Goal: Task Accomplishment & Management: Use online tool/utility

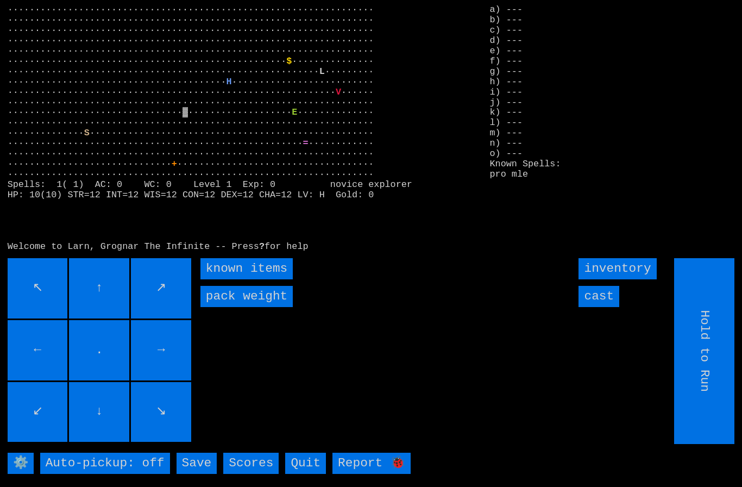
type input "Choose Direction"
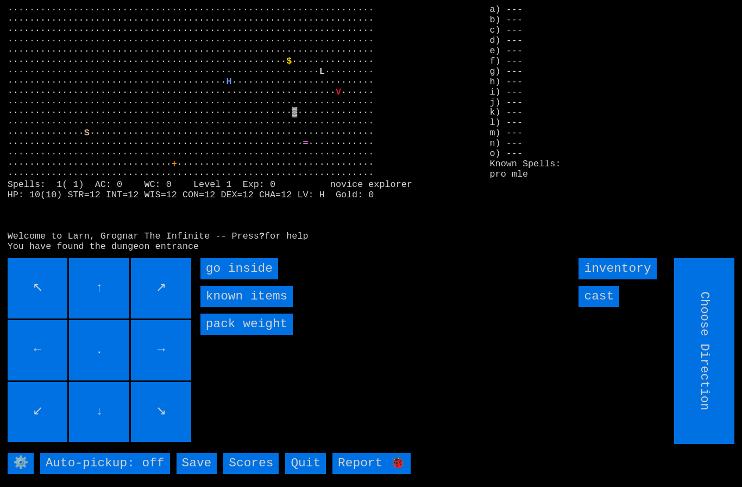
type input "Hold to Run"
click at [241, 279] on inside "go inside" at bounding box center [239, 268] width 78 height 21
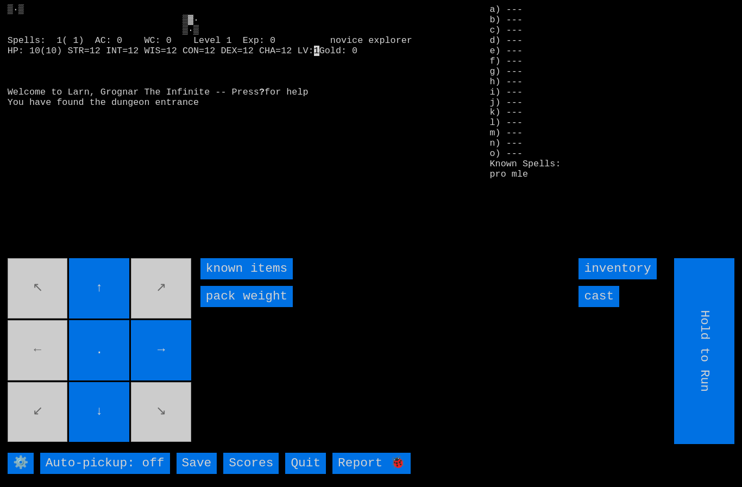
type input "Choose Direction"
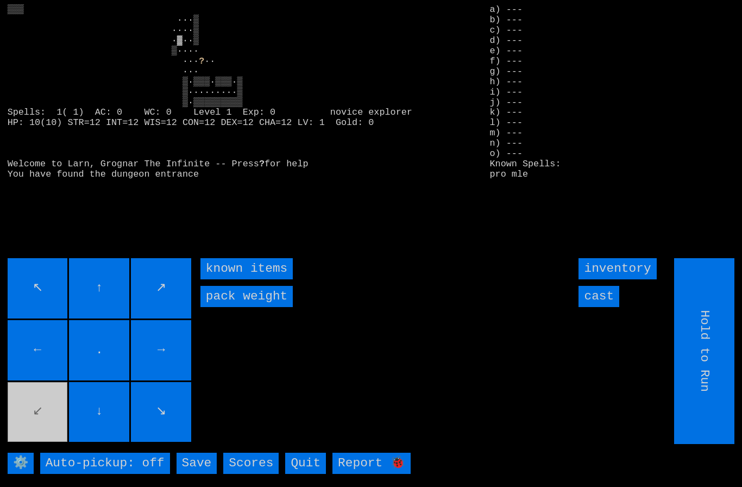
type input "Choose Direction"
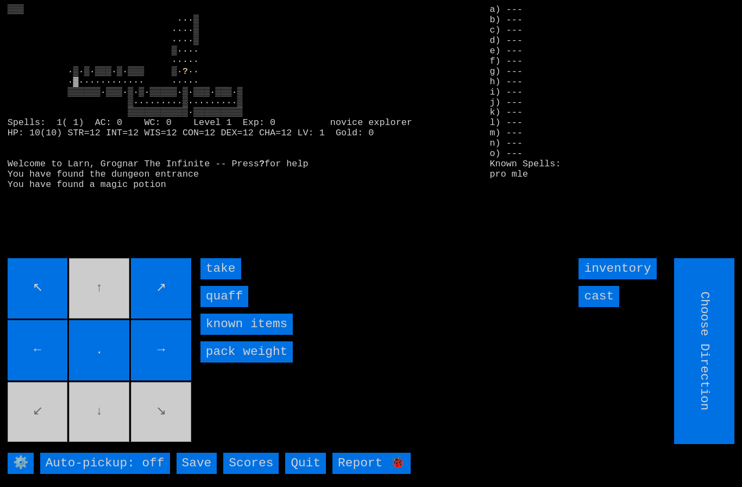
type input "Hold to Run"
click at [219, 307] on input "quaff" at bounding box center [224, 296] width 48 height 21
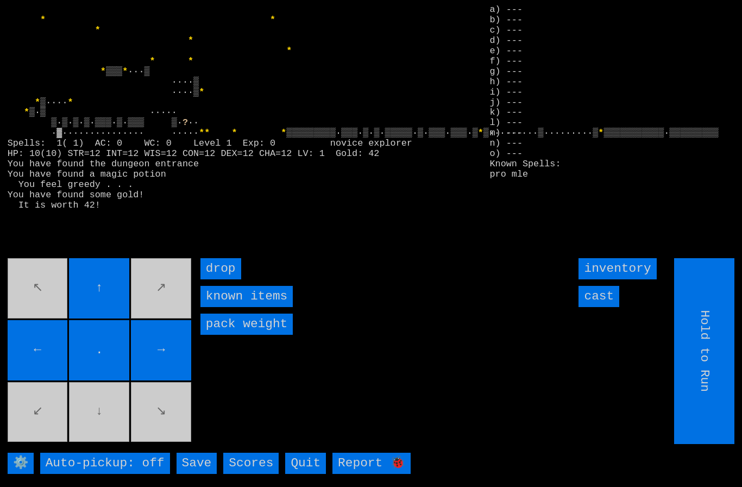
type input "Choose Direction"
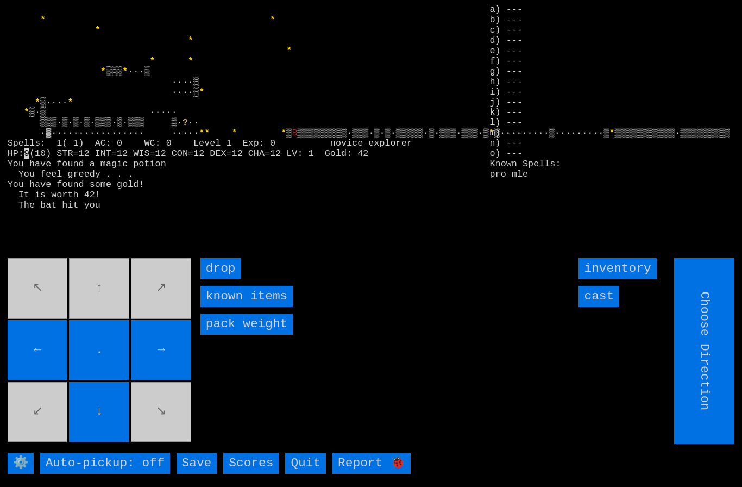
type input "Hold to Run"
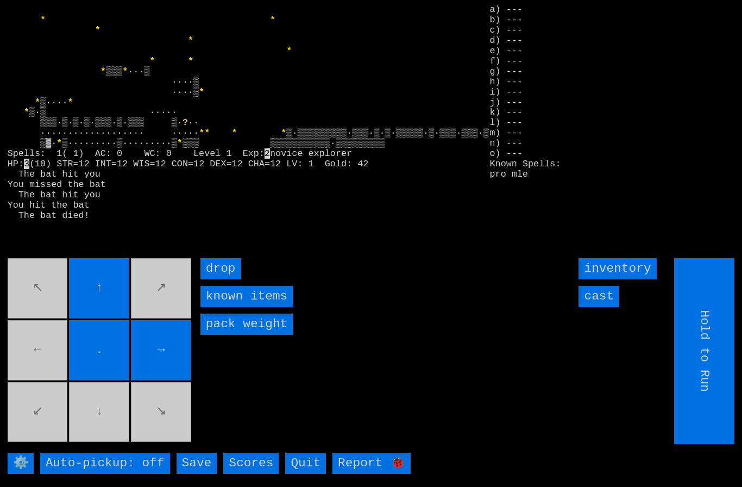
type input "Choose Direction"
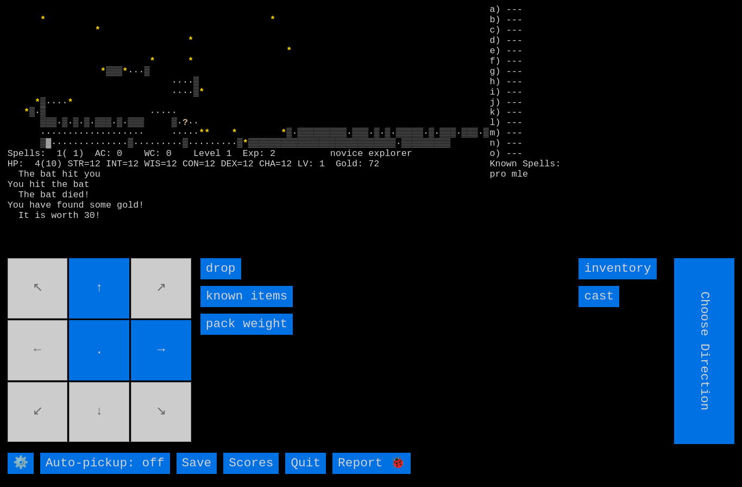
type input "Hold to Run"
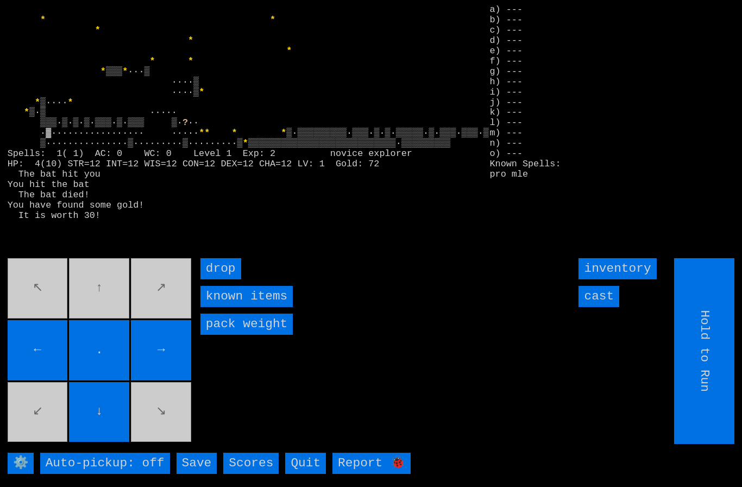
type input "Choose Direction"
type input "Hold to Run"
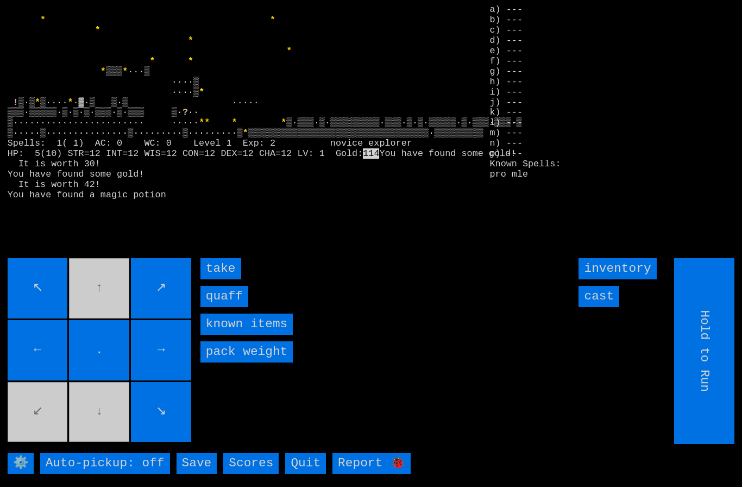
click at [215, 307] on input "quaff" at bounding box center [224, 296] width 48 height 21
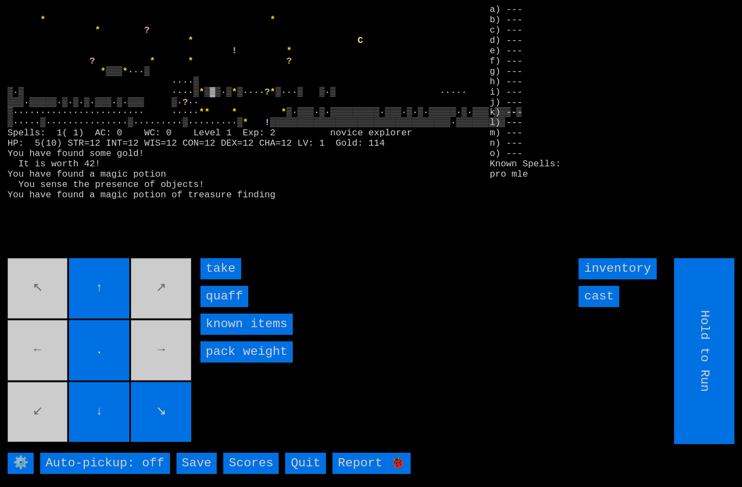
click at [219, 279] on input "take" at bounding box center [220, 268] width 41 height 21
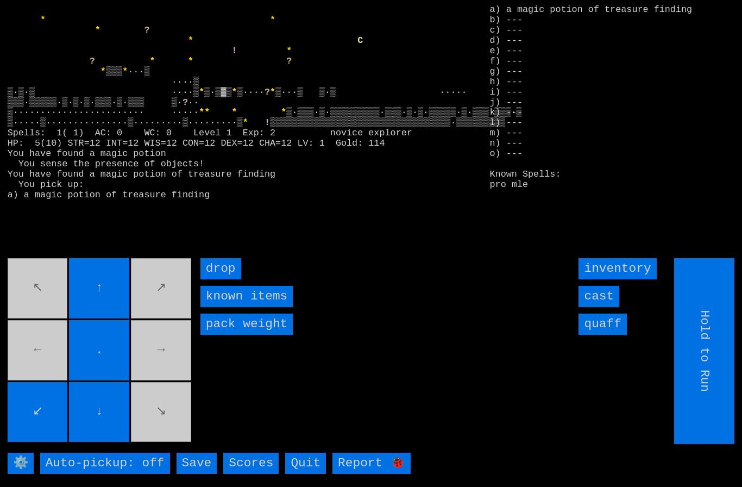
click at [154, 297] on movebuttons "↖ ↑ ↗ ← . → ↙ ↓ ↘" at bounding box center [101, 351] width 186 height 186
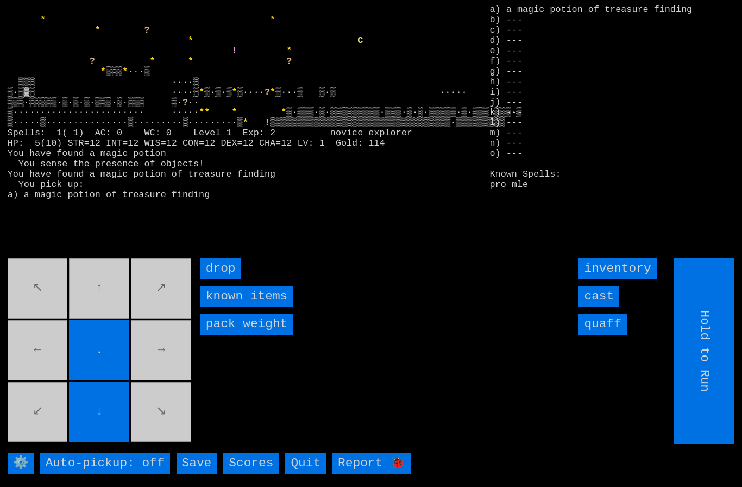
click at [82, 307] on movebuttons "↖ ↑ ↗ ← . → ↙ ↓ ↘" at bounding box center [101, 351] width 186 height 186
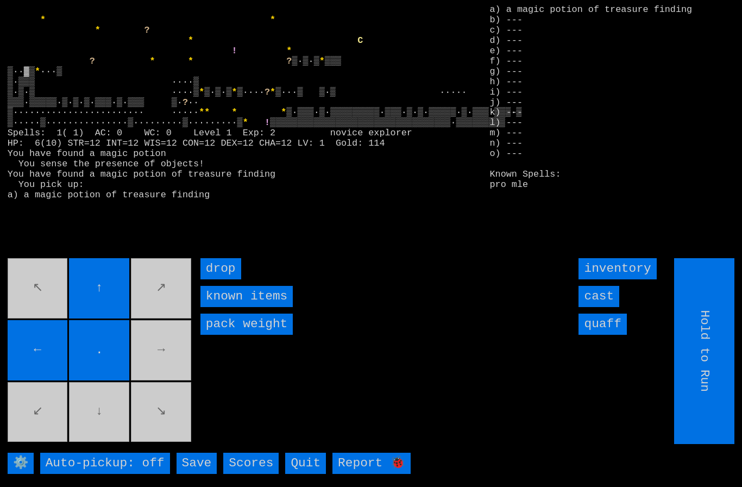
click at [156, 352] on movebuttons "↖ ↑ ↗ ← . → ↙ ↓ ↘" at bounding box center [101, 351] width 186 height 186
type input "Choose Direction"
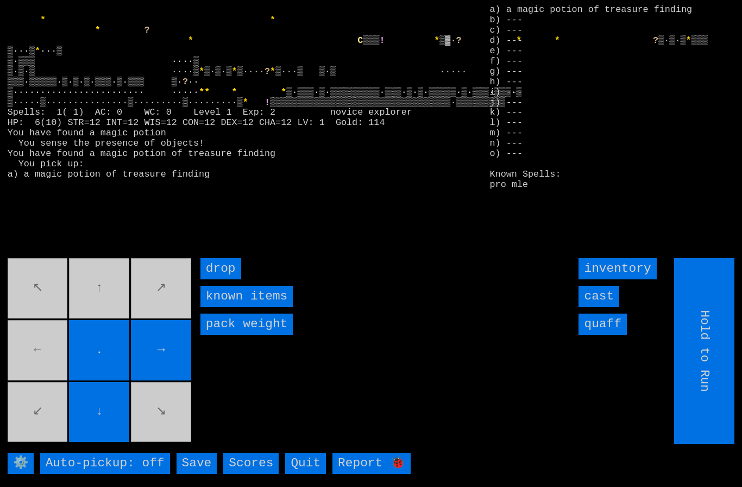
type input "Choose Direction"
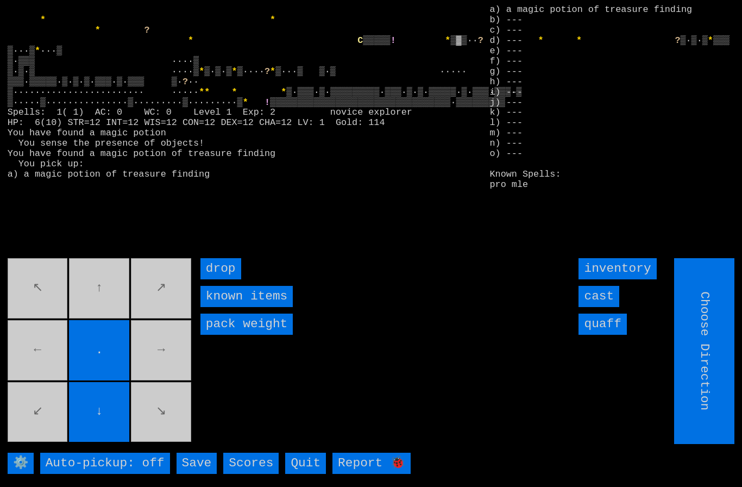
type input "Hold to Run"
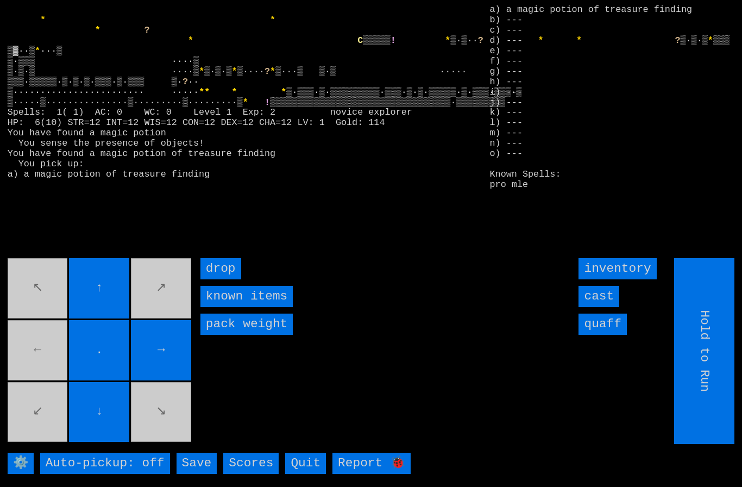
type input "Choose Direction"
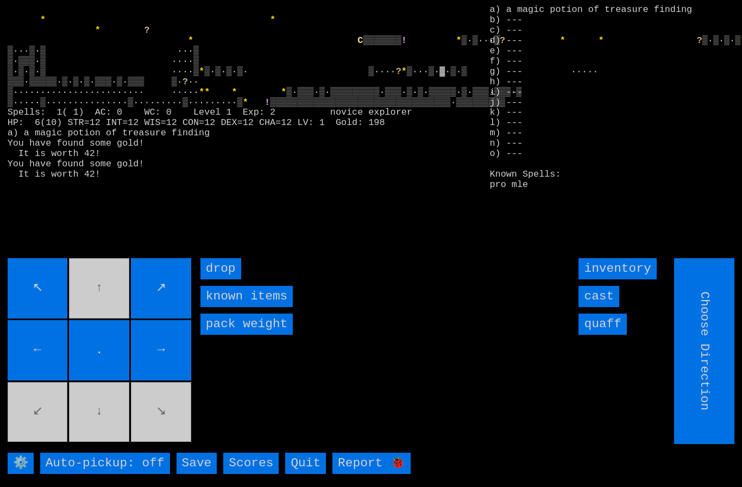
type input "Hold to Run"
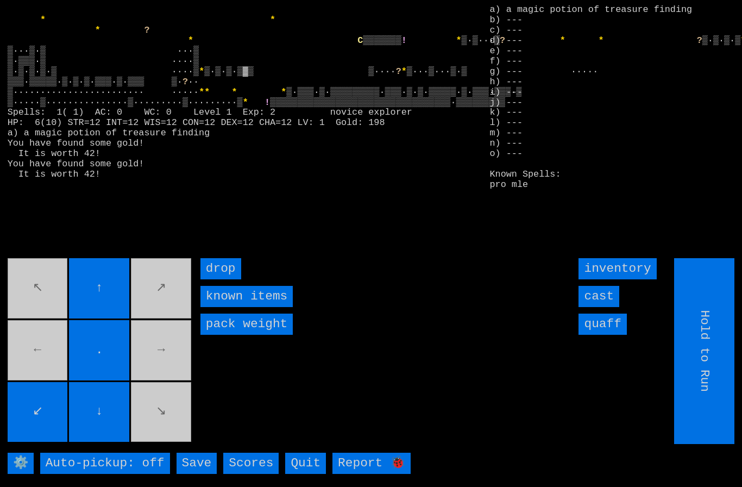
type input "Choose Direction"
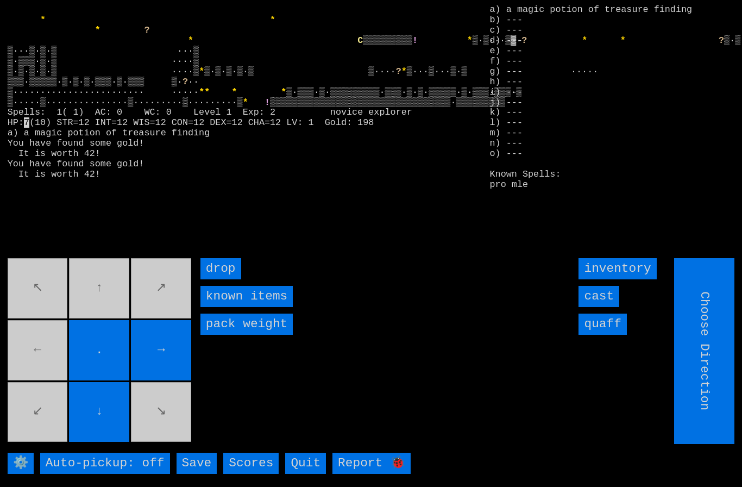
type input "Hold to Run"
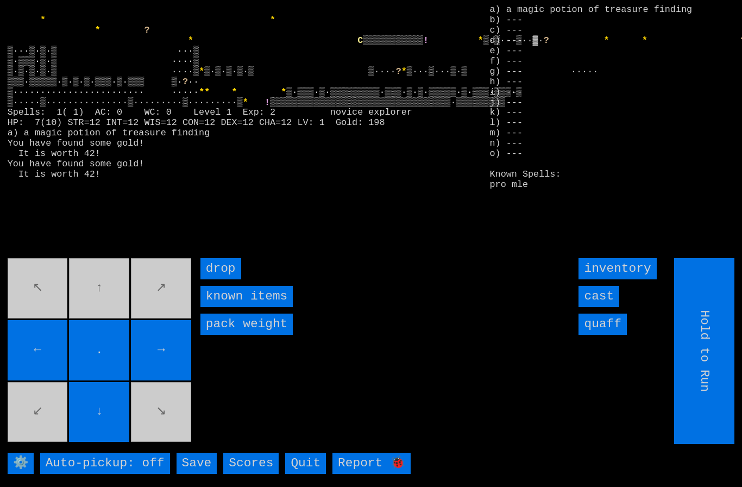
type input "Choose Direction"
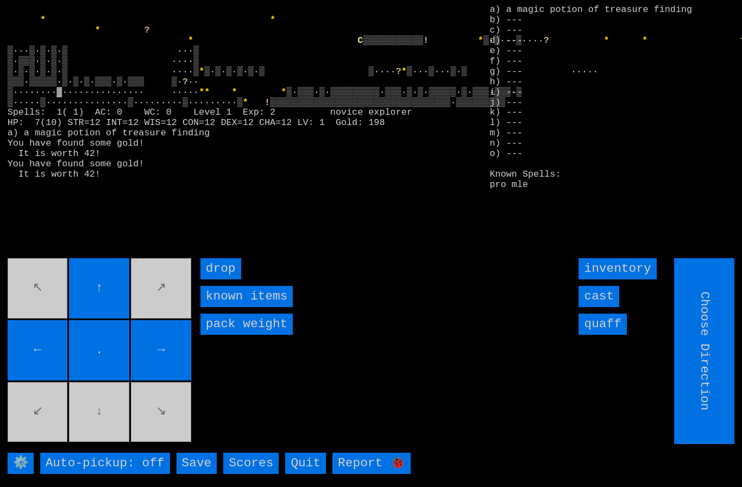
type input "Hold to Run"
type input "Choose Direction"
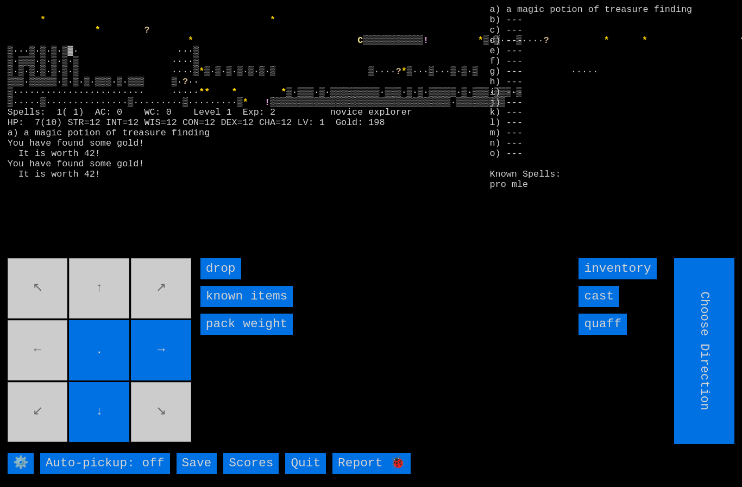
type input "Hold to Run"
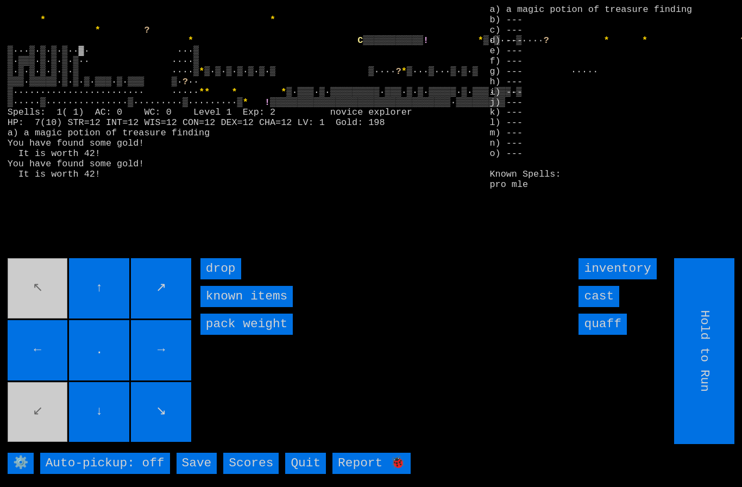
type input "Choose Direction"
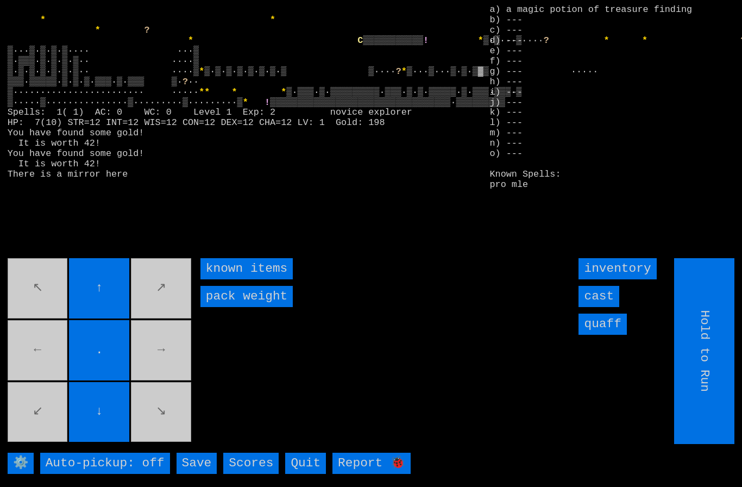
type input "Choose Direction"
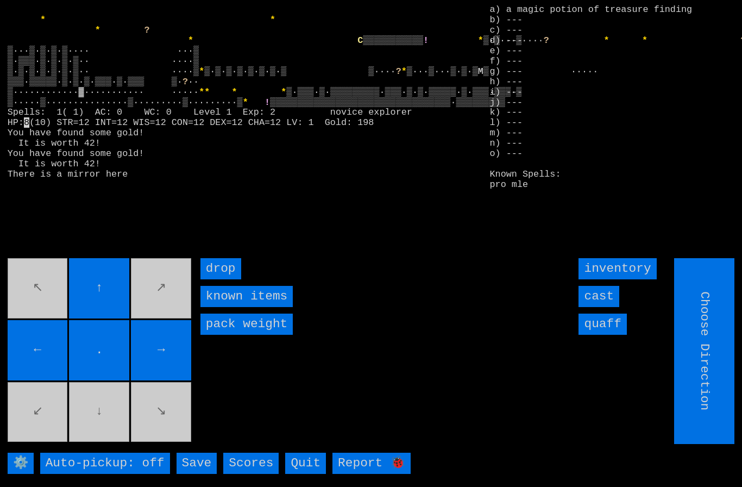
type input "Hold to Run"
type input "Choose Direction"
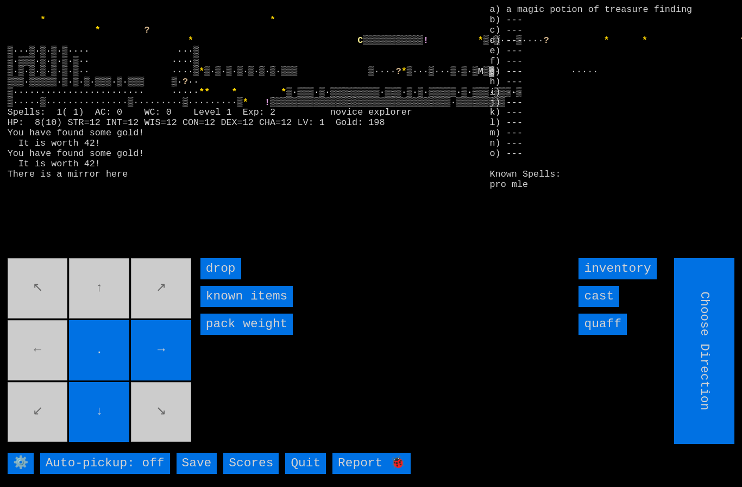
type input "Hold to Run"
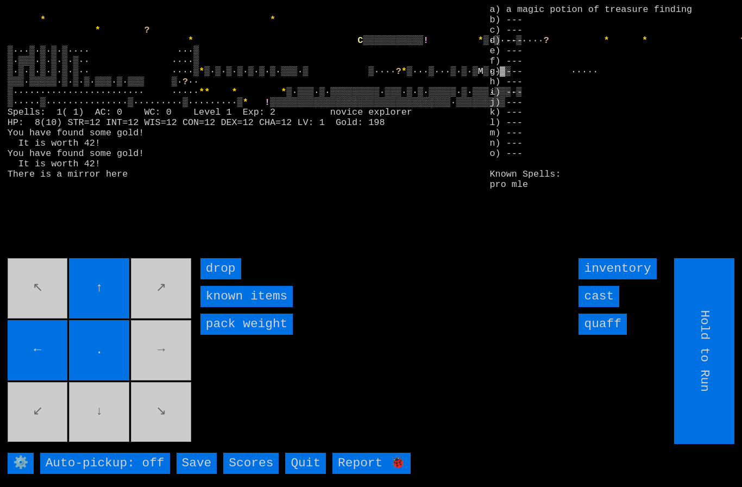
click at [149, 362] on movebuttons "↖ ↑ ↗ ← . → ↙ ↓ ↘" at bounding box center [101, 351] width 186 height 186
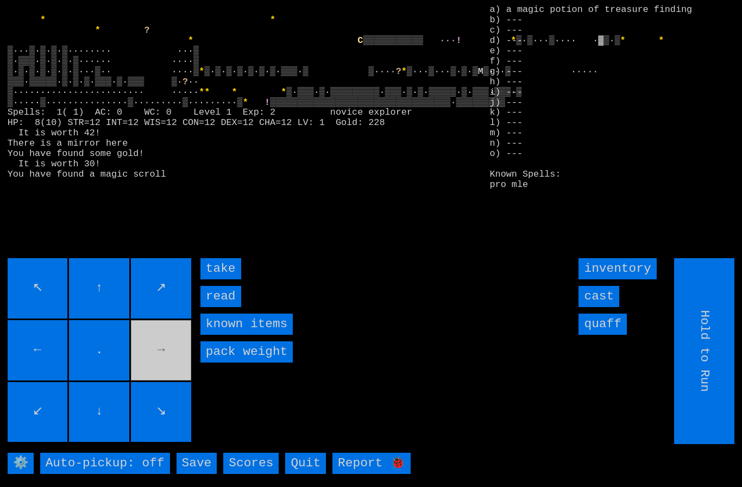
click at [214, 279] on input "take" at bounding box center [220, 268] width 41 height 21
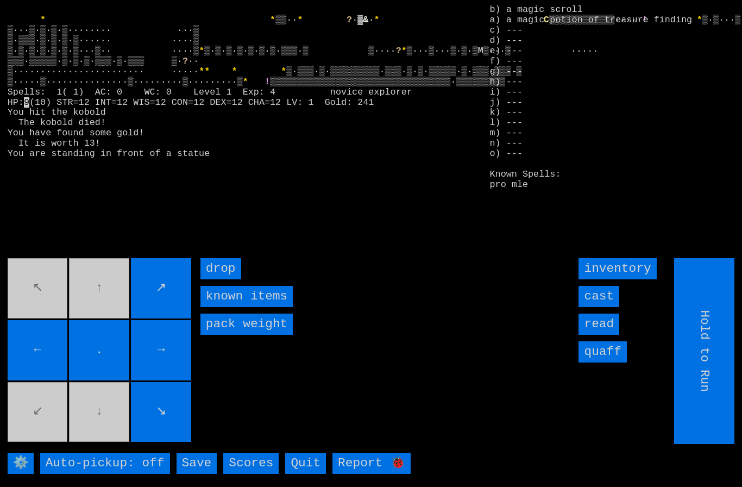
type input "Choose Direction"
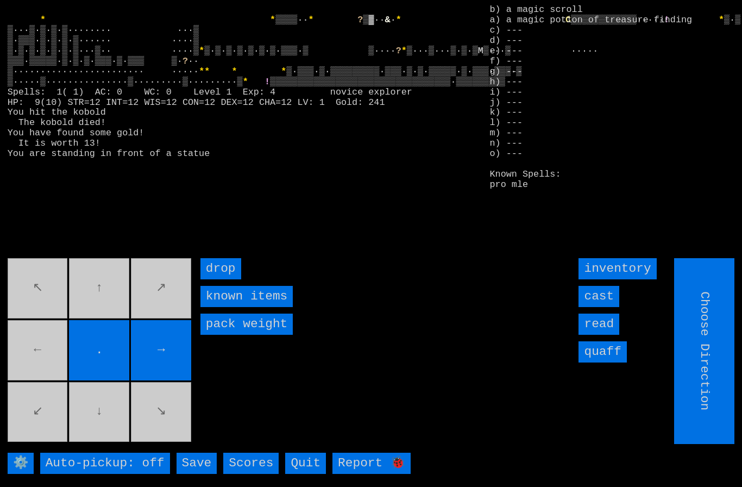
type input "Hold to Run"
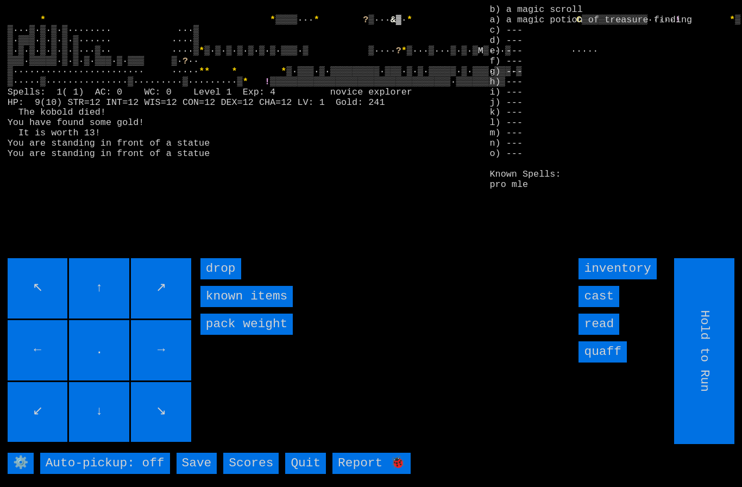
type input "Choose Direction"
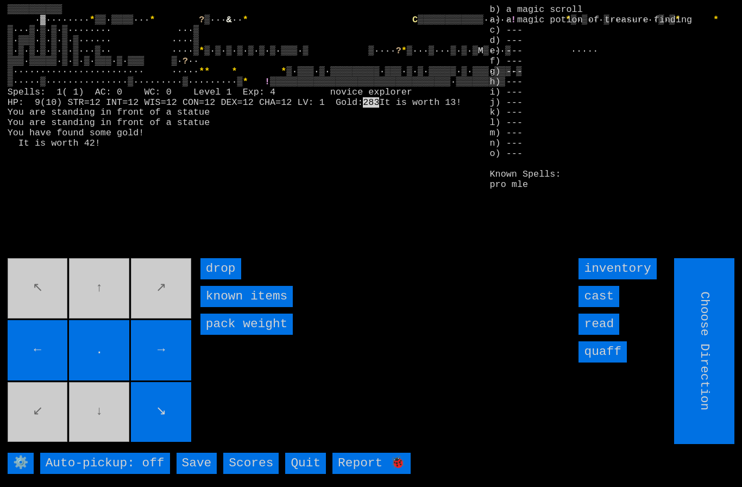
type input "Hold to Run"
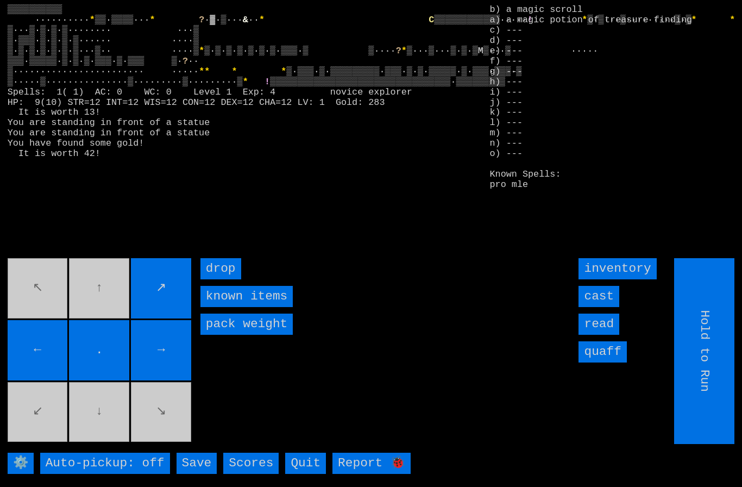
type input "Choose Direction"
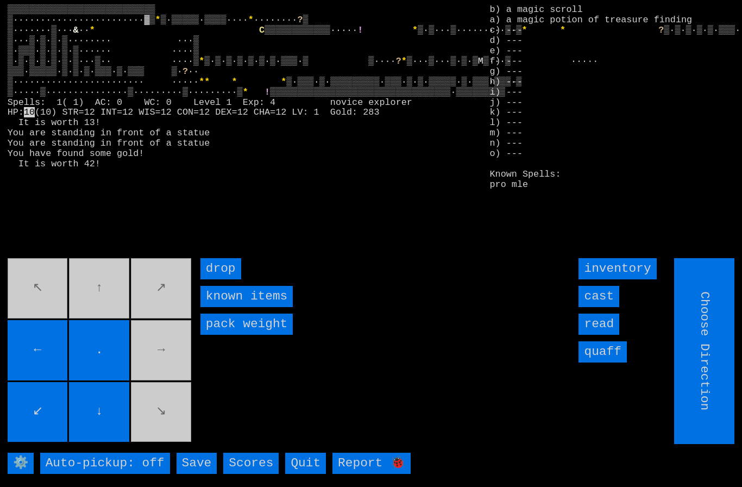
type input "Hold to Run"
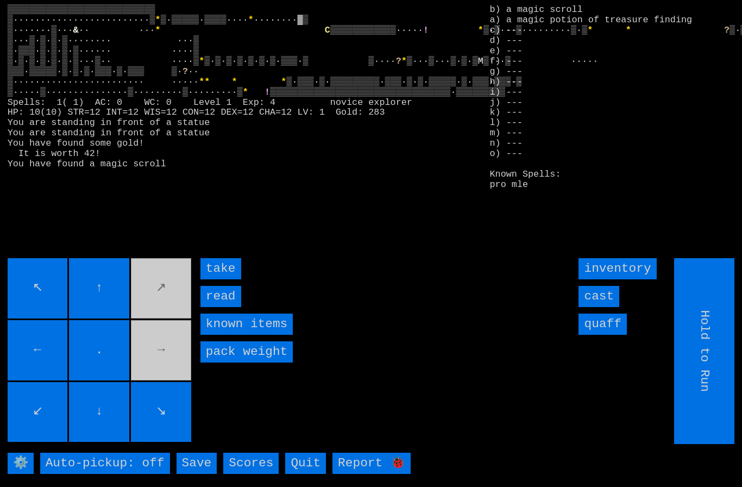
click at [220, 279] on input "take" at bounding box center [220, 268] width 41 height 21
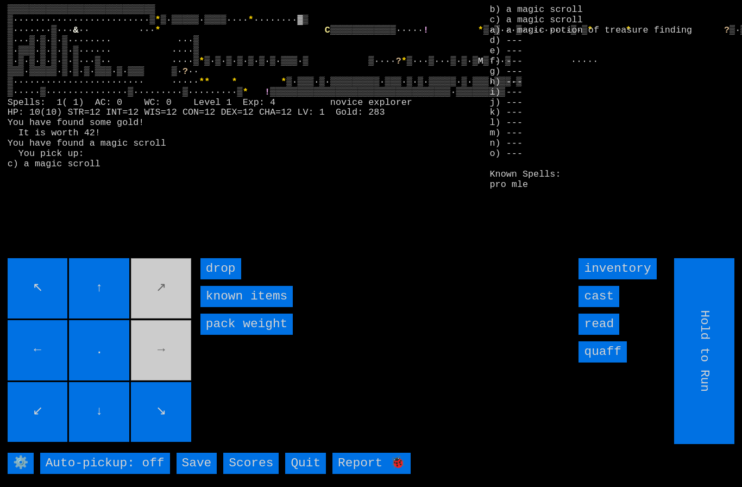
type input "Choose Direction"
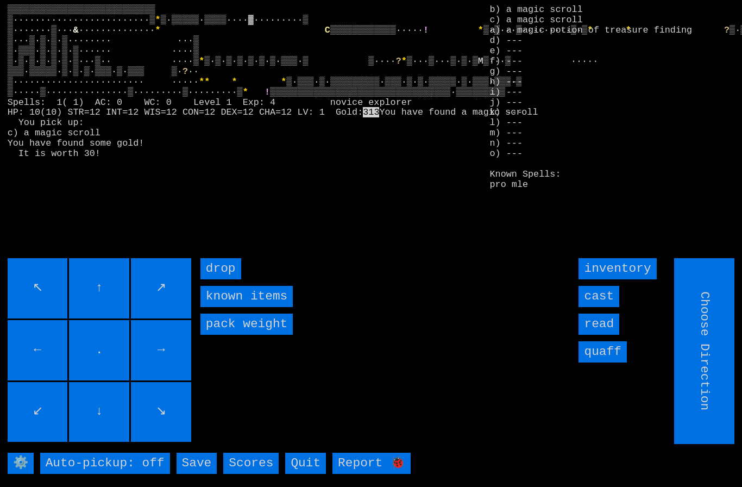
type input "Hold to Run"
type input "Choose Direction"
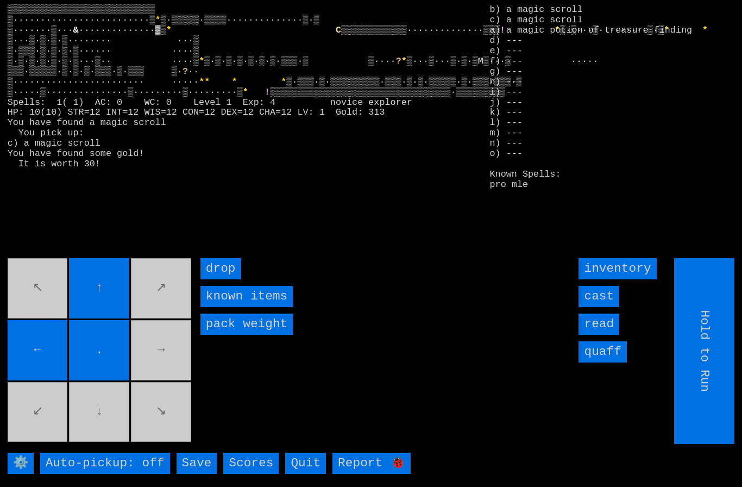
type input "Choose Direction"
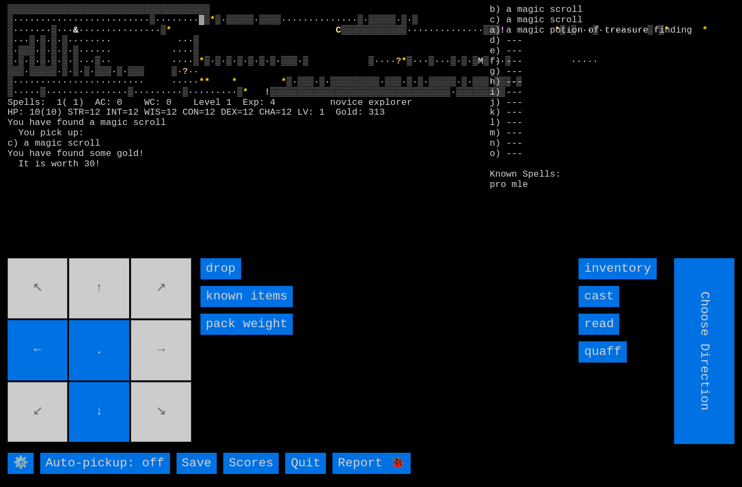
type input "Hold to Run"
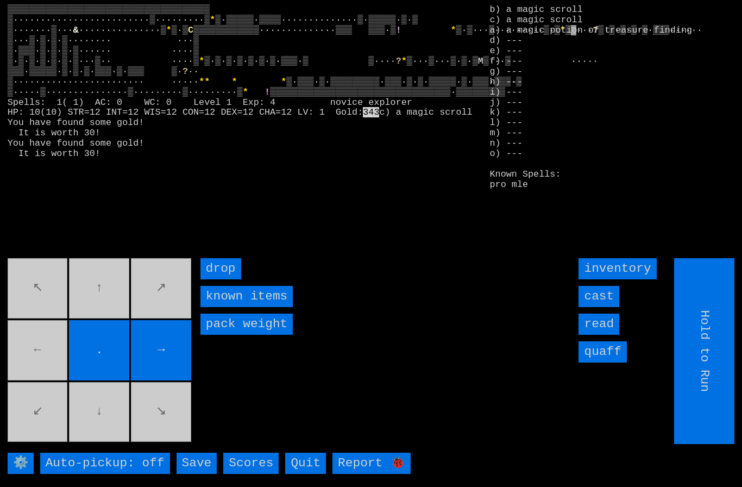
click at [60, 371] on movebuttons "↖ ↑ ↗ ← . → ↙ ↓ ↘" at bounding box center [101, 351] width 186 height 186
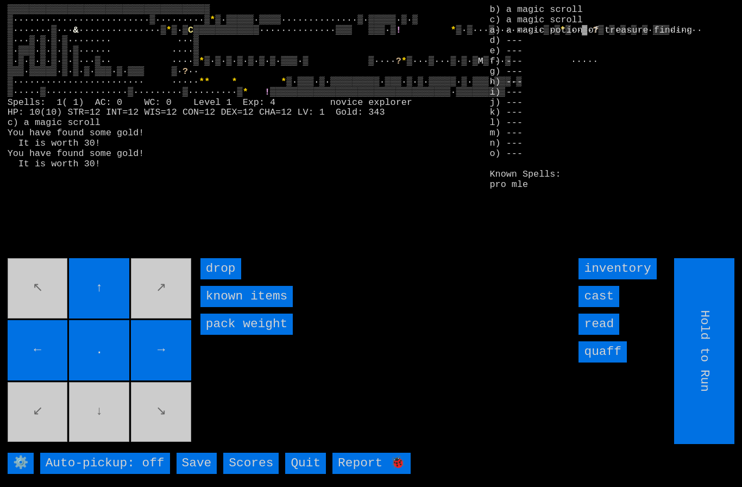
type input "Choose Direction"
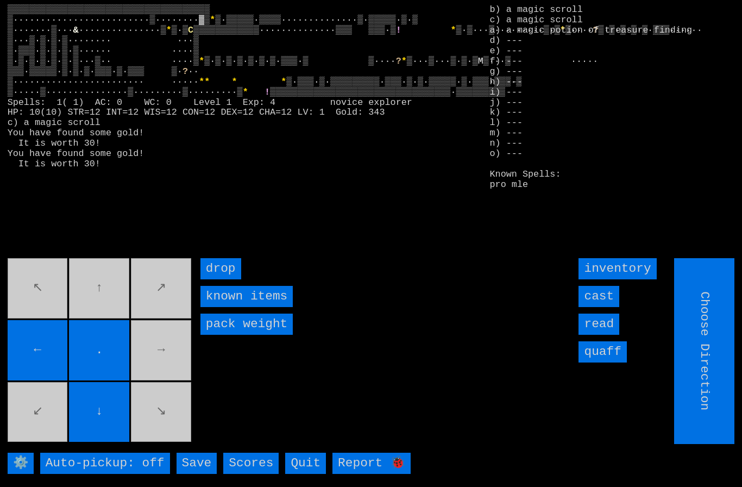
type input "Hold to Run"
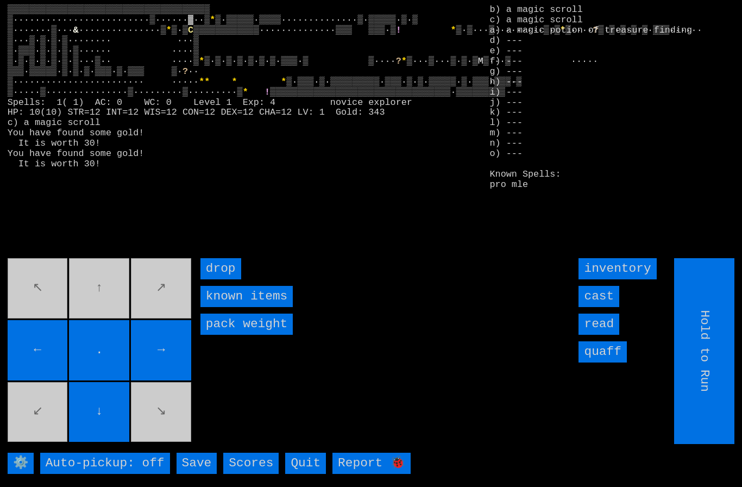
type input "Choose Direction"
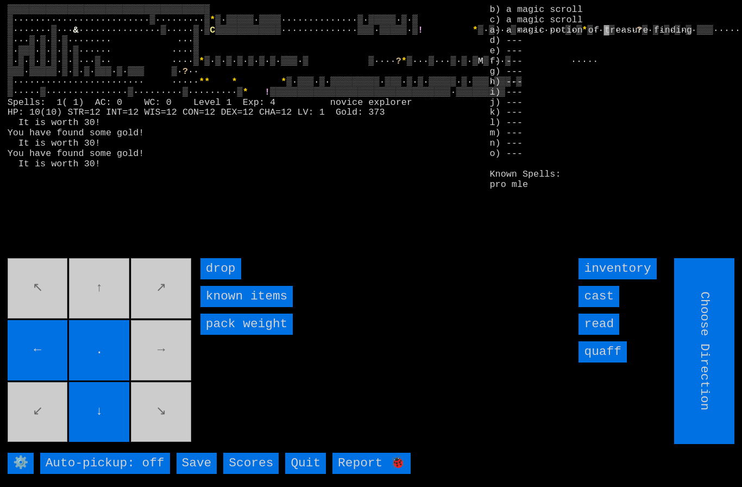
type input "Hold to Run"
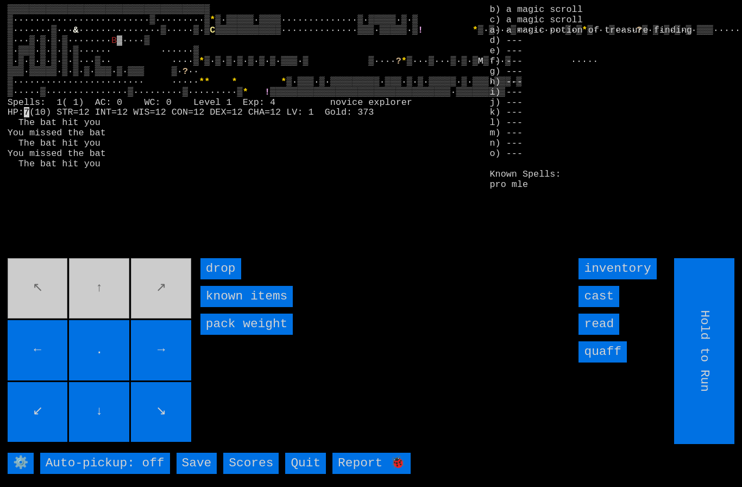
click at [613, 307] on input "cast" at bounding box center [599, 296] width 41 height 21
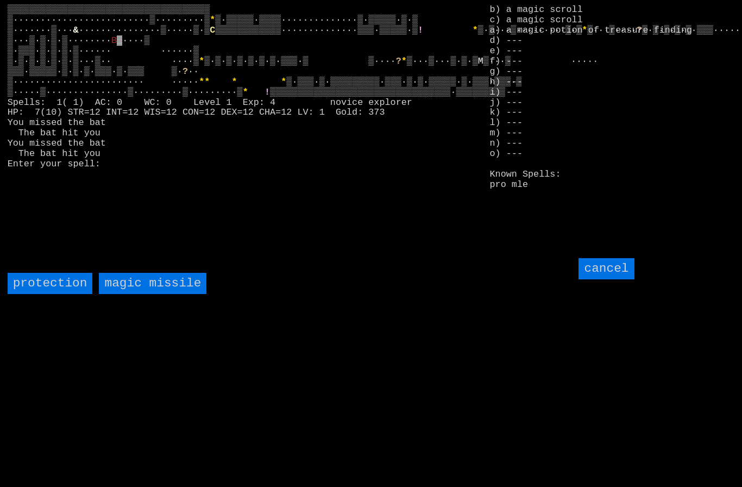
click at [135, 294] on missile "magic missile" at bounding box center [153, 283] width 108 height 21
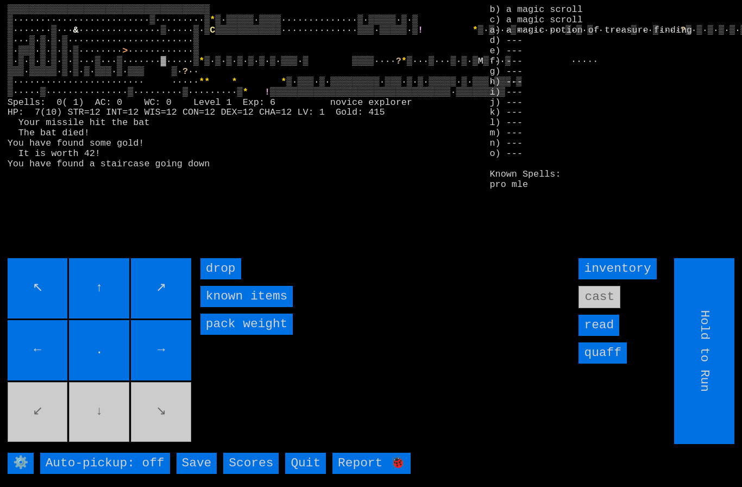
type input "Choose Direction"
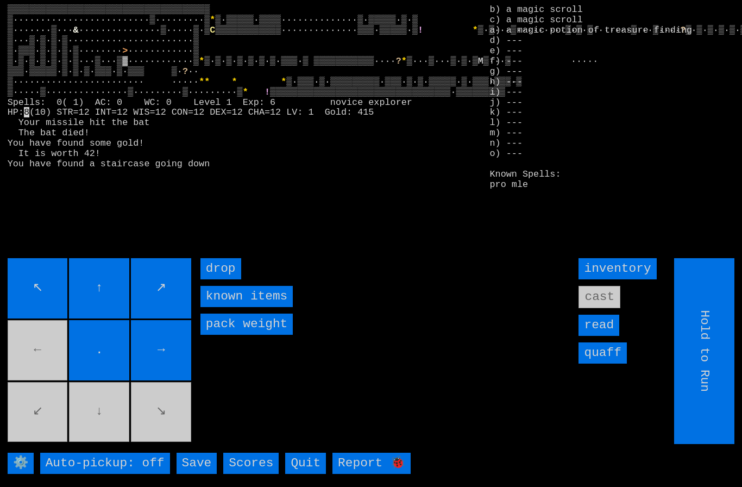
type input "Choose Direction"
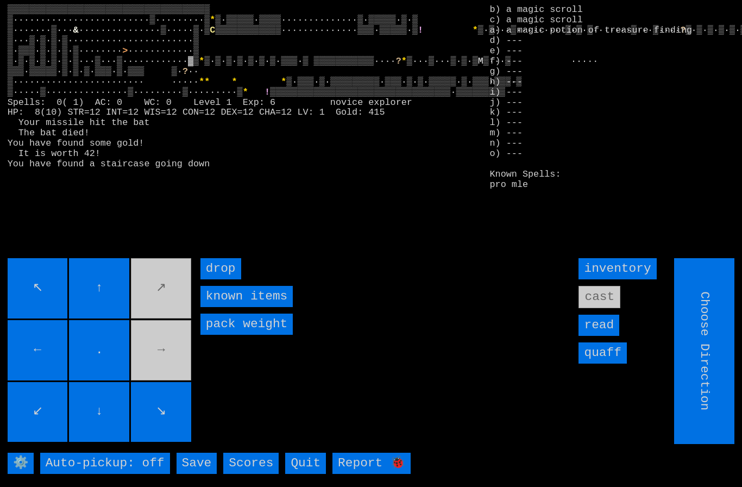
type input "Hold to Run"
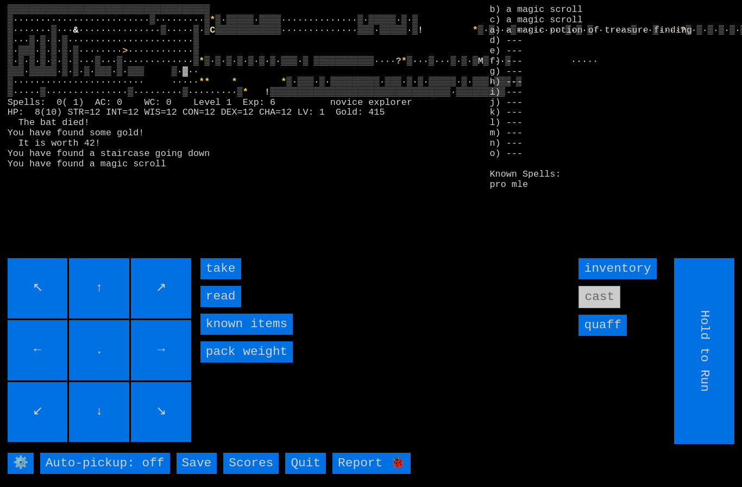
click at [216, 279] on input "take" at bounding box center [220, 268] width 41 height 21
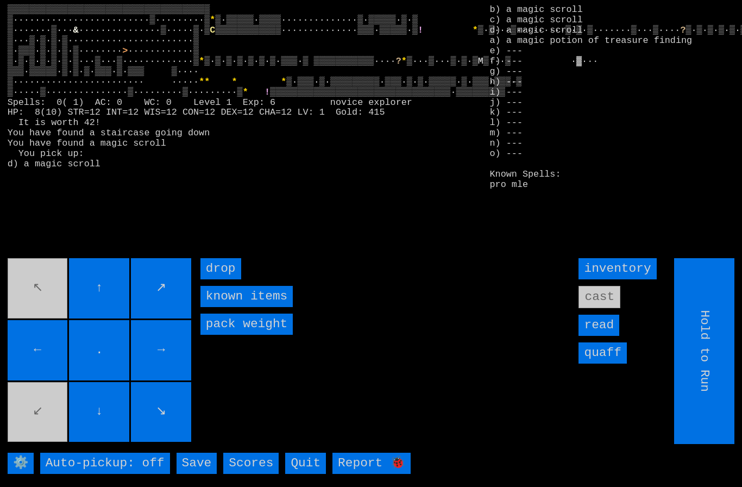
type input "Choose Direction"
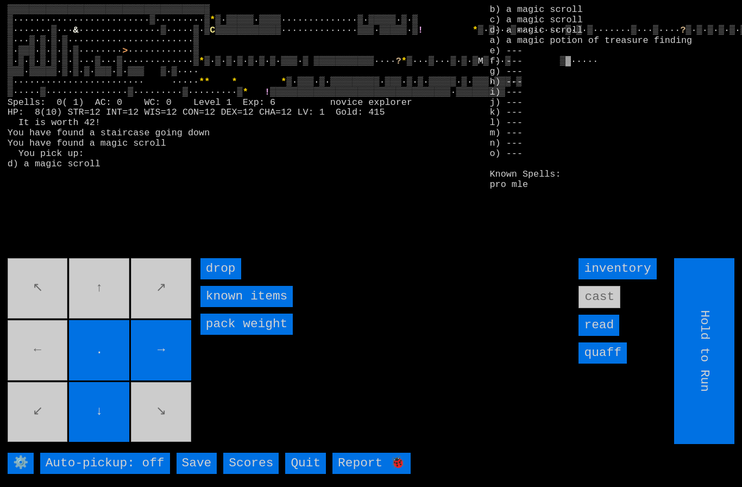
type input "Choose Direction"
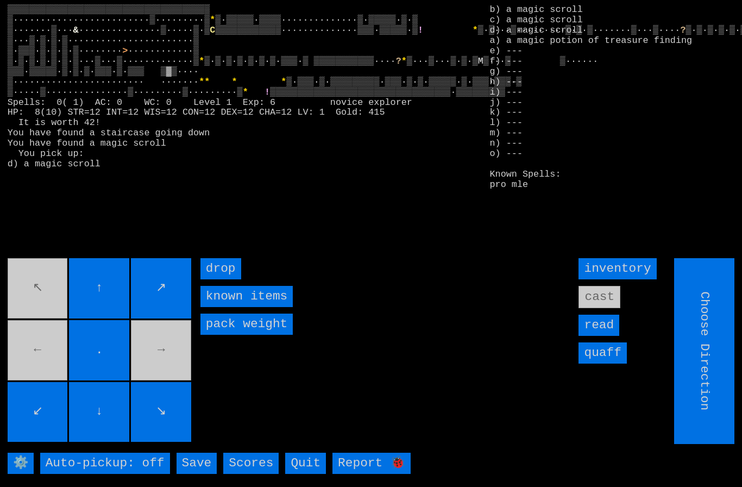
type input "Hold to Run"
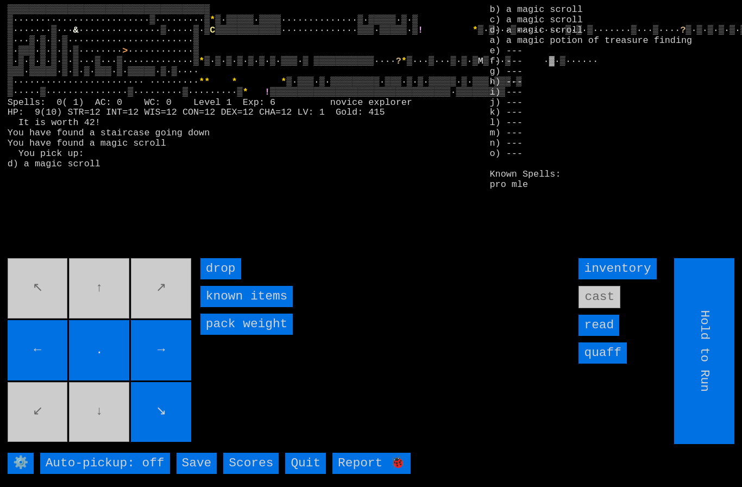
type input "Choose Direction"
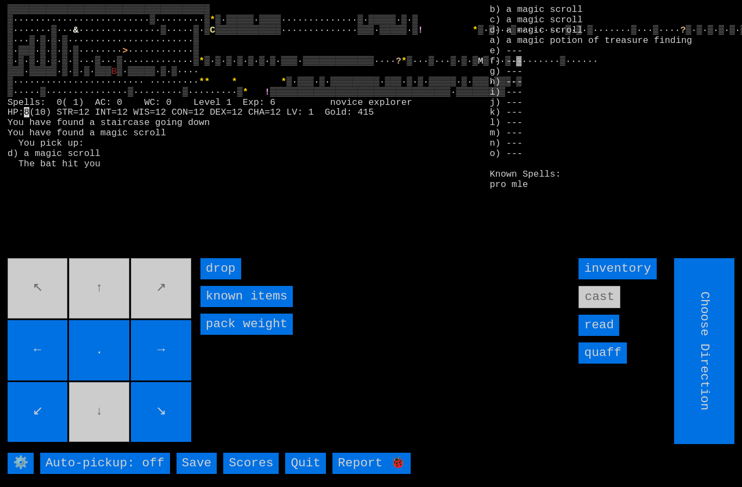
type input "Hold to Run"
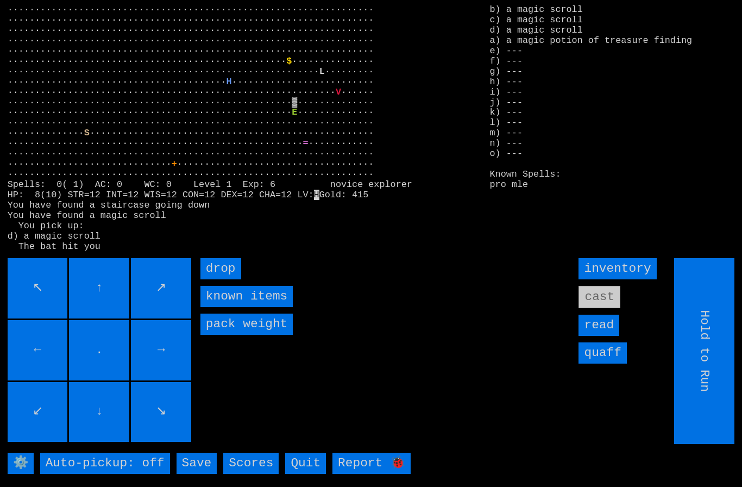
type input "Choose Direction"
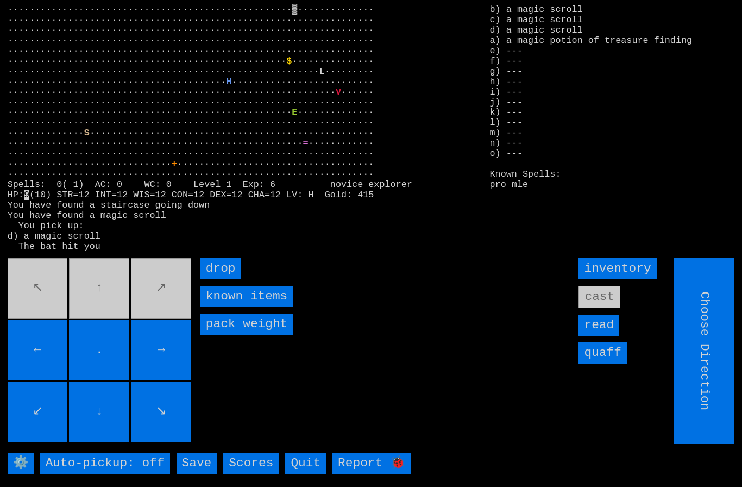
type input "Hold to Run"
click at [227, 279] on input "drop" at bounding box center [220, 268] width 41 height 21
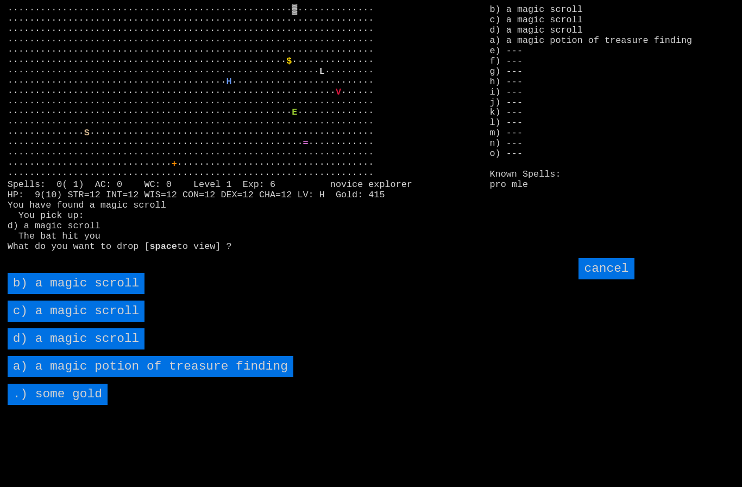
click at [59, 294] on scroll "b) a magic scroll" at bounding box center [76, 283] width 137 height 21
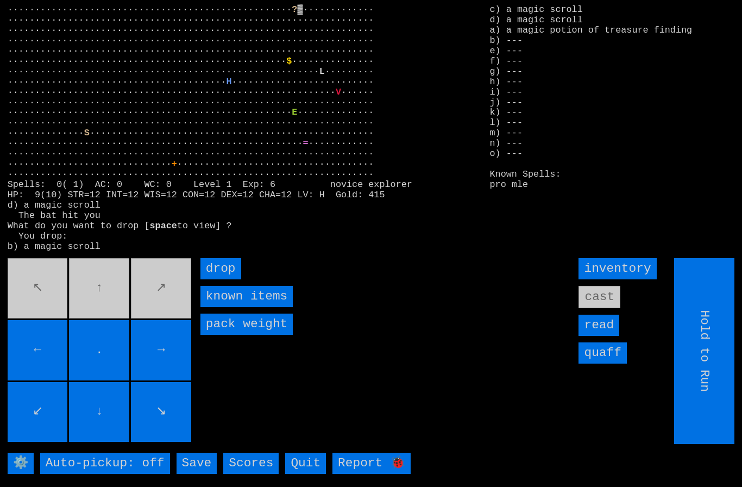
click at [231, 279] on input "drop" at bounding box center [220, 268] width 41 height 21
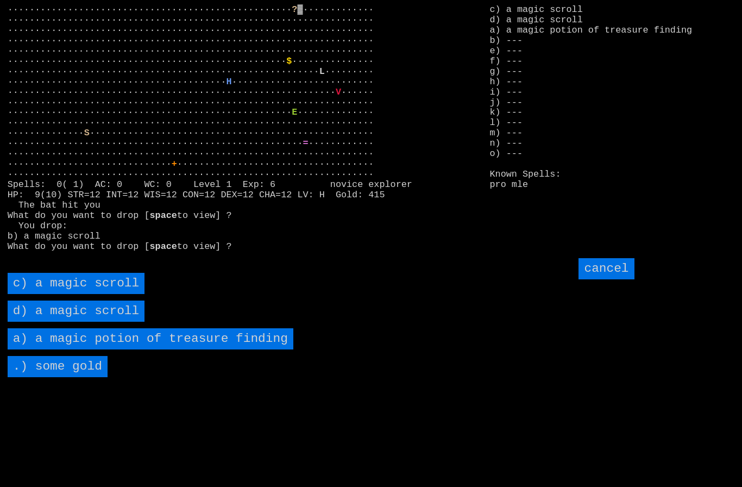
click at [52, 294] on scroll "c) a magic scroll" at bounding box center [76, 283] width 137 height 21
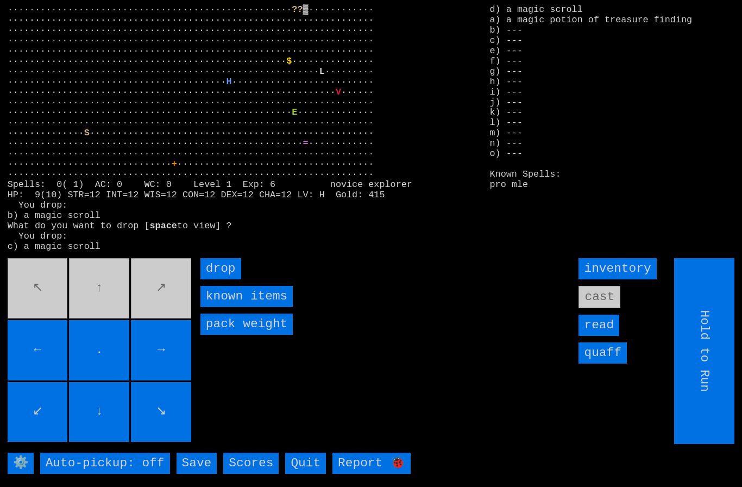
click at [231, 279] on input "drop" at bounding box center [220, 268] width 41 height 21
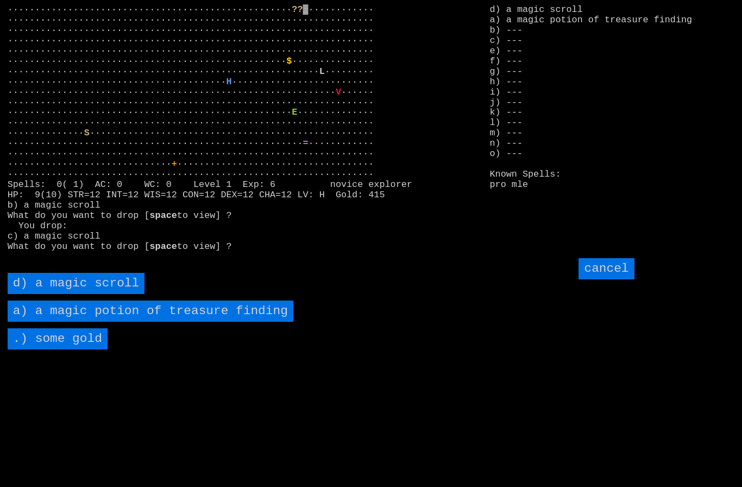
click at [47, 294] on scroll "d) a magic scroll" at bounding box center [76, 283] width 137 height 21
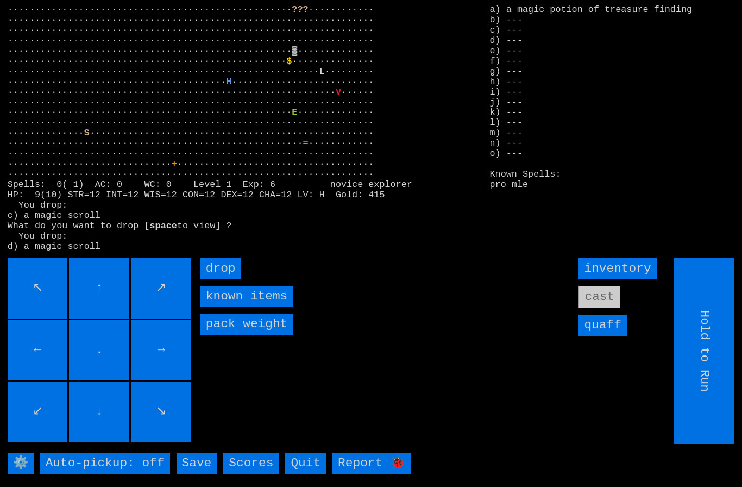
type input "Choose Direction"
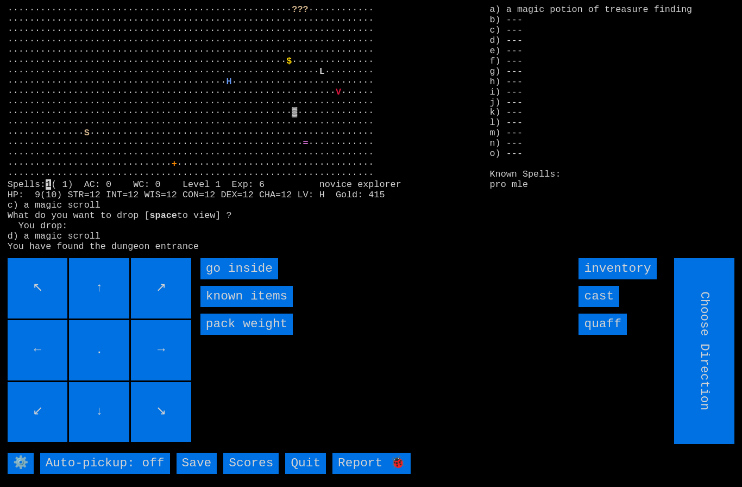
type input "Hold to Run"
click at [225, 279] on inside "go inside" at bounding box center [239, 268] width 78 height 21
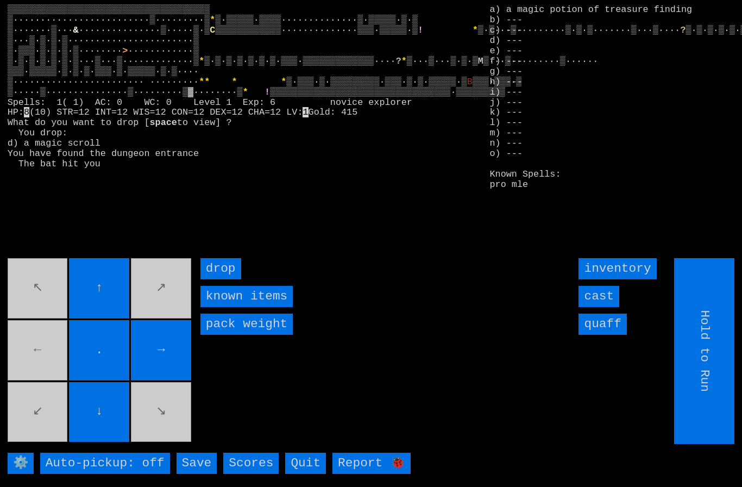
click at [609, 307] on input "cast" at bounding box center [599, 296] width 41 height 21
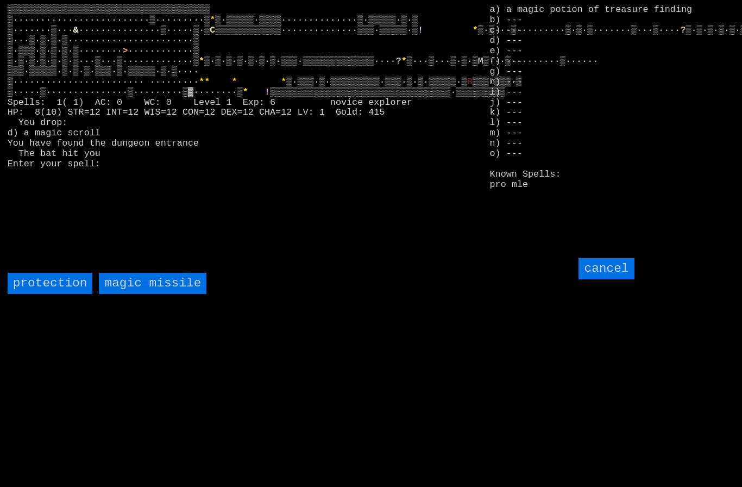
click at [142, 294] on missile "magic missile" at bounding box center [153, 283] width 108 height 21
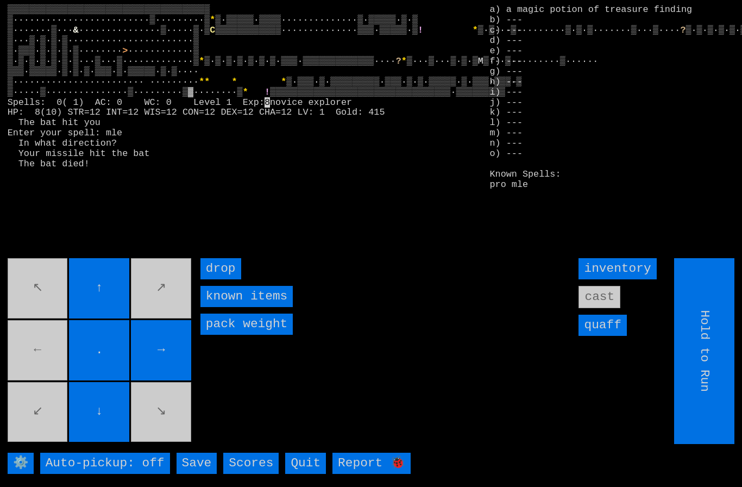
type input "Choose Direction"
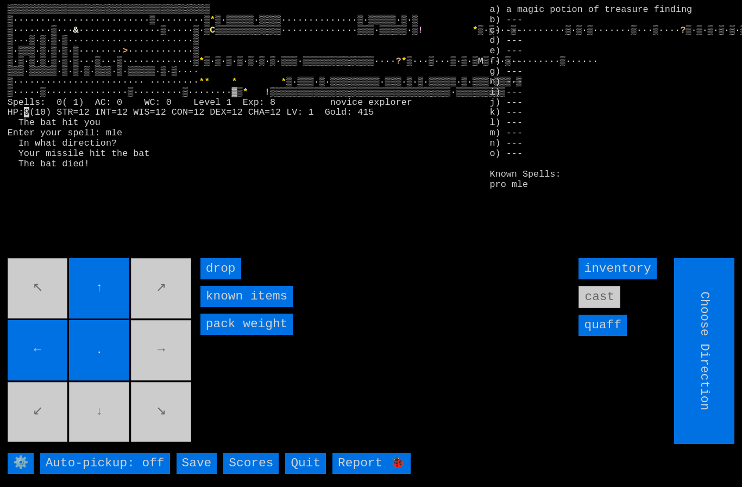
type input "Hold to Run"
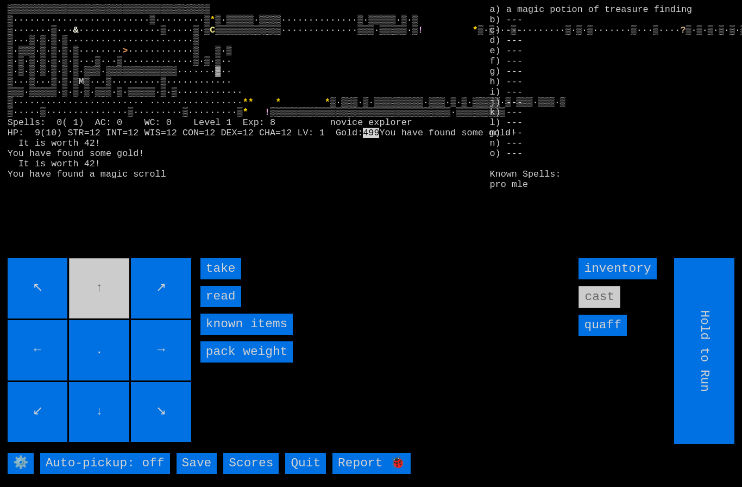
click at [215, 279] on input "take" at bounding box center [220, 268] width 41 height 21
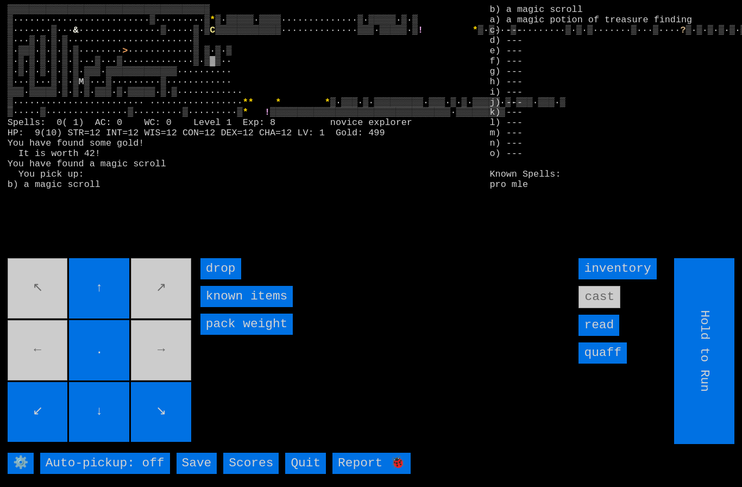
click at [47, 300] on movebuttons "↖ ↑ ↗ ← . → ↙ ↓ ↘" at bounding box center [101, 351] width 186 height 186
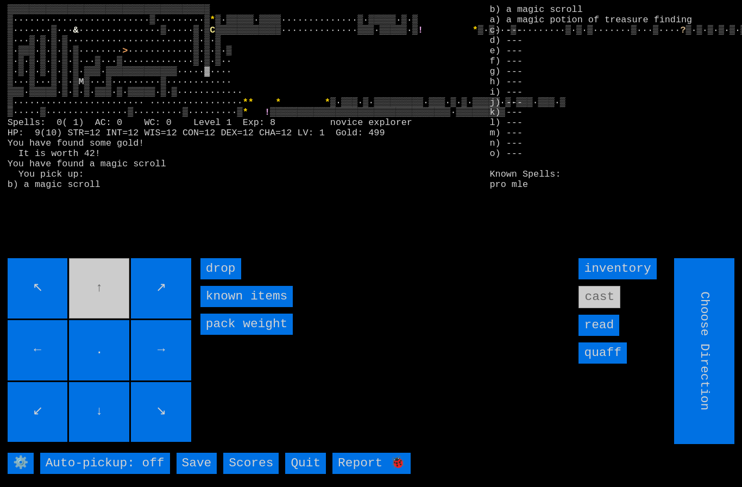
type input "Hold to Run"
click at [713, 384] on input "Hold to Run" at bounding box center [705, 351] width 60 height 186
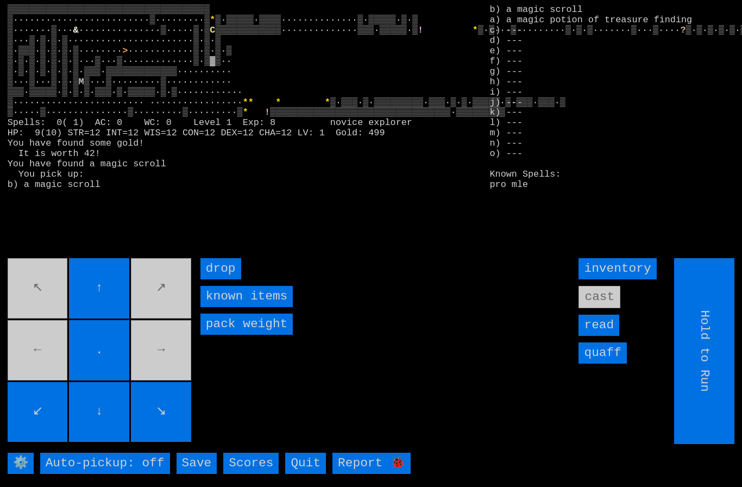
type input "Choose Direction"
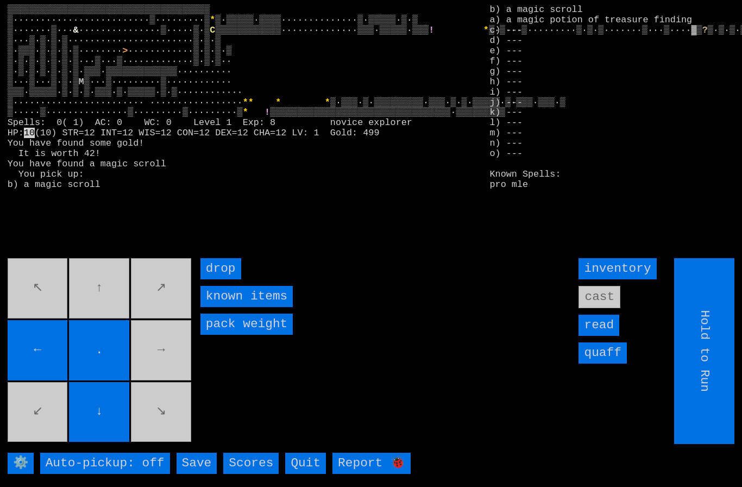
type input "Choose Direction"
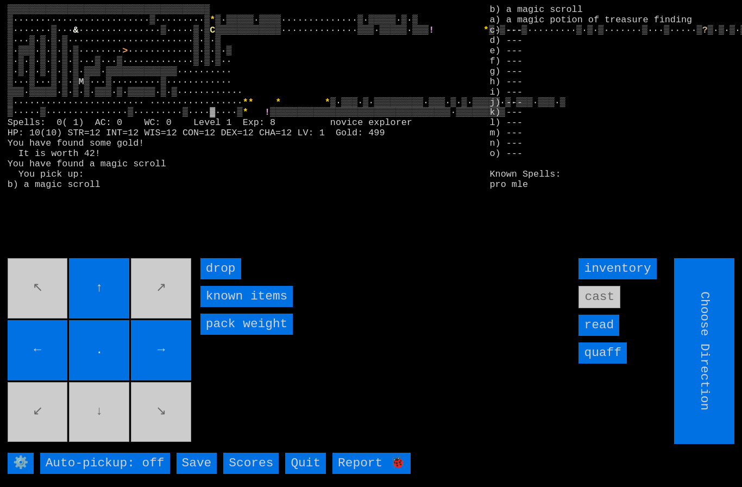
type input "Hold to Run"
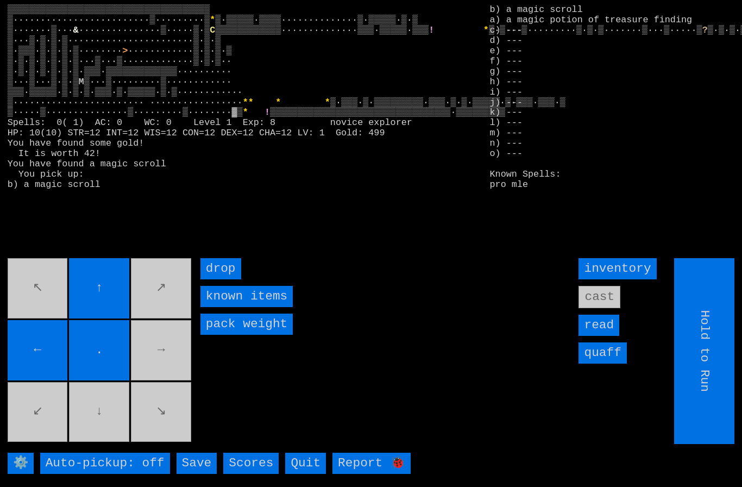
type input "Choose Direction"
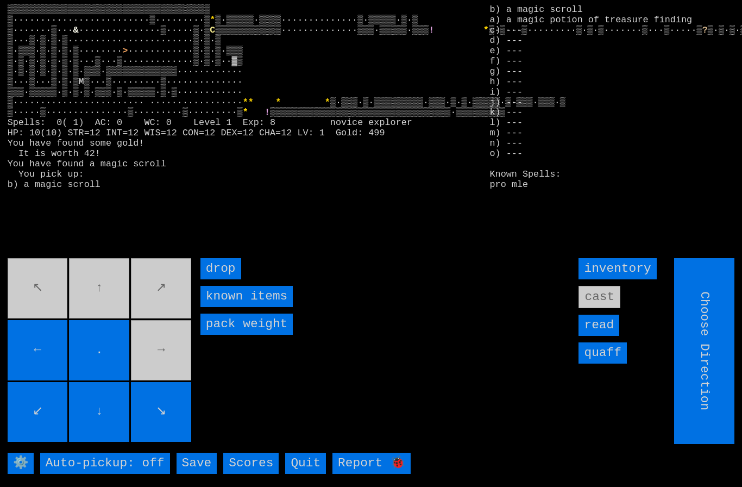
type input "Hold to Run"
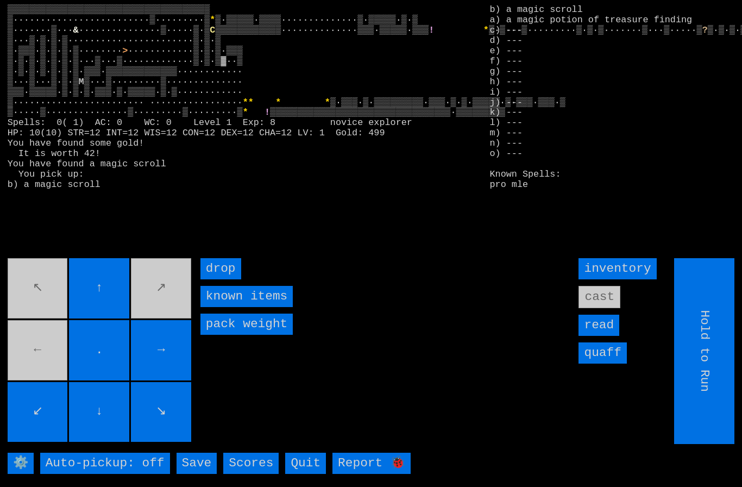
type input "Choose Direction"
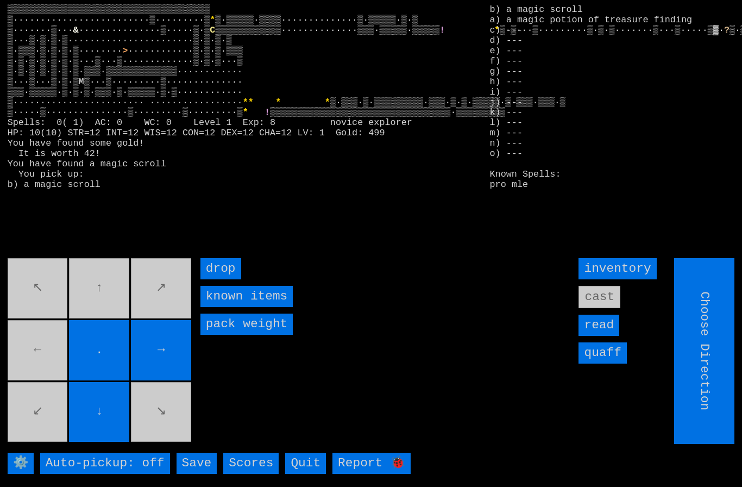
type input "Hold to Run"
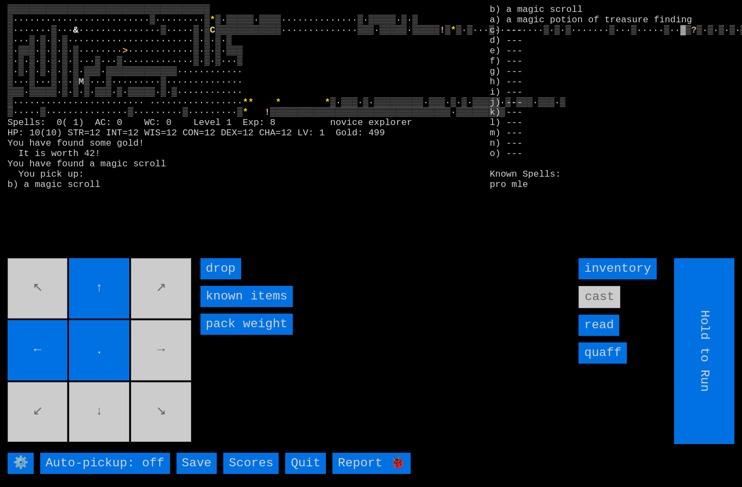
click at [153, 363] on movebuttons "↖ ↑ ↗ ← . → ↙ ↓ ↘" at bounding box center [101, 351] width 186 height 186
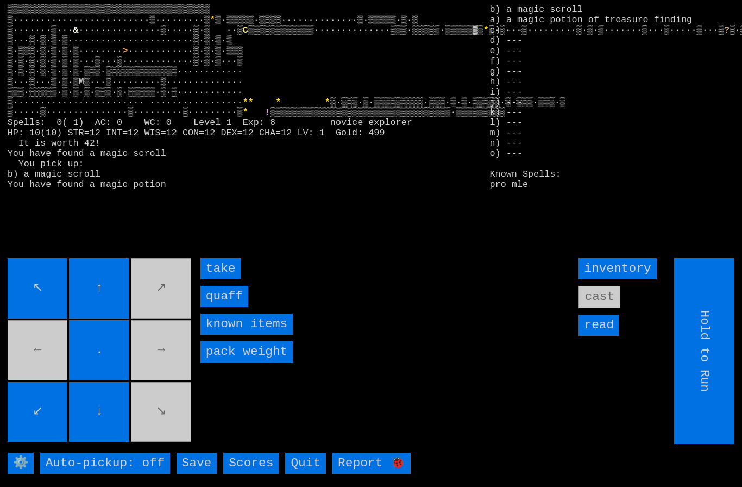
click at [222, 307] on input "quaff" at bounding box center [224, 296] width 48 height 21
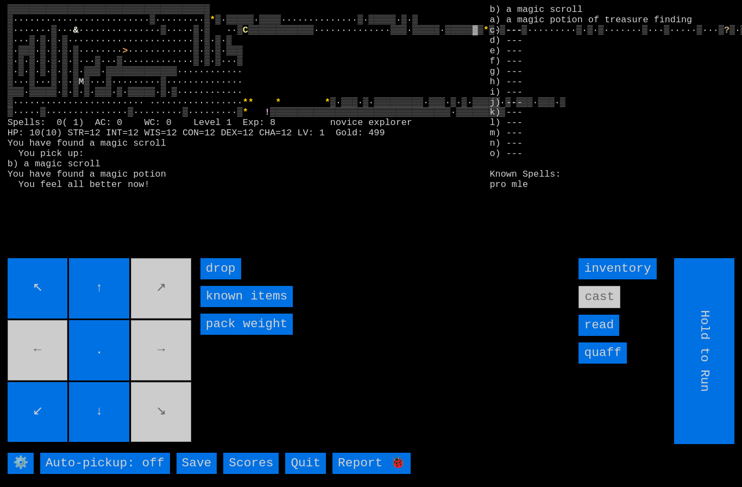
type input "Choose Direction"
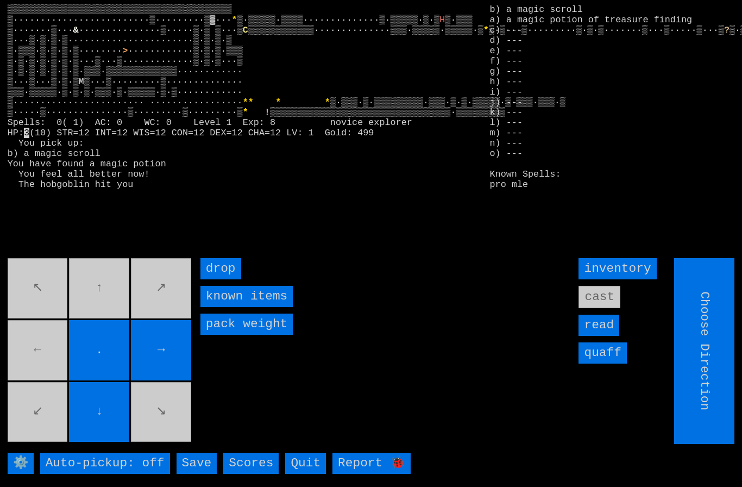
type input "Hold to Run"
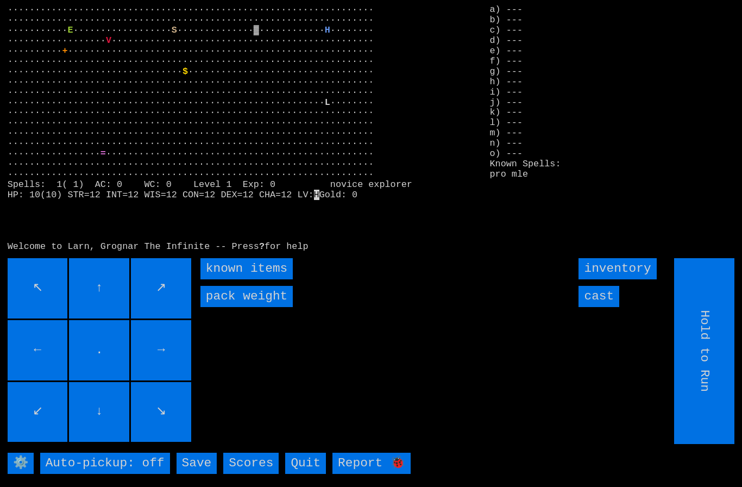
type input "Choose Direction"
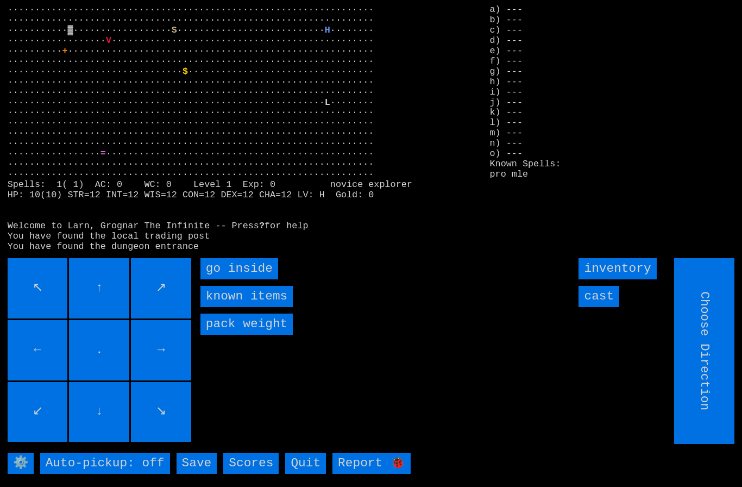
type input "Hold to Run"
click at [224, 279] on inside "go inside" at bounding box center [239, 268] width 78 height 21
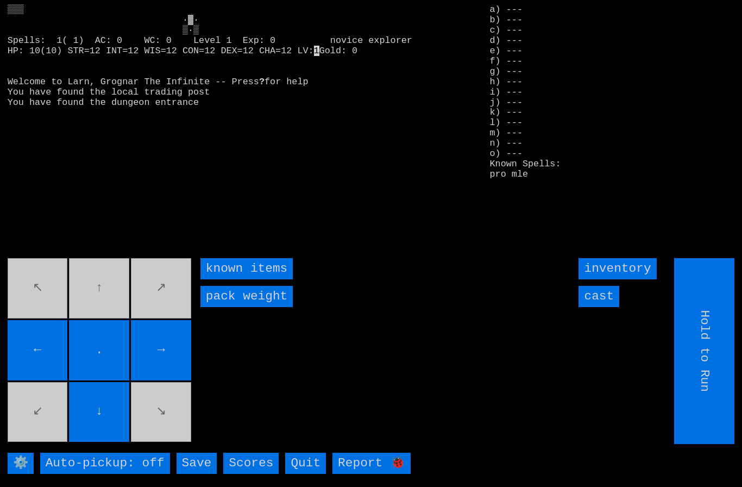
type input "Choose Direction"
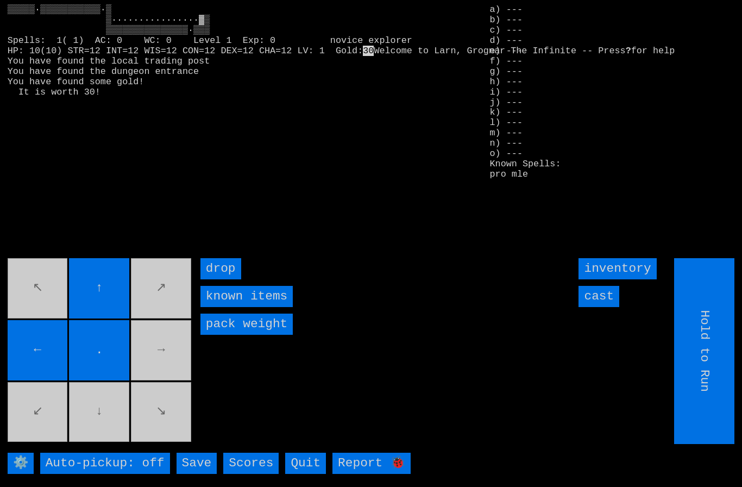
type input "Choose Direction"
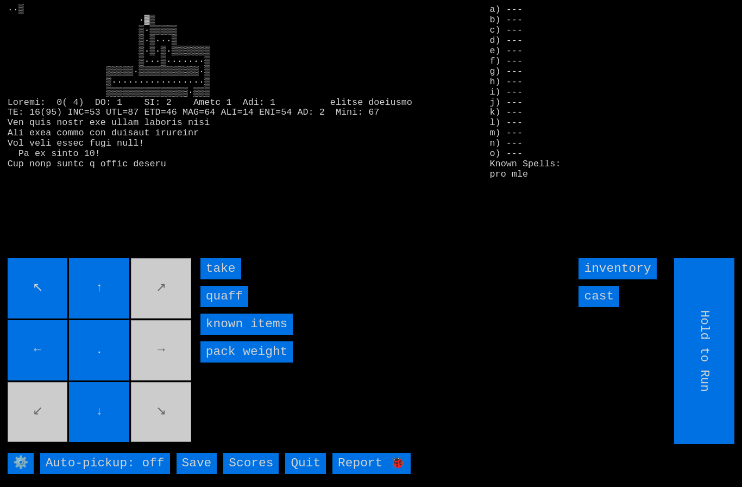
type input "Hold to Run"
click at [220, 307] on input "quaff" at bounding box center [224, 296] width 48 height 21
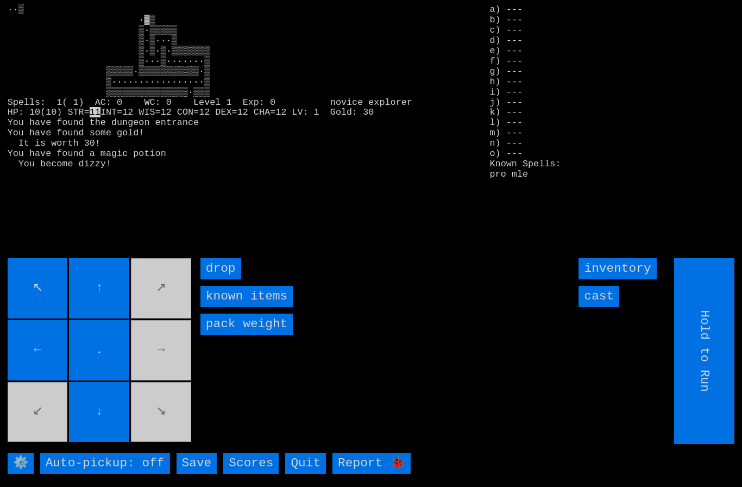
type input "Choose Direction"
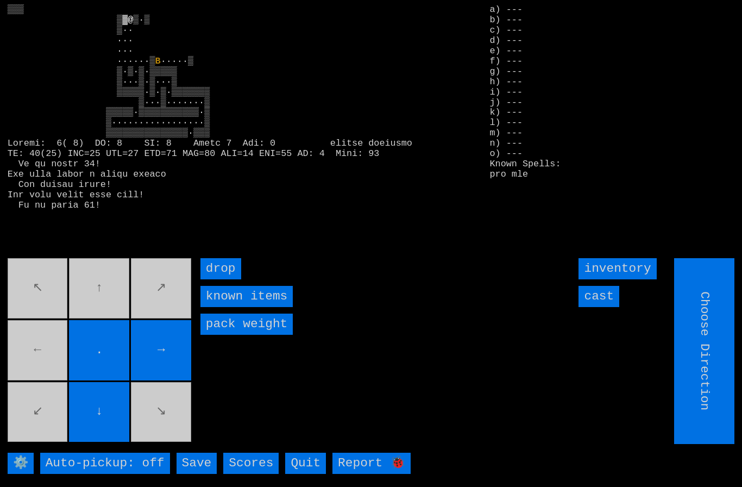
type input "Hold to Run"
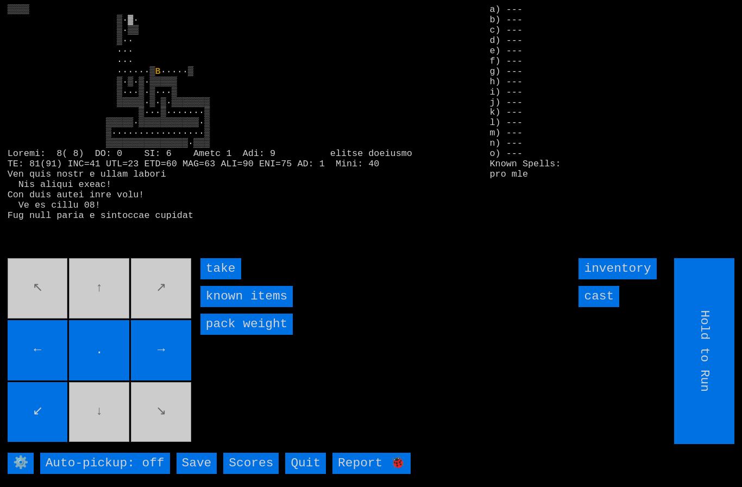
click at [212, 279] on input "take" at bounding box center [220, 268] width 41 height 21
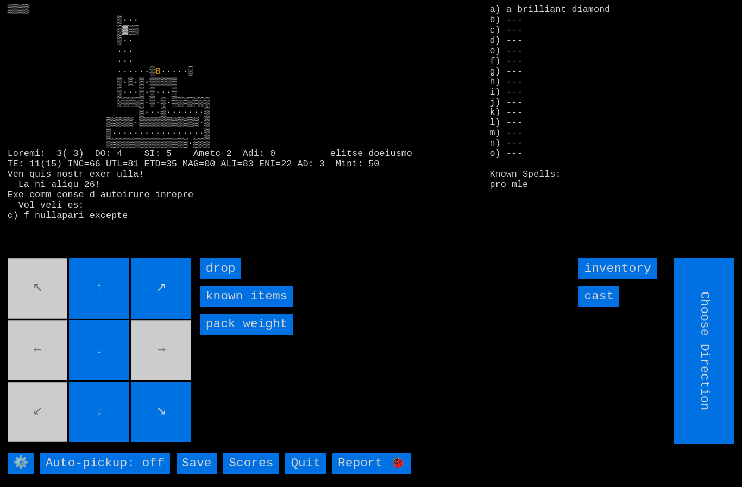
type input "Hold to Run"
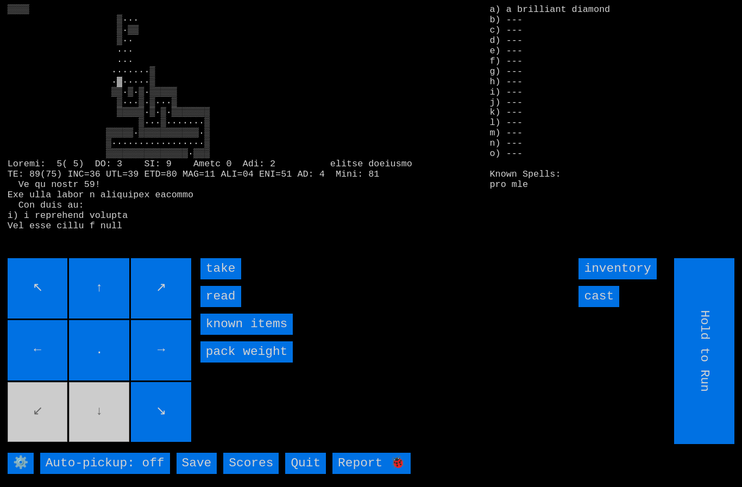
click at [222, 307] on input "read" at bounding box center [220, 296] width 41 height 21
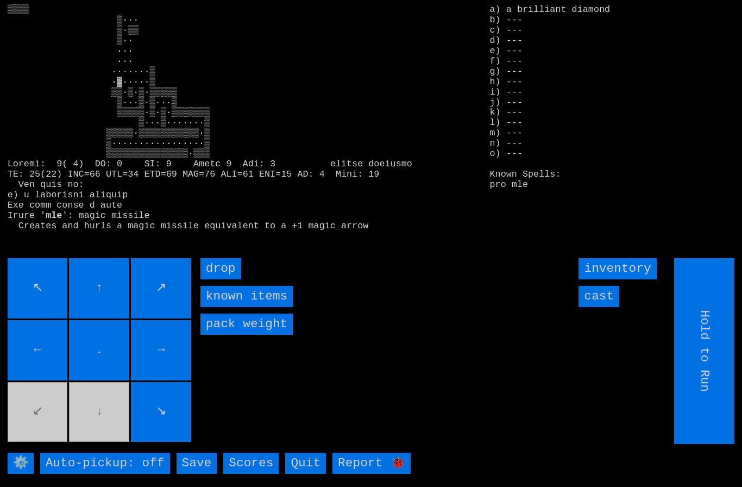
type input "Choose Direction"
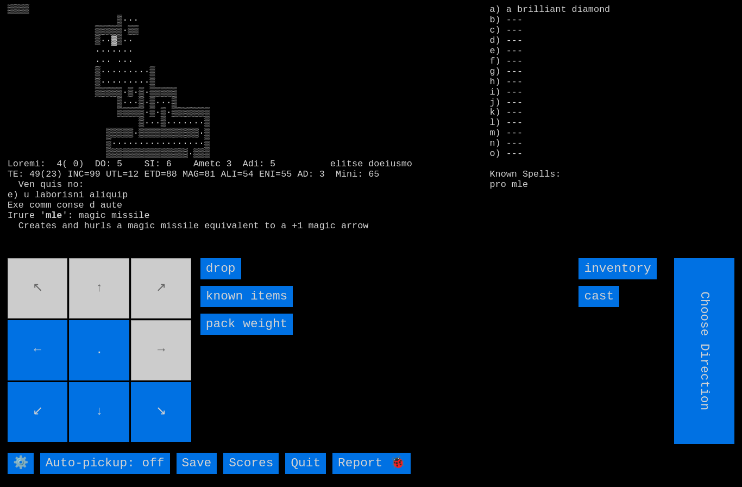
type input "Hold to Run"
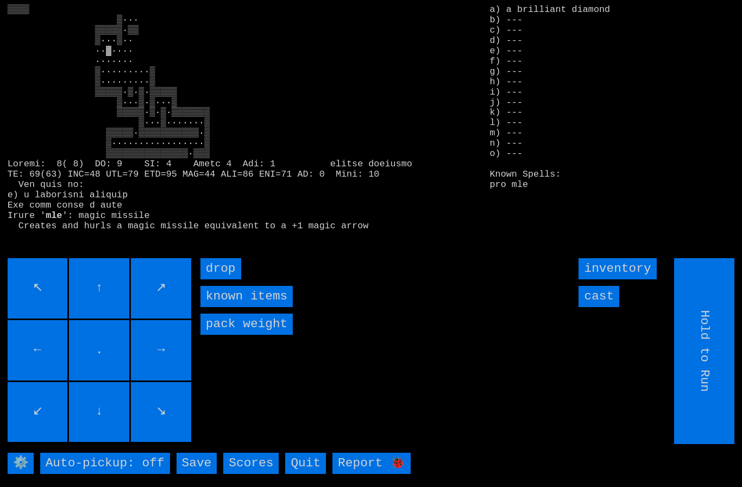
type input "Choose Direction"
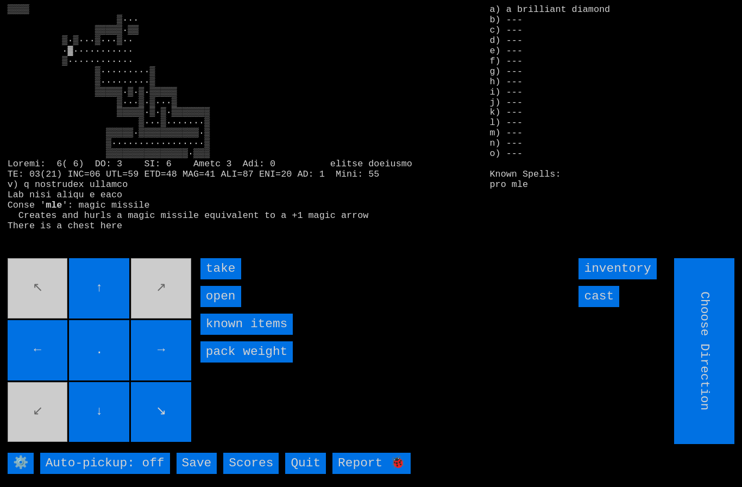
type input "Hold to Run"
click at [215, 279] on input "take" at bounding box center [220, 268] width 41 height 21
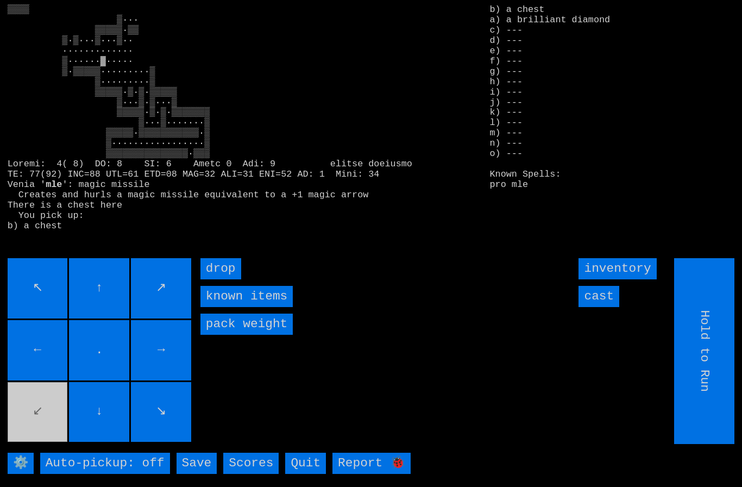
type input "Choose Direction"
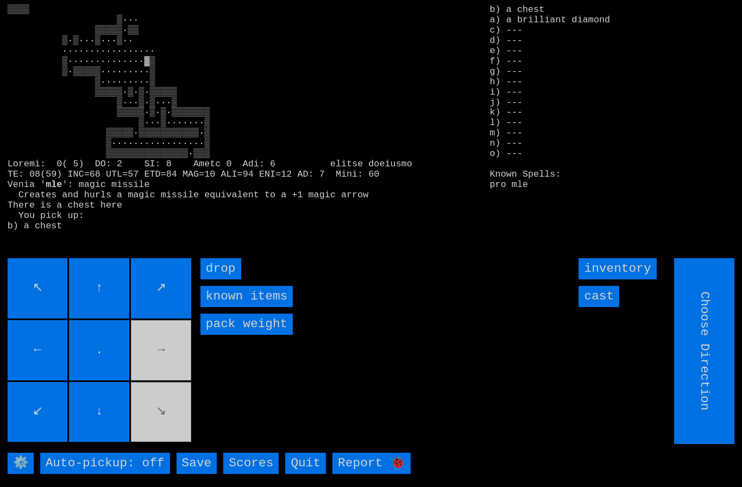
type input "Hold to Run"
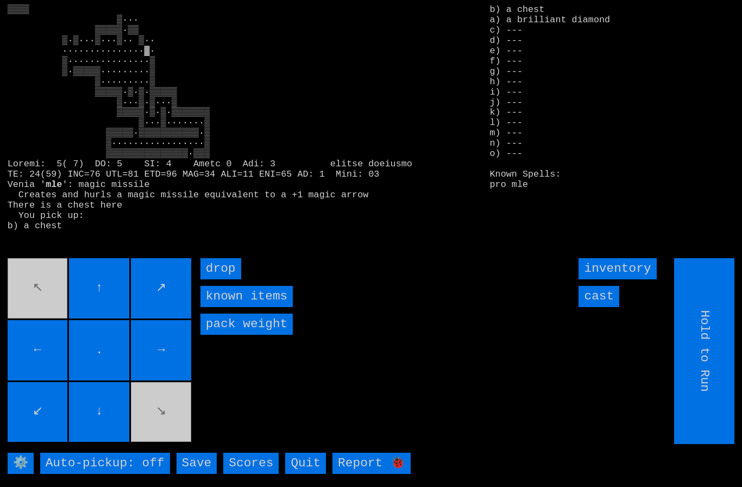
type input "Choose Direction"
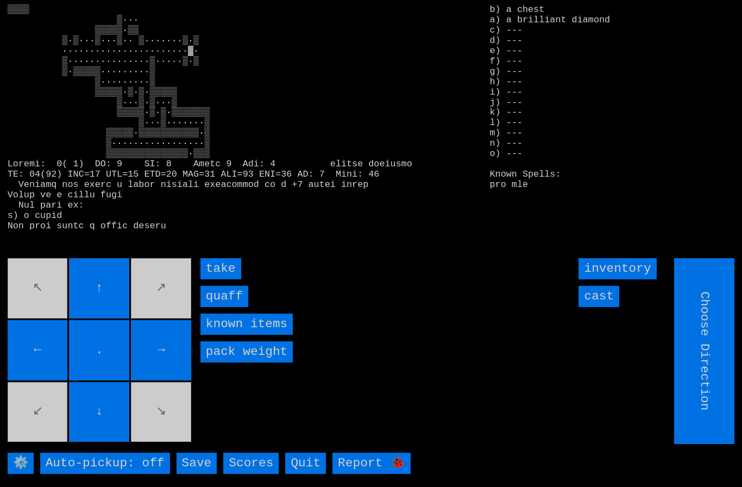
type input "Hold to Run"
click at [222, 307] on input "quaff" at bounding box center [224, 296] width 48 height 21
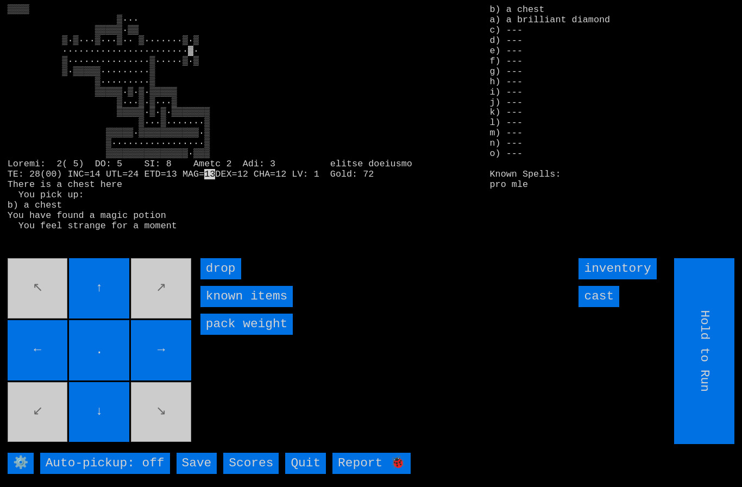
type input "Choose Direction"
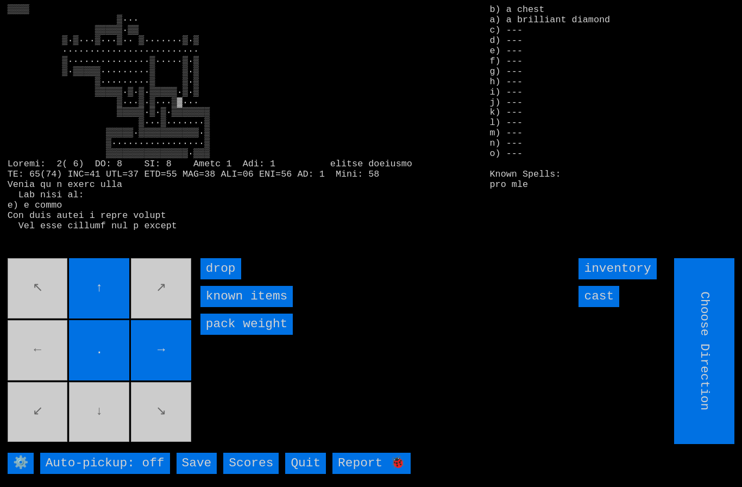
type input "Hold to Run"
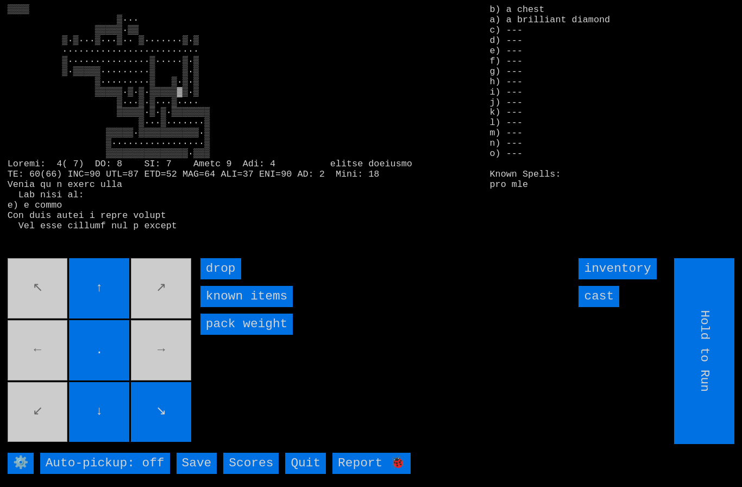
type input "Choose Direction"
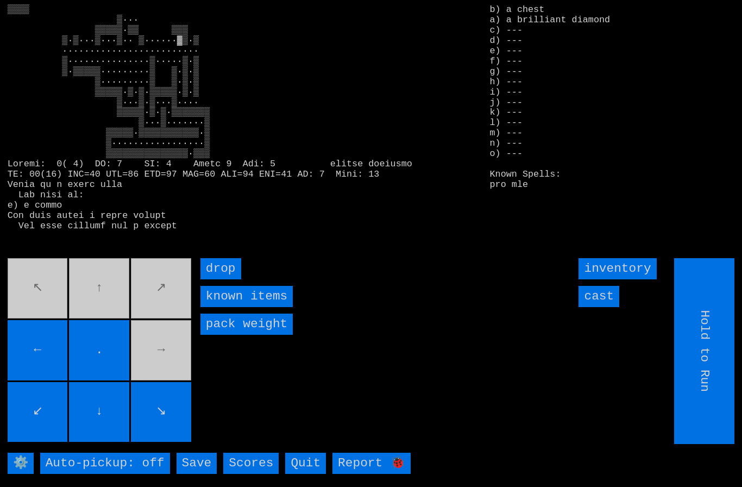
type input "Choose Direction"
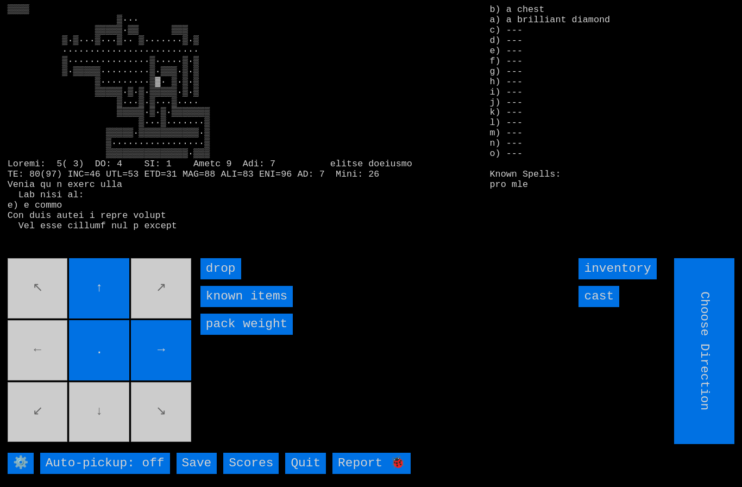
type input "Hold to Run"
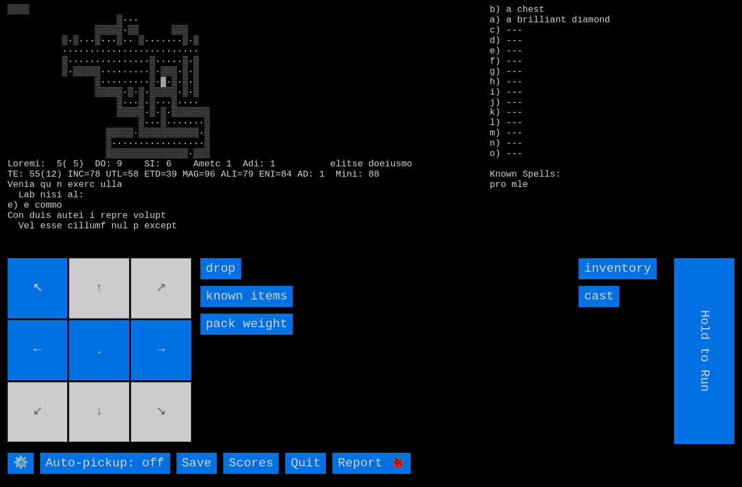
type input "Choose Direction"
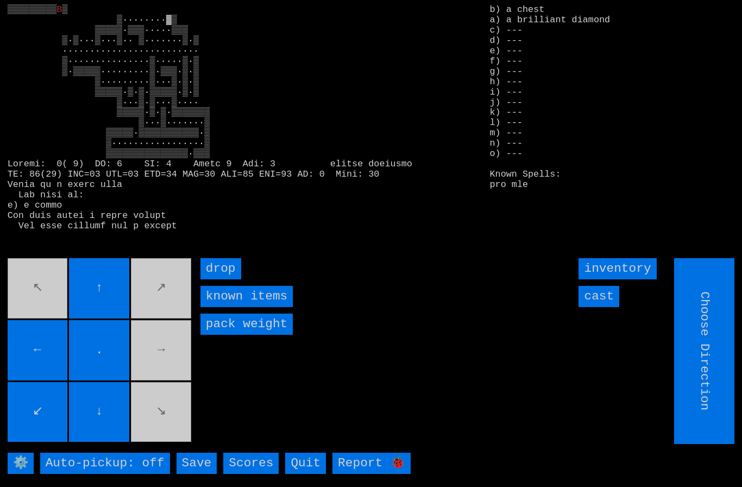
type input "Hold to Run"
click at [608, 307] on input "cast" at bounding box center [599, 296] width 41 height 21
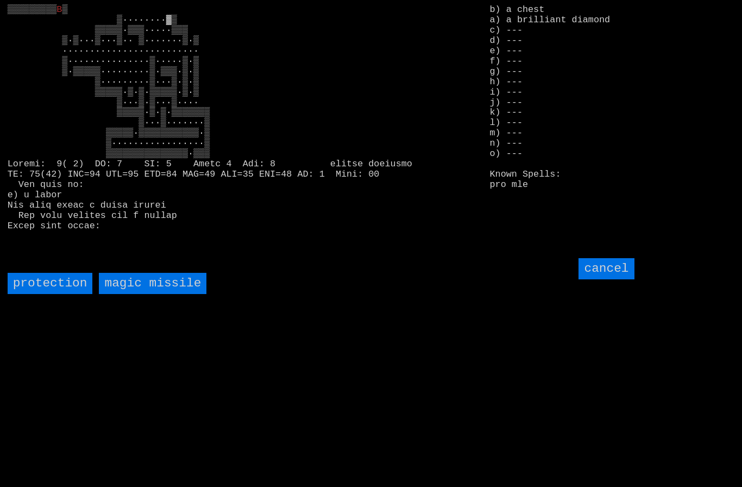
click at [144, 294] on missile "magic missile" at bounding box center [153, 283] width 108 height 21
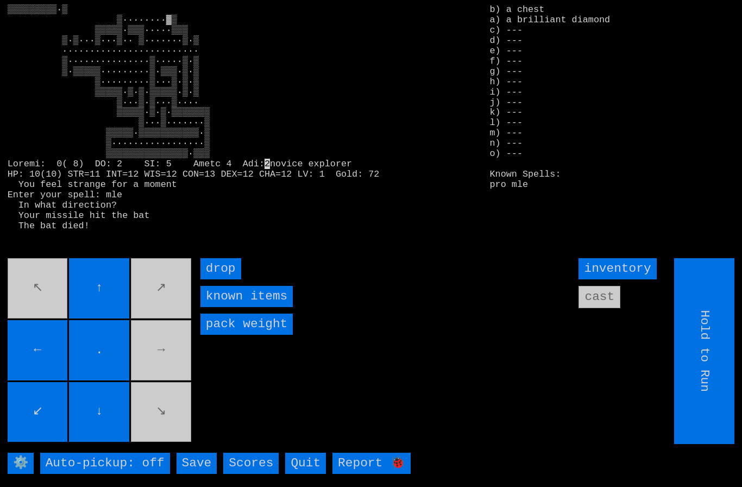
type input "Choose Direction"
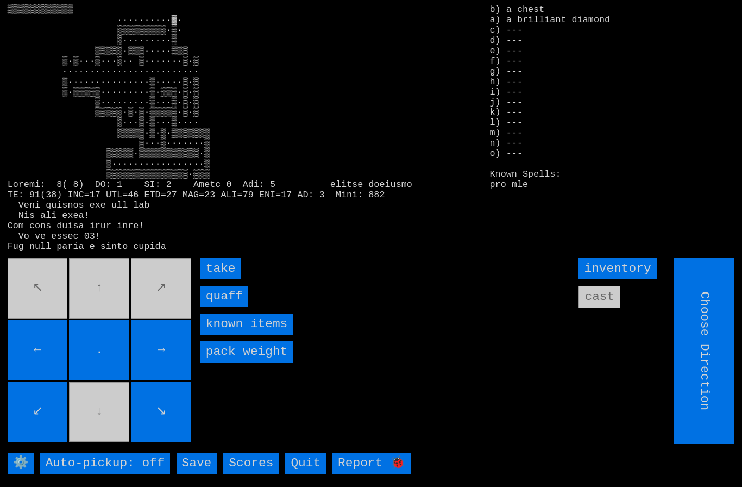
type input "Hold to Run"
click at [219, 307] on input "quaff" at bounding box center [224, 296] width 48 height 21
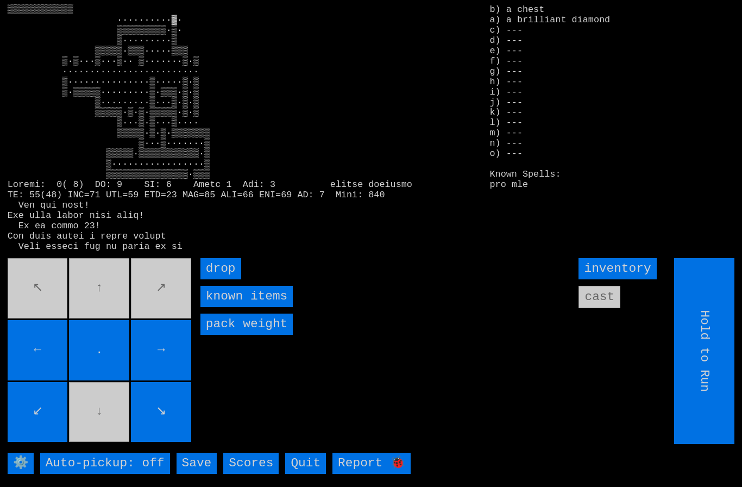
type input "Choose Direction"
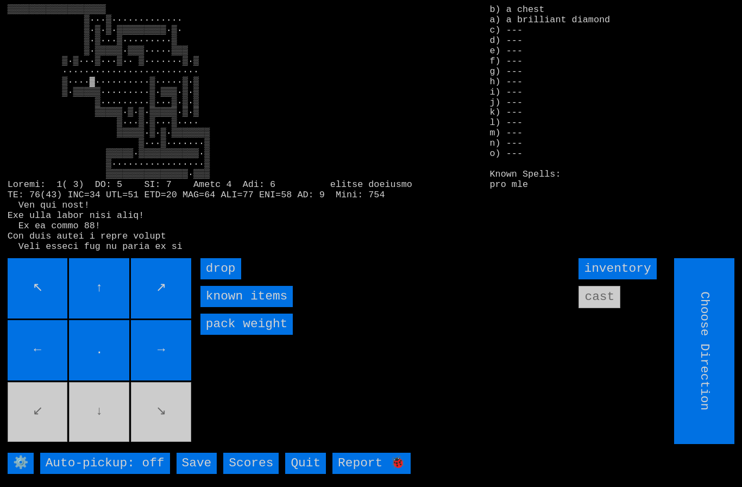
type input "Hold to Run"
type input "Choose Direction"
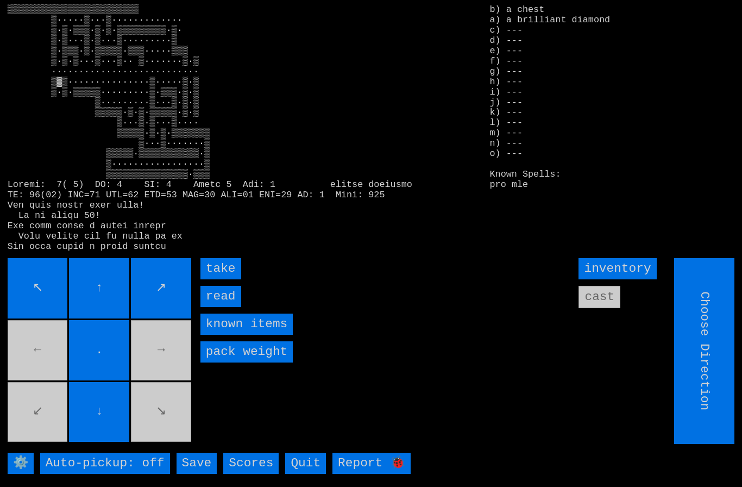
type input "Hold to Run"
click at [213, 279] on input "take" at bounding box center [220, 268] width 41 height 21
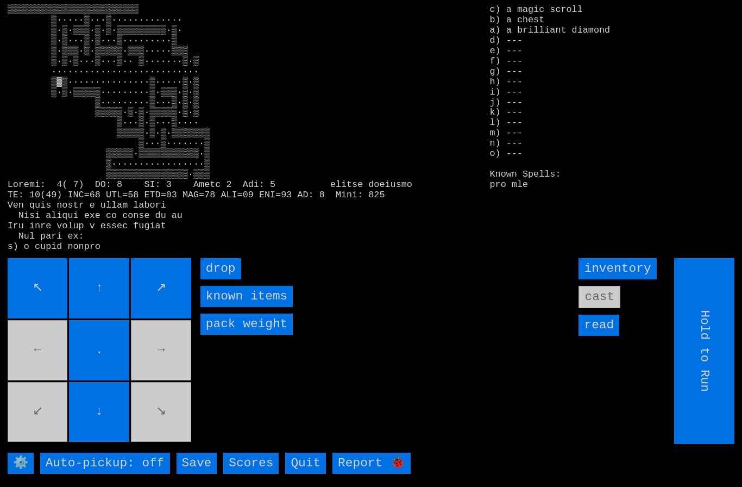
type input "Choose Direction"
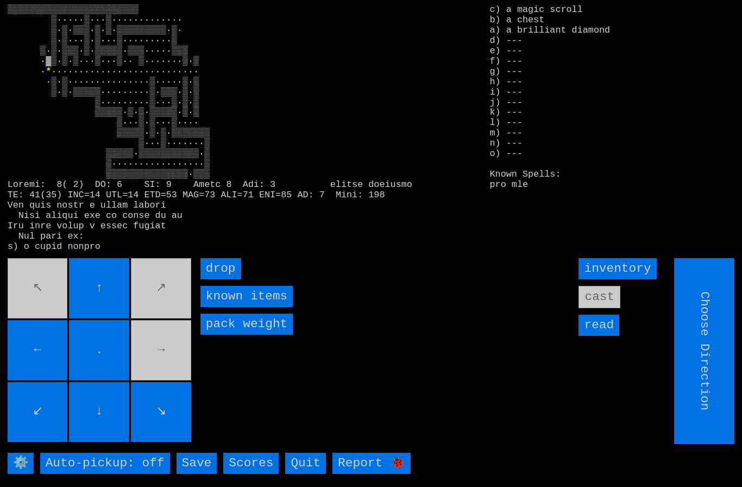
type input "Hold to Run"
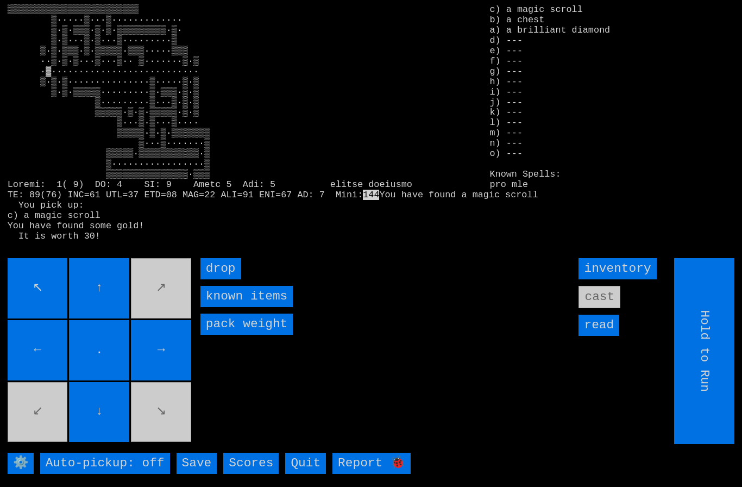
type input "Choose Direction"
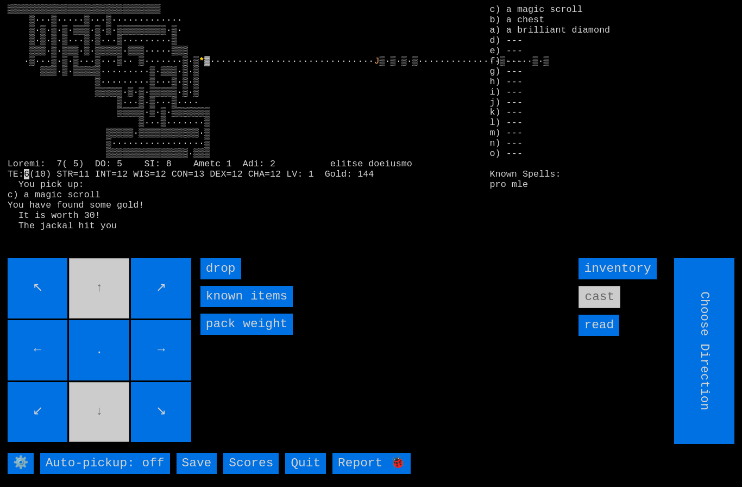
type input "Hold to Run"
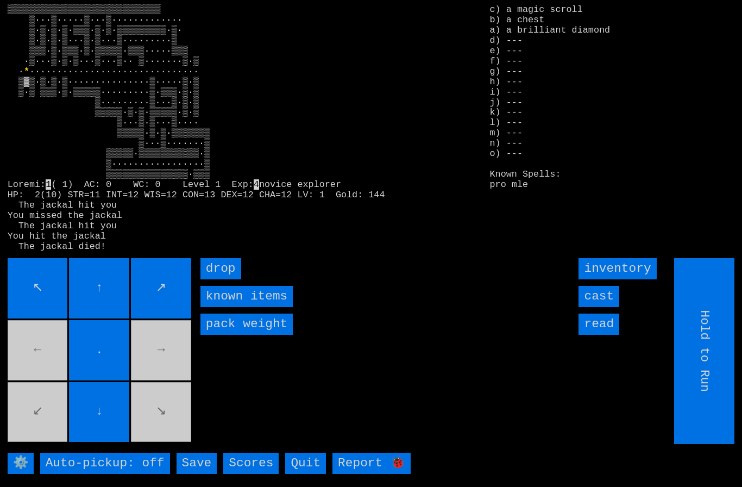
type input "Choose Direction"
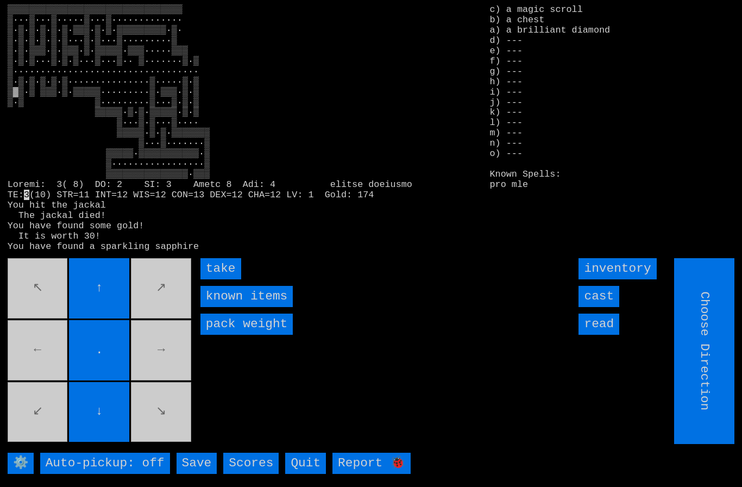
type input "Hold to Run"
click at [216, 279] on input "take" at bounding box center [220, 268] width 41 height 21
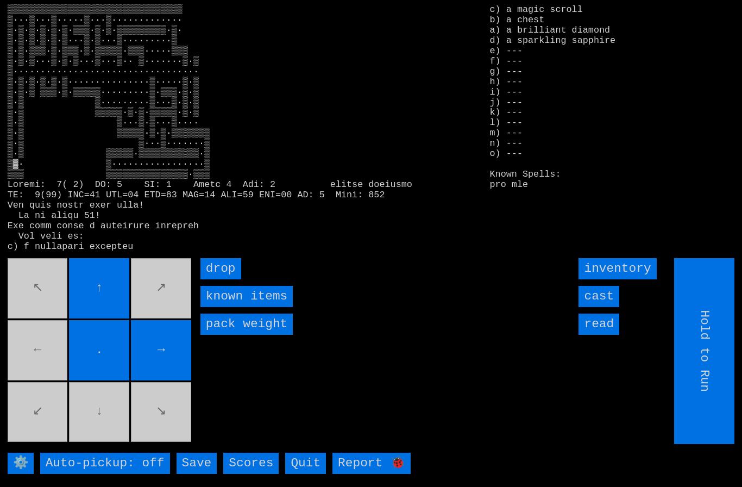
type input "Choose Direction"
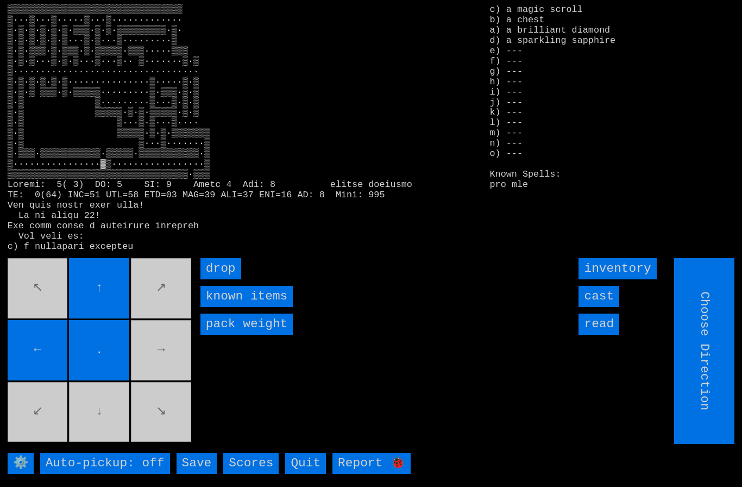
type input "Hold to Run"
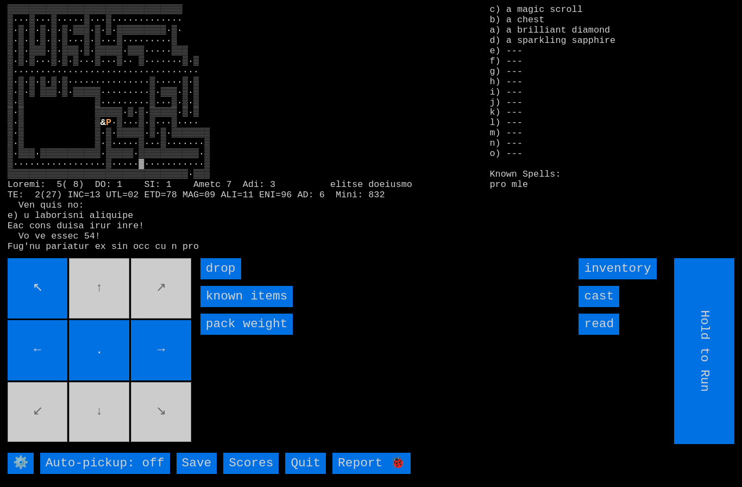
type input "Choose Direction"
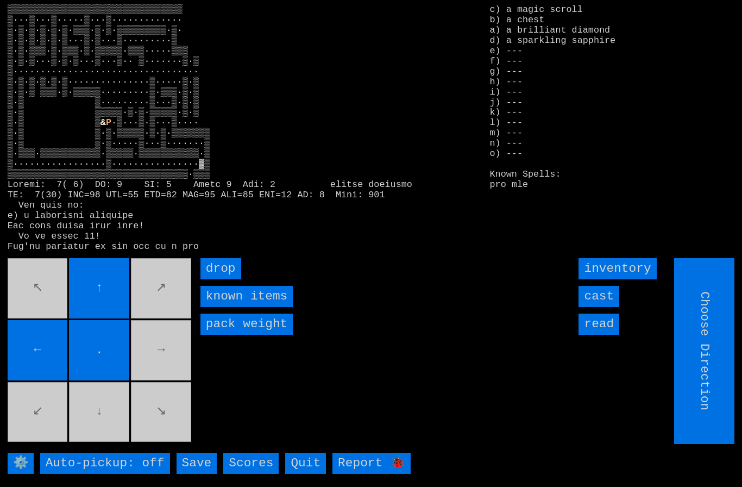
type input "Hold to Run"
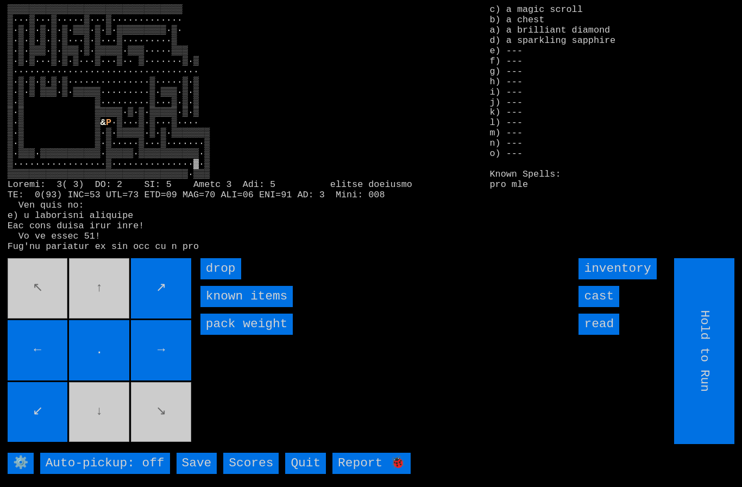
type input "Choose Direction"
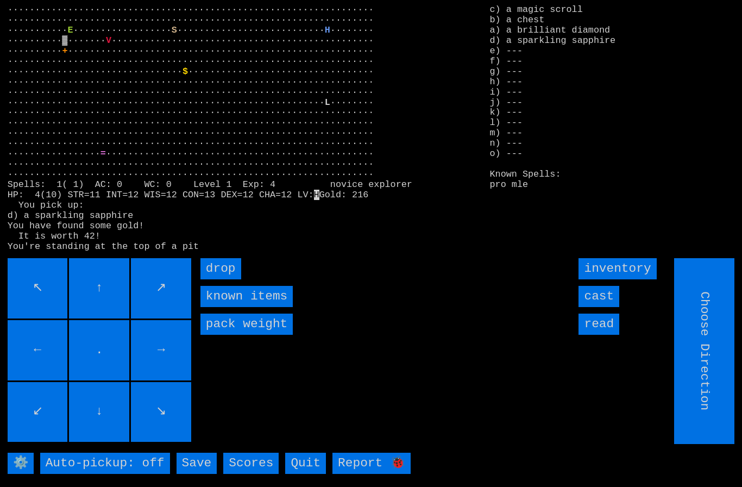
type input "Hold to Run"
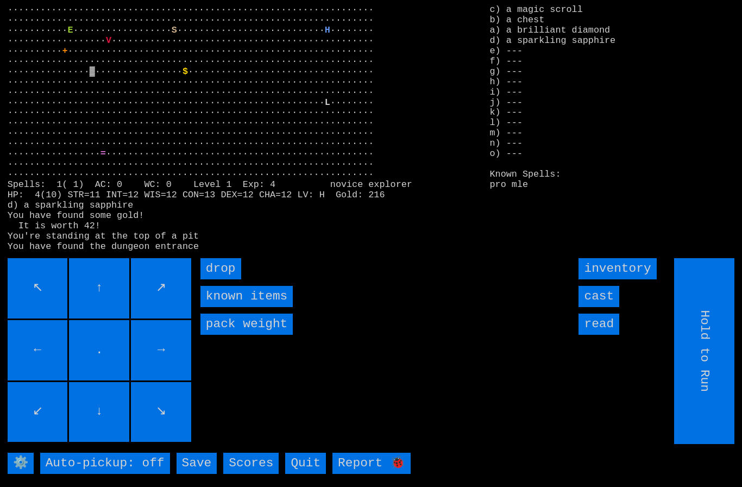
type input "Choose Direction"
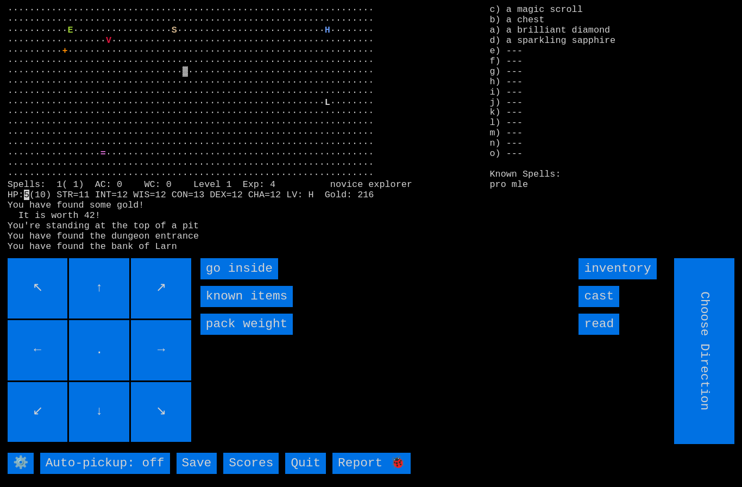
type input "Hold to Run"
click at [229, 279] on inside "go inside" at bounding box center [239, 268] width 78 height 21
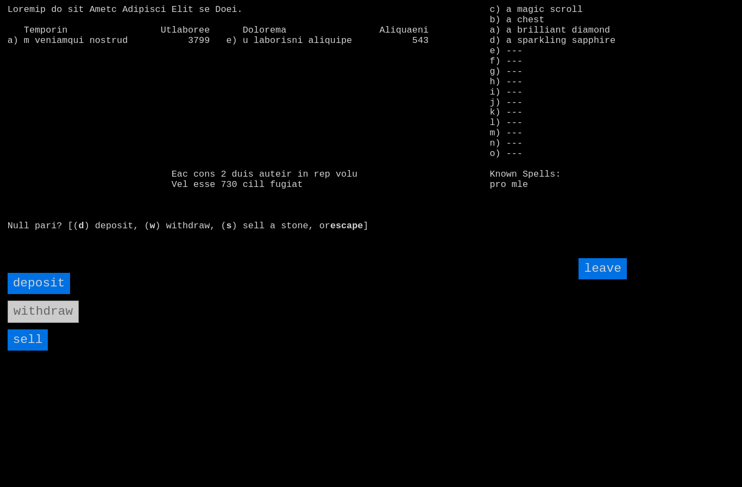
click at [32, 350] on input "sell" at bounding box center [28, 339] width 41 height 21
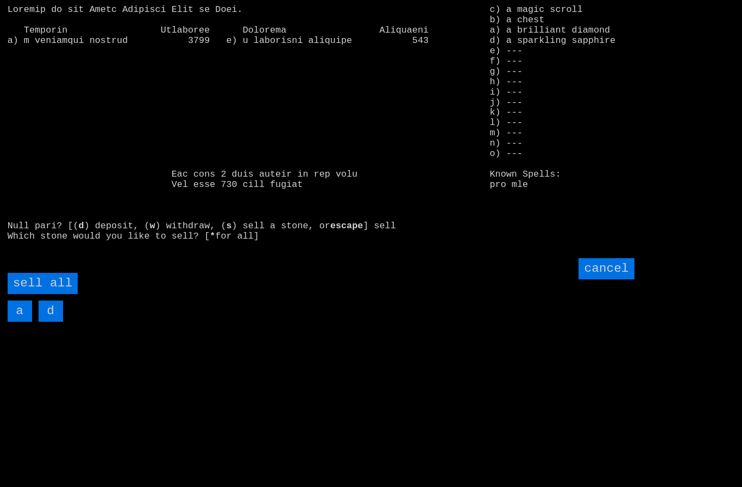
click at [48, 294] on all "sell all" at bounding box center [43, 283] width 70 height 21
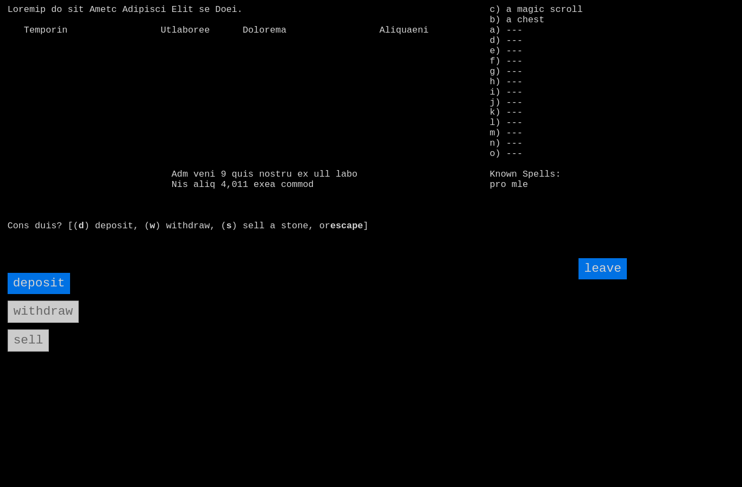
click at [613, 279] on input "leave" at bounding box center [603, 268] width 48 height 21
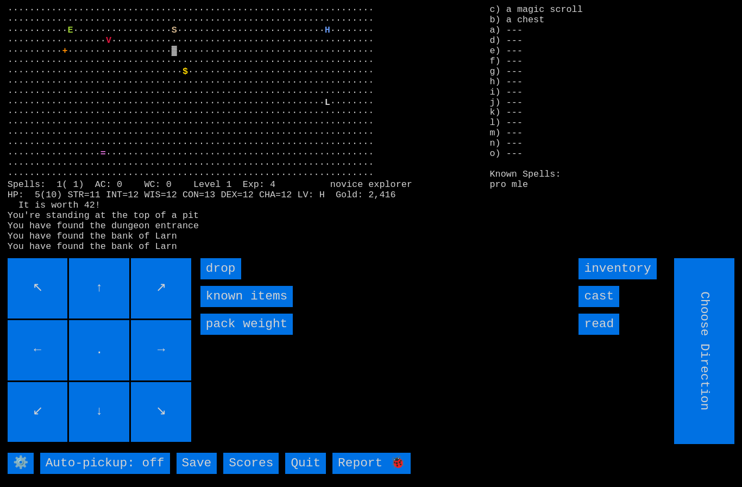
type input "Hold to Run"
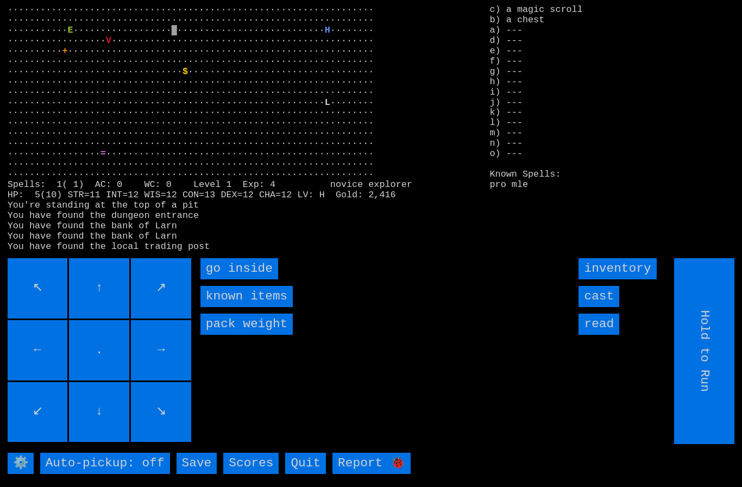
click at [219, 279] on inside "go inside" at bounding box center [239, 268] width 78 height 21
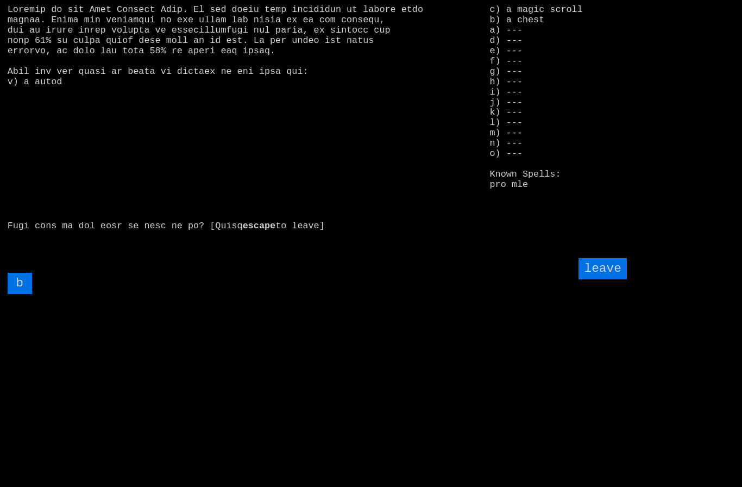
click at [19, 294] on input "b" at bounding box center [20, 283] width 24 height 21
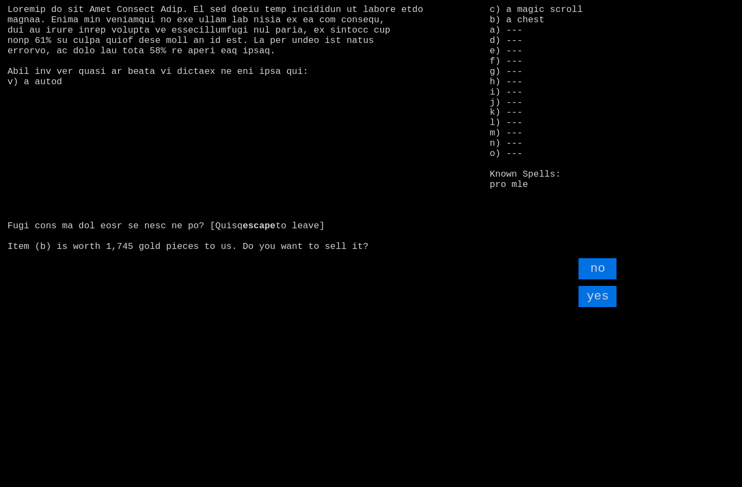
click at [597, 307] on input "yes" at bounding box center [598, 296] width 38 height 21
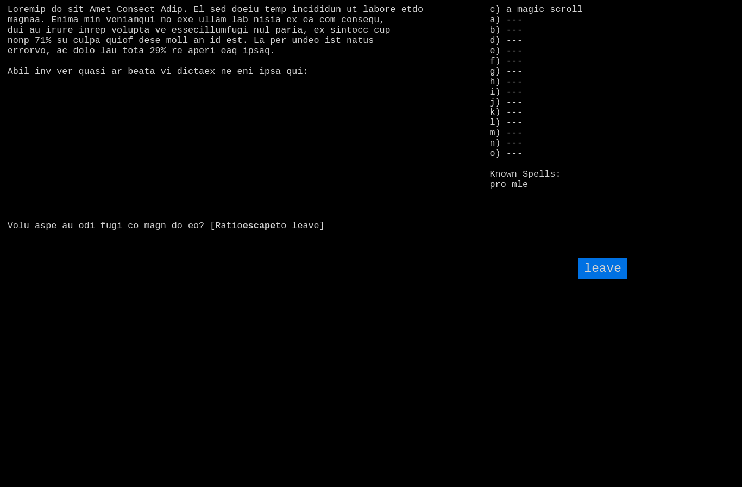
click at [616, 279] on input "leave" at bounding box center [603, 268] width 48 height 21
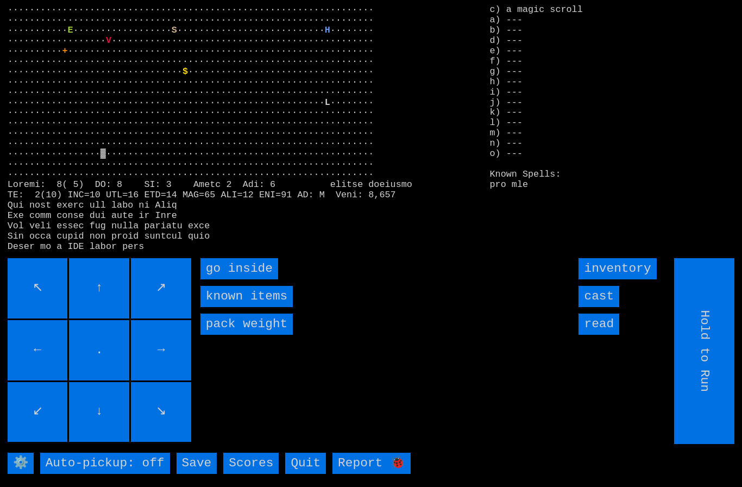
click at [224, 279] on inside "go inside" at bounding box center [239, 268] width 78 height 21
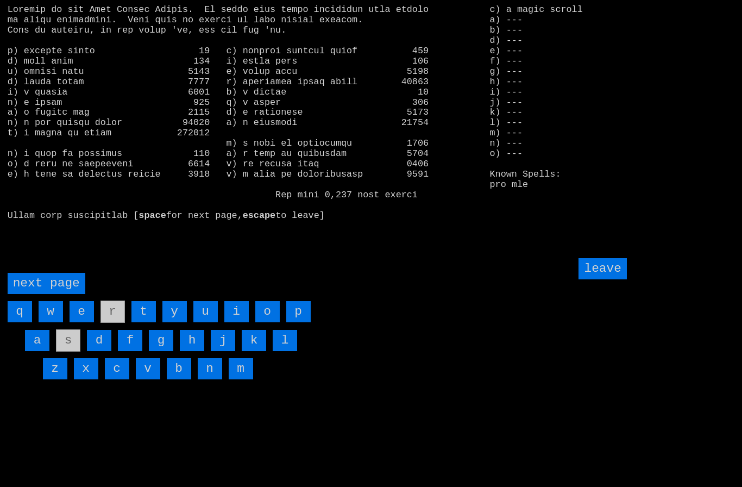
click at [54, 294] on page "next page" at bounding box center [47, 283] width 78 height 21
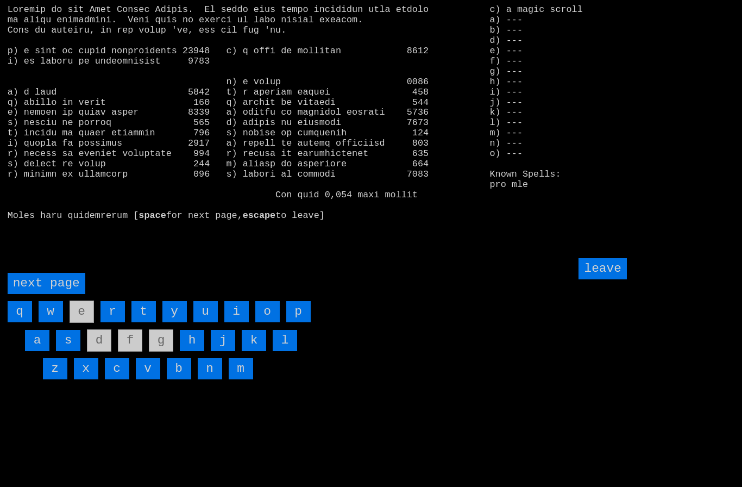
click at [235, 322] on input "i" at bounding box center [236, 311] width 24 height 21
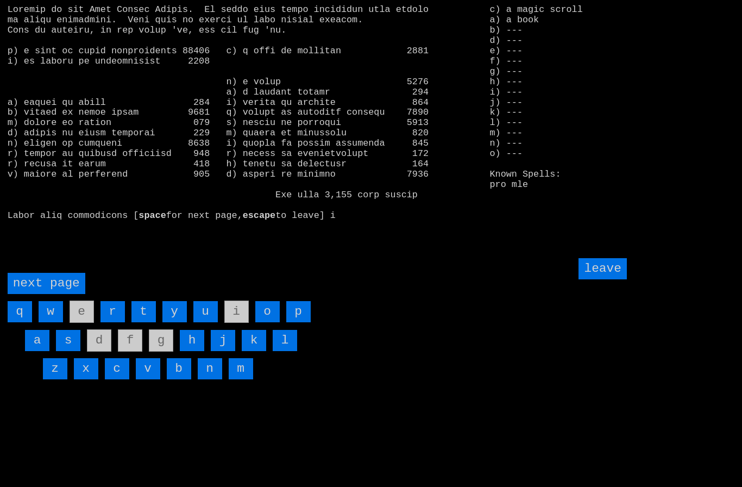
click at [613, 279] on input "leave" at bounding box center [603, 268] width 48 height 21
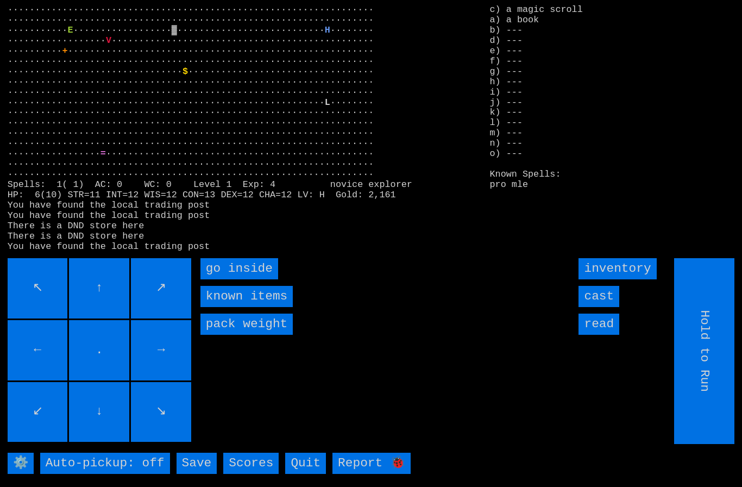
click at [223, 279] on inside "go inside" at bounding box center [239, 268] width 78 height 21
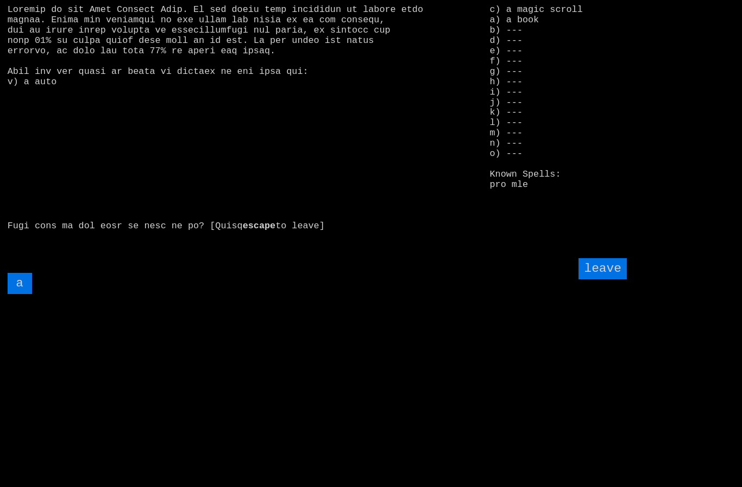
click at [23, 294] on input "a" at bounding box center [20, 283] width 24 height 21
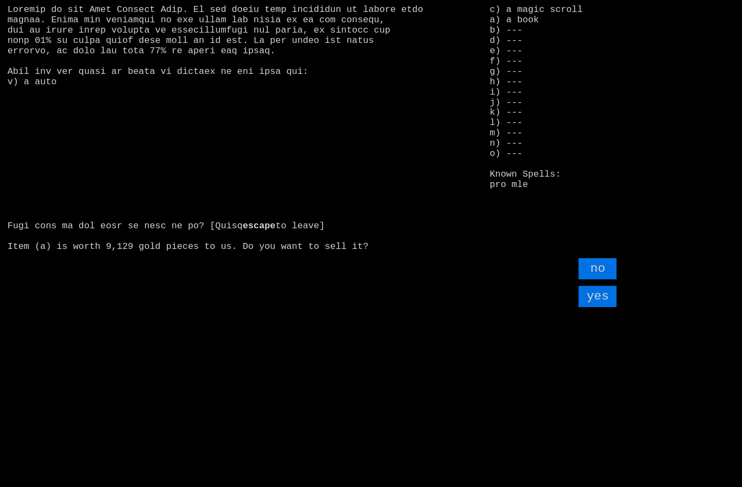
click at [611, 307] on input "yes" at bounding box center [598, 296] width 38 height 21
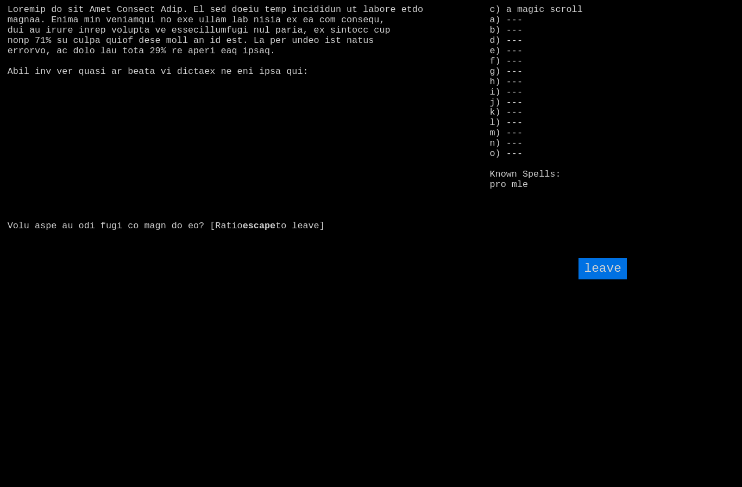
click at [614, 279] on input "leave" at bounding box center [603, 268] width 48 height 21
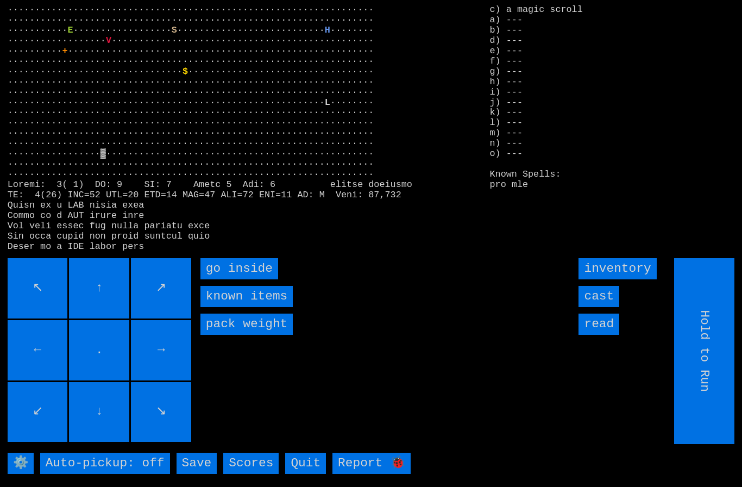
click at [228, 279] on inside "go inside" at bounding box center [239, 268] width 78 height 21
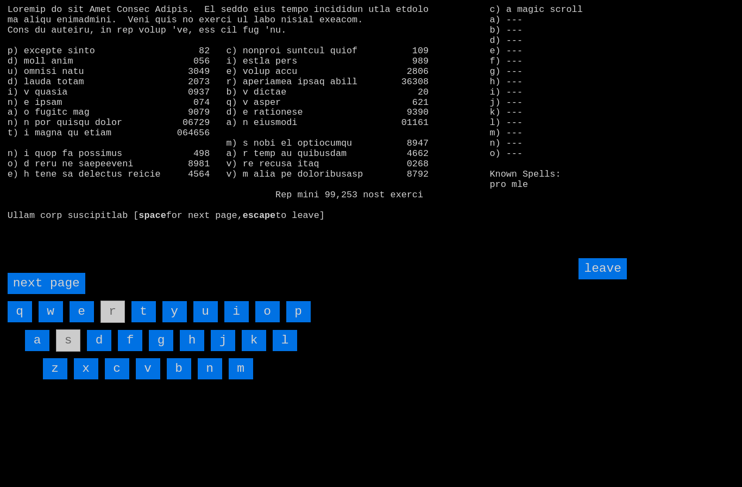
click at [45, 294] on page "next page" at bounding box center [47, 283] width 78 height 21
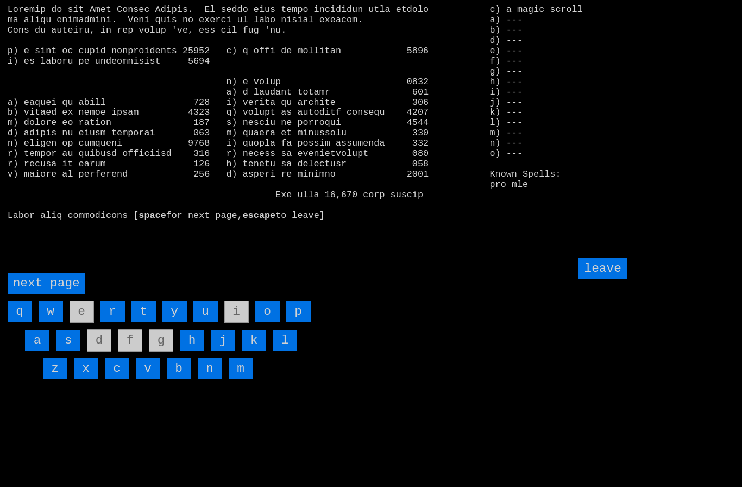
click at [192, 351] on input "h" at bounding box center [192, 340] width 24 height 21
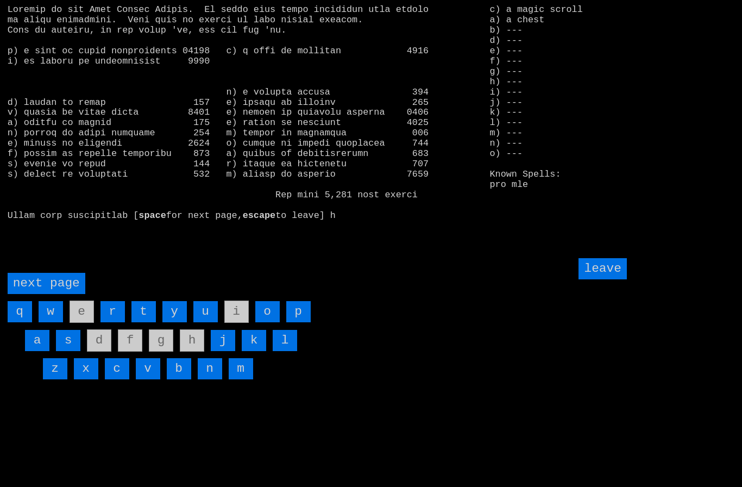
click at [609, 279] on input "leave" at bounding box center [603, 268] width 48 height 21
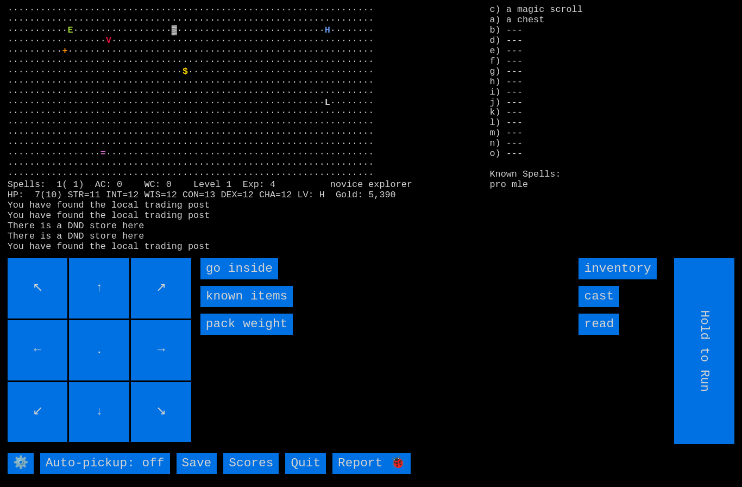
click at [229, 279] on inside "go inside" at bounding box center [239, 268] width 78 height 21
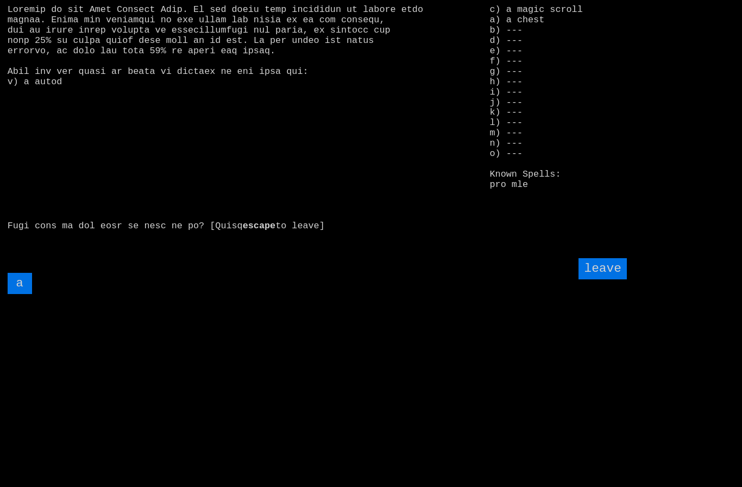
click at [21, 294] on input "a" at bounding box center [20, 283] width 24 height 21
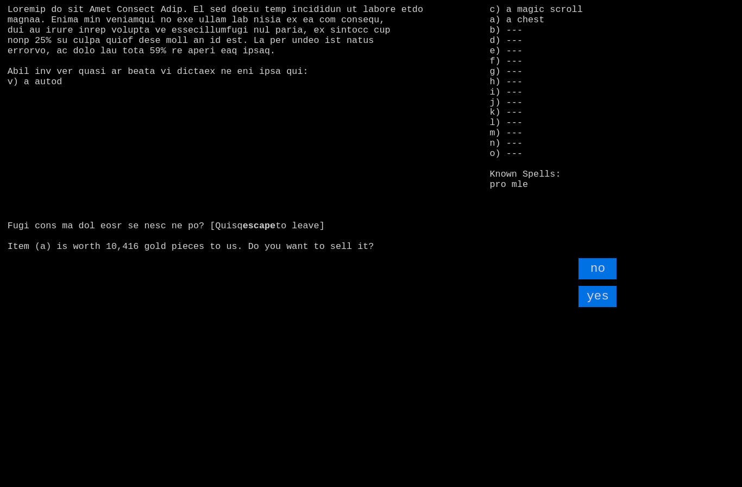
click at [595, 307] on input "yes" at bounding box center [598, 296] width 38 height 21
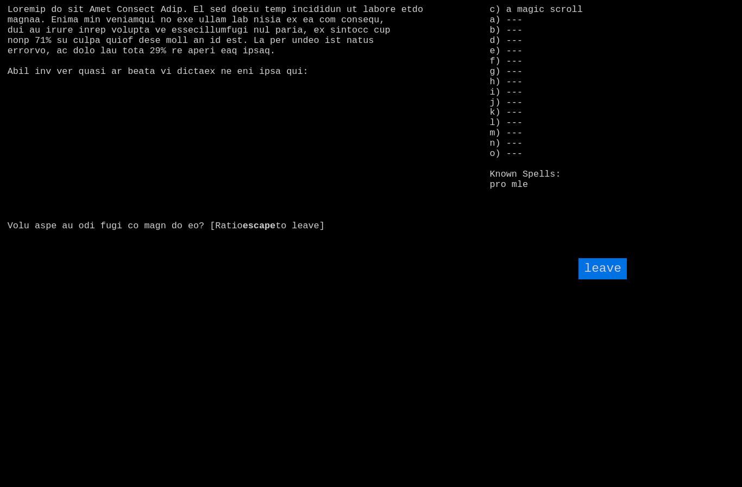
click at [606, 279] on input "leave" at bounding box center [603, 268] width 48 height 21
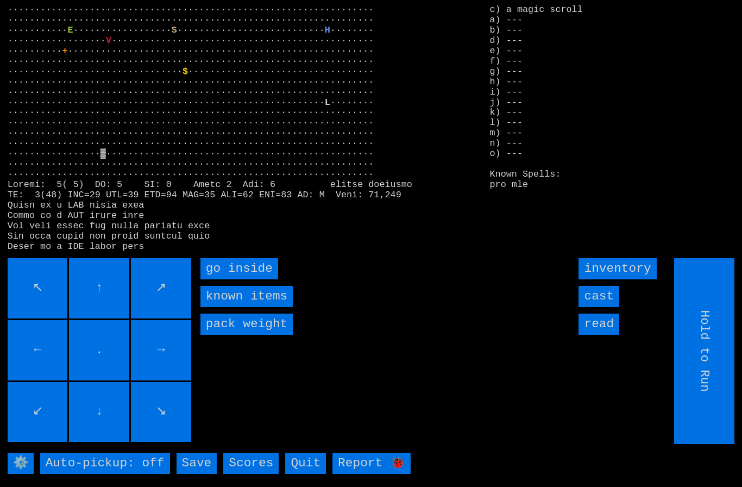
click at [224, 279] on inside "go inside" at bounding box center [239, 268] width 78 height 21
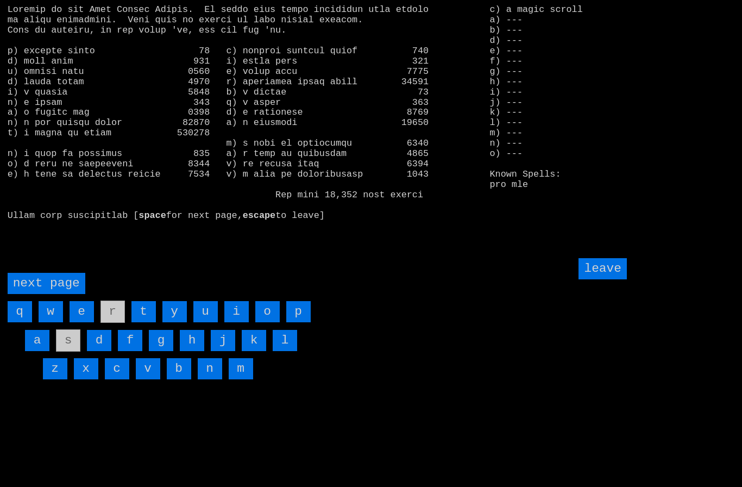
click at [274, 322] on input "o" at bounding box center [267, 311] width 24 height 21
click at [135, 351] on input "f" at bounding box center [130, 340] width 24 height 21
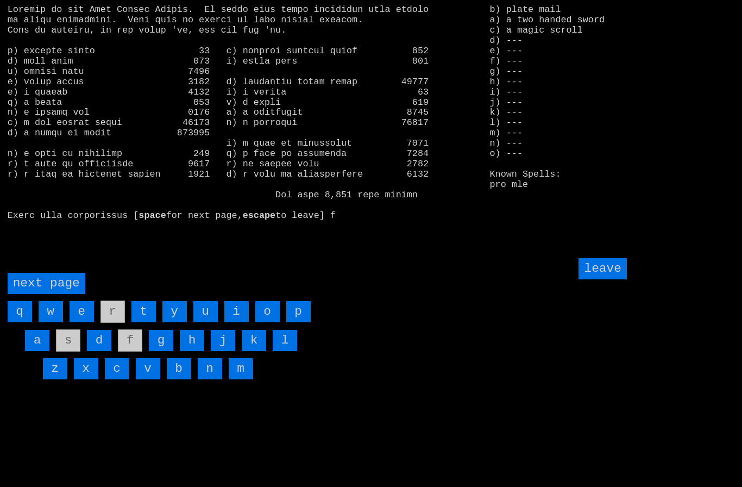
click at [49, 294] on page "next page" at bounding box center [47, 283] width 78 height 21
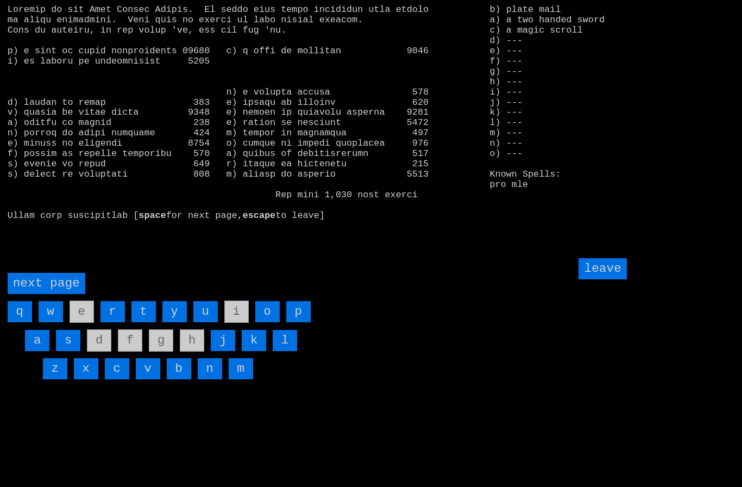
click at [610, 279] on input "leave" at bounding box center [603, 268] width 48 height 21
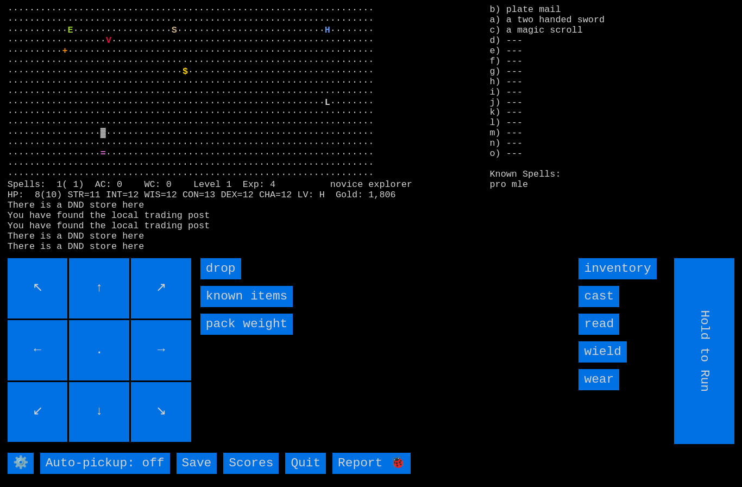
click at [213, 279] on input "drop" at bounding box center [220, 268] width 41 height 21
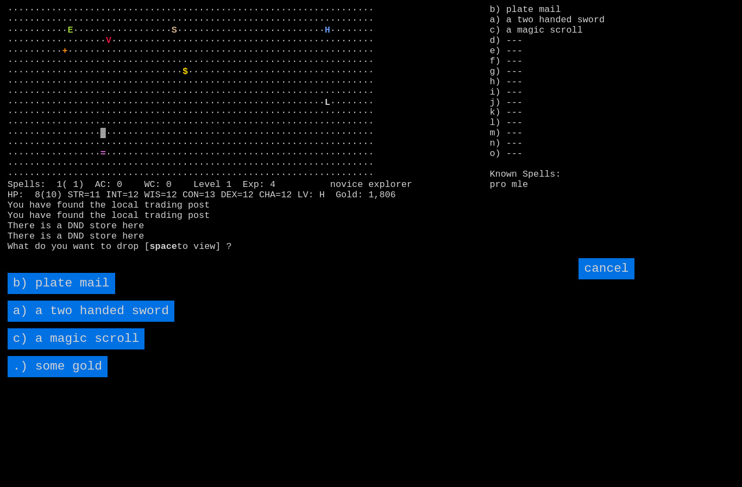
click at [36, 322] on sword "a) a two handed sword" at bounding box center [91, 310] width 167 height 21
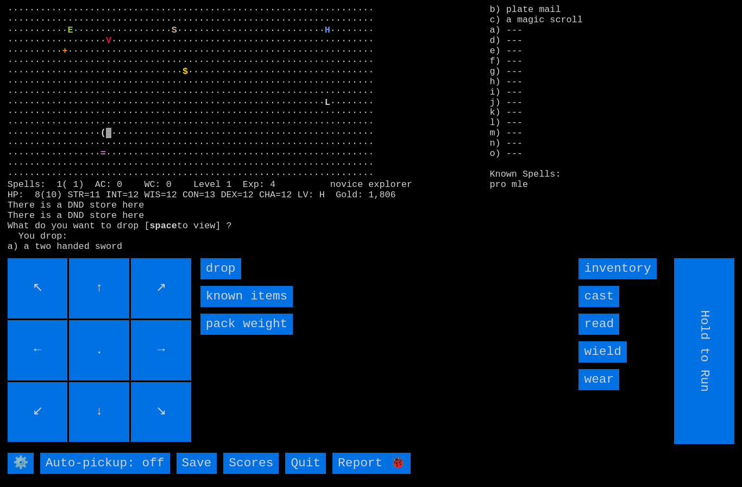
click at [218, 279] on input "drop" at bounding box center [220, 268] width 41 height 21
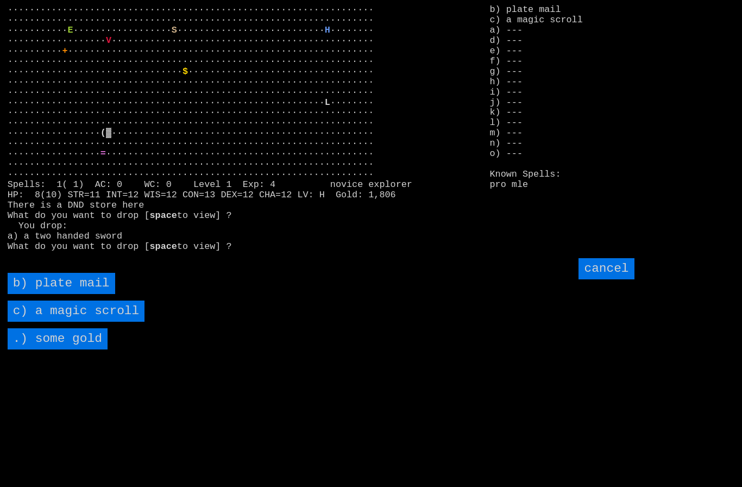
click at [46, 294] on mail "b) plate mail" at bounding box center [62, 283] width 108 height 21
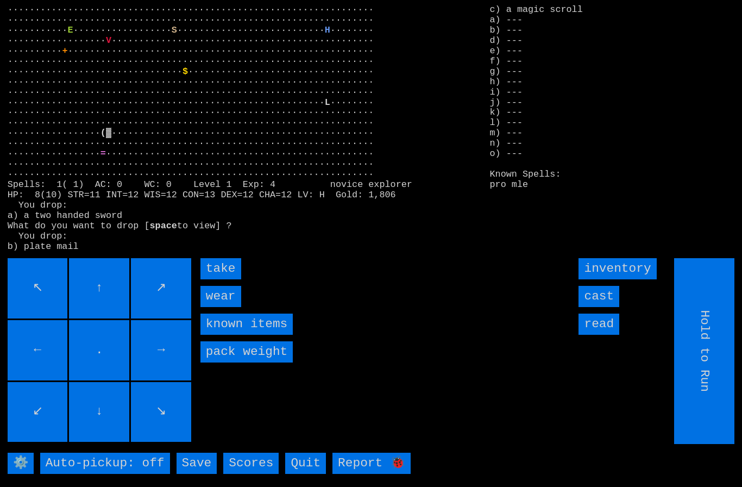
click at [218, 307] on input "wear" at bounding box center [220, 296] width 41 height 21
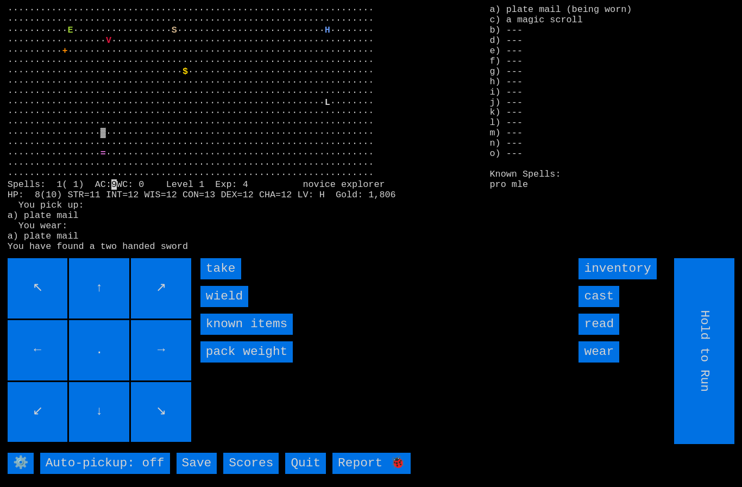
click at [218, 307] on input "wield" at bounding box center [224, 296] width 48 height 21
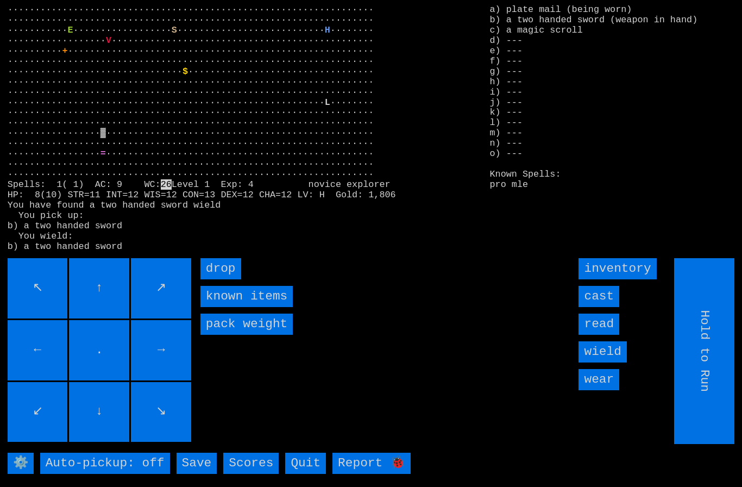
type input "Choose Direction"
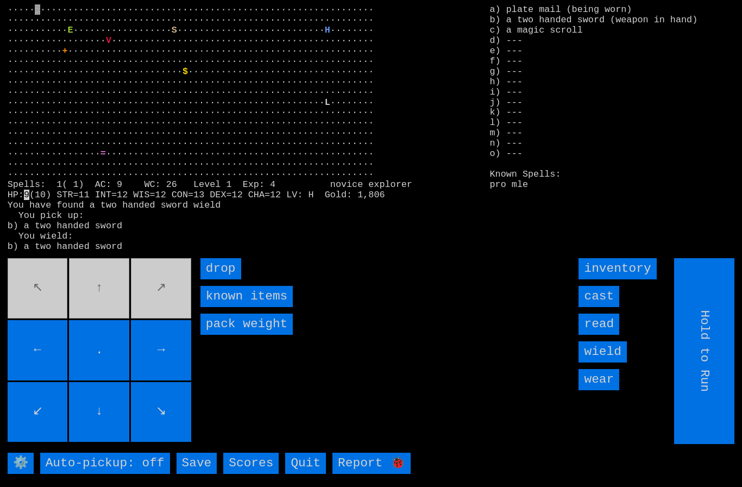
type input "Choose Direction"
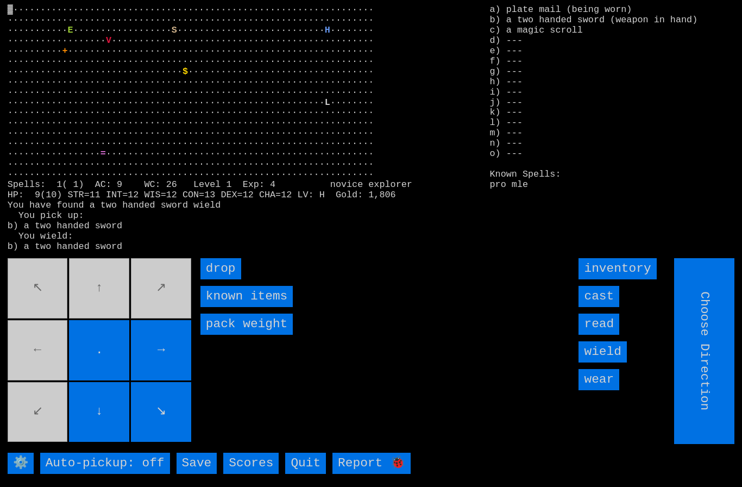
type input "Hold to Run"
click at [221, 279] on input "drop" at bounding box center [220, 268] width 41 height 21
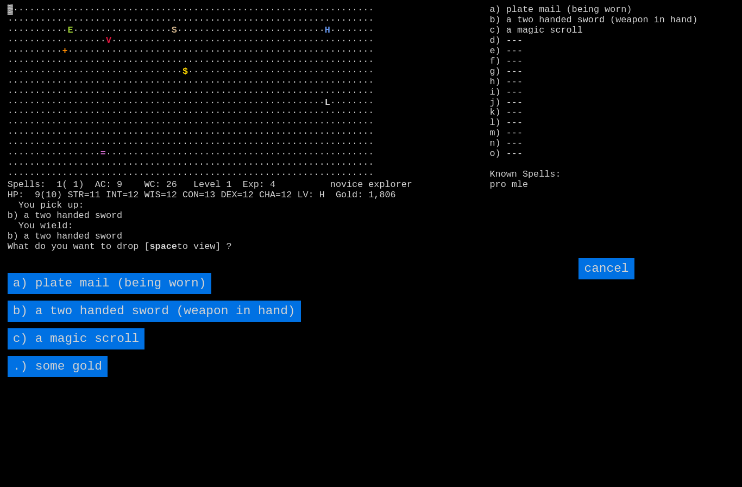
click at [50, 349] on scroll "c) a magic scroll" at bounding box center [76, 338] width 137 height 21
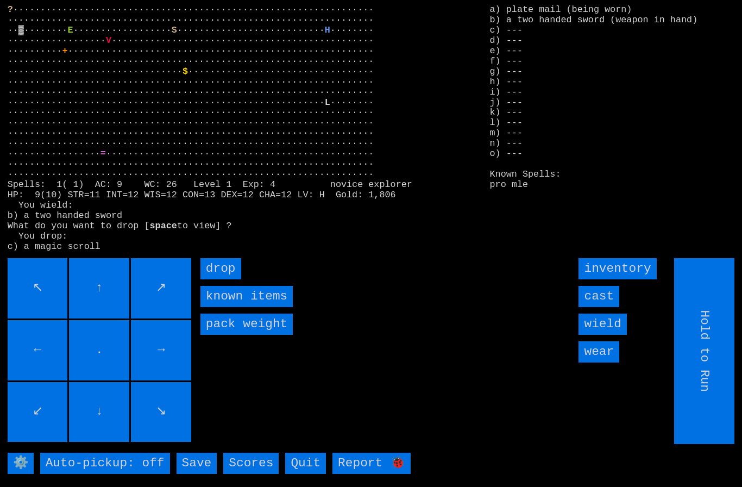
type input "Choose Direction"
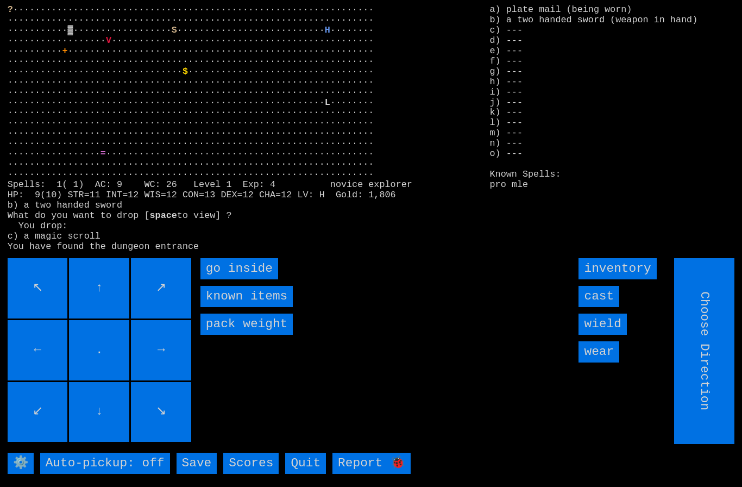
type input "Hold to Run"
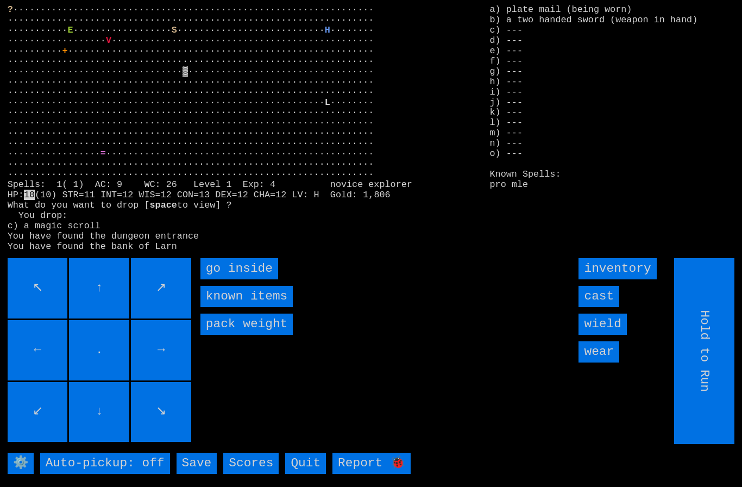
click at [229, 279] on inside "go inside" at bounding box center [239, 268] width 78 height 21
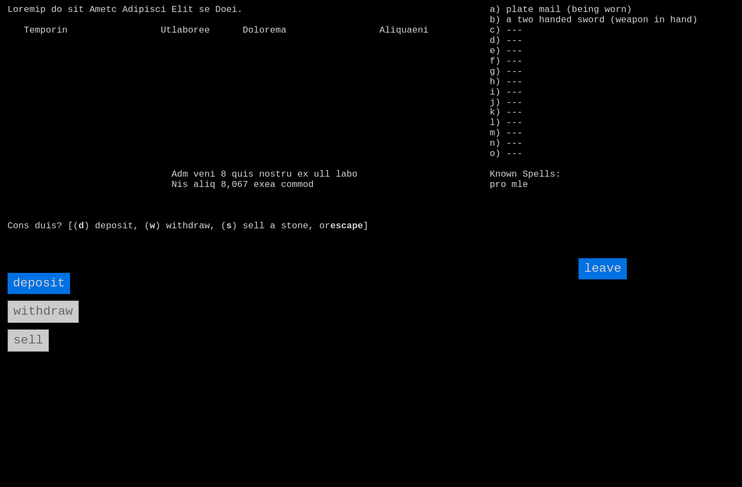
click at [34, 294] on input "deposit" at bounding box center [39, 283] width 63 height 21
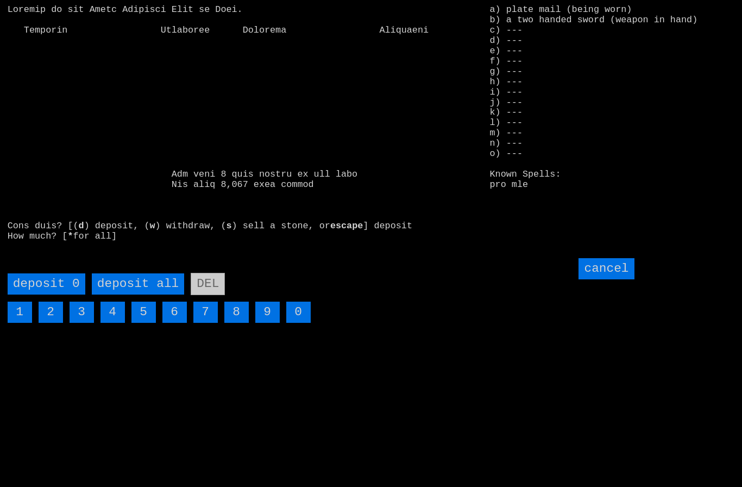
click at [131, 294] on all "deposit all" at bounding box center [138, 283] width 92 height 21
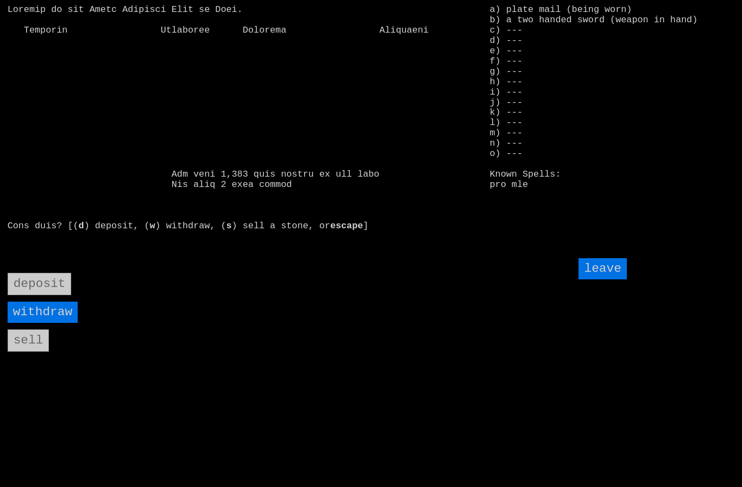
click at [615, 279] on input "leave" at bounding box center [603, 268] width 48 height 21
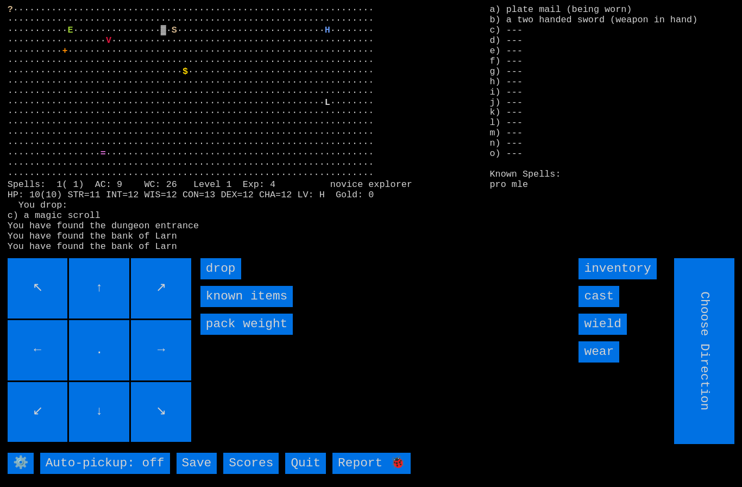
type input "Hold to Run"
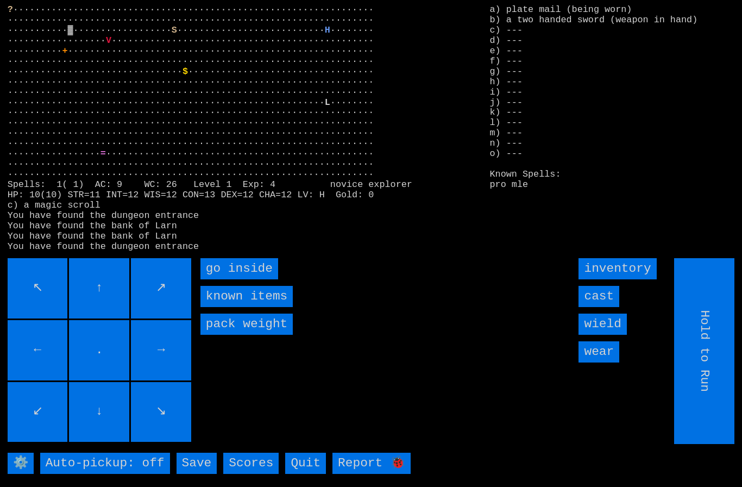
click at [234, 279] on inside "go inside" at bounding box center [239, 268] width 78 height 21
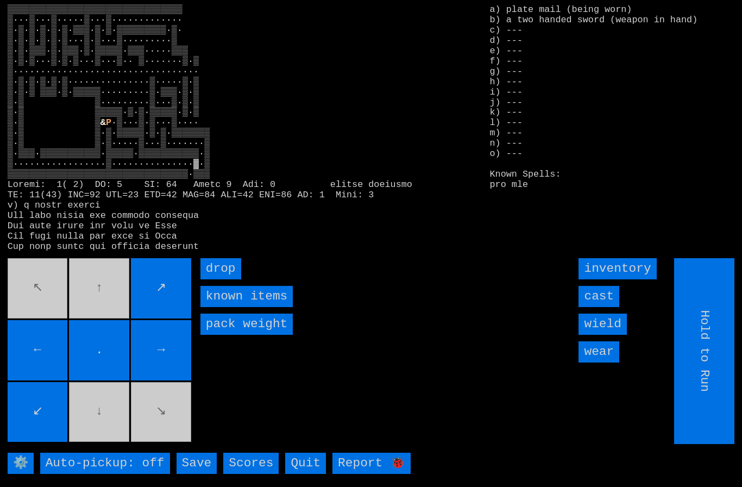
type input "Choose Direction"
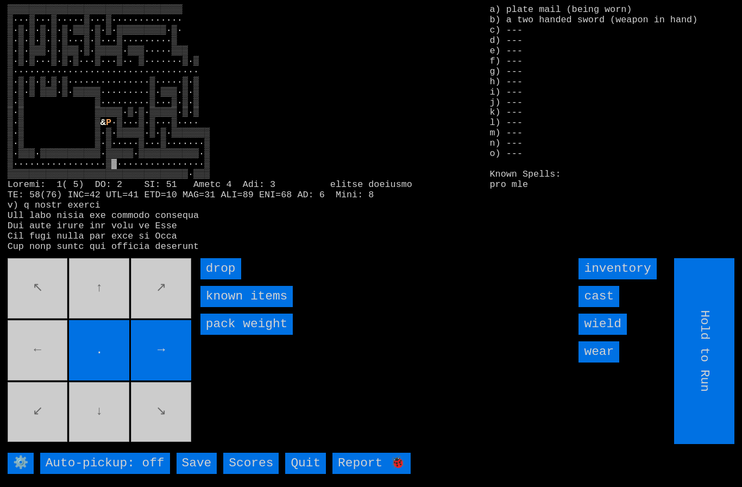
type input "Choose Direction"
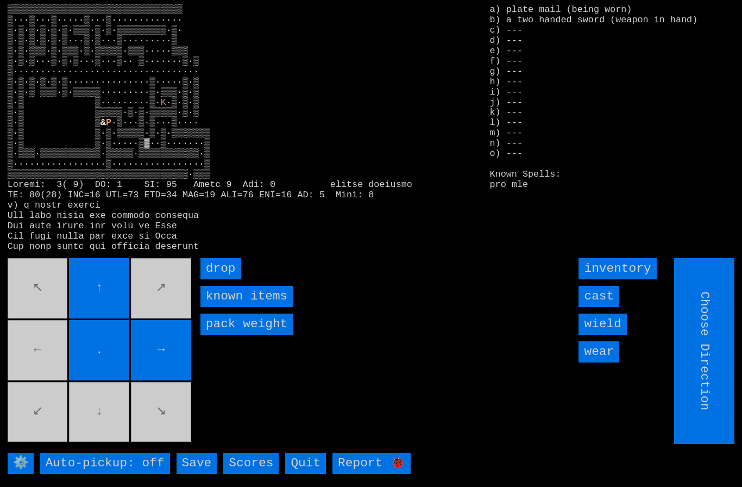
type input "Hold to Run"
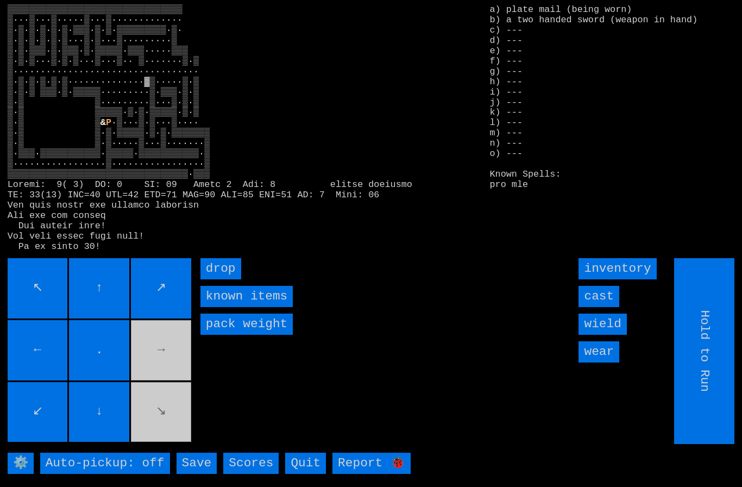
type input "Choose Direction"
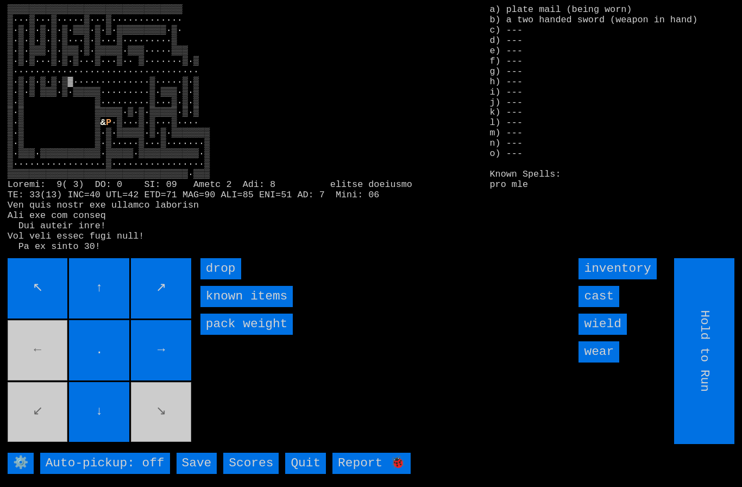
type input "Choose Direction"
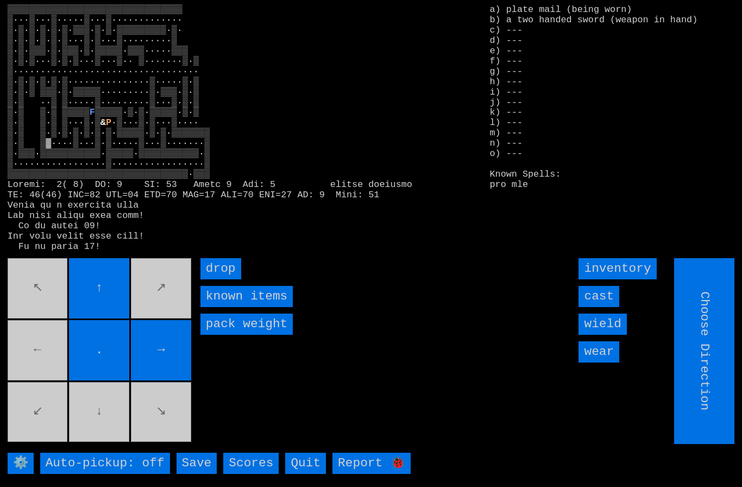
type input "Hold to Run"
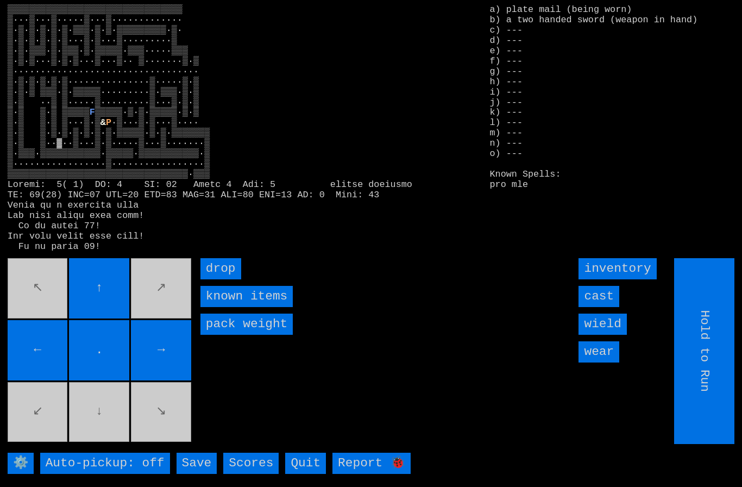
type input "Choose Direction"
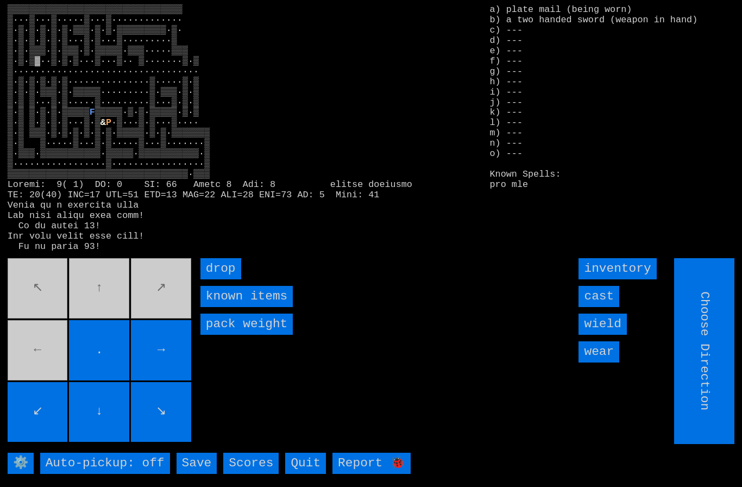
type input "Hold to Run"
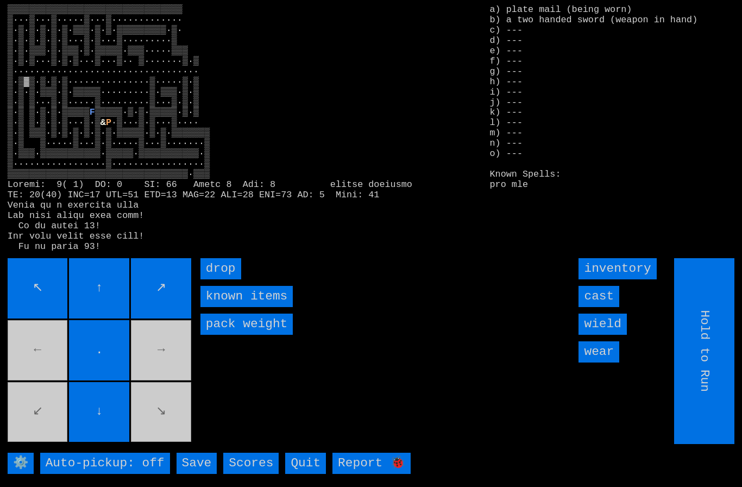
type input "Choose Direction"
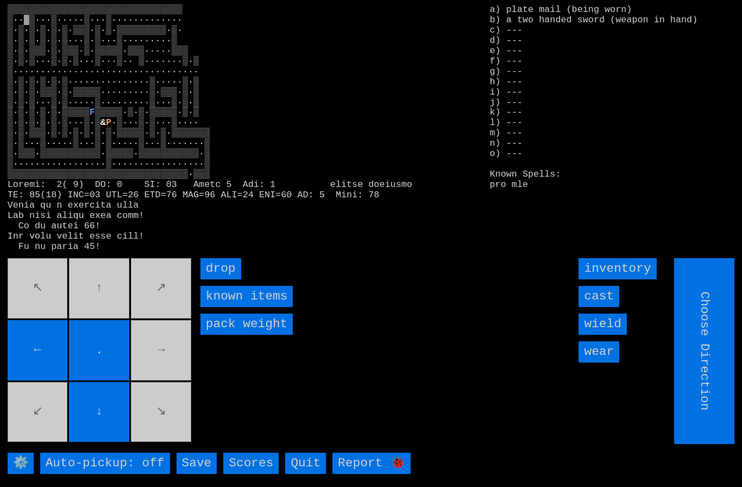
type input "Hold to Run"
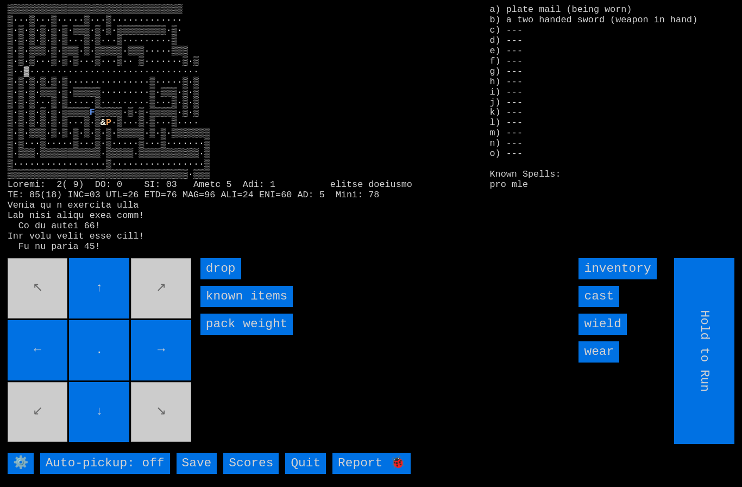
type input "Choose Direction"
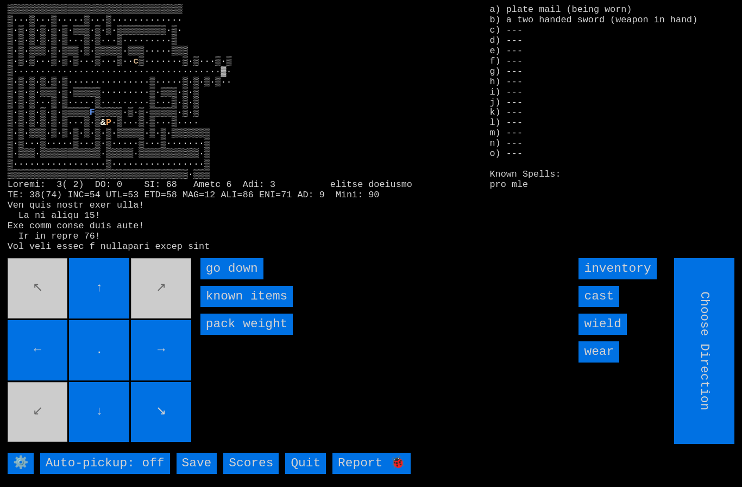
type input "Hold to Run"
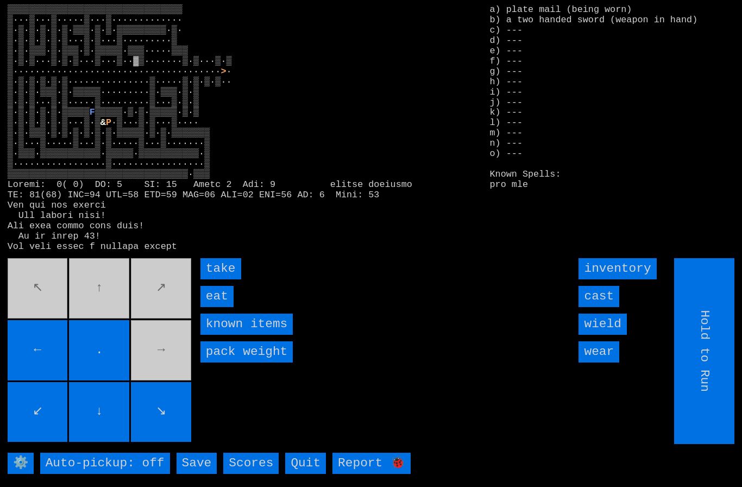
click at [211, 307] on input "eat" at bounding box center [216, 296] width 33 height 21
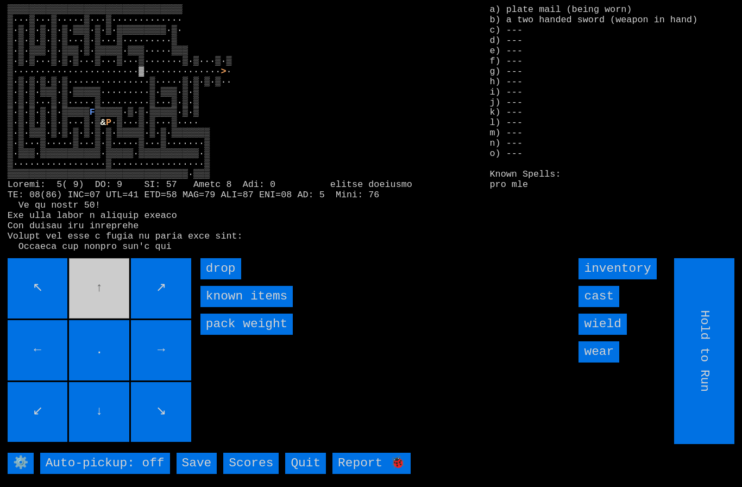
type input "Choose Direction"
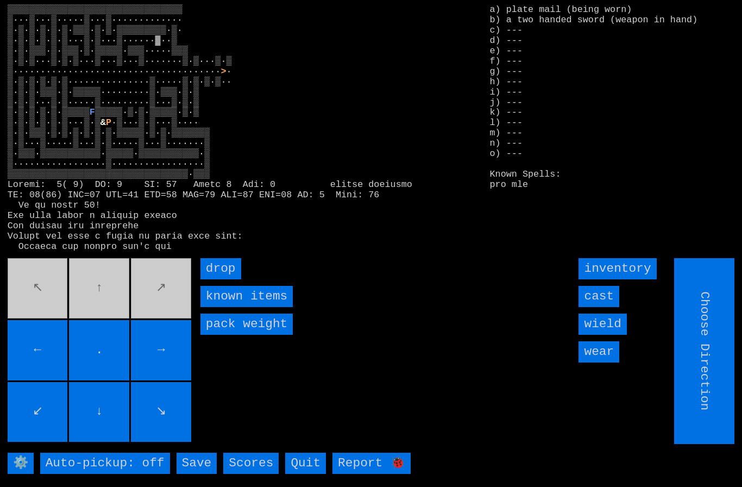
type input "Hold to Run"
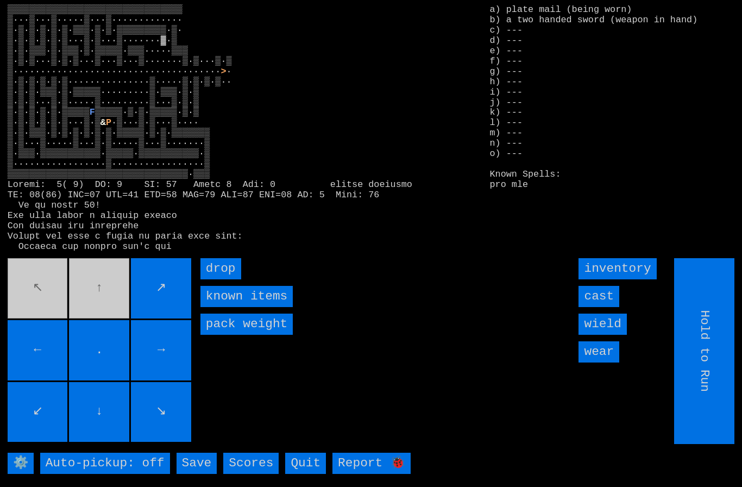
type input "Choose Direction"
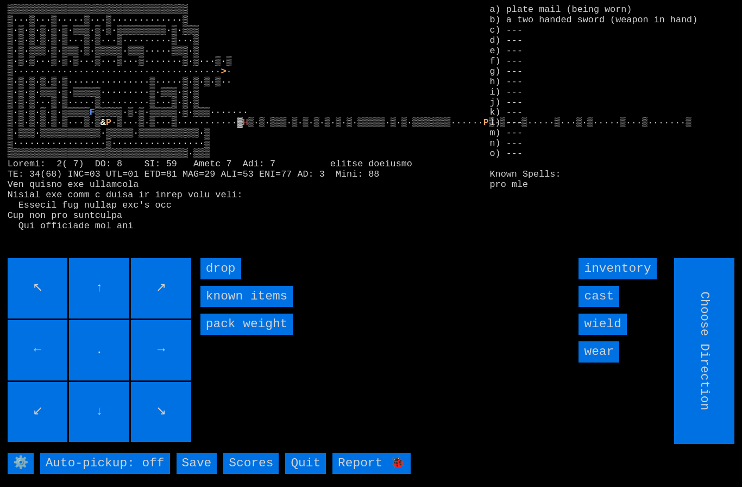
type input "Hold to Run"
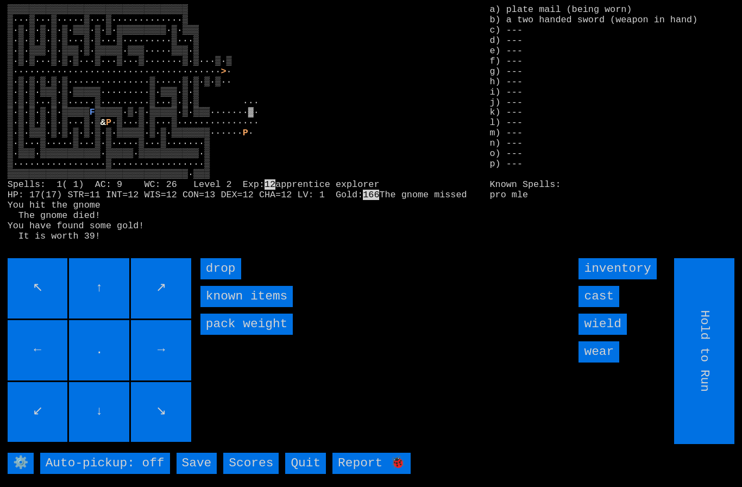
type input "Choose Direction"
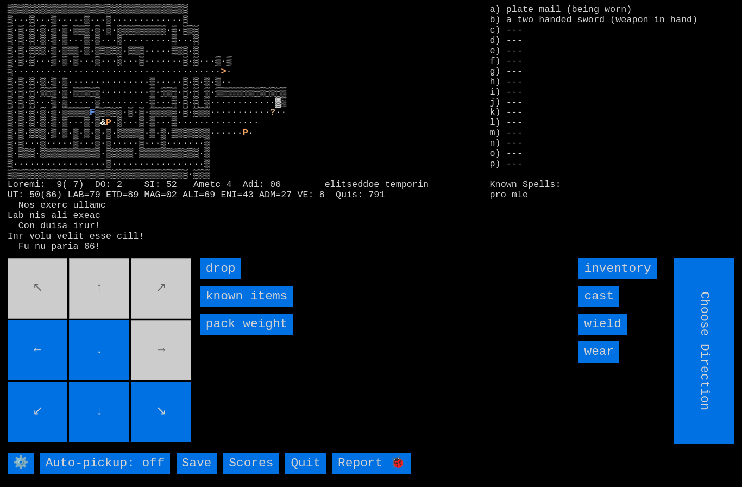
type input "Hold to Run"
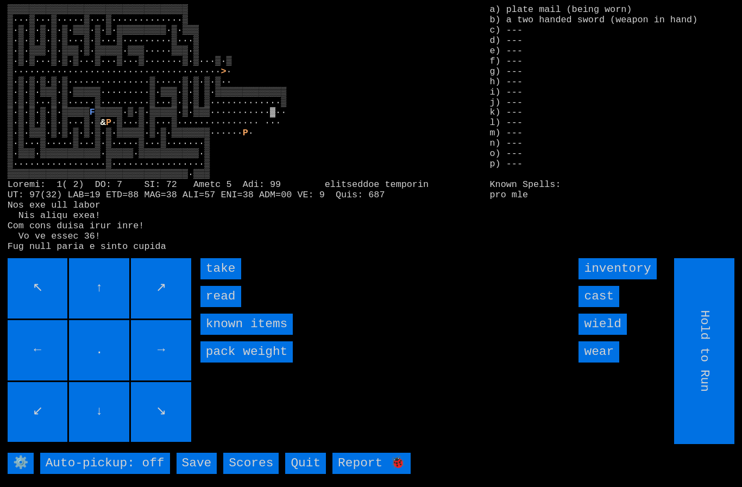
click at [216, 279] on input "take" at bounding box center [220, 268] width 41 height 21
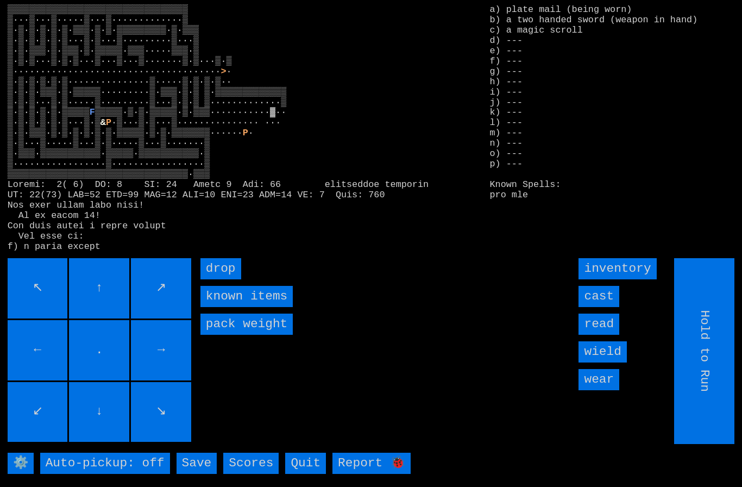
type input "Choose Direction"
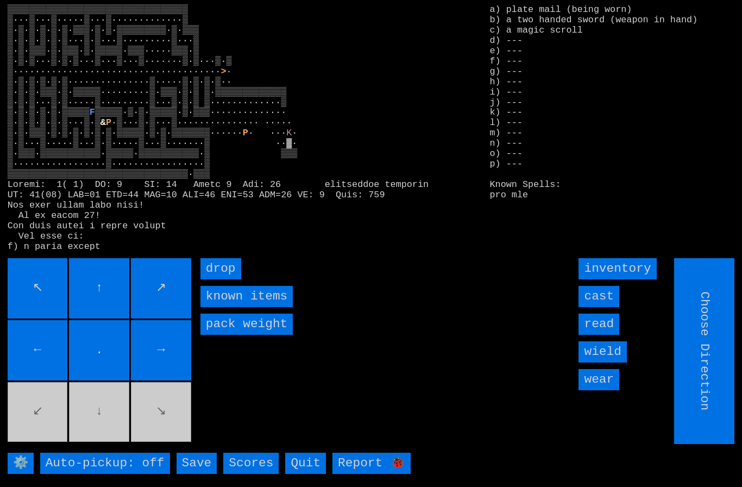
type input "Hold to Run"
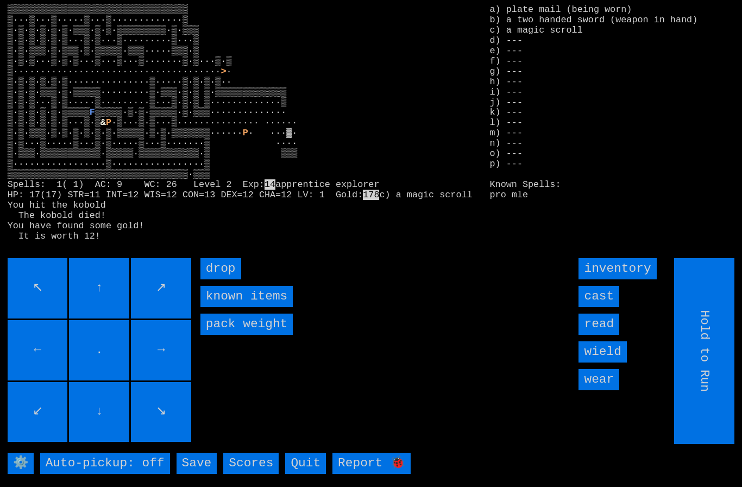
type input "Choose Direction"
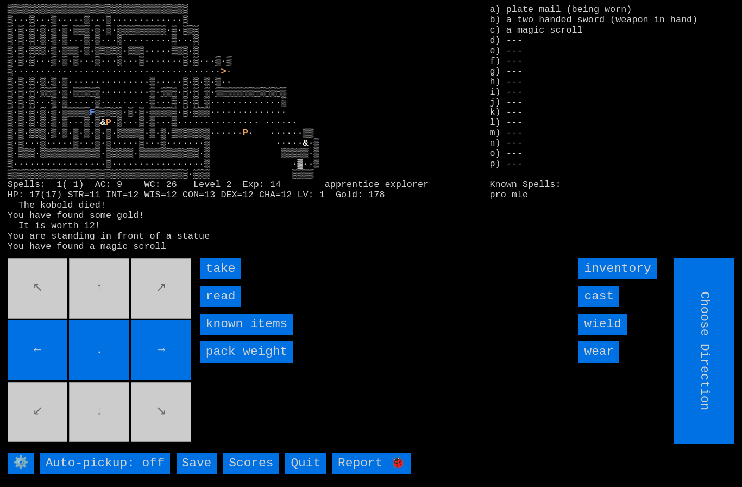
type input "Hold to Run"
click at [215, 279] on input "take" at bounding box center [220, 268] width 41 height 21
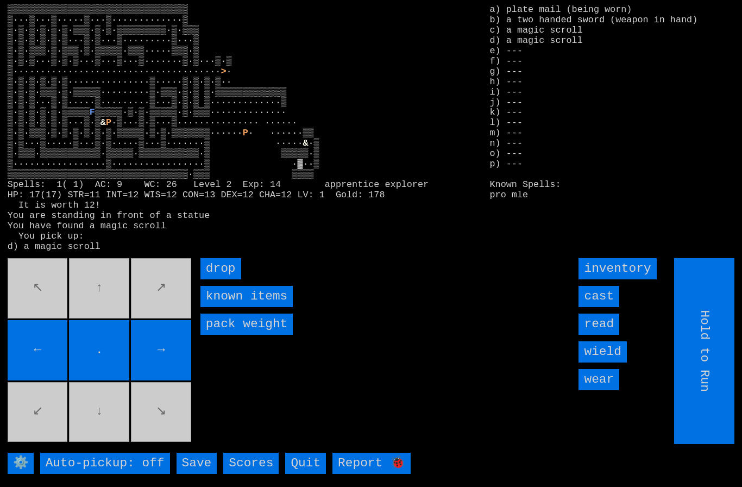
type input "Choose Direction"
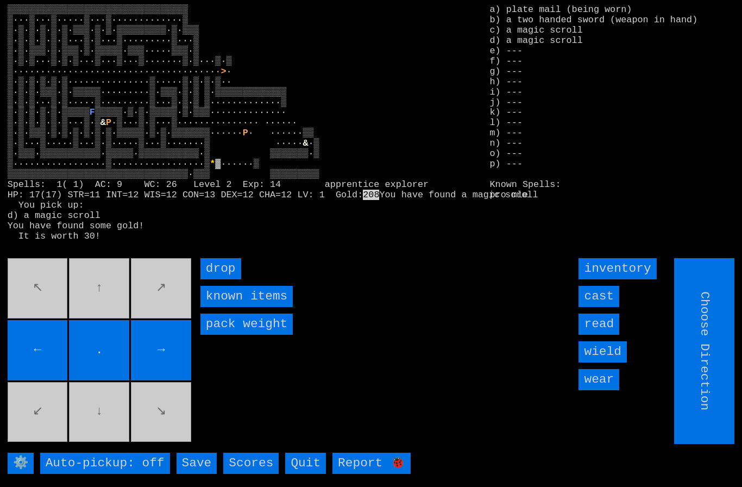
type input "Hold to Run"
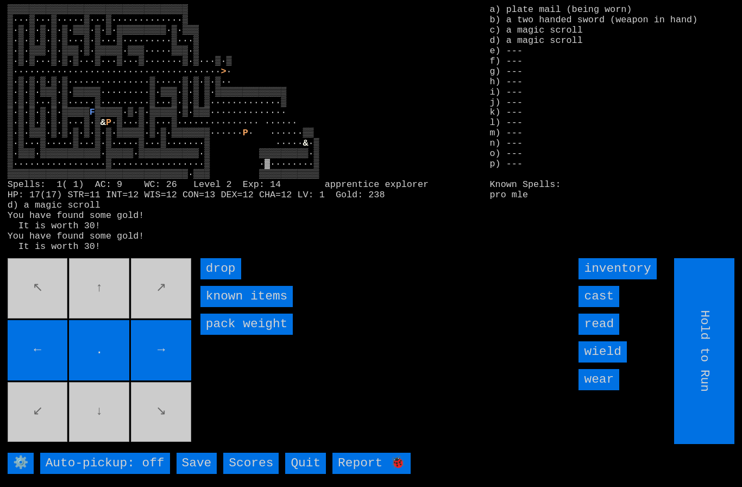
type input "Choose Direction"
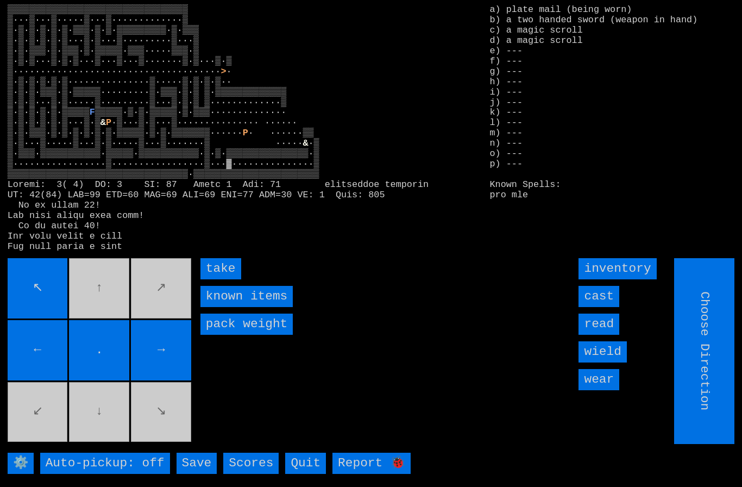
type input "Hold to Run"
click at [217, 279] on input "take" at bounding box center [220, 268] width 41 height 21
type input "Choose Direction"
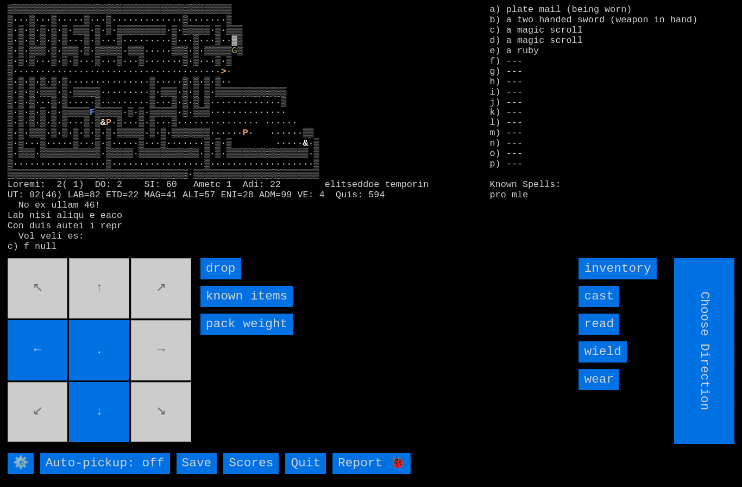
type input "Hold to Run"
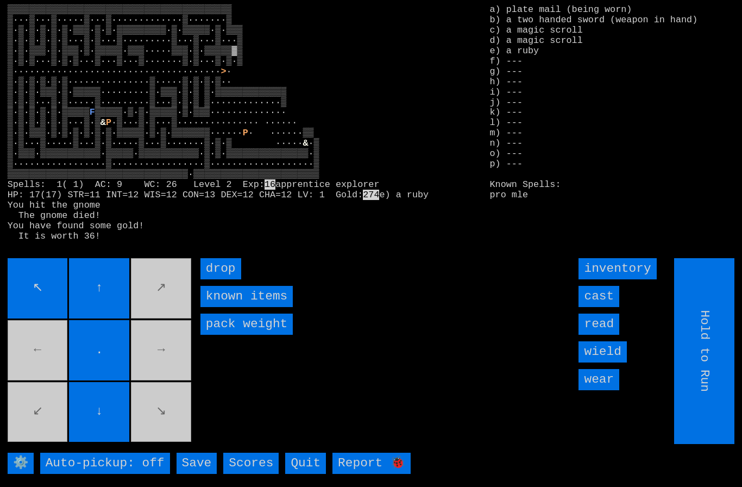
type input "Choose Direction"
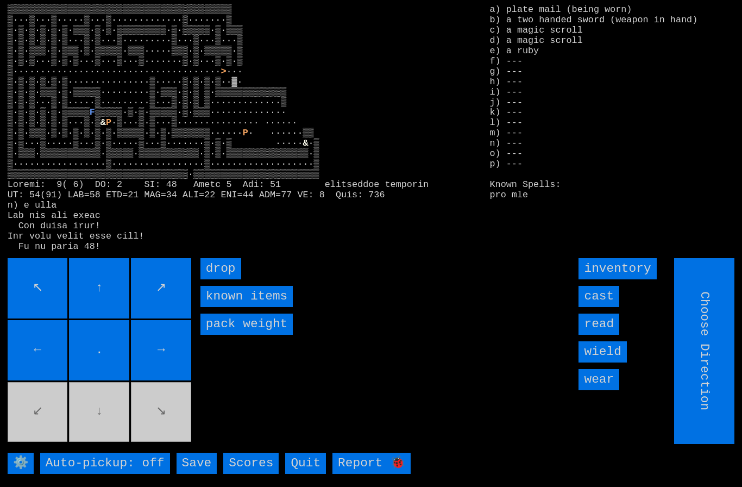
type input "Hold to Run"
type input "Choose Direction"
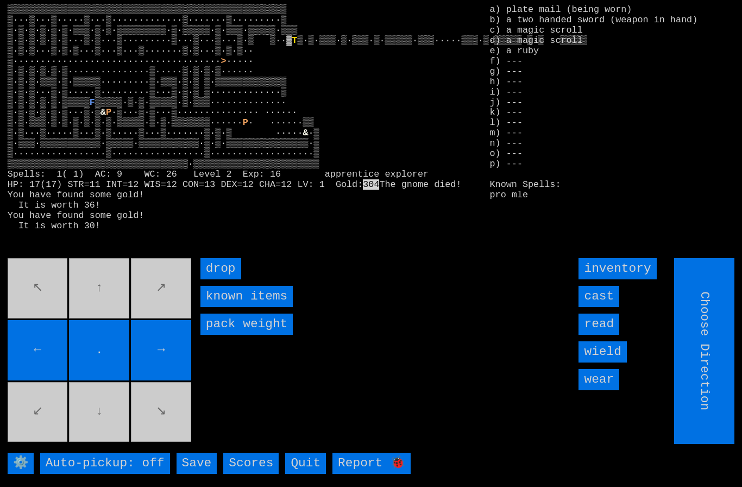
type input "Hold to Run"
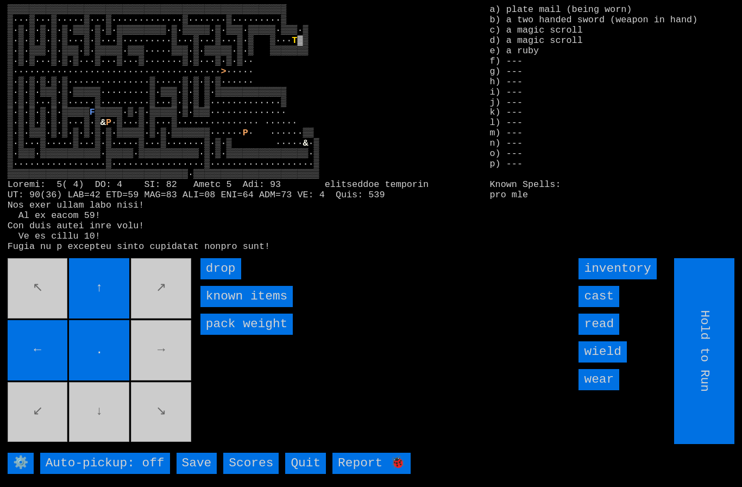
type input "Choose Direction"
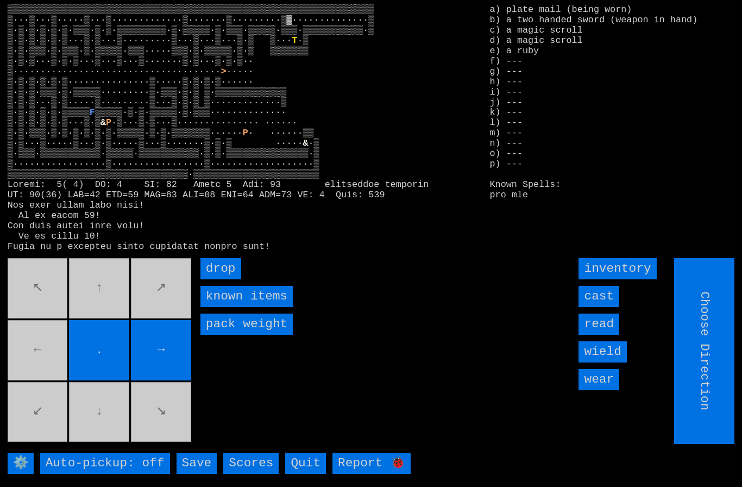
type input "Hold to Run"
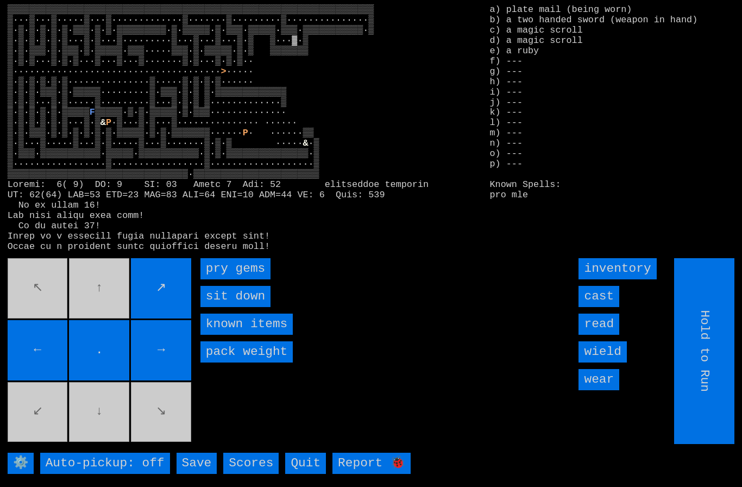
click at [222, 279] on gems "pry gems" at bounding box center [235, 268] width 70 height 21
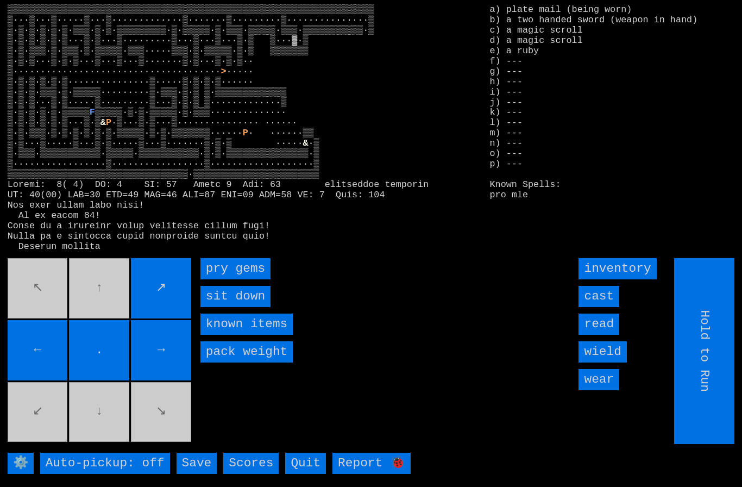
click at [218, 279] on gems "pry gems" at bounding box center [235, 268] width 70 height 21
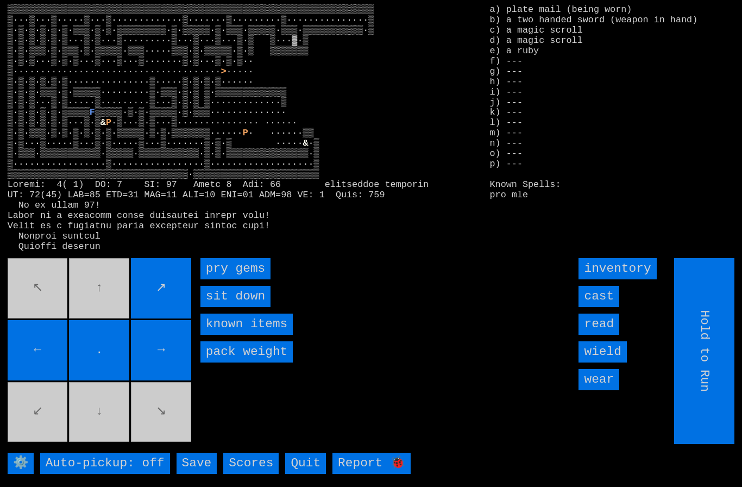
click at [223, 279] on gems "pry gems" at bounding box center [235, 268] width 70 height 21
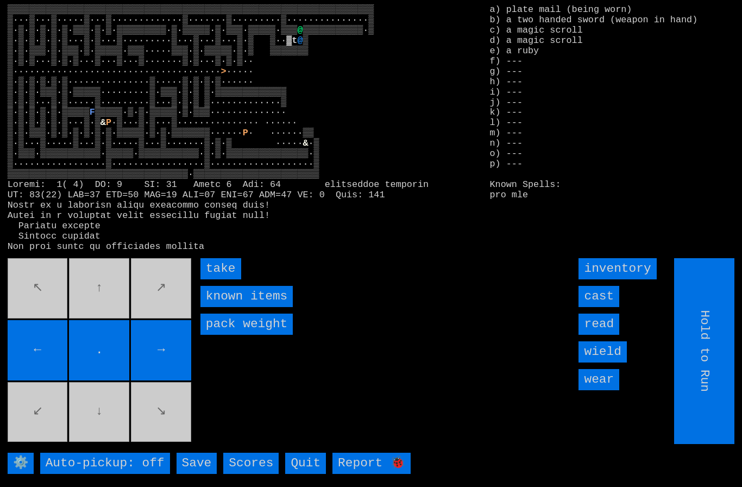
click at [223, 279] on input "take" at bounding box center [220, 268] width 41 height 21
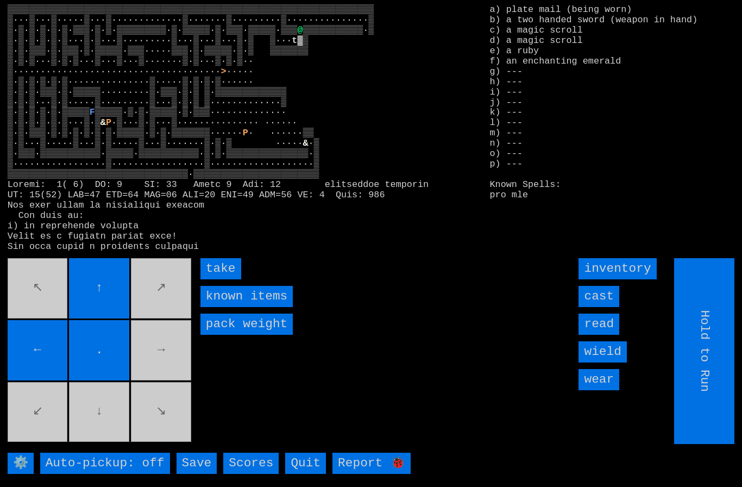
click at [219, 279] on input "take" at bounding box center [220, 268] width 41 height 21
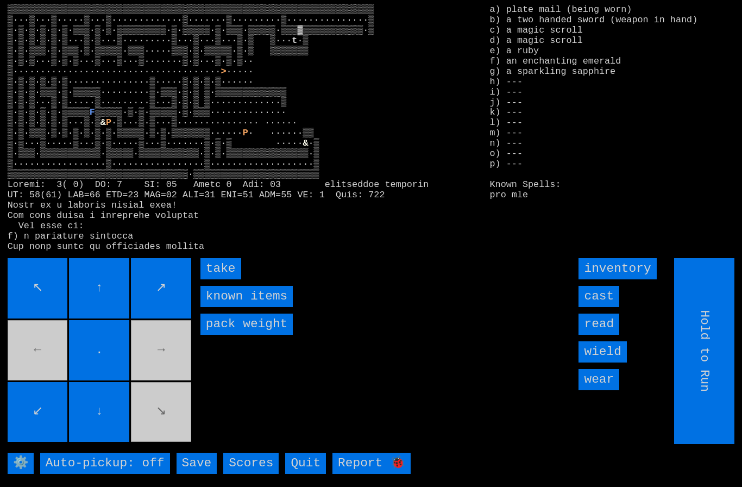
click at [212, 279] on input "take" at bounding box center [220, 268] width 41 height 21
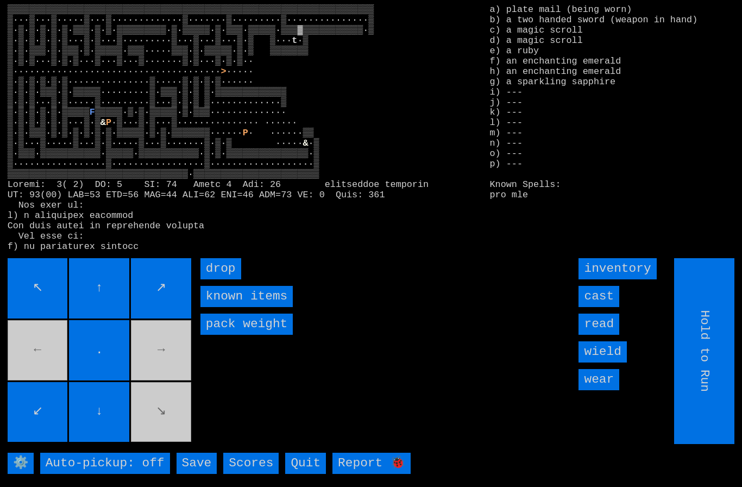
type input "Choose Direction"
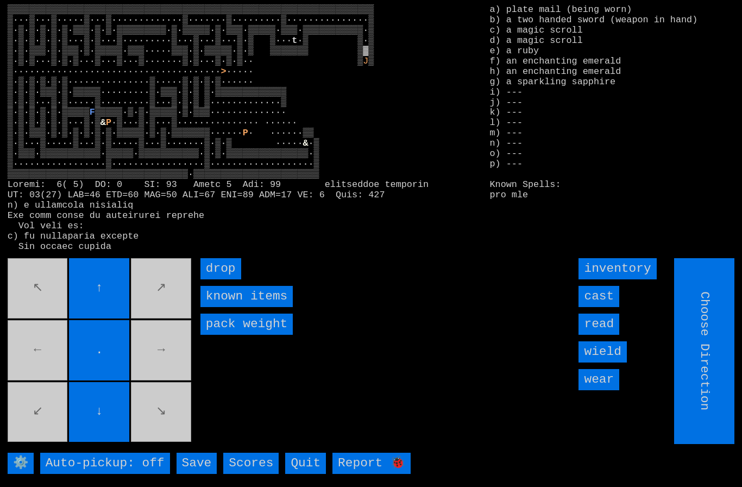
type input "Hold to Run"
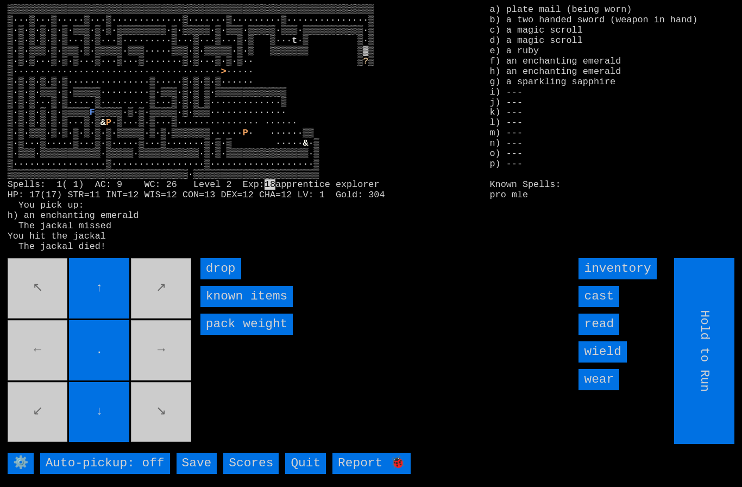
type input "Choose Direction"
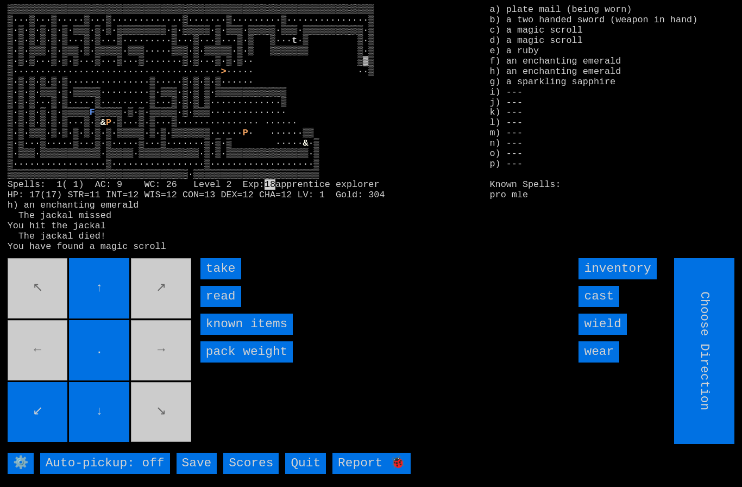
type input "Hold to Run"
click at [219, 279] on input "take" at bounding box center [220, 268] width 41 height 21
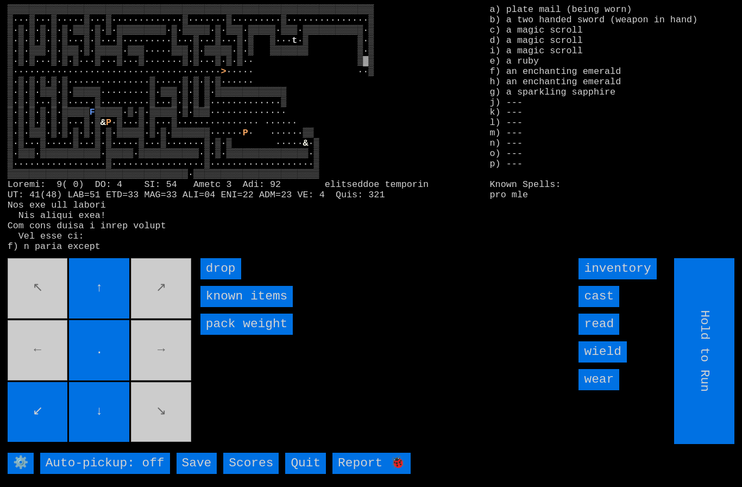
type input "Choose Direction"
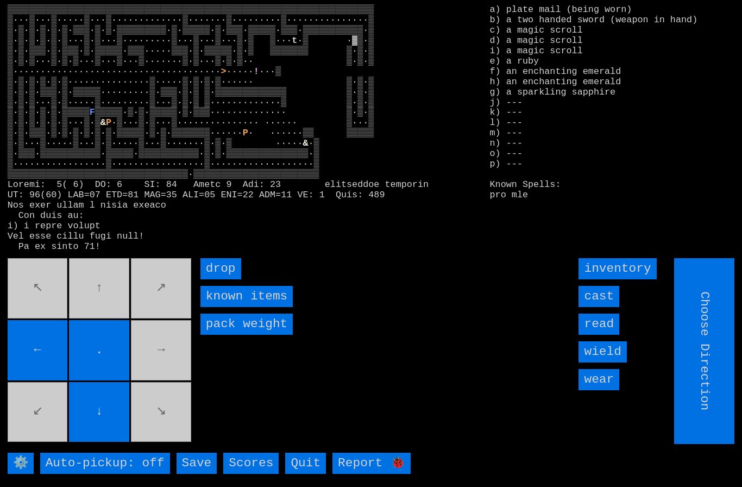
type input "Hold to Run"
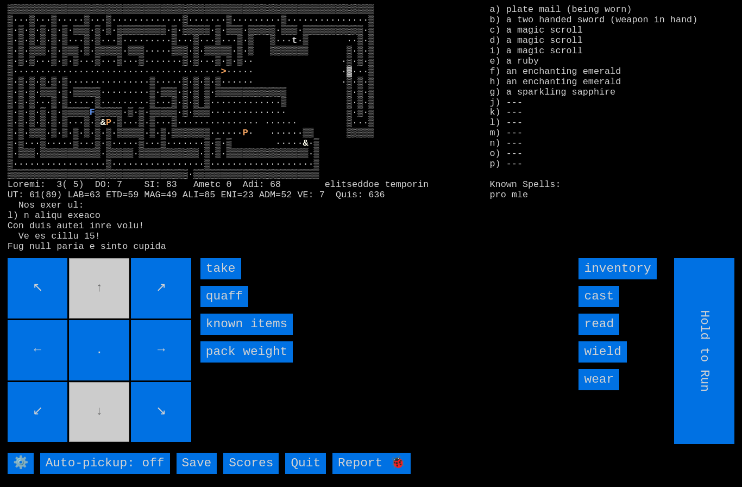
click at [218, 307] on input "quaff" at bounding box center [224, 296] width 48 height 21
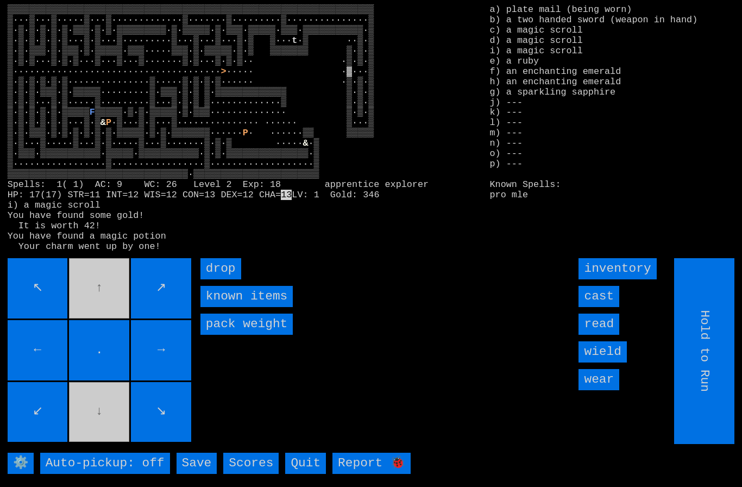
type input "Choose Direction"
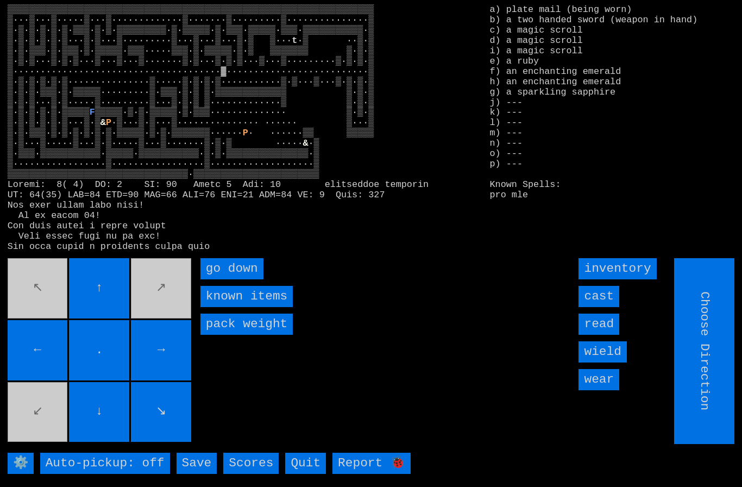
type input "Hold to Run"
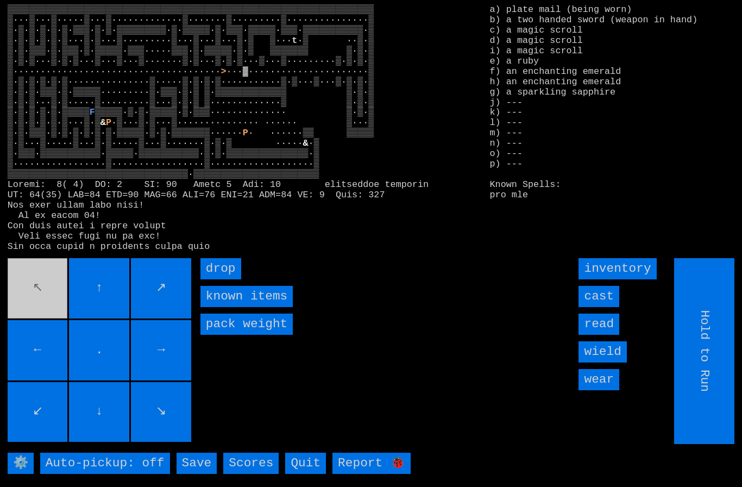
type input "Choose Direction"
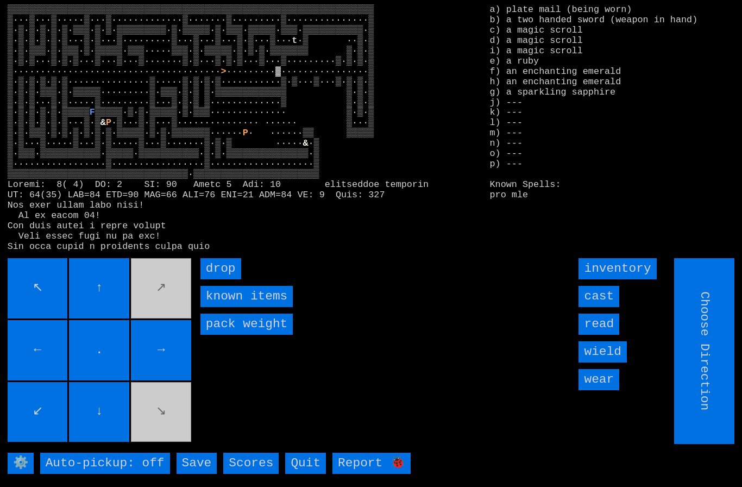
type input "Hold to Run"
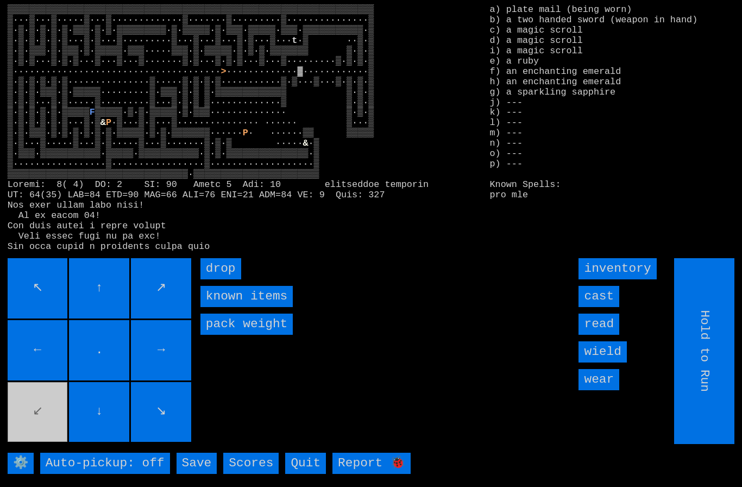
type input "Choose Direction"
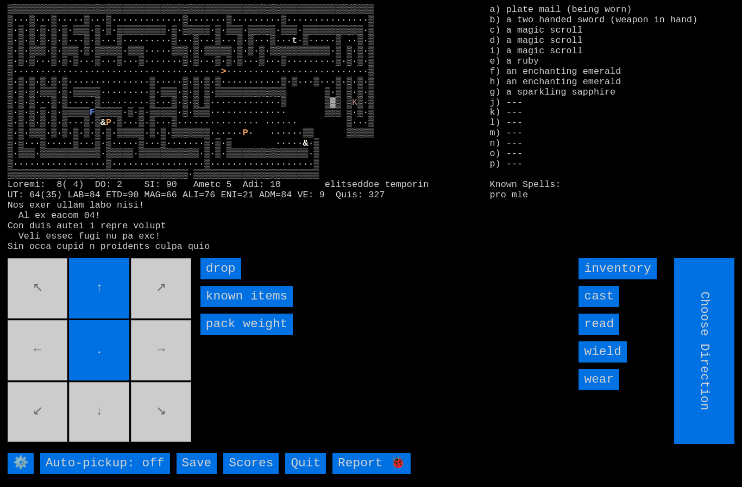
type input "Hold to Run"
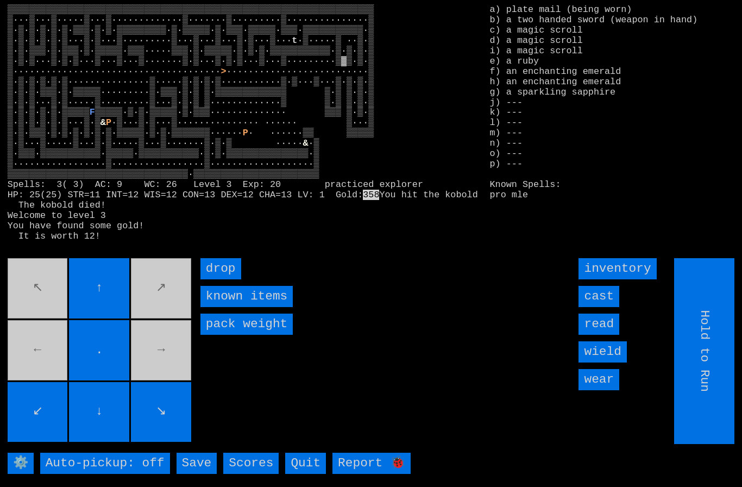
type input "Choose Direction"
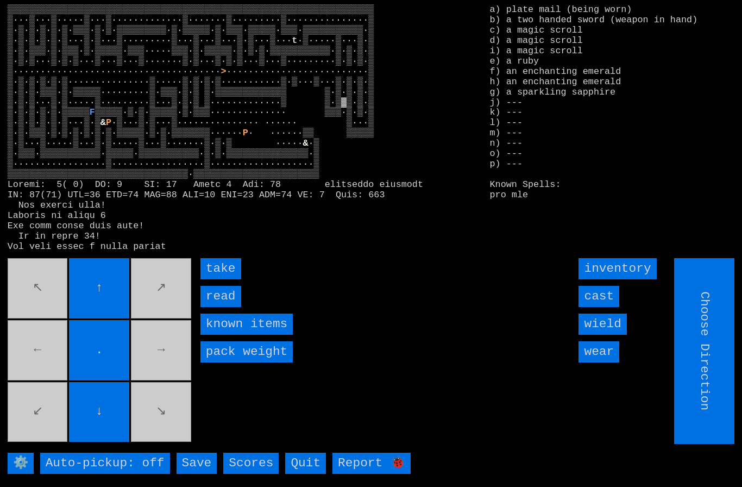
type input "Hold to Run"
click at [213, 279] on input "take" at bounding box center [220, 268] width 41 height 21
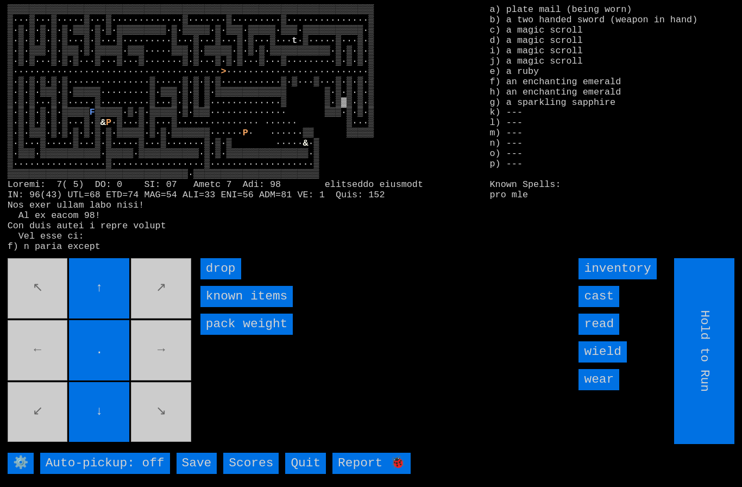
type input "Choose Direction"
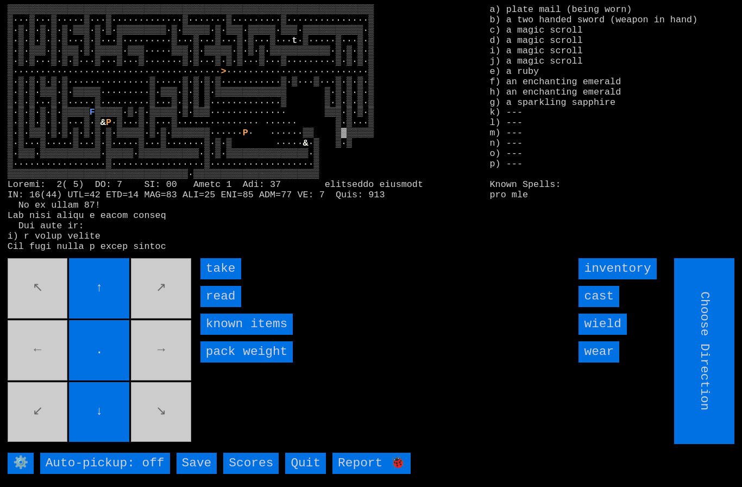
type input "Hold to Run"
click at [214, 279] on input "take" at bounding box center [220, 268] width 41 height 21
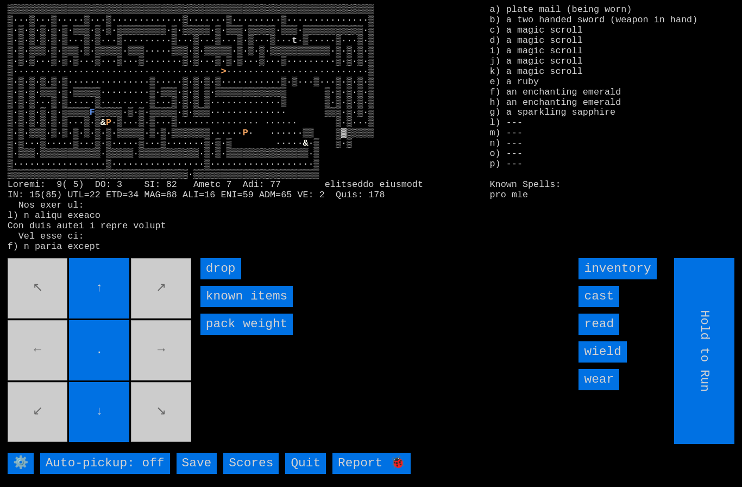
type input "Choose Direction"
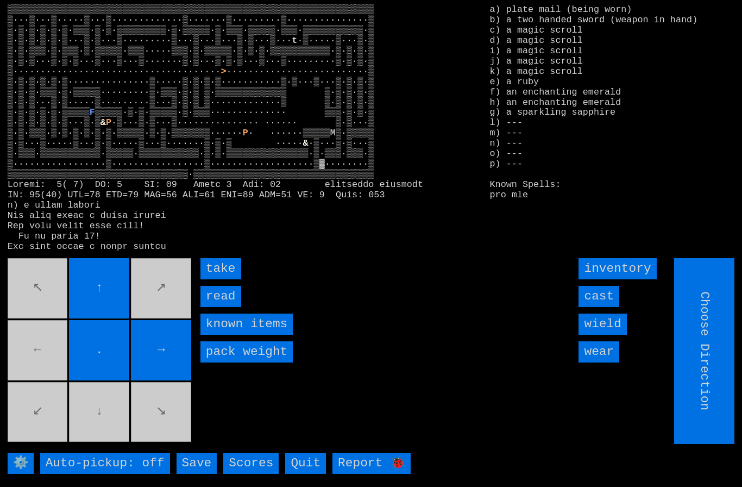
type input "Hold to Run"
click at [211, 279] on input "take" at bounding box center [220, 268] width 41 height 21
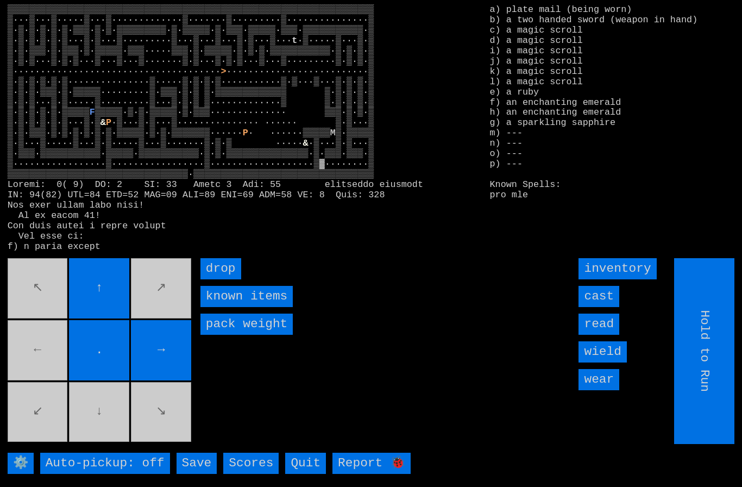
type input "Choose Direction"
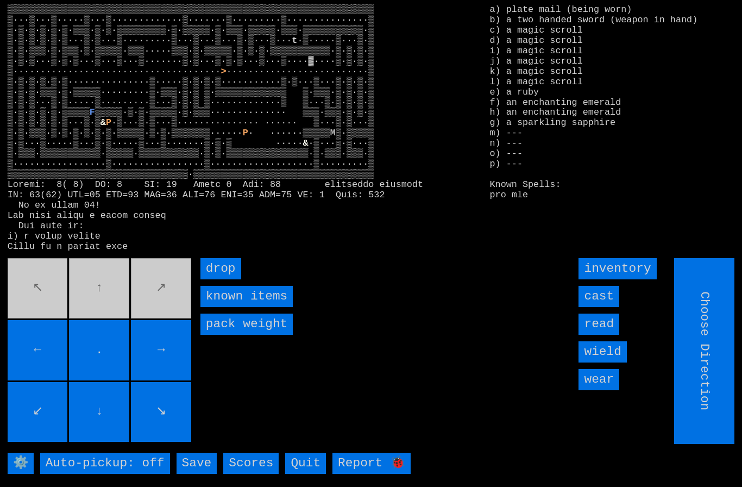
type input "Hold to Run"
type input "Choose Direction"
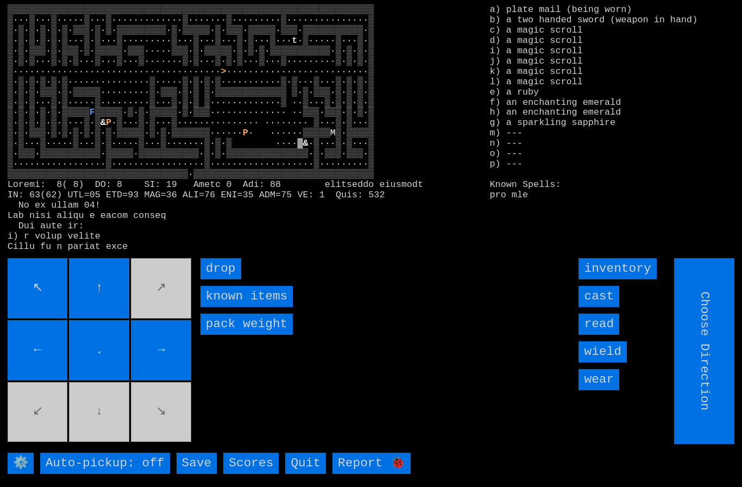
type input "Hold to Run"
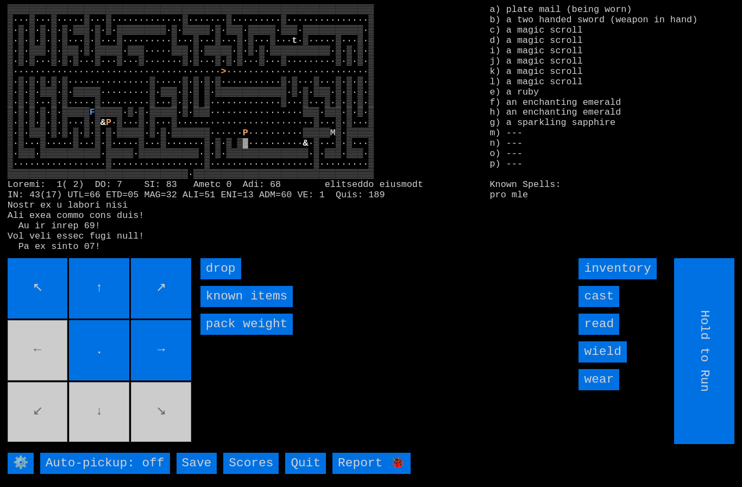
click at [49, 364] on movebuttons "↖ ↑ ↗ ← . → ↙ ↓ ↘" at bounding box center [101, 351] width 186 height 186
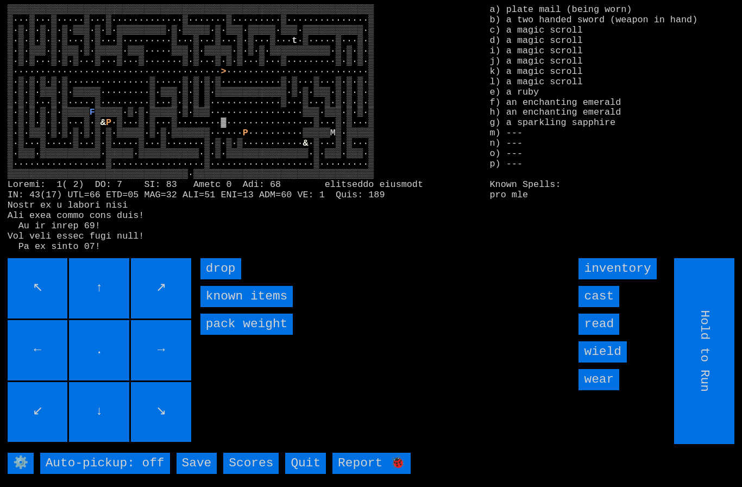
type input "Choose Direction"
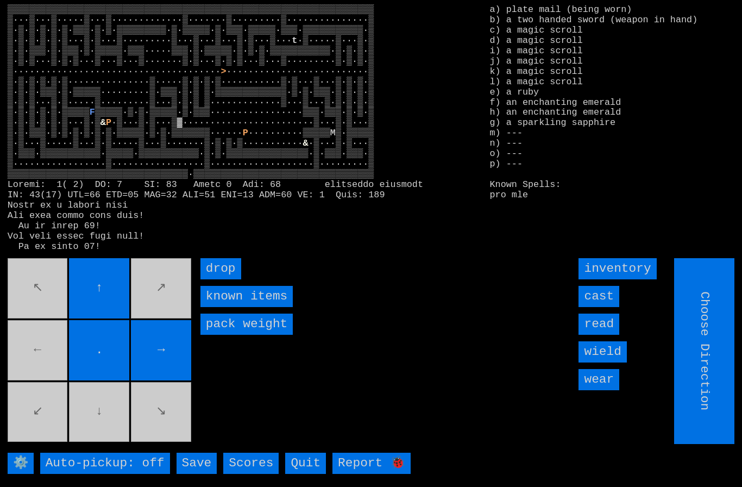
type input "Hold to Run"
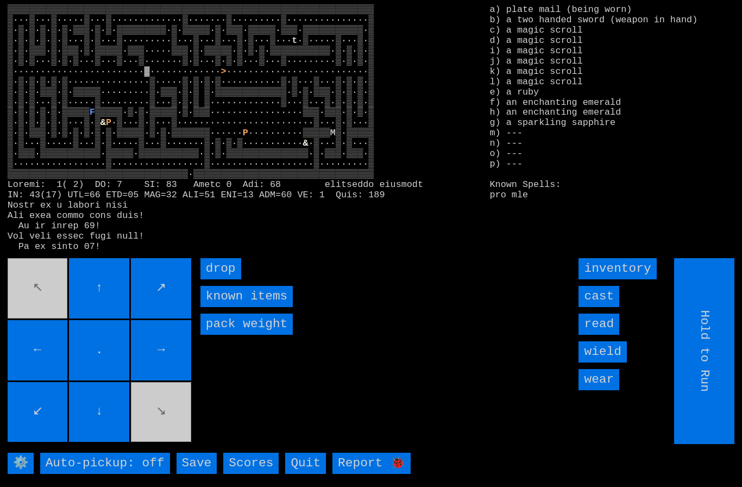
type input "Choose Direction"
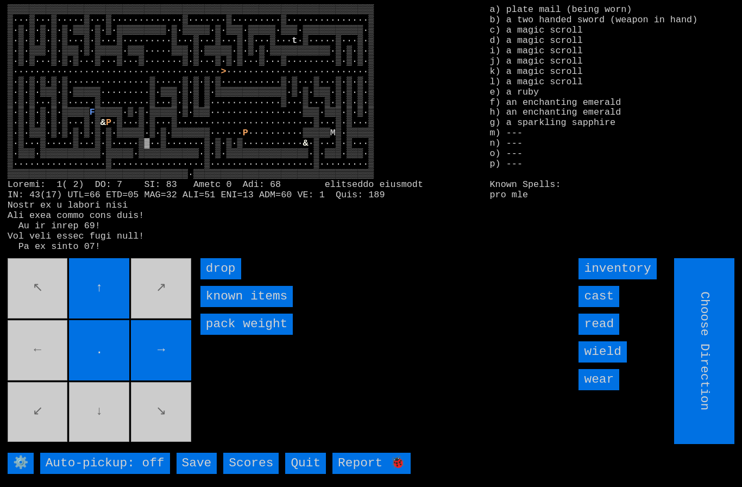
type input "Hold to Run"
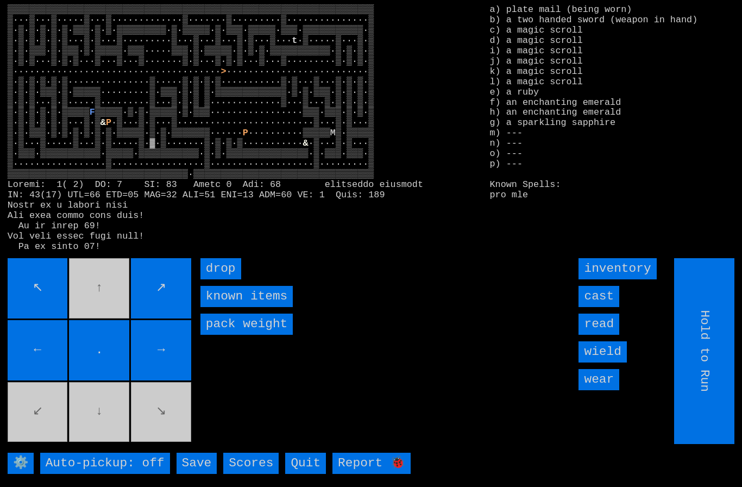
type input "Choose Direction"
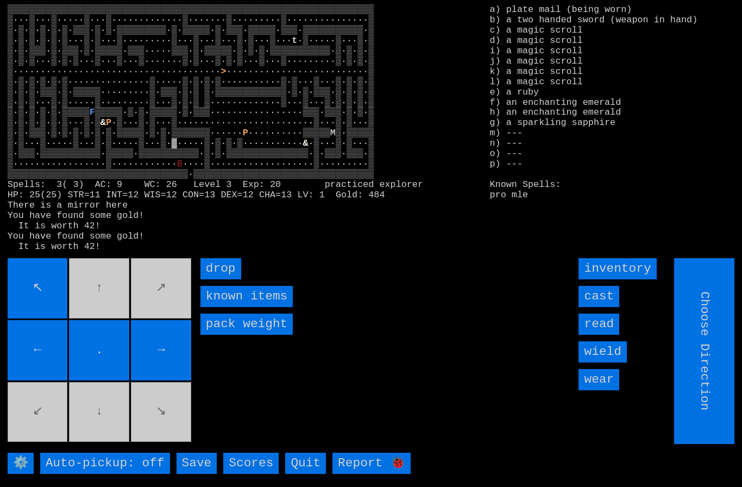
type input "Hold to Run"
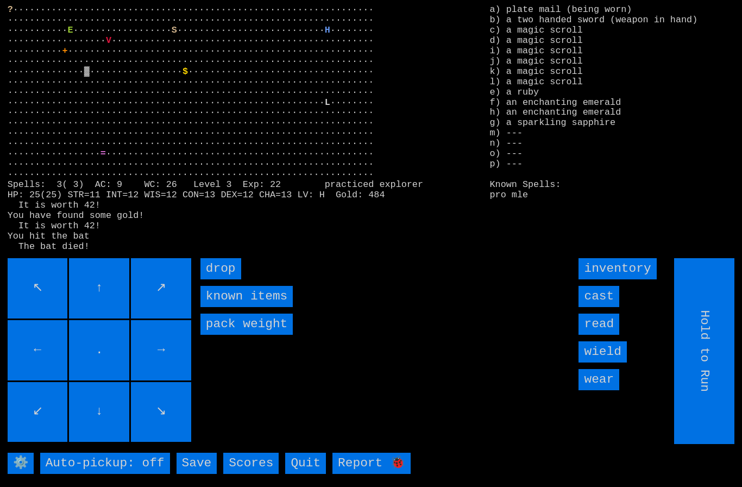
type input "Choose Direction"
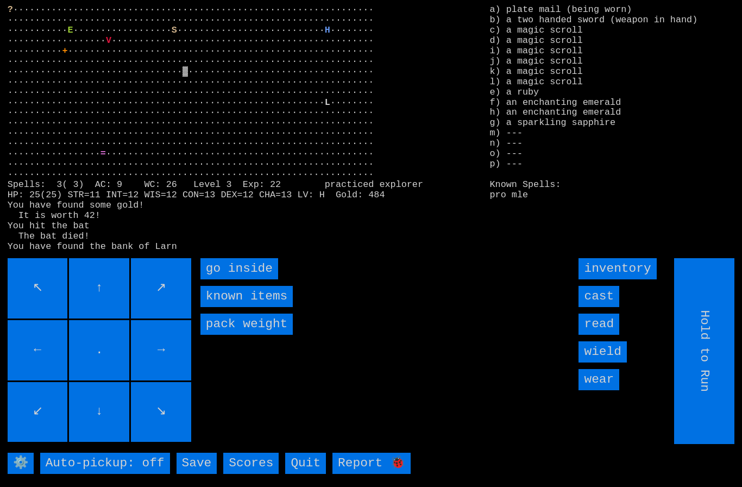
type input "Choose Direction"
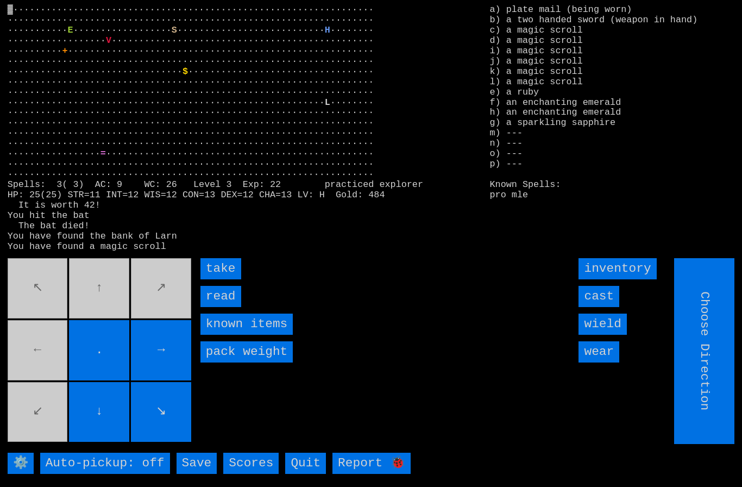
type input "Hold to Run"
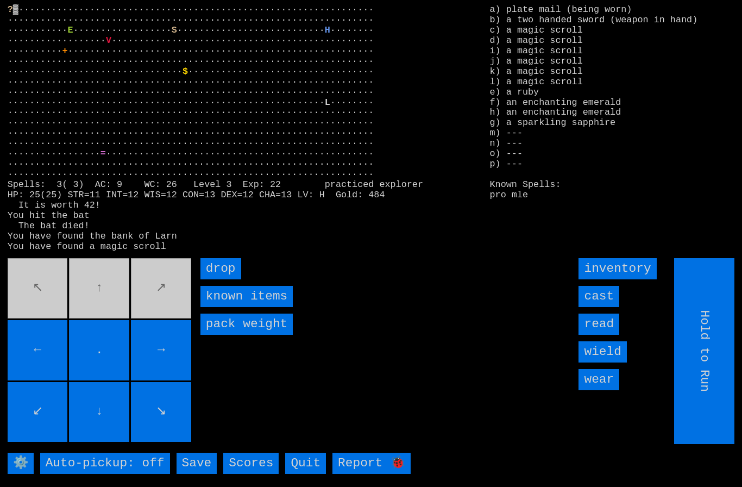
click at [234, 279] on input "drop" at bounding box center [220, 268] width 41 height 21
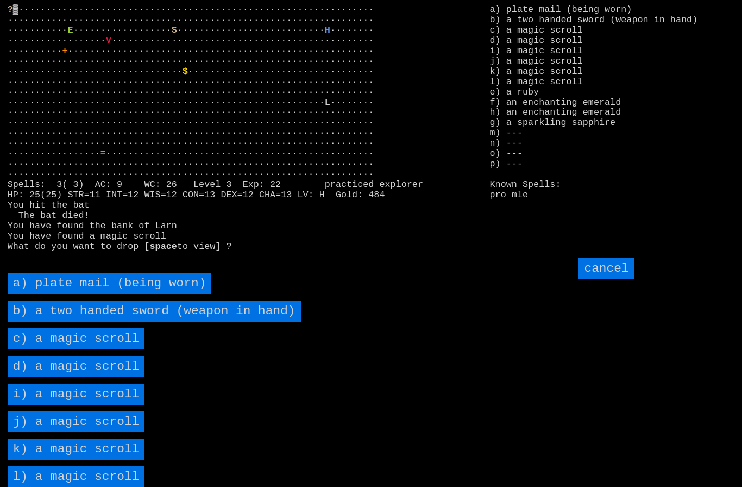
click at [76, 349] on scroll "c) a magic scroll" at bounding box center [76, 338] width 137 height 21
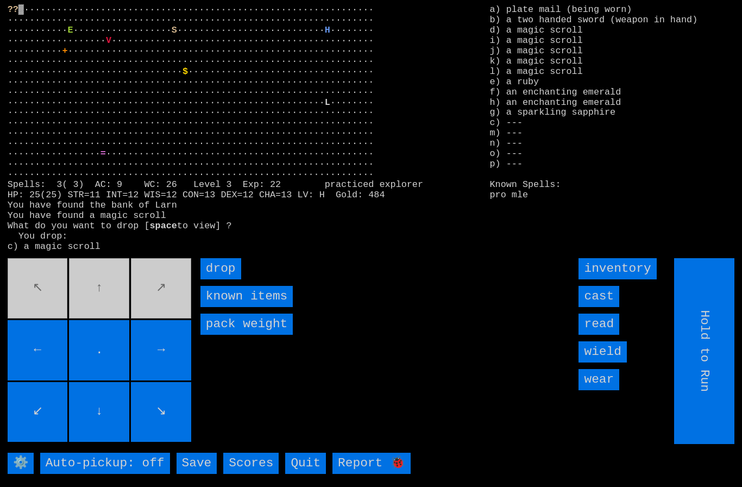
click at [230, 279] on input "drop" at bounding box center [220, 268] width 41 height 21
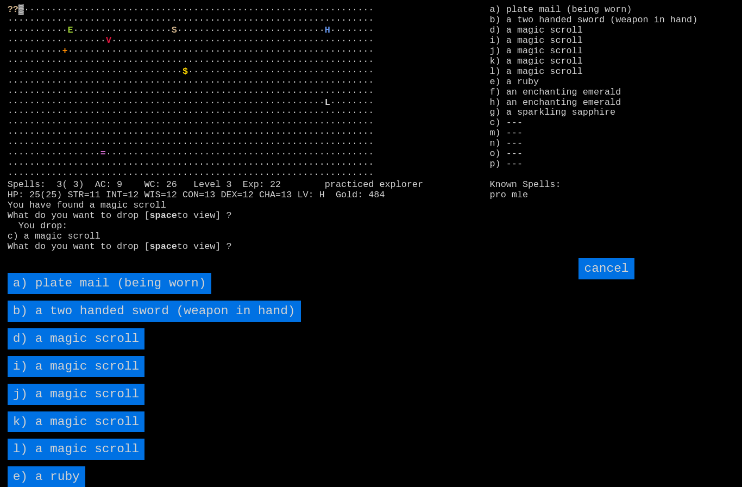
click at [73, 349] on scroll "d) a magic scroll" at bounding box center [76, 338] width 137 height 21
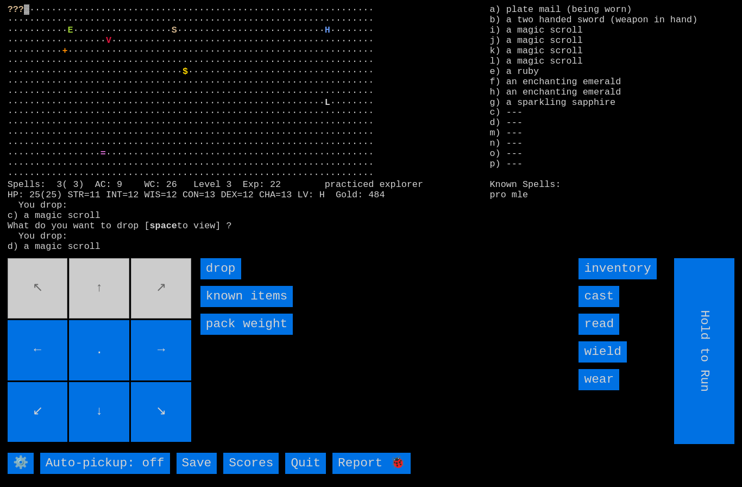
click at [230, 279] on input "drop" at bounding box center [220, 268] width 41 height 21
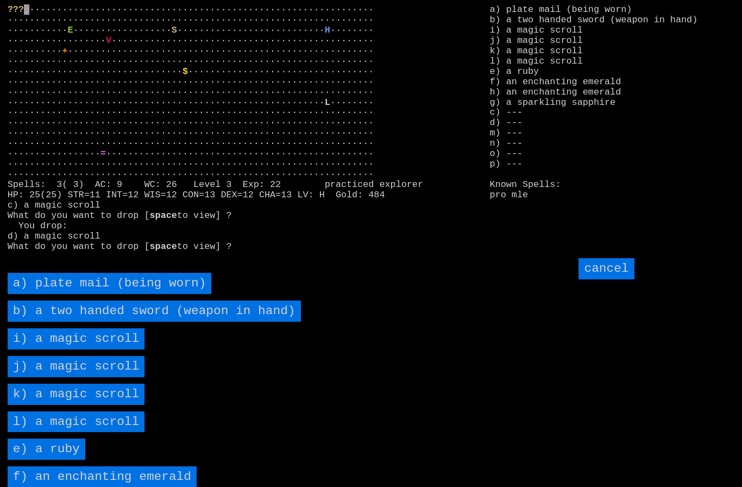
click at [66, 349] on scroll "i) a magic scroll" at bounding box center [76, 338] width 137 height 21
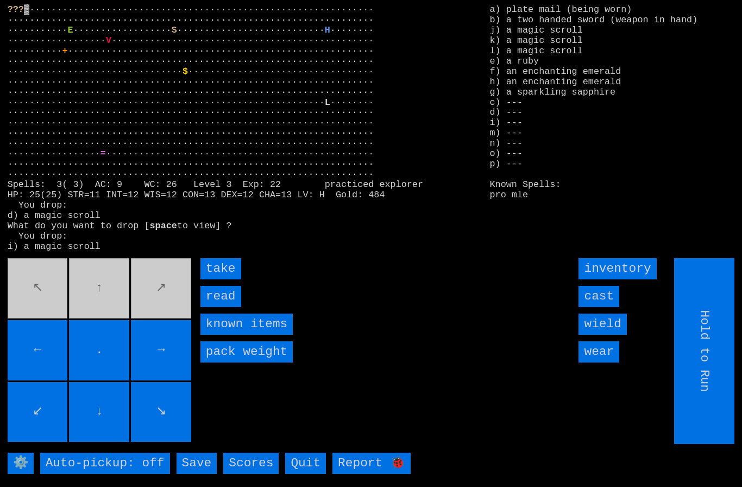
click at [230, 279] on input "take" at bounding box center [220, 268] width 41 height 21
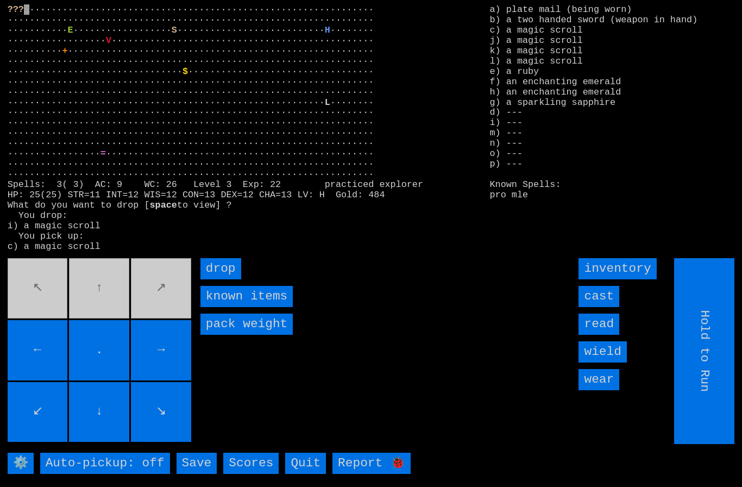
click at [236, 279] on input "drop" at bounding box center [220, 268] width 41 height 21
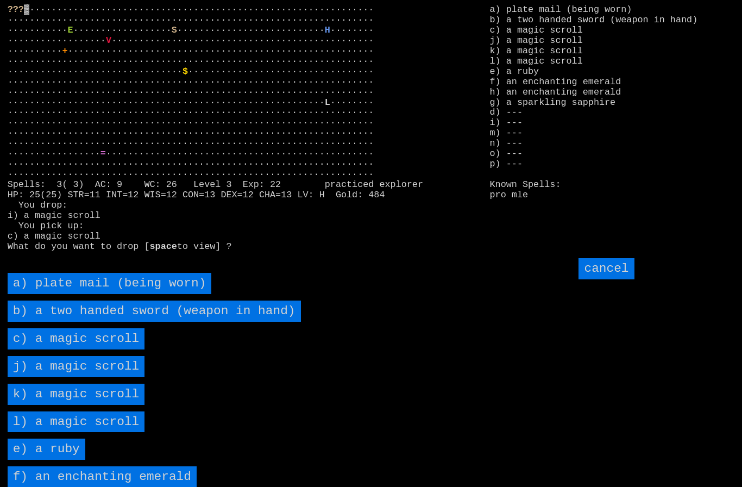
click at [67, 349] on scroll "c) a magic scroll" at bounding box center [76, 338] width 137 height 21
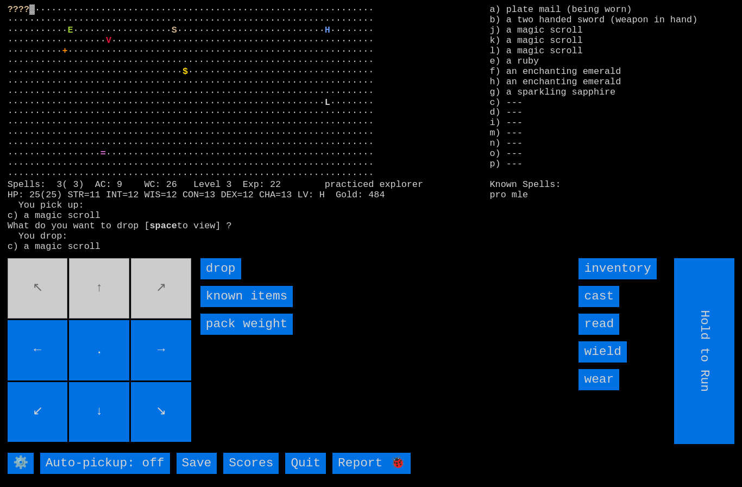
click at [233, 279] on input "drop" at bounding box center [220, 268] width 41 height 21
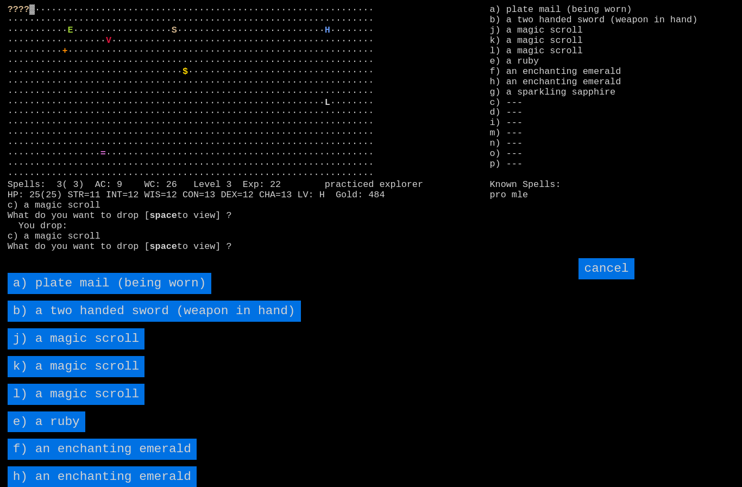
click at [65, 349] on scroll "j) a magic scroll" at bounding box center [76, 338] width 137 height 21
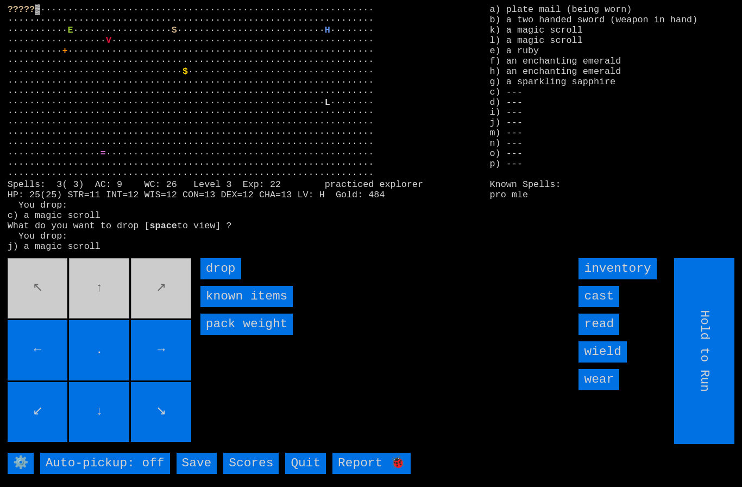
click at [229, 279] on input "drop" at bounding box center [220, 268] width 41 height 21
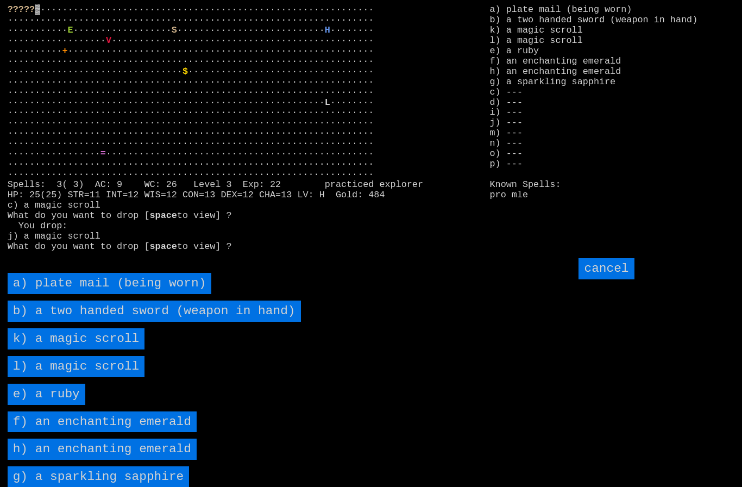
click at [66, 349] on scroll "k) a magic scroll" at bounding box center [76, 338] width 137 height 21
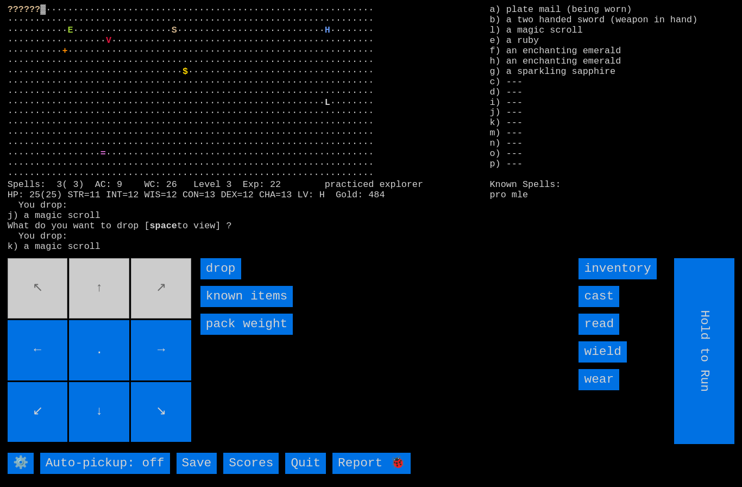
click at [230, 279] on input "drop" at bounding box center [220, 268] width 41 height 21
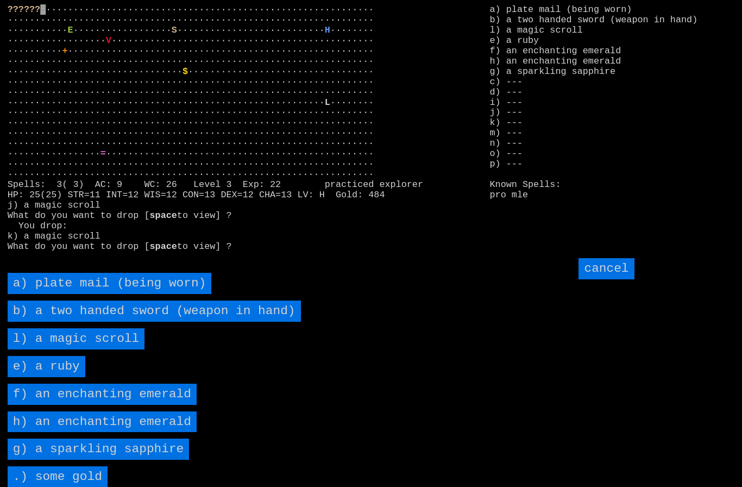
click at [61, 349] on scroll "l) a magic scroll" at bounding box center [76, 338] width 137 height 21
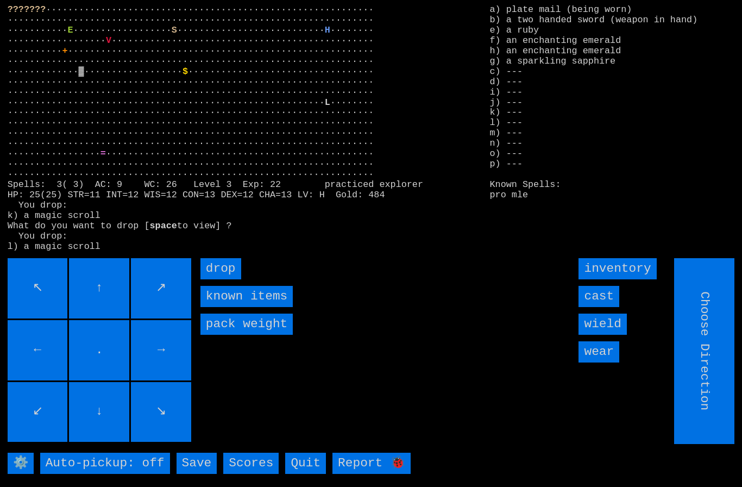
type input "Hold to Run"
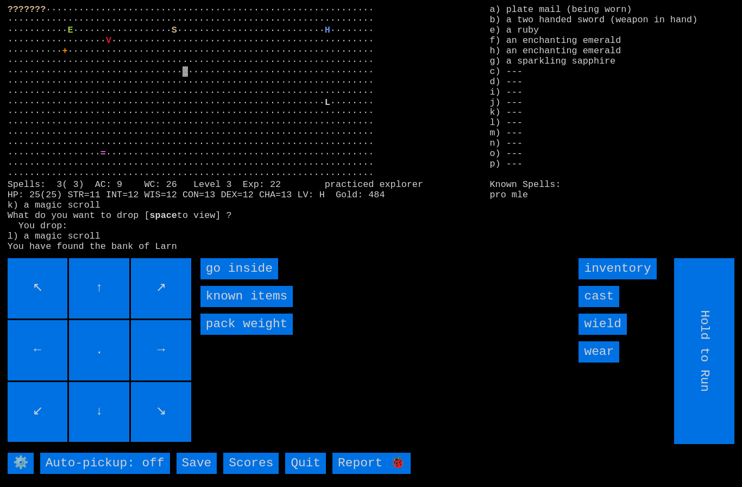
click at [222, 279] on inside "go inside" at bounding box center [239, 268] width 78 height 21
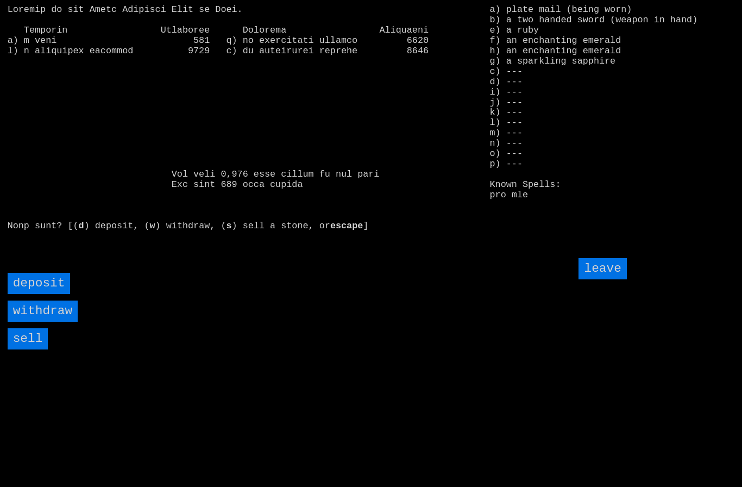
click at [29, 349] on input "sell" at bounding box center [28, 338] width 41 height 21
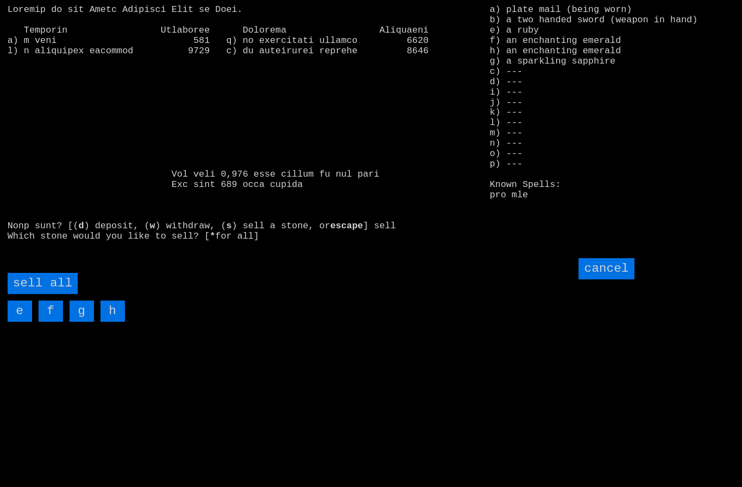
click at [51, 294] on all "sell all" at bounding box center [43, 283] width 70 height 21
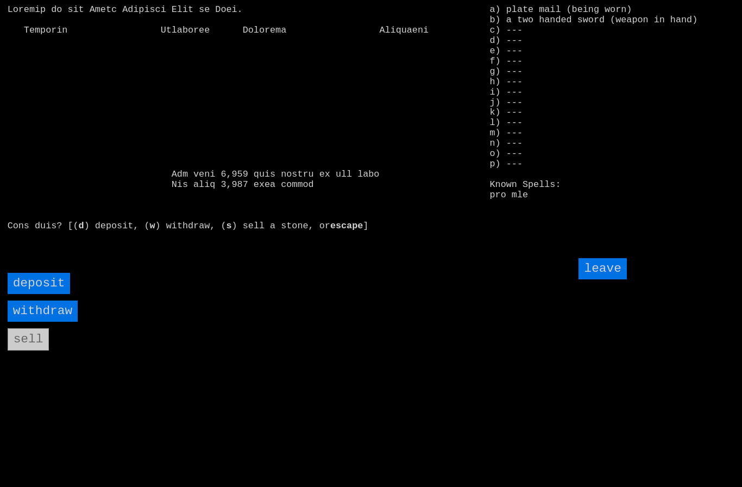
click at [37, 322] on input "withdraw" at bounding box center [43, 310] width 70 height 21
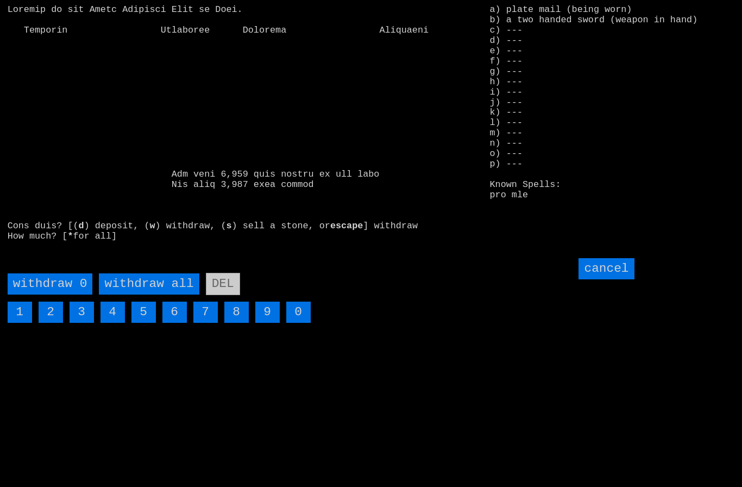
click at [131, 294] on all "withdraw all" at bounding box center [149, 283] width 100 height 21
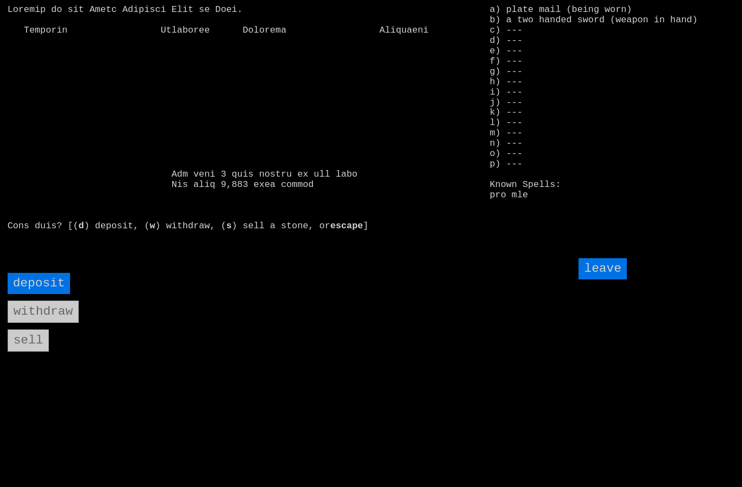
click at [610, 279] on input "leave" at bounding box center [603, 268] width 48 height 21
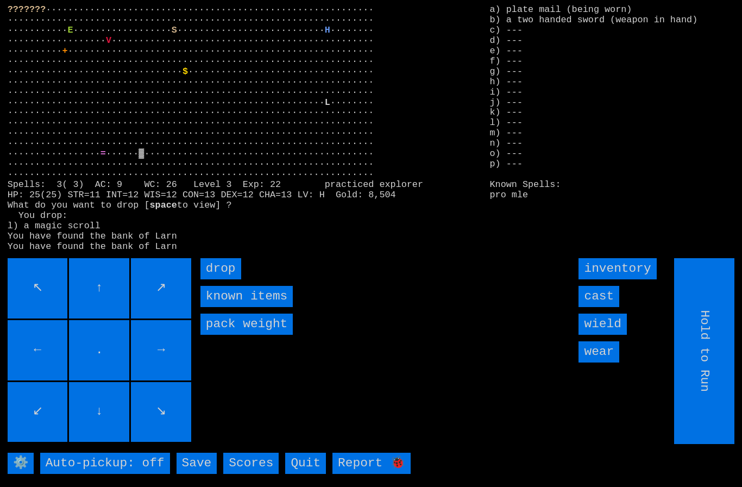
type input "Choose Direction"
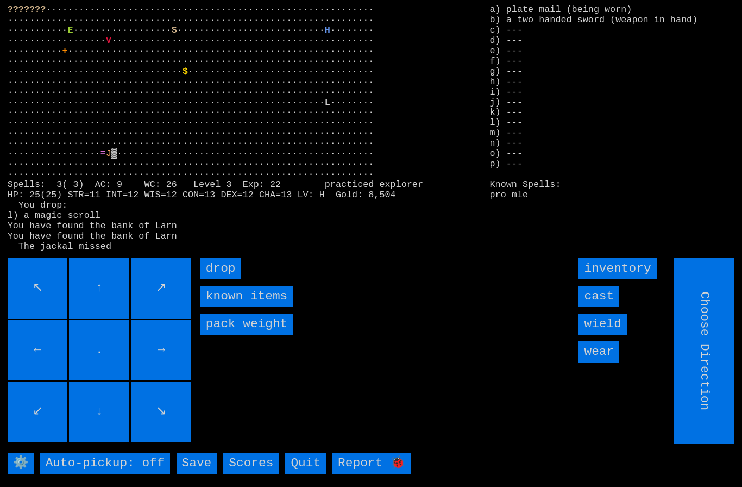
type input "Hold to Run"
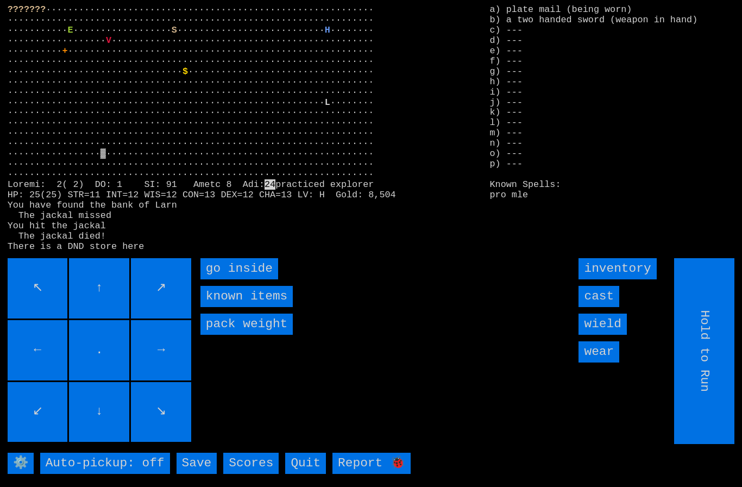
click at [225, 279] on inside "go inside" at bounding box center [239, 268] width 78 height 21
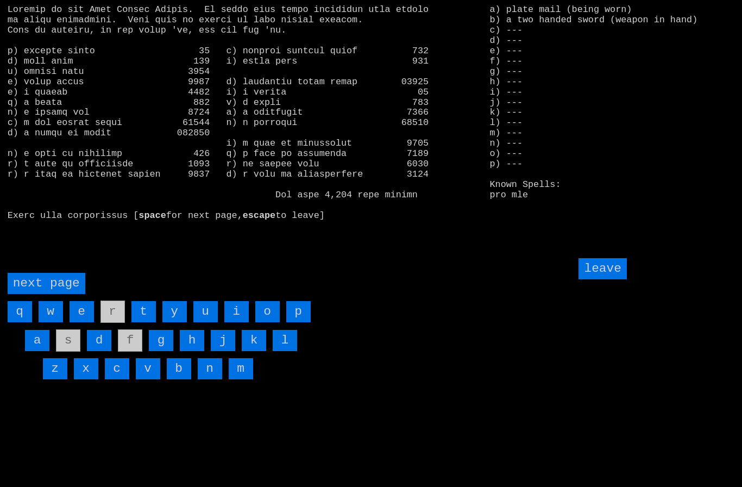
click at [53, 294] on page "next page" at bounding box center [47, 283] width 78 height 21
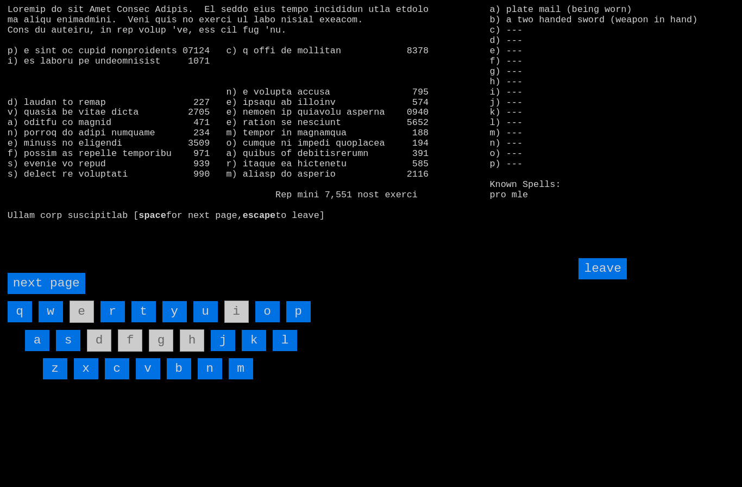
click at [57, 294] on page "next page" at bounding box center [47, 283] width 78 height 21
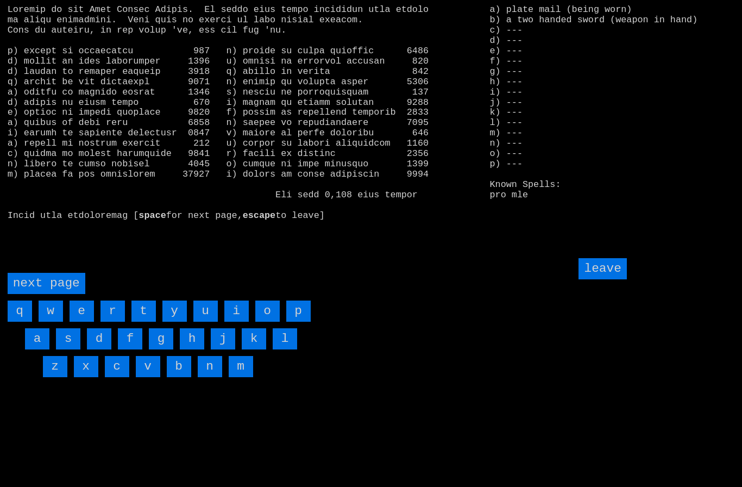
click at [47, 294] on page "next page" at bounding box center [47, 283] width 78 height 21
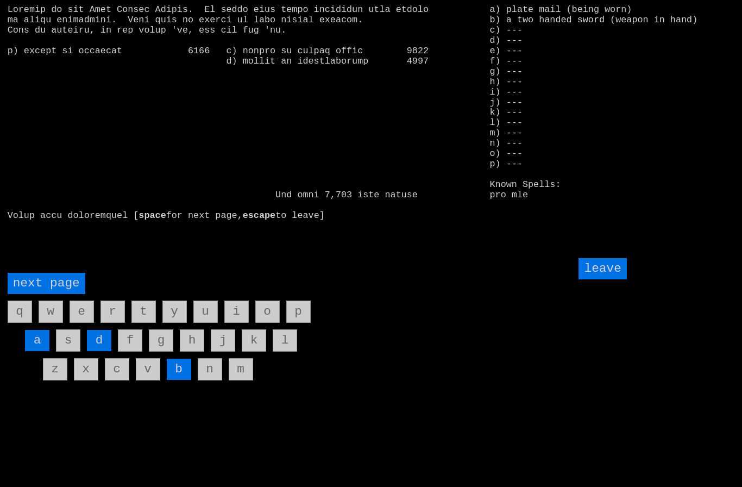
click at [46, 294] on page "next page" at bounding box center [47, 283] width 78 height 21
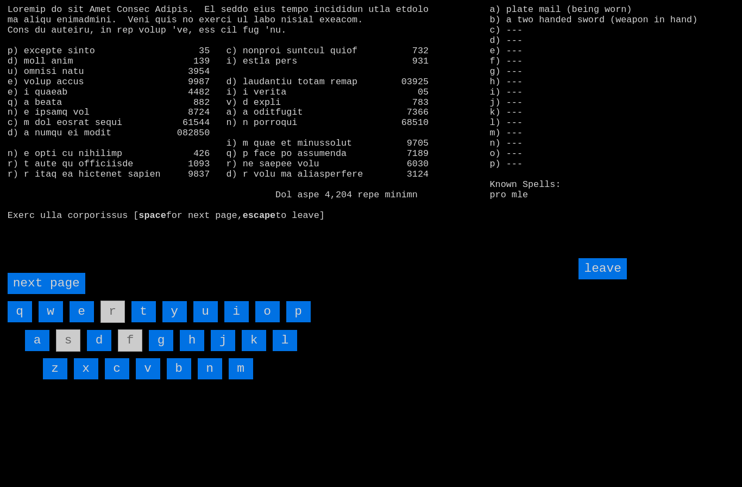
click at [50, 294] on page "next page" at bounding box center [47, 283] width 78 height 21
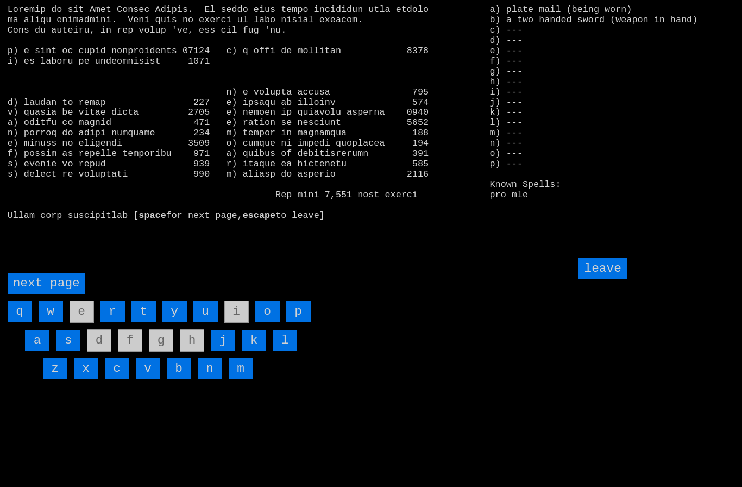
click at [53, 294] on page "next page" at bounding box center [47, 283] width 78 height 21
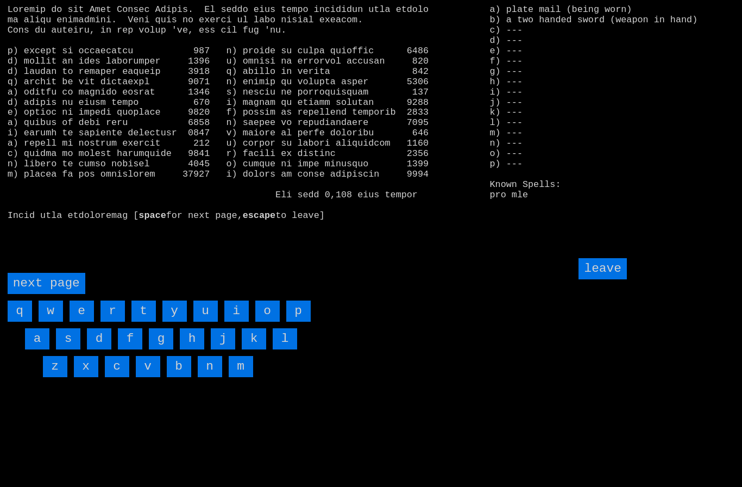
click at [52, 322] on input "w" at bounding box center [51, 310] width 24 height 21
click at [149, 377] on input "v" at bounding box center [148, 366] width 24 height 21
click at [611, 279] on input "leave" at bounding box center [603, 268] width 48 height 21
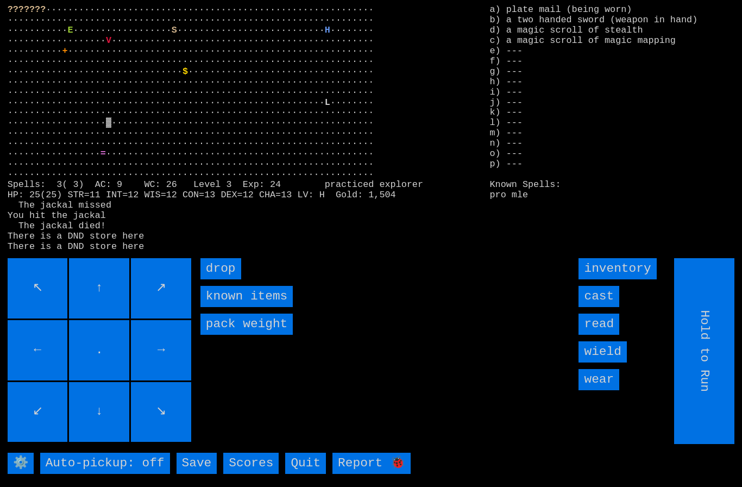
type input "Choose Direction"
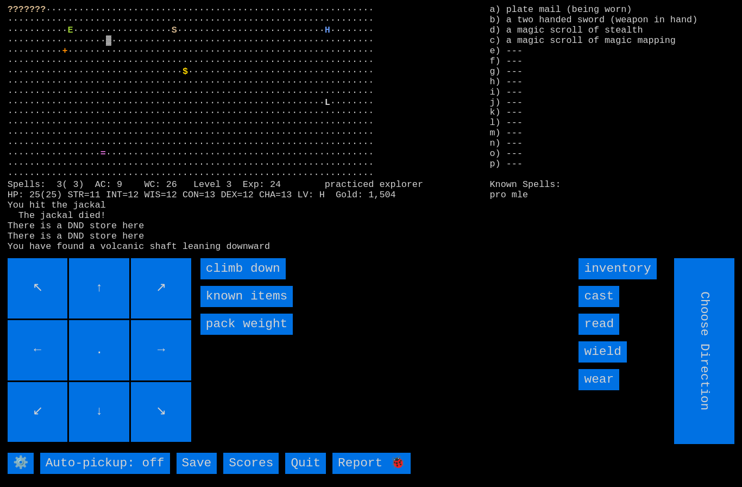
type input "Hold to Run"
click at [227, 279] on down "climb down" at bounding box center [242, 268] width 85 height 21
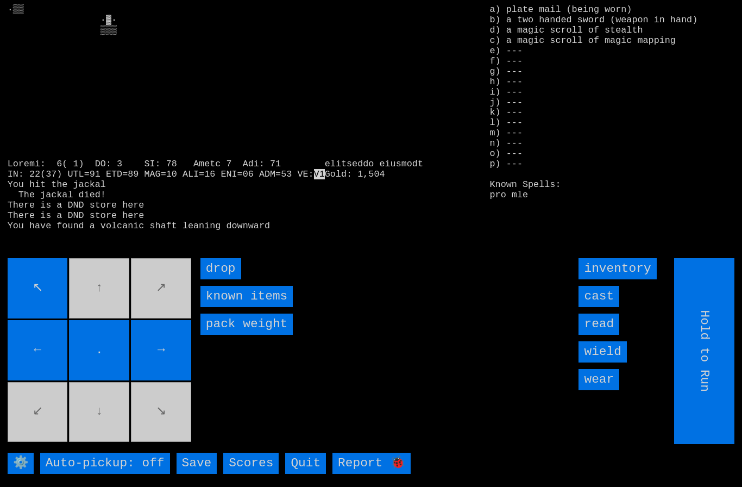
click at [606, 335] on input "read" at bounding box center [599, 323] width 41 height 21
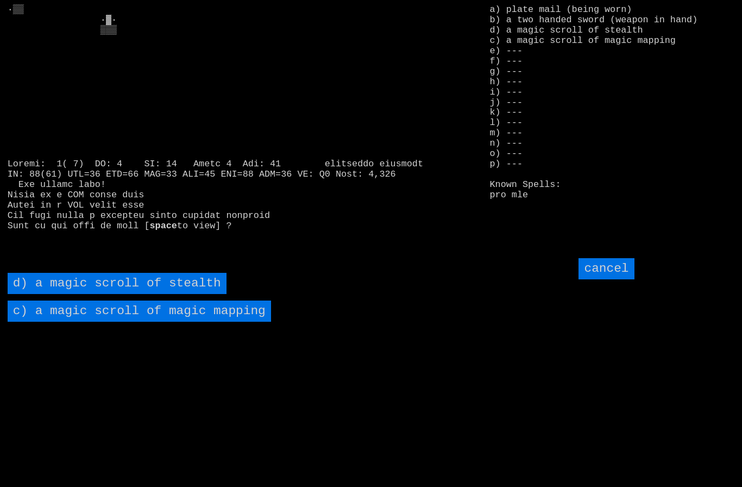
click at [53, 322] on mapping "c) a magic scroll of magic mapping" at bounding box center [140, 310] width 264 height 21
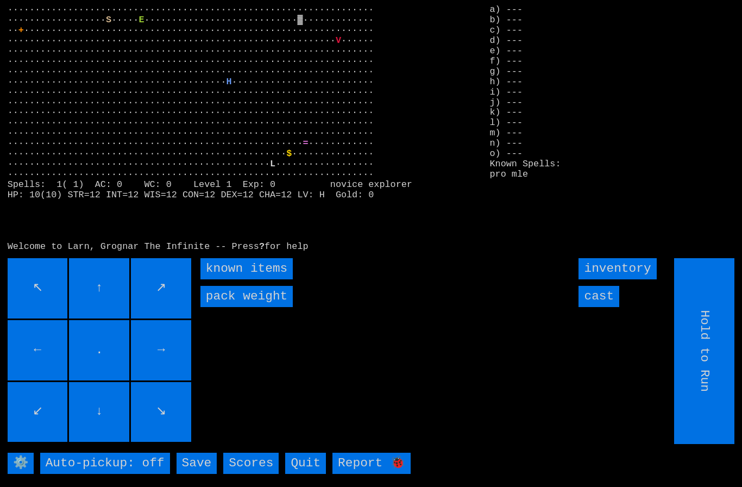
type input "Choose Direction"
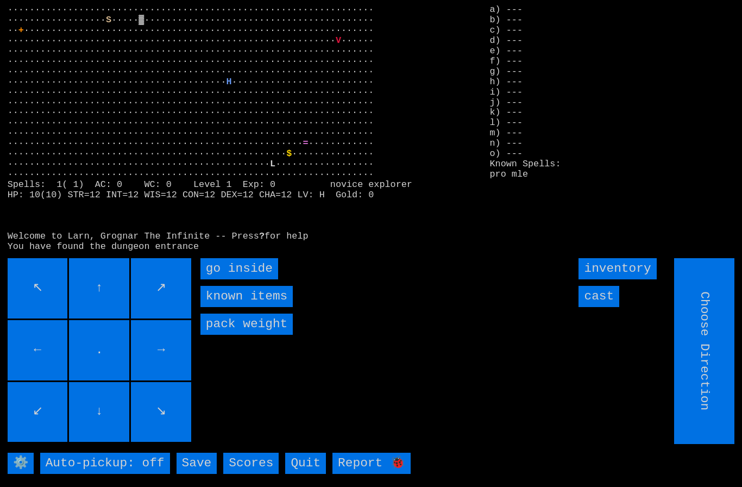
type input "Hold to Run"
click at [226, 279] on inside "go inside" at bounding box center [239, 268] width 78 height 21
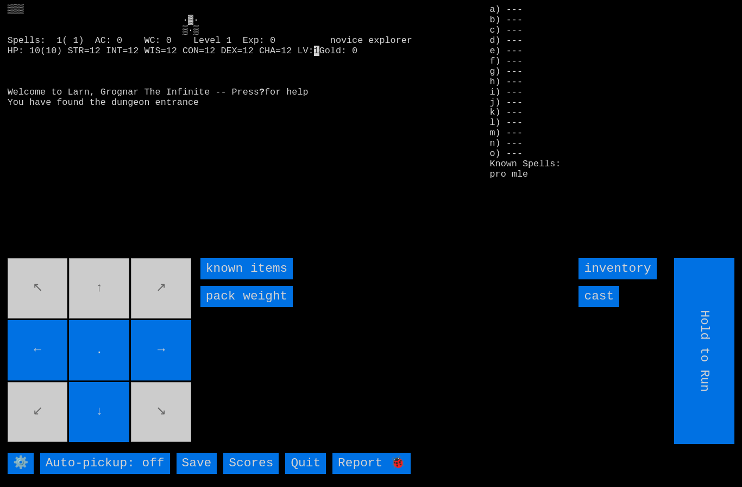
type input "Choose Direction"
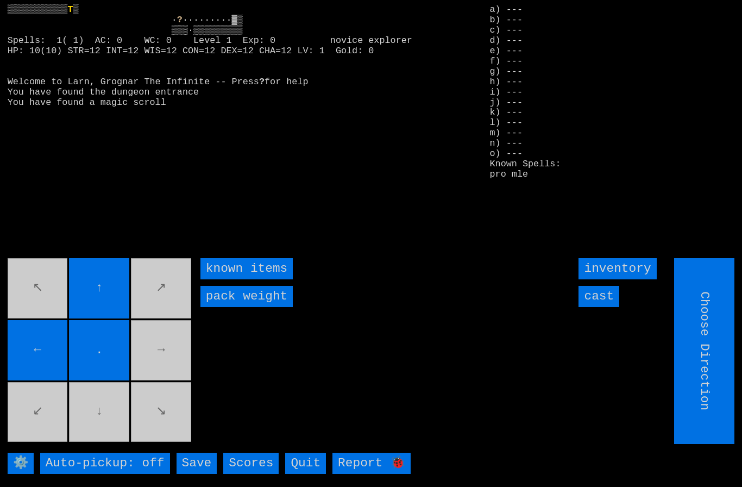
type input "Hold to Run"
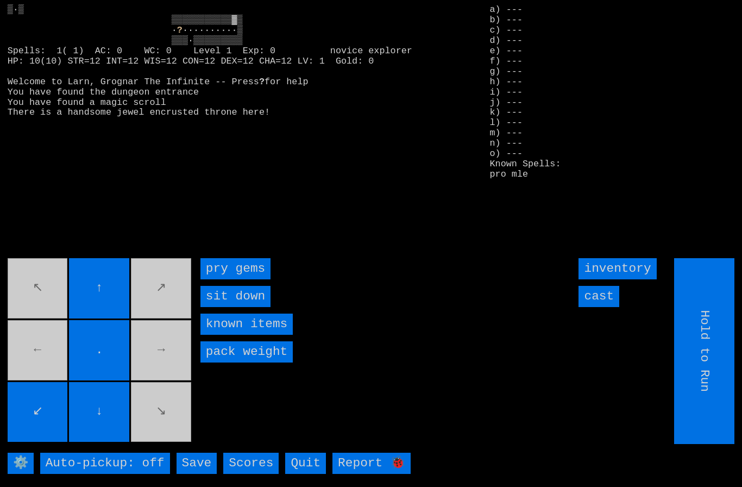
click at [228, 279] on gems "pry gems" at bounding box center [235, 268] width 70 height 21
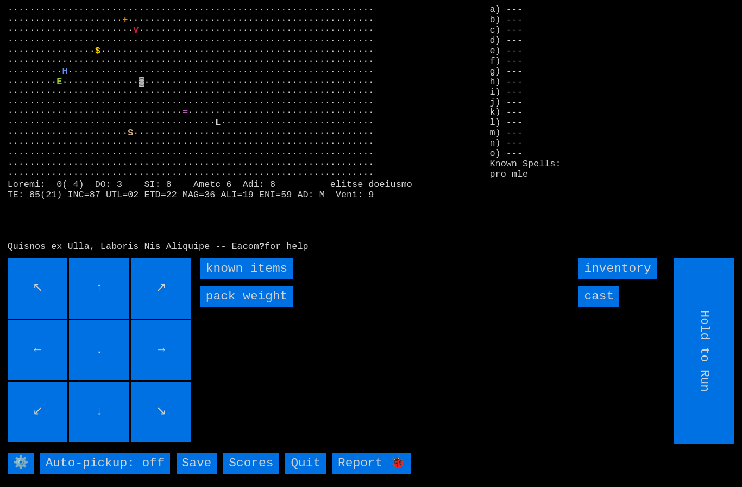
type input "Choose Direction"
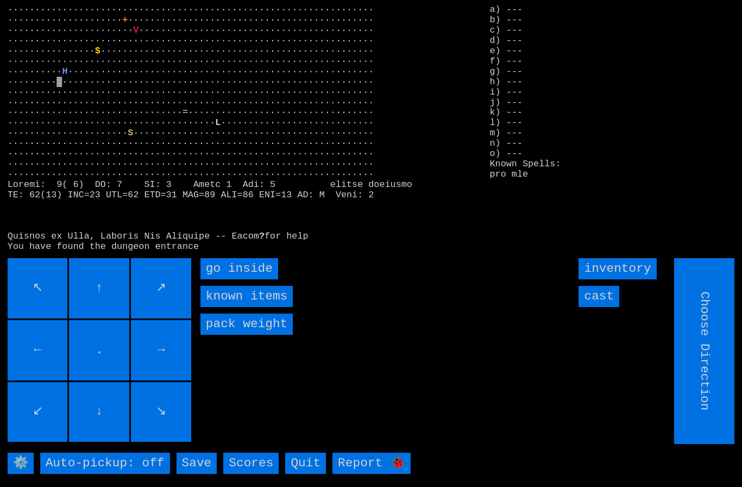
type input "Hold to Run"
click at [231, 279] on inside "go inside" at bounding box center [239, 268] width 78 height 21
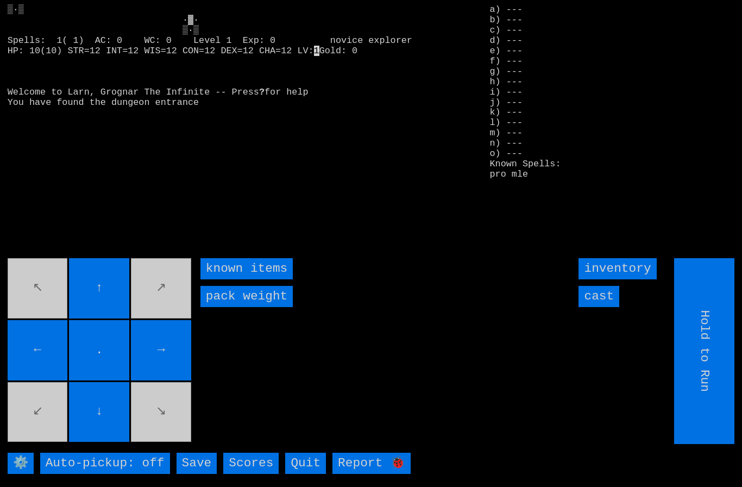
type input "Choose Direction"
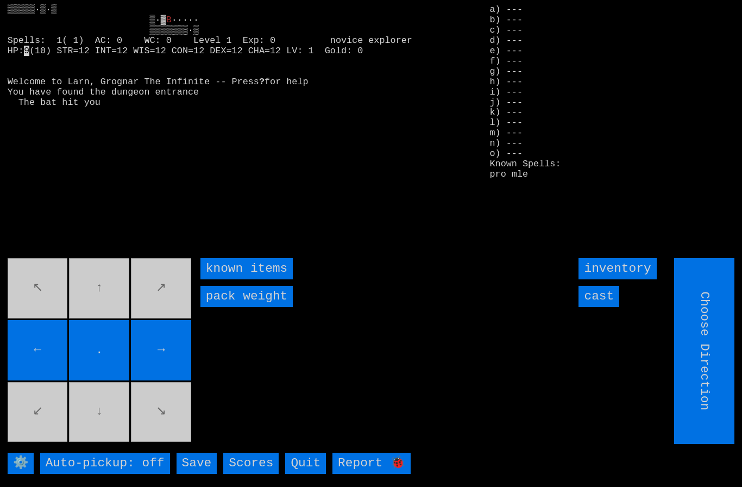
type input "Hold to Run"
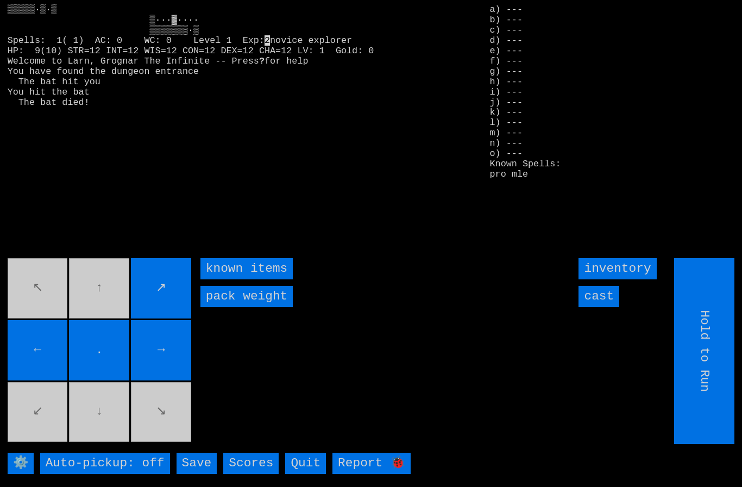
type input "Choose Direction"
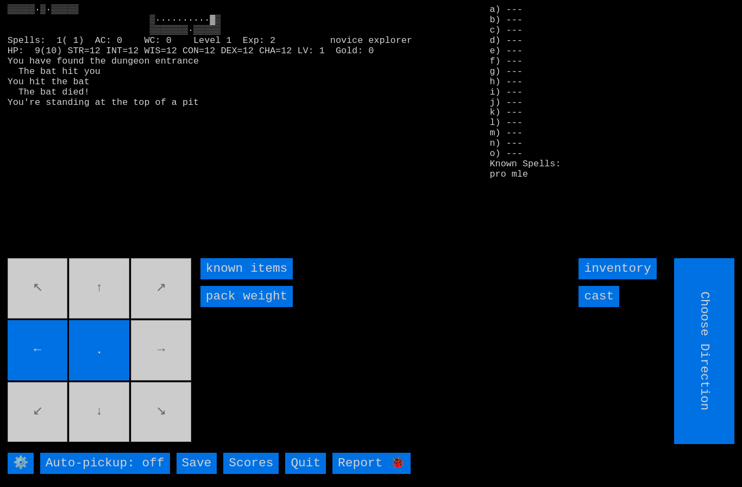
type input "Hold to Run"
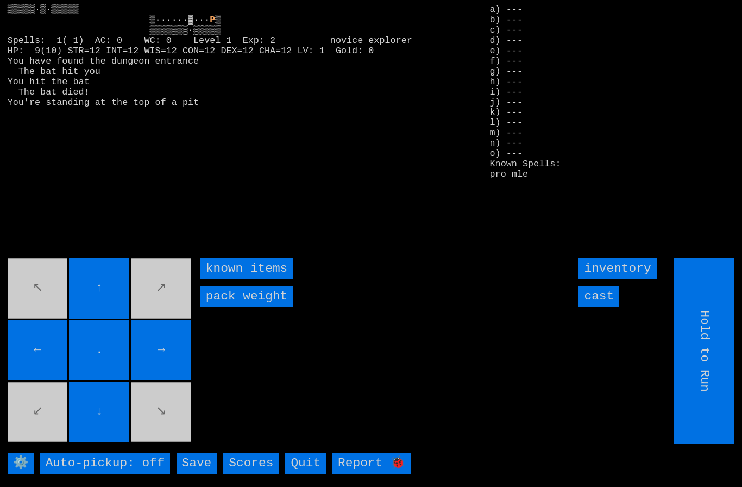
type input "Choose Direction"
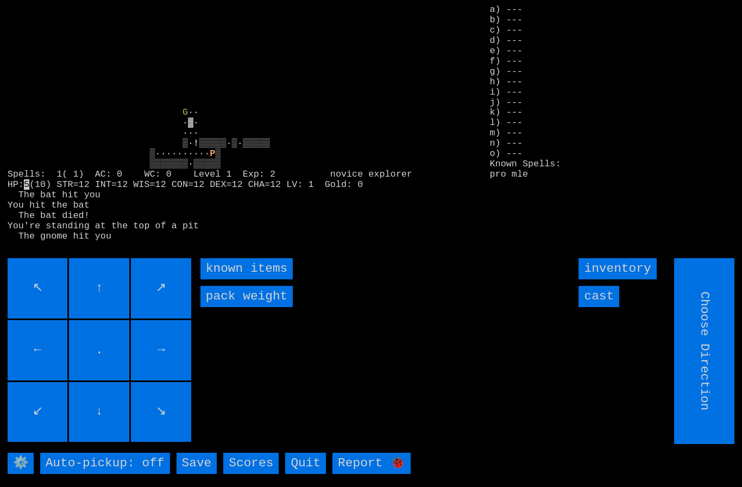
type input "Hold to Run"
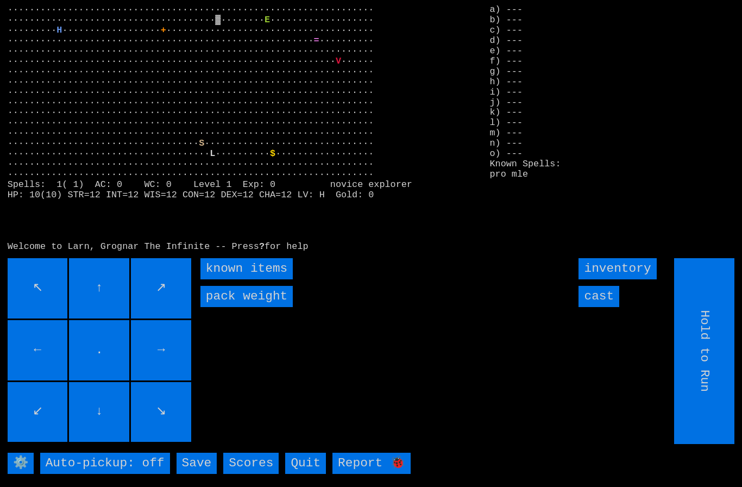
type input "Choose Direction"
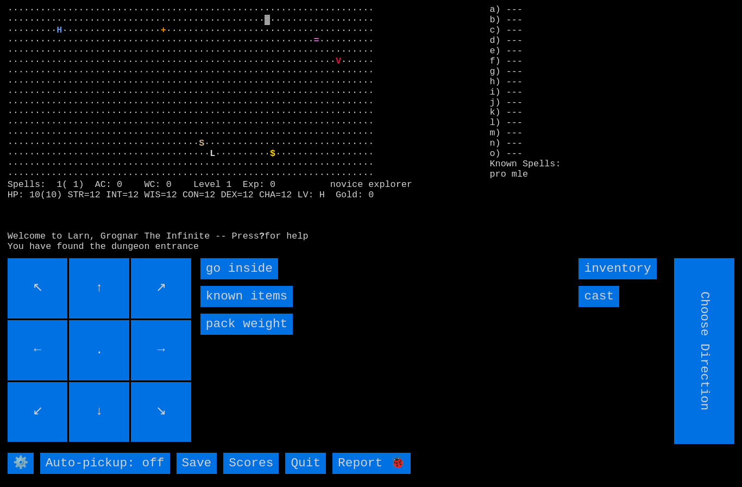
type input "Hold to Run"
click at [221, 279] on inside "go inside" at bounding box center [239, 268] width 78 height 21
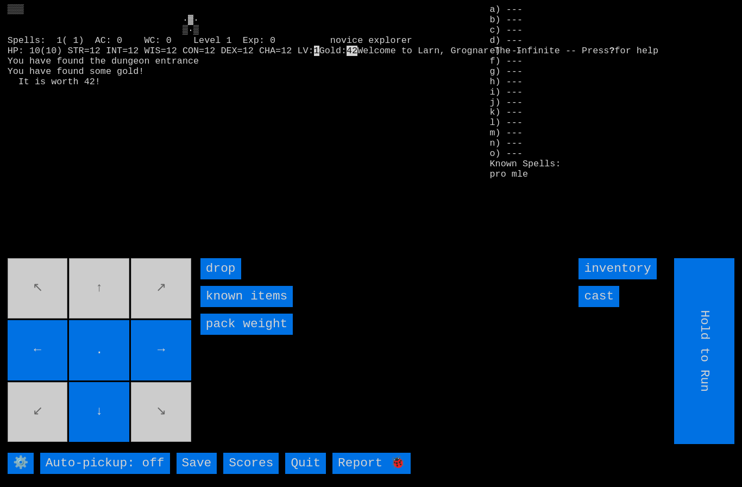
type input "Choose Direction"
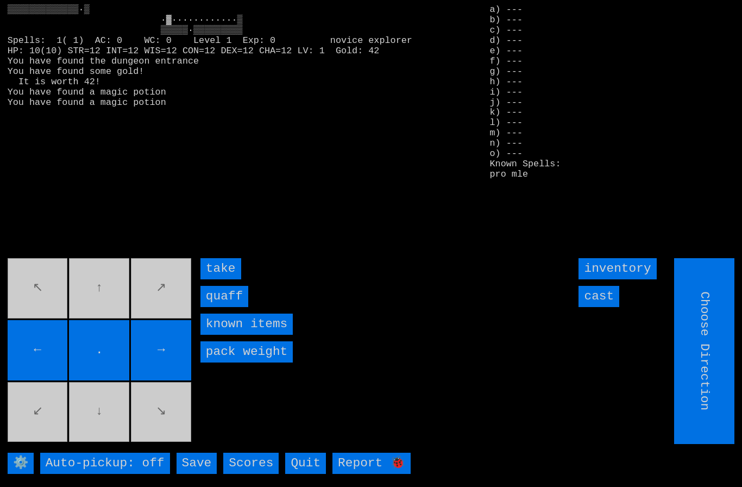
type input "Hold to Run"
click at [227, 307] on input "quaff" at bounding box center [224, 296] width 48 height 21
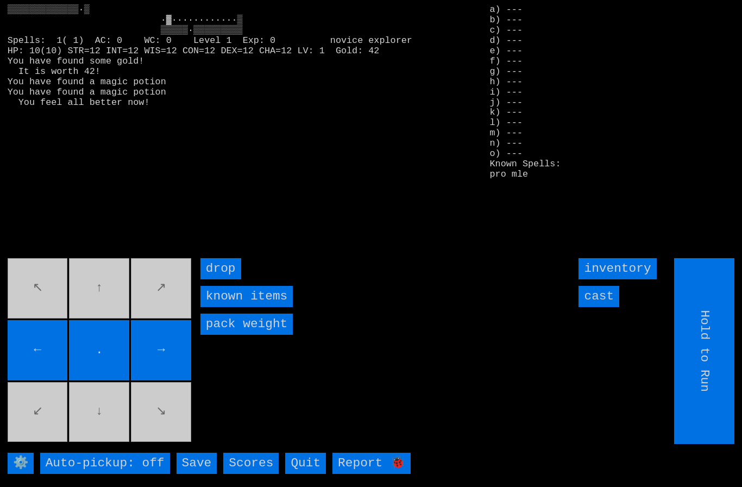
type input "Choose Direction"
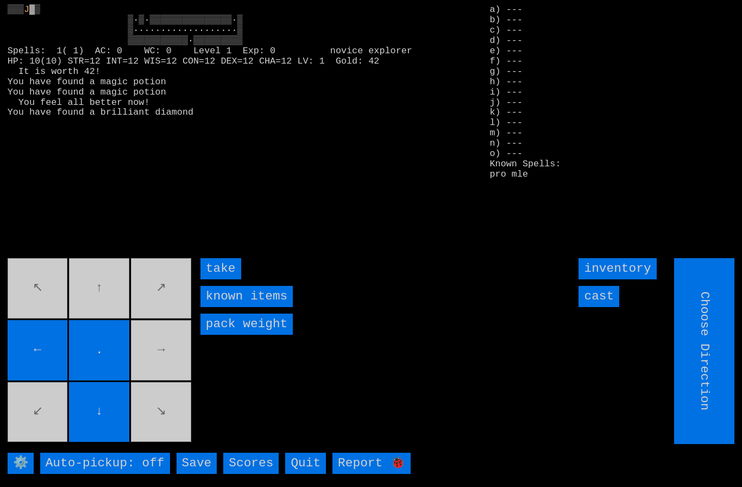
type input "Hold to Run"
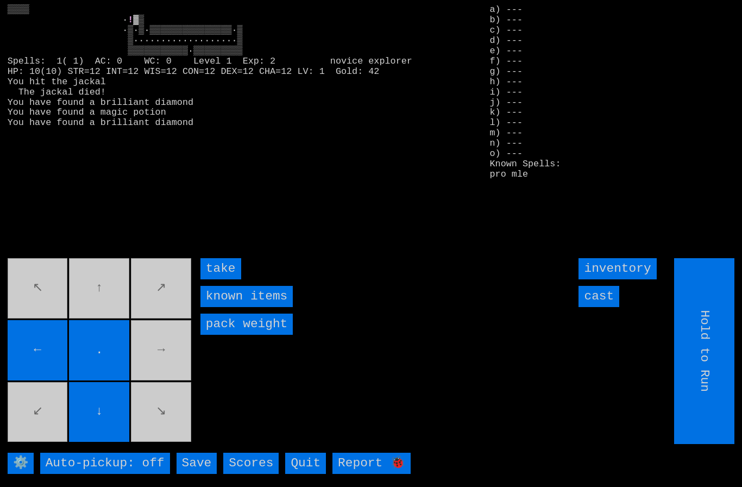
click at [219, 279] on input "take" at bounding box center [220, 268] width 41 height 21
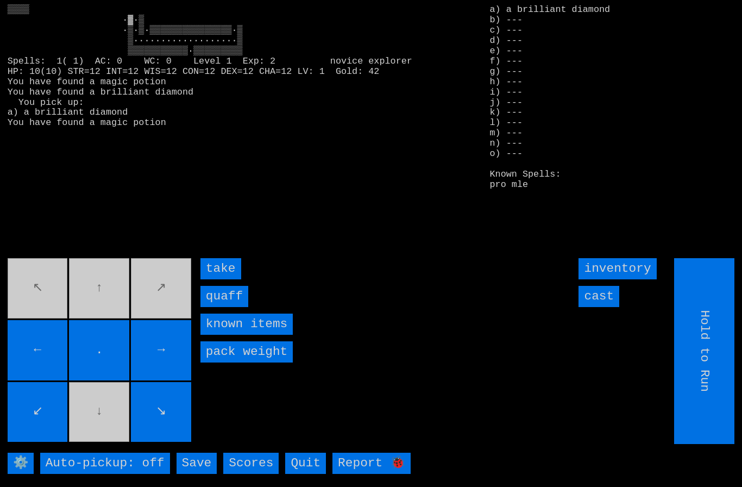
click at [225, 307] on input "quaff" at bounding box center [224, 296] width 48 height 21
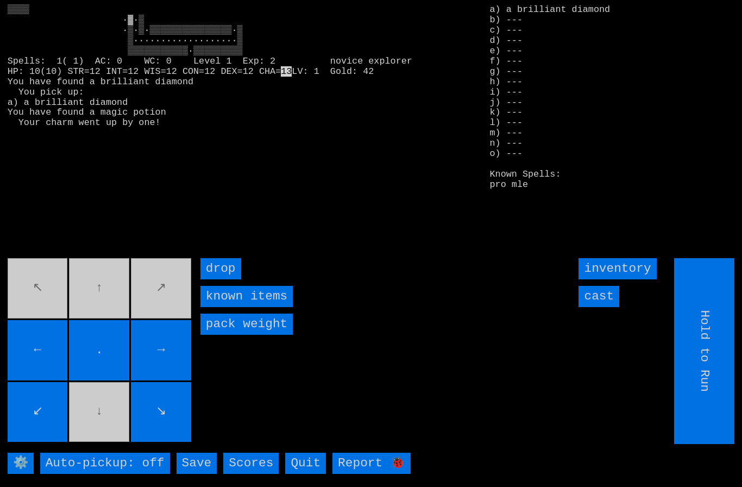
type input "Choose Direction"
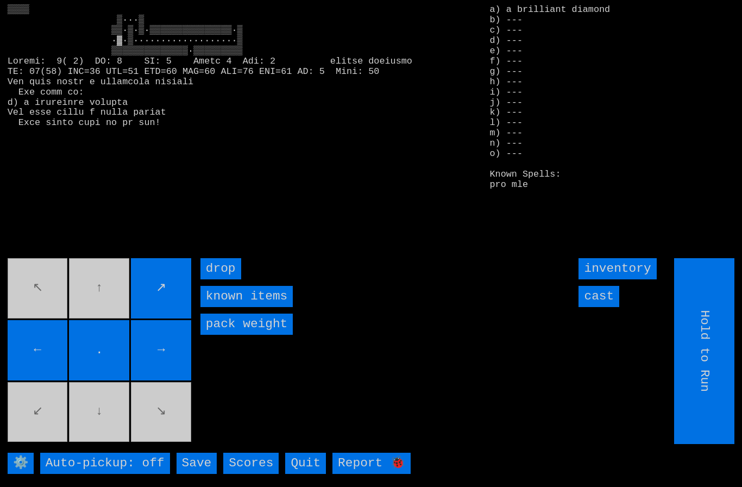
type input "Choose Direction"
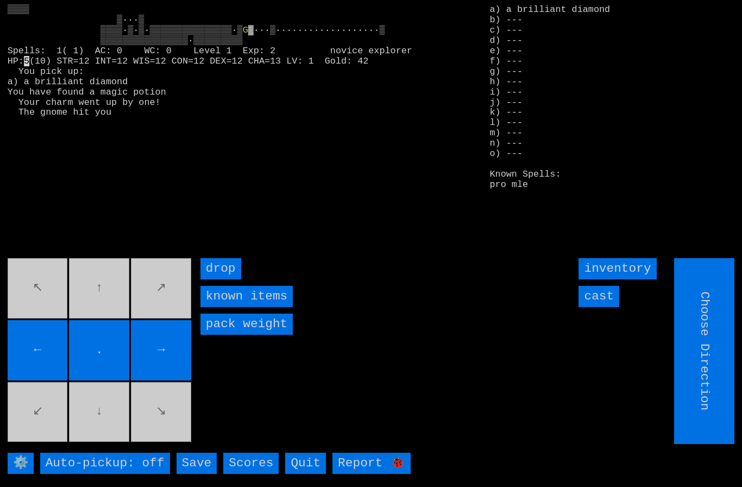
type input "Hold to Run"
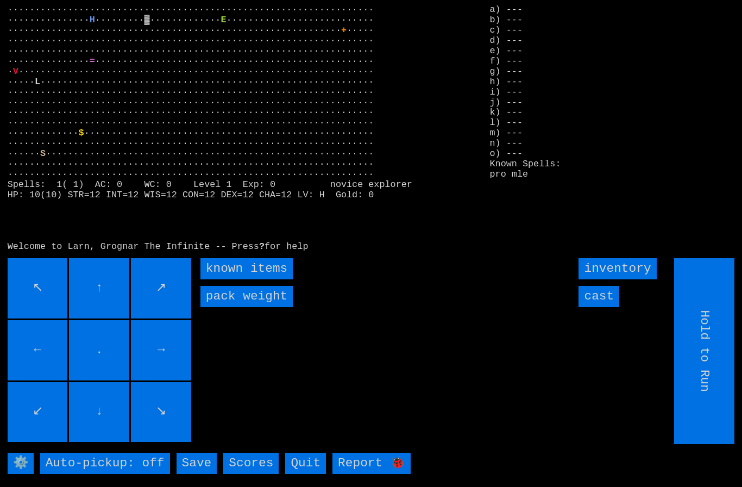
type input "Choose Direction"
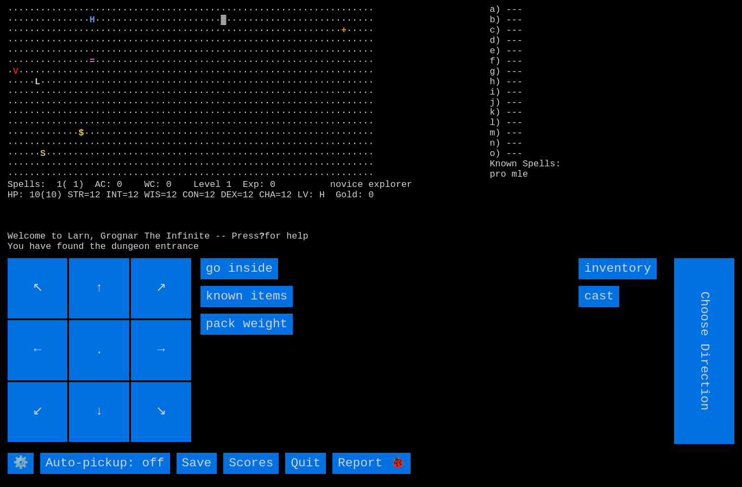
type input "Hold to Run"
click at [239, 279] on inside "go inside" at bounding box center [239, 268] width 78 height 21
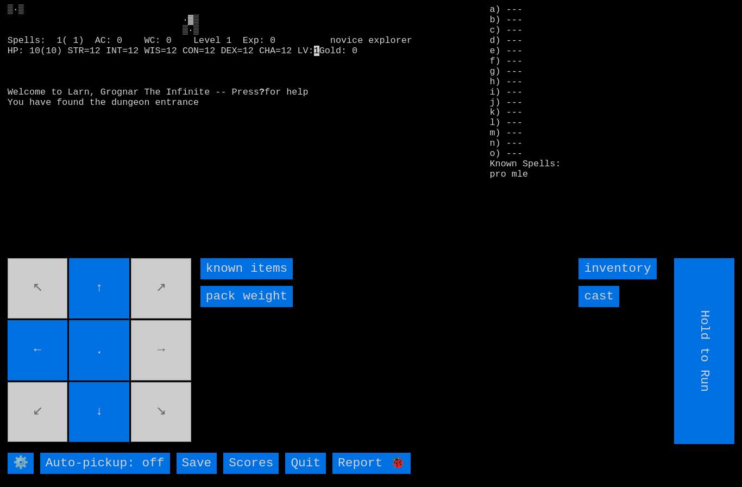
type input "Choose Direction"
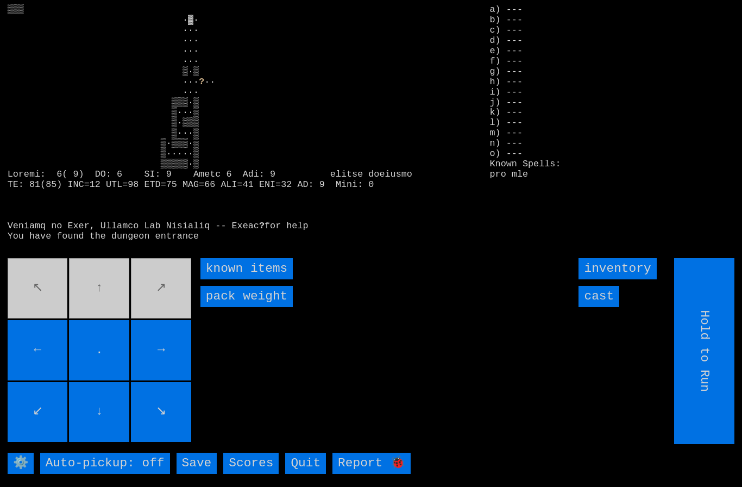
type input "Choose Direction"
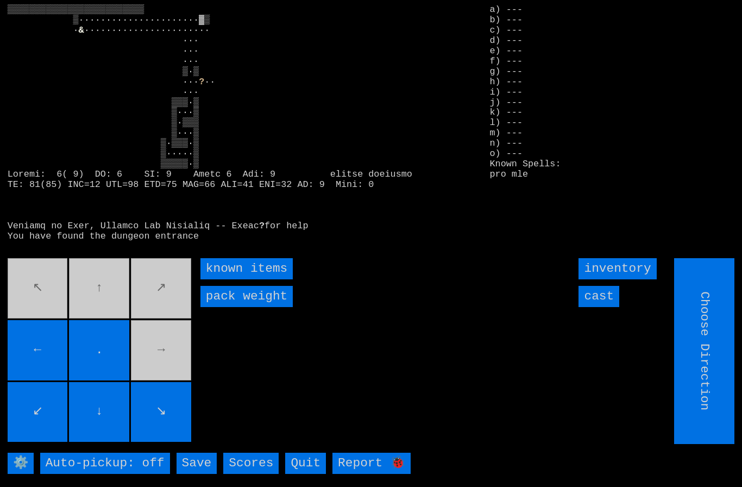
type input "Hold to Run"
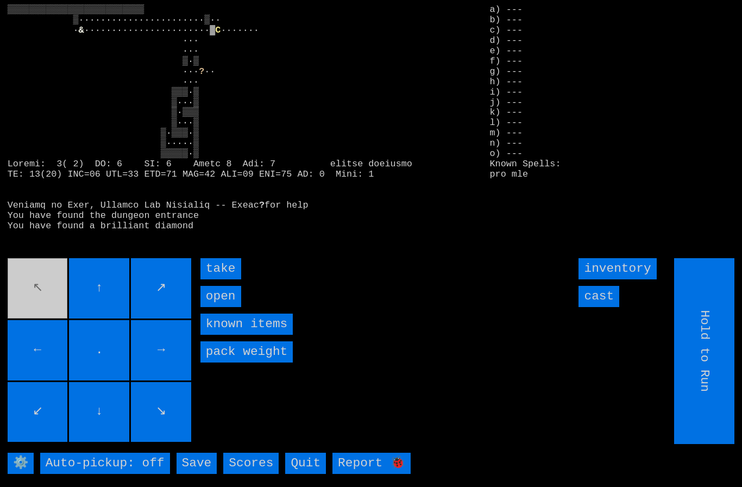
click at [221, 279] on input "take" at bounding box center [220, 268] width 41 height 21
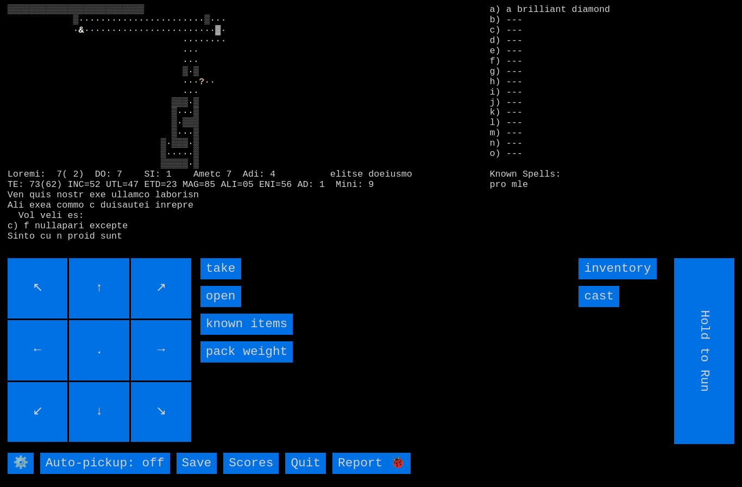
click at [222, 279] on input "take" at bounding box center [220, 268] width 41 height 21
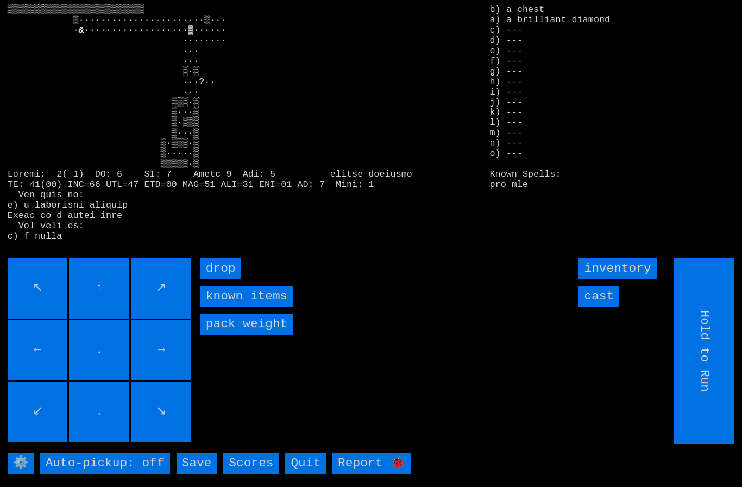
type input "Choose Direction"
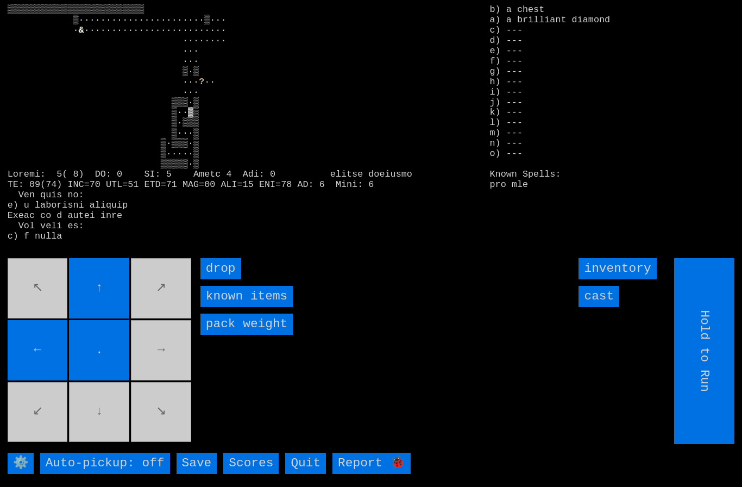
type input "Choose Direction"
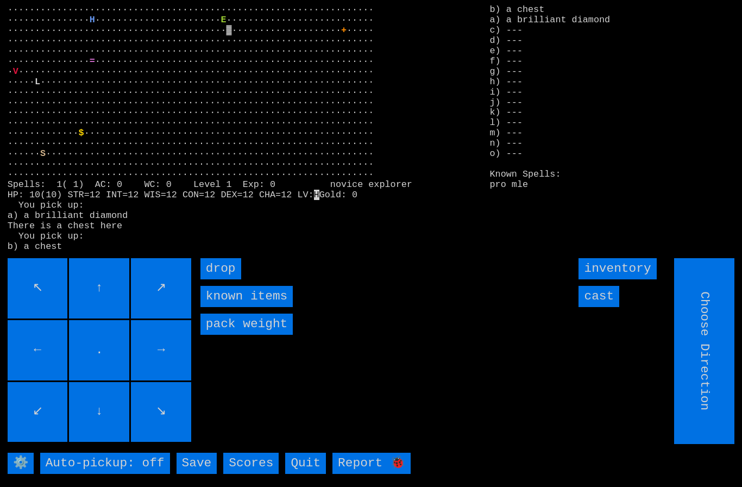
type input "Hold to Run"
type input "Choose Direction"
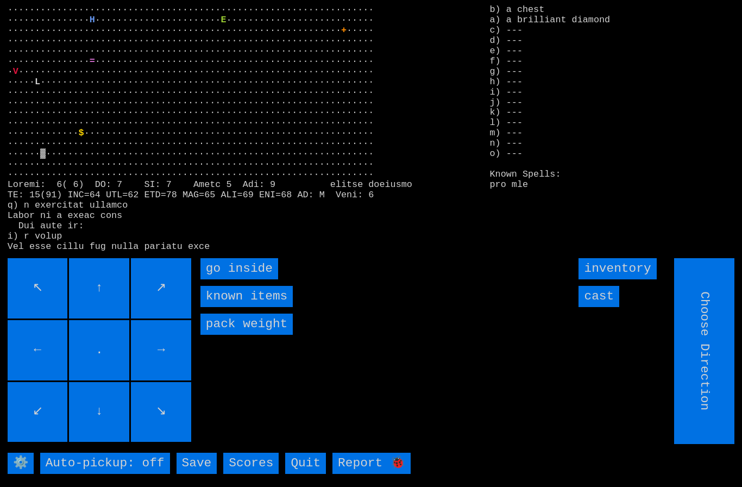
type input "Hold to Run"
click at [225, 279] on inside "go inside" at bounding box center [239, 268] width 78 height 21
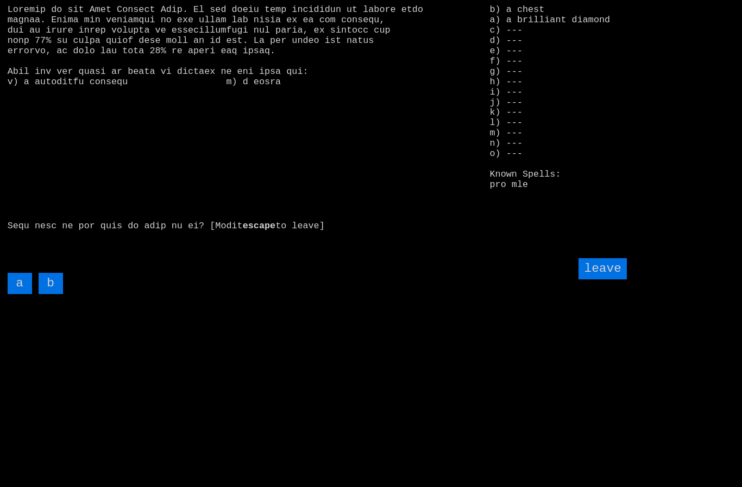
click at [55, 294] on input "b" at bounding box center [51, 283] width 24 height 21
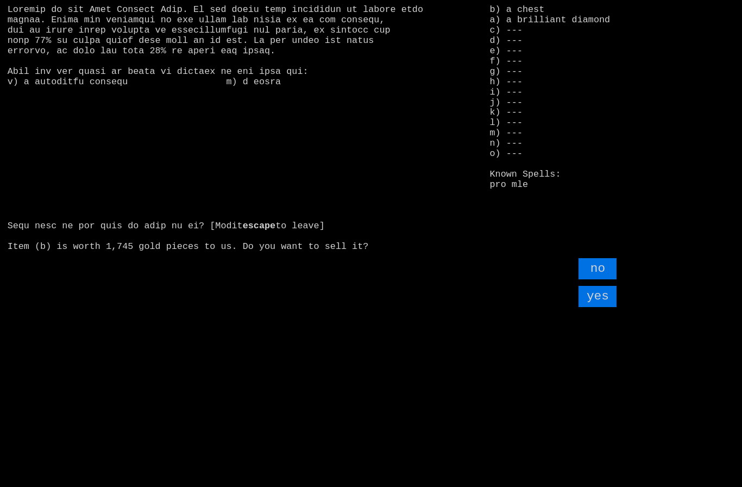
click at [600, 307] on input "yes" at bounding box center [598, 296] width 38 height 21
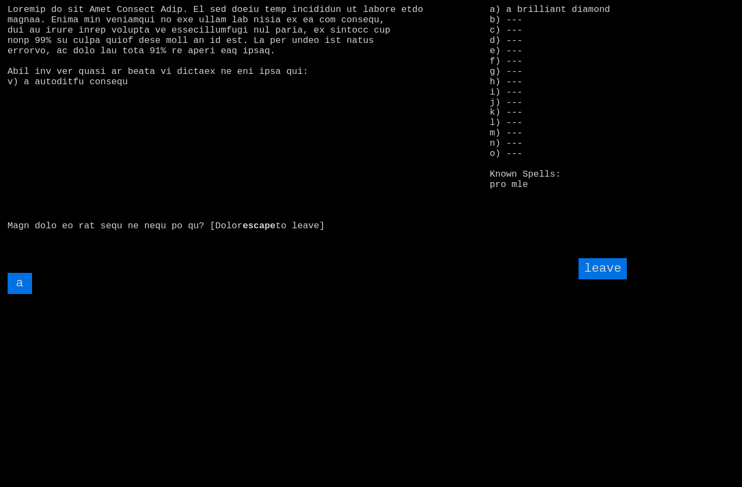
click at [624, 279] on input "leave" at bounding box center [603, 268] width 48 height 21
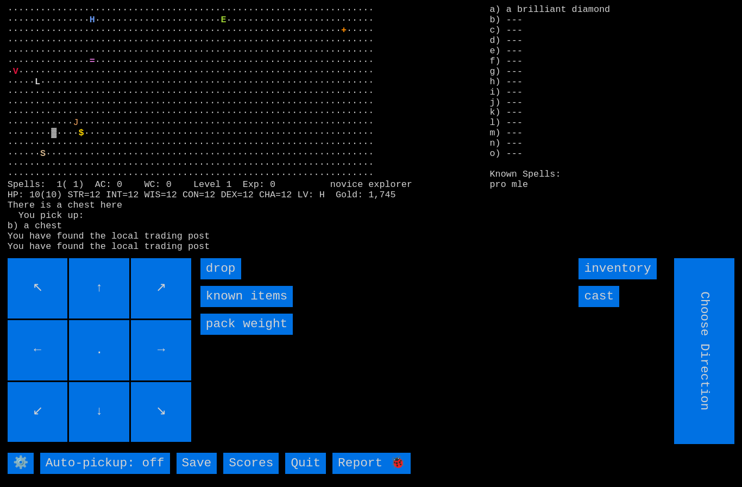
type input "Hold to Run"
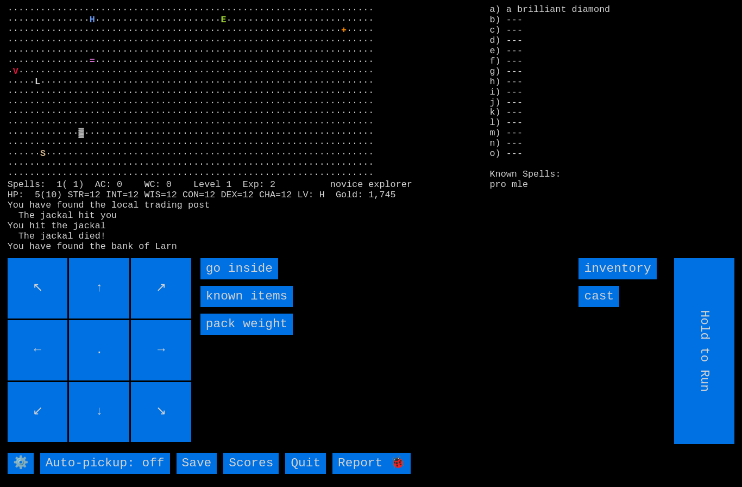
click at [213, 279] on inside "go inside" at bounding box center [239, 268] width 78 height 21
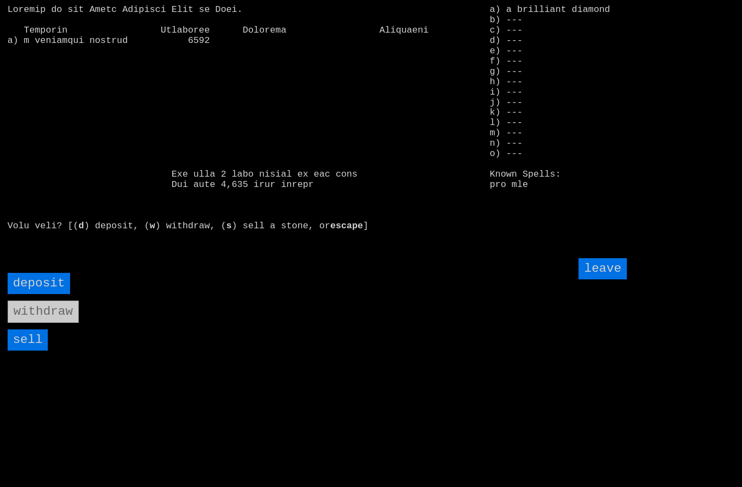
click at [32, 350] on input "sell" at bounding box center [28, 339] width 41 height 21
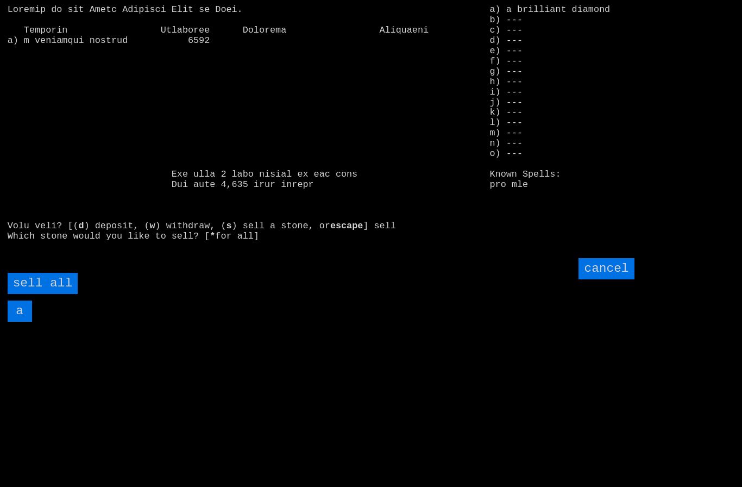
click at [52, 294] on all "sell all" at bounding box center [43, 283] width 70 height 21
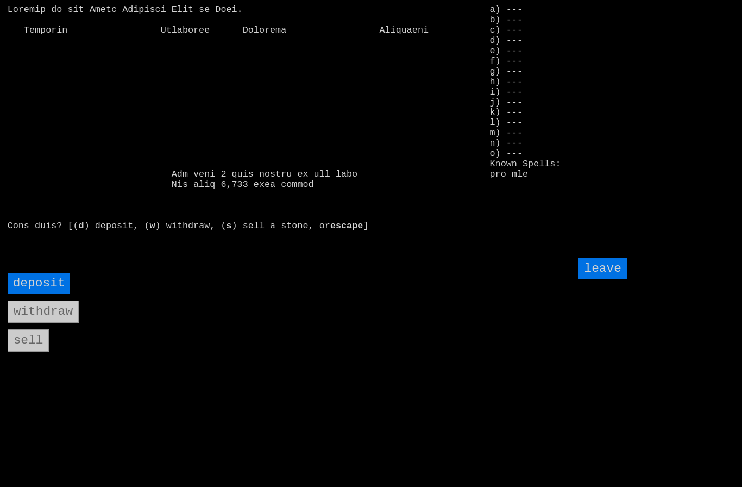
click at [606, 279] on input "leave" at bounding box center [603, 268] width 48 height 21
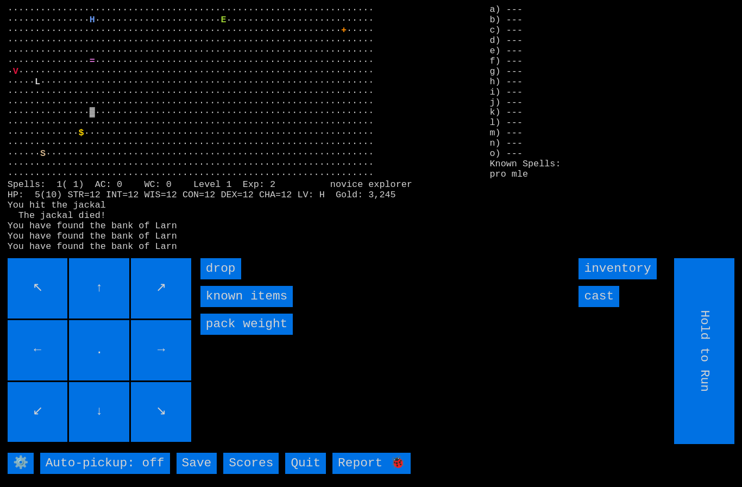
click at [710, 394] on input "Hold to Run" at bounding box center [705, 351] width 60 height 186
type input "Choose Direction"
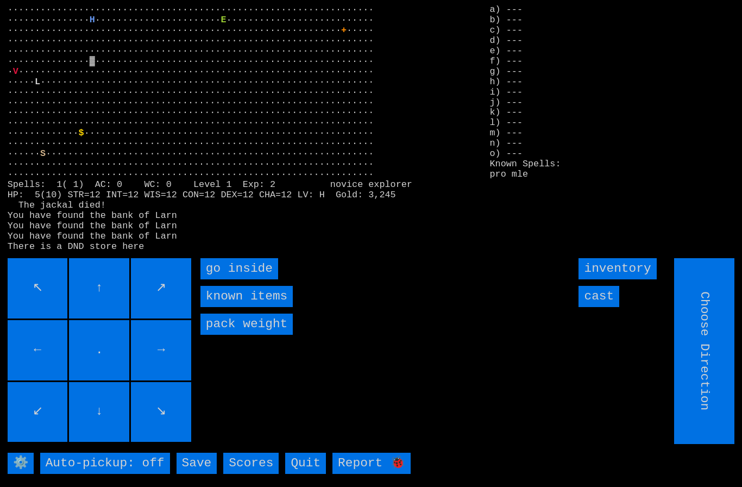
type input "Hold to Run"
click at [228, 279] on inside "go inside" at bounding box center [239, 268] width 78 height 21
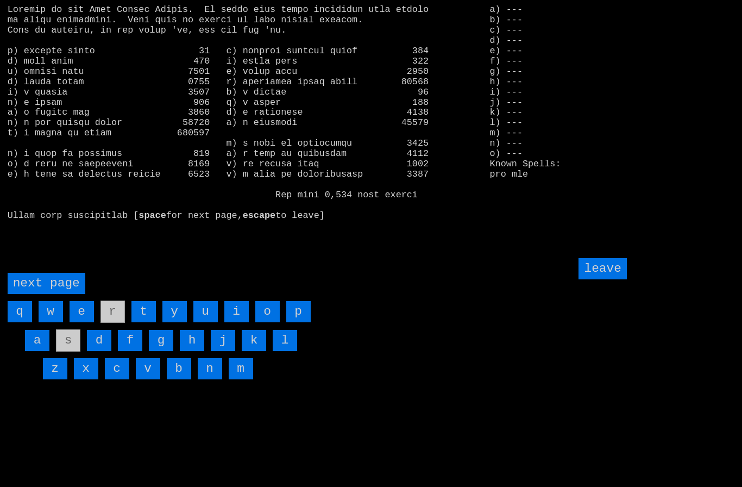
click at [46, 294] on page "next page" at bounding box center [47, 283] width 78 height 21
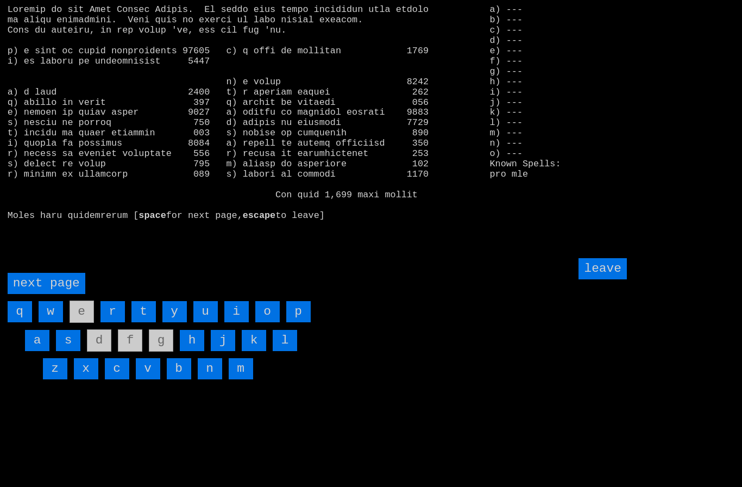
click at [230, 322] on input "i" at bounding box center [236, 311] width 24 height 21
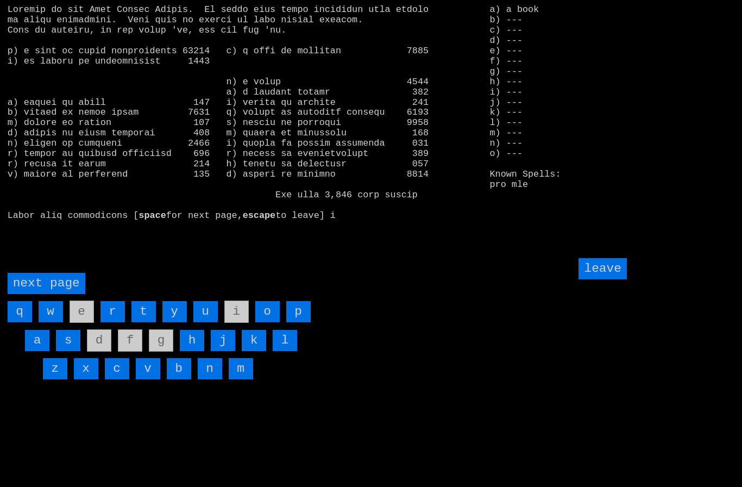
click at [599, 279] on input "leave" at bounding box center [603, 268] width 48 height 21
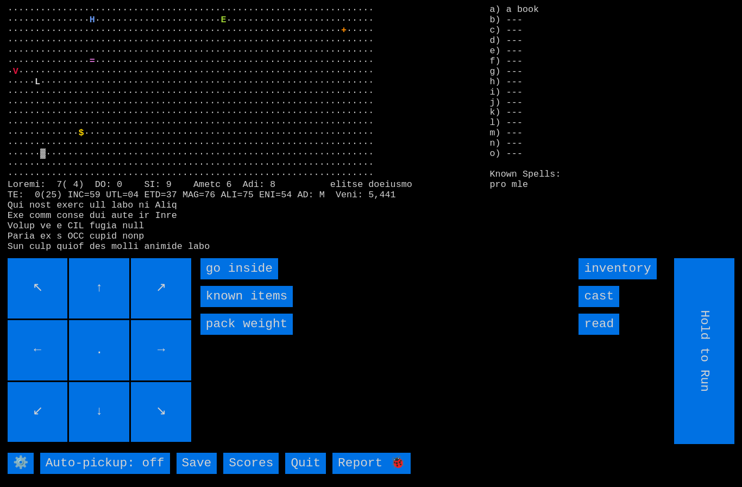
click at [230, 279] on inside "go inside" at bounding box center [239, 268] width 78 height 21
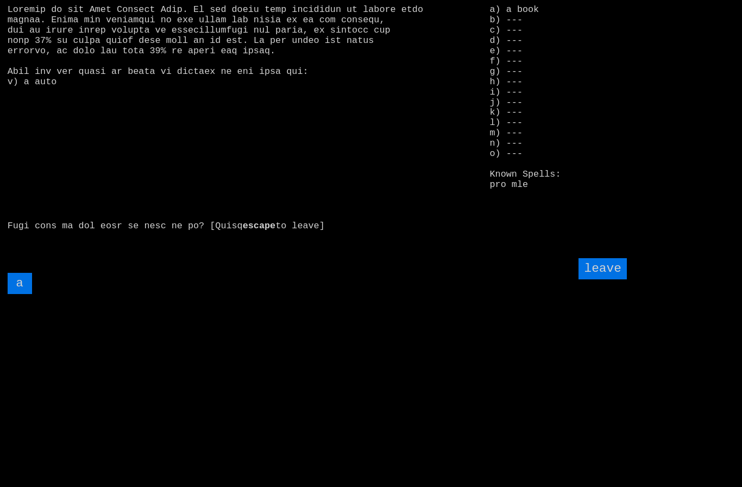
click at [20, 294] on input "a" at bounding box center [20, 283] width 24 height 21
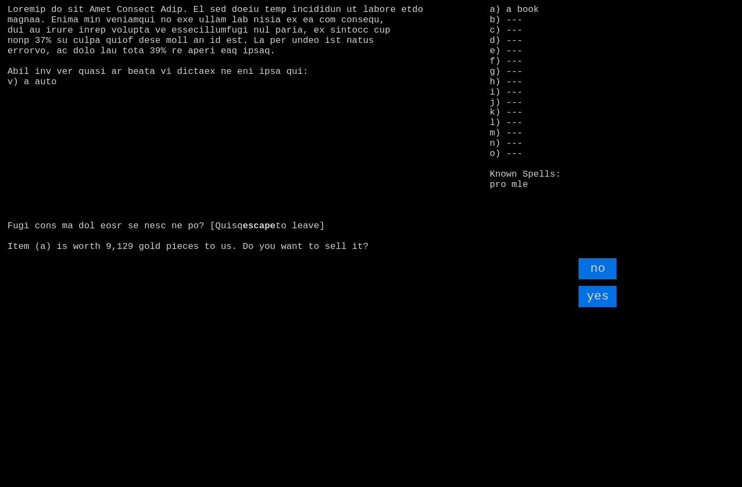
click at [600, 307] on input "yes" at bounding box center [598, 296] width 38 height 21
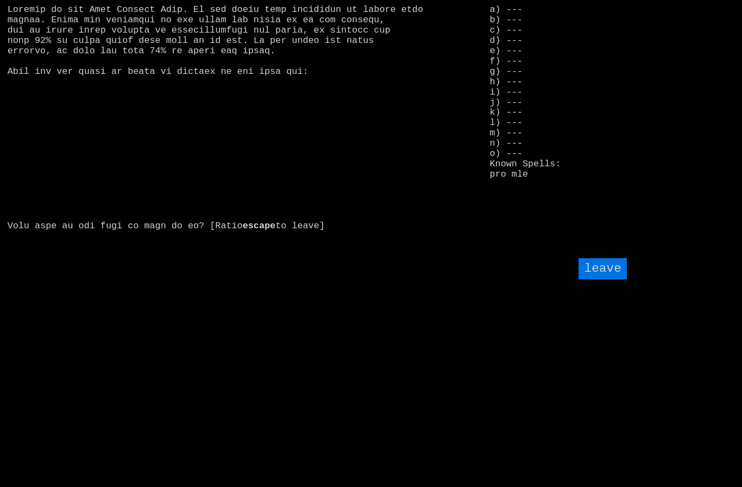
click at [607, 279] on input "leave" at bounding box center [603, 268] width 48 height 21
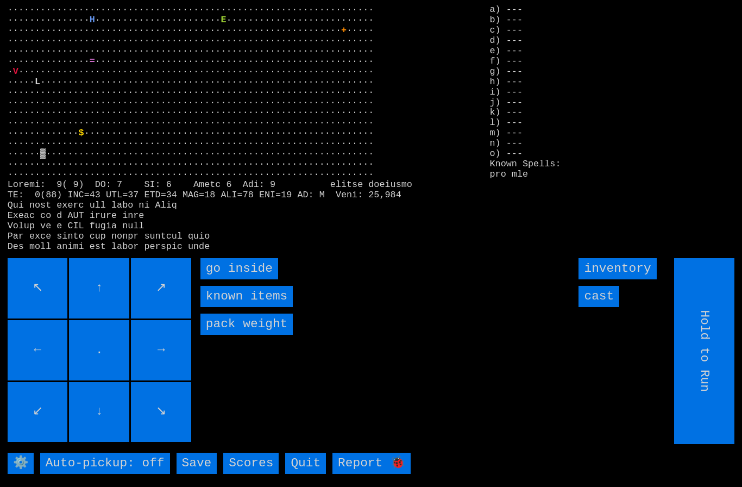
type input "Choose Direction"
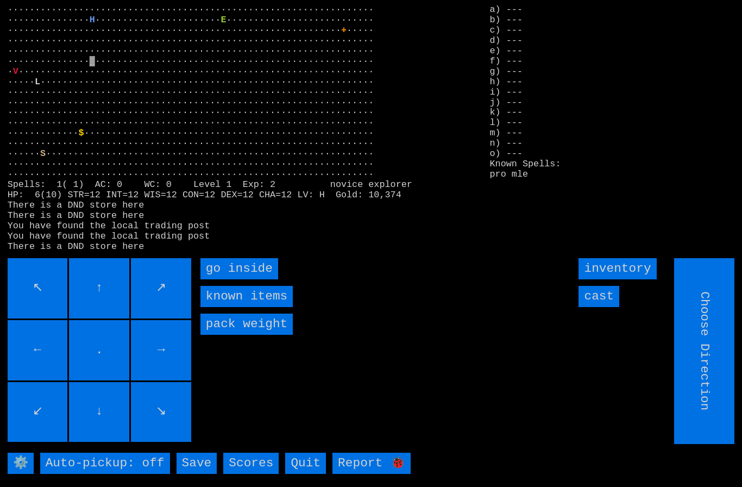
type input "Hold to Run"
click at [228, 279] on inside "go inside" at bounding box center [239, 268] width 78 height 21
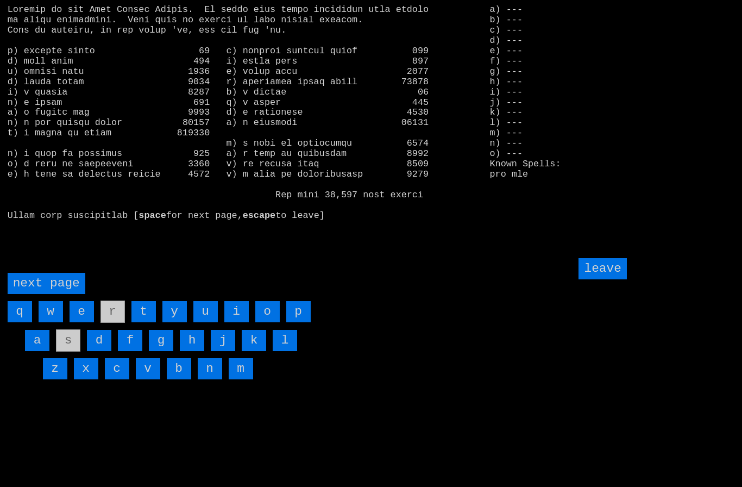
click at [43, 294] on page "next page" at bounding box center [47, 283] width 78 height 21
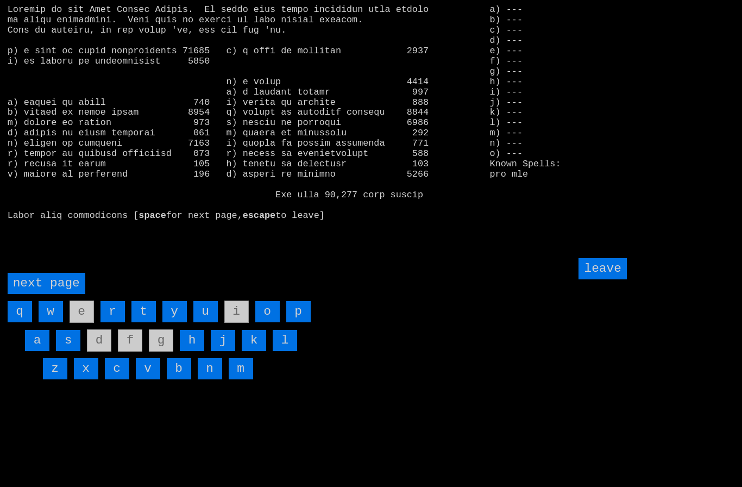
click at [194, 351] on input "h" at bounding box center [192, 340] width 24 height 21
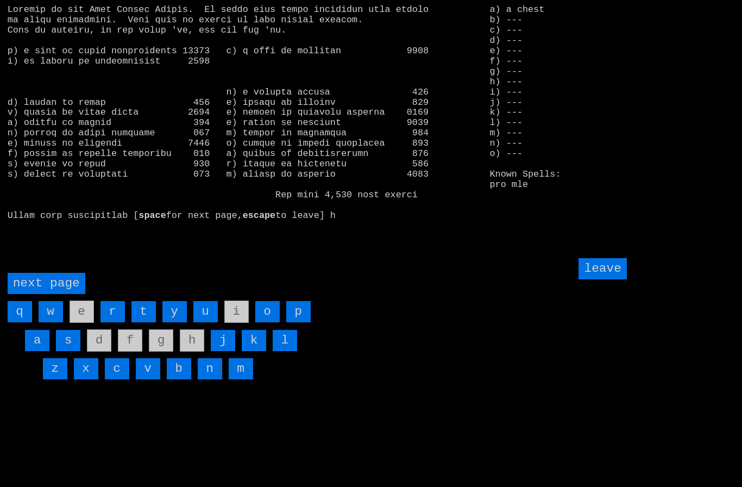
click at [609, 279] on input "leave" at bounding box center [603, 268] width 48 height 21
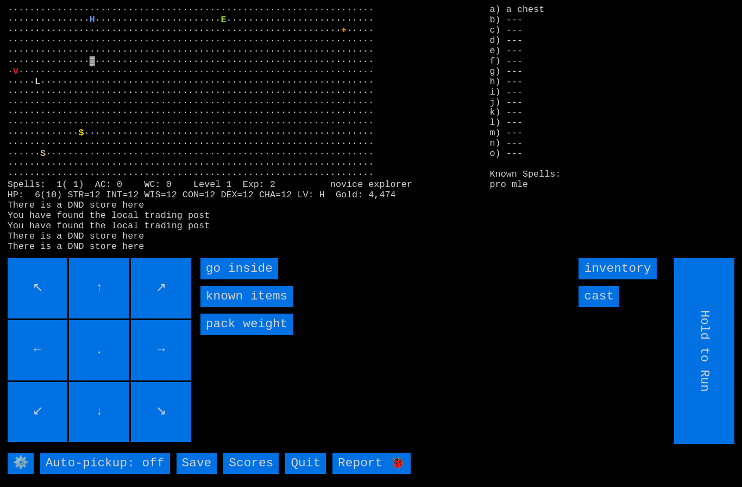
type input "Choose Direction"
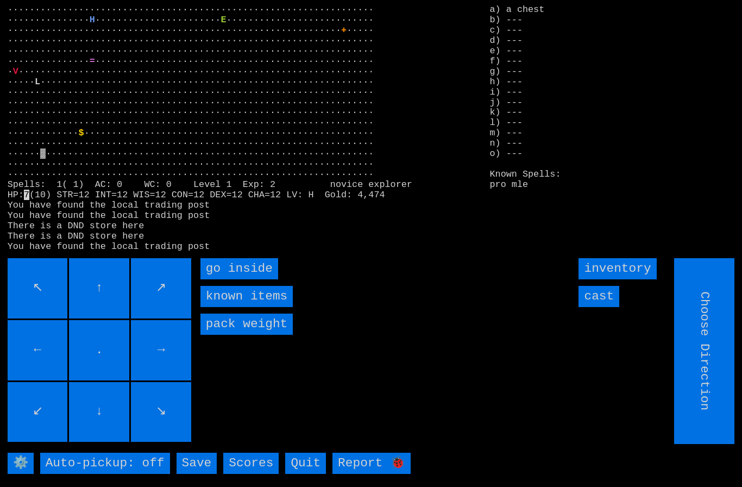
type input "Hold to Run"
click at [221, 279] on inside "go inside" at bounding box center [239, 268] width 78 height 21
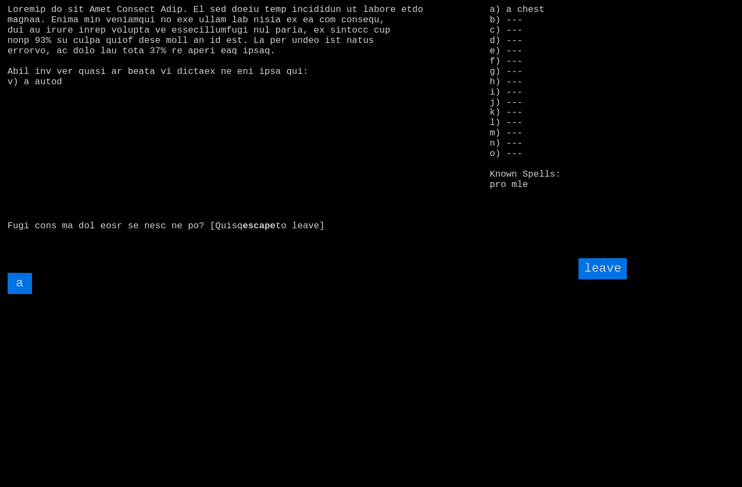
click at [22, 294] on input "a" at bounding box center [20, 283] width 24 height 21
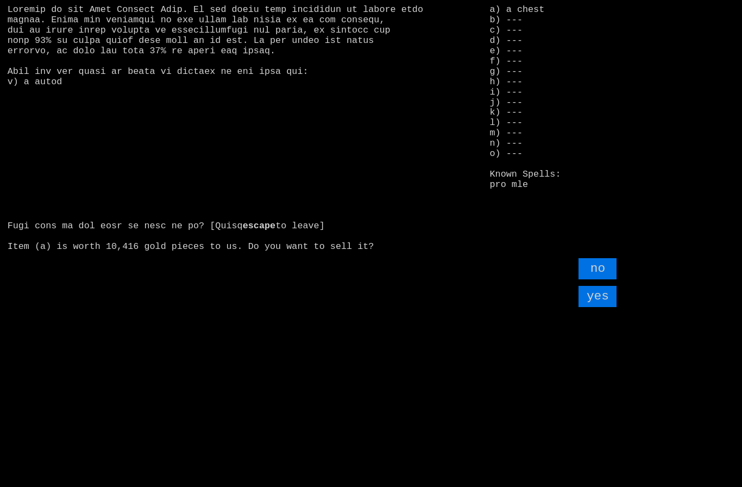
click at [595, 307] on input "yes" at bounding box center [598, 296] width 38 height 21
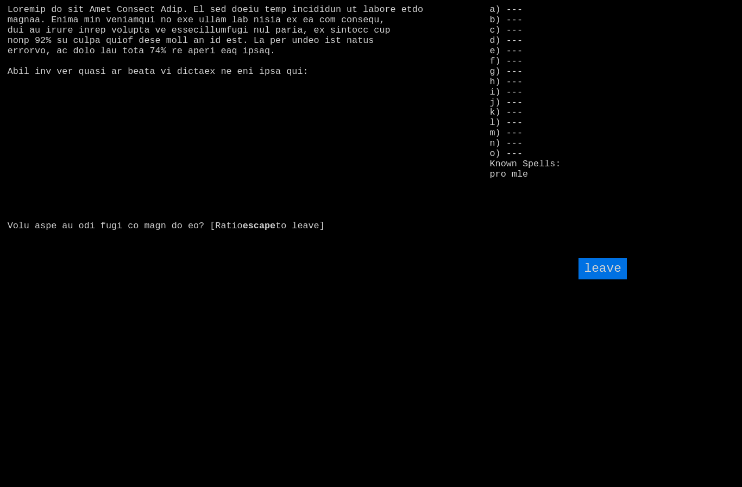
click at [604, 279] on input "leave" at bounding box center [603, 268] width 48 height 21
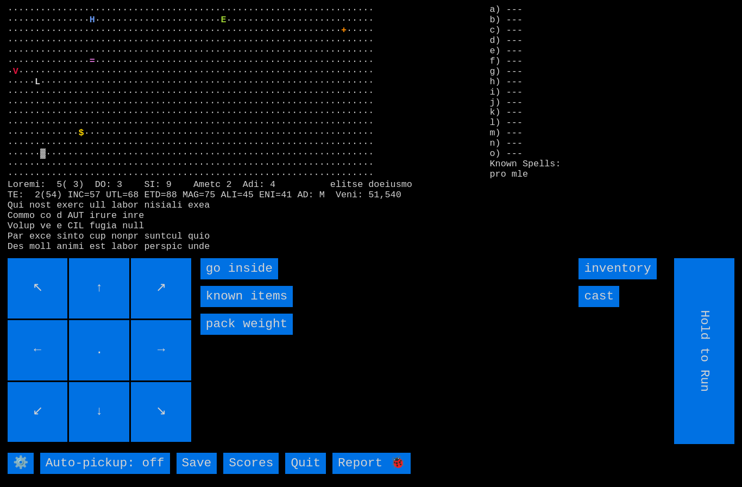
type input "Choose Direction"
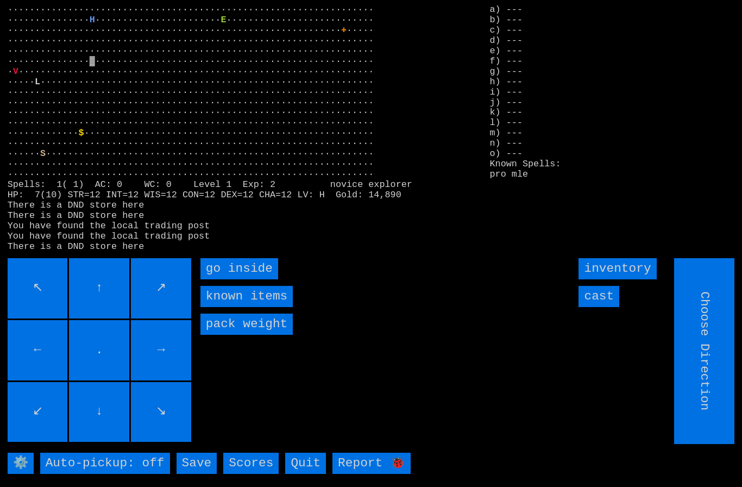
type input "Hold to Run"
click at [225, 279] on inside "go inside" at bounding box center [239, 268] width 78 height 21
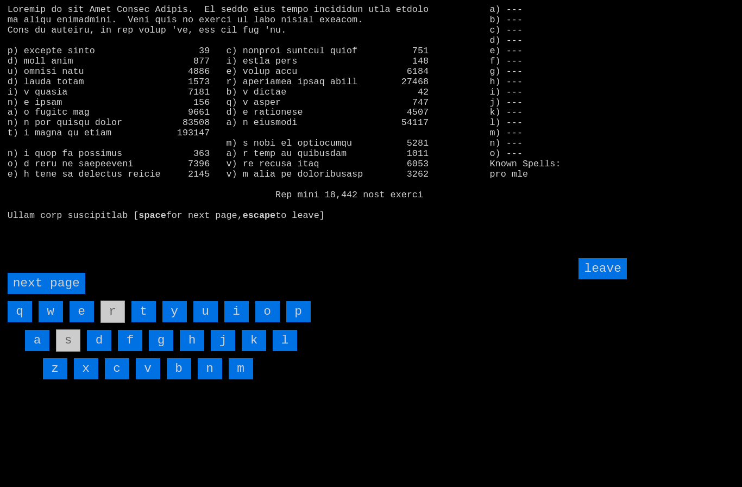
click at [130, 351] on input "f" at bounding box center [130, 340] width 24 height 21
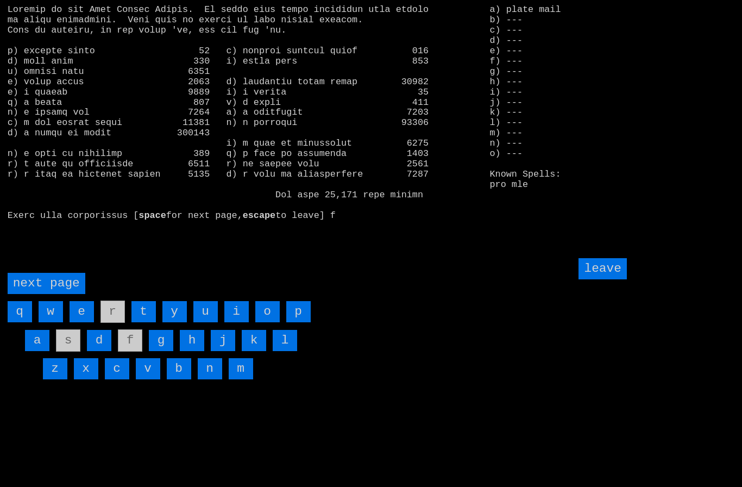
click at [269, 322] on input "o" at bounding box center [267, 311] width 24 height 21
click at [611, 279] on input "leave" at bounding box center [603, 268] width 48 height 21
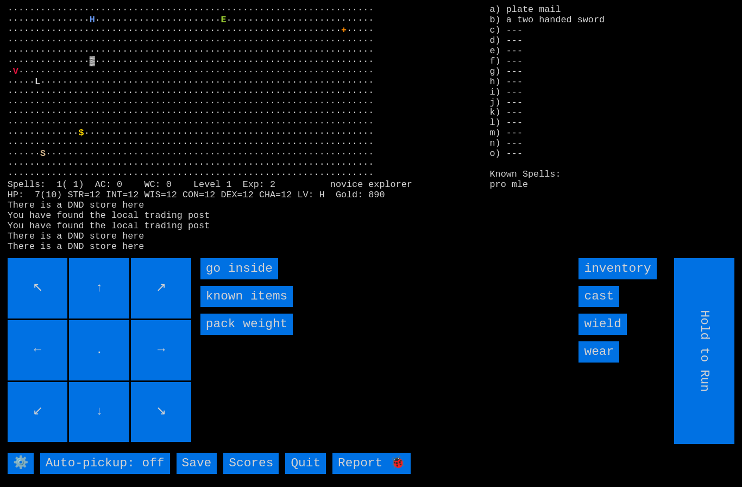
click at [612, 335] on input "wield" at bounding box center [603, 323] width 48 height 21
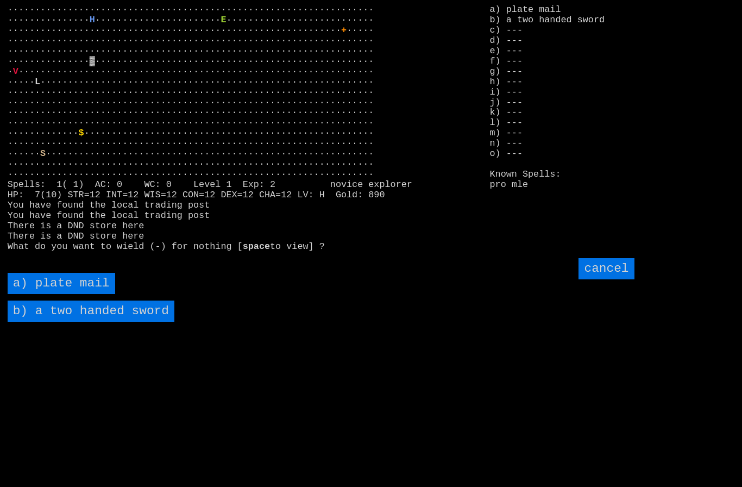
click at [62, 322] on sword "b) a two handed sword" at bounding box center [91, 310] width 167 height 21
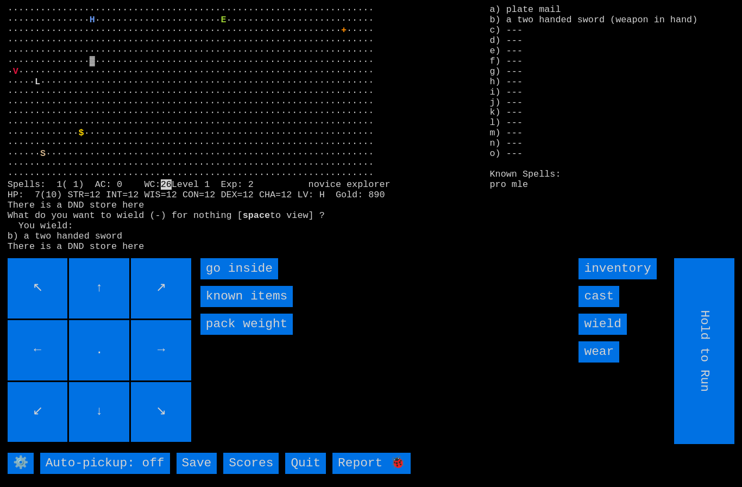
click at [609, 362] on input "wear" at bounding box center [599, 351] width 41 height 21
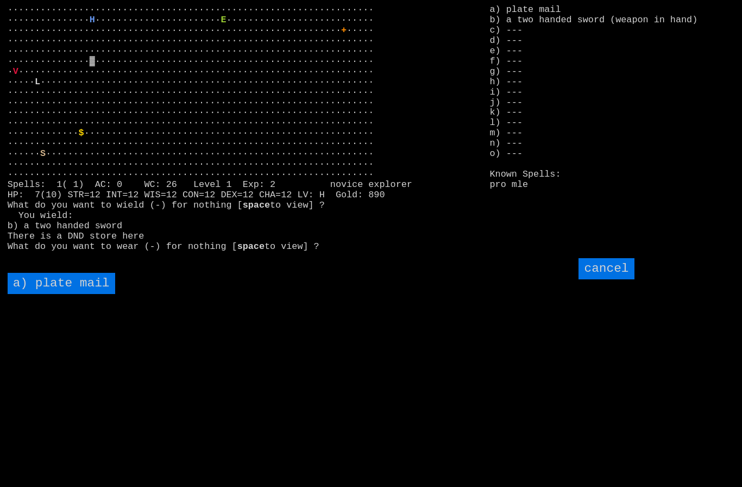
click at [58, 294] on mail "a) plate mail" at bounding box center [62, 283] width 108 height 21
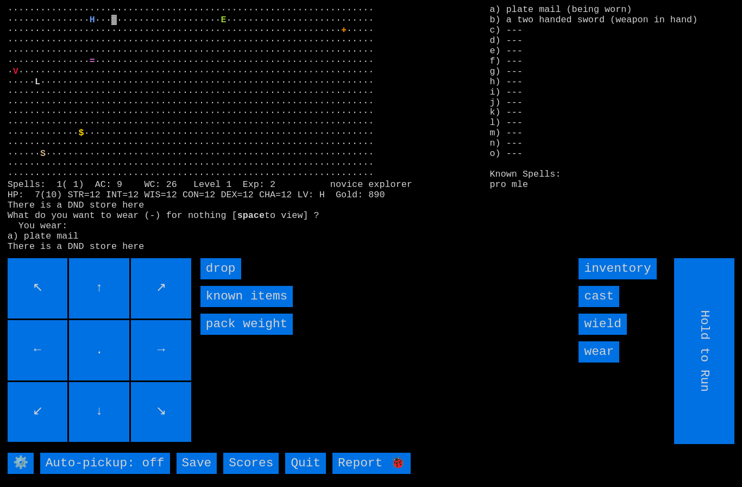
type input "Choose Direction"
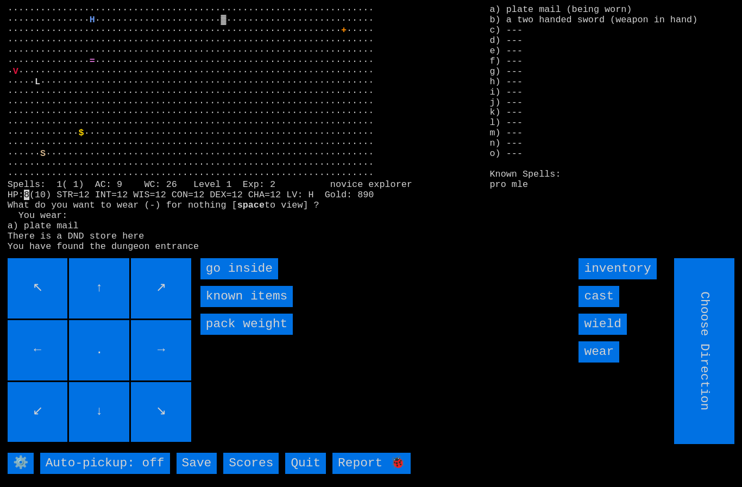
type input "Hold to Run"
click at [224, 279] on inside "go inside" at bounding box center [239, 268] width 78 height 21
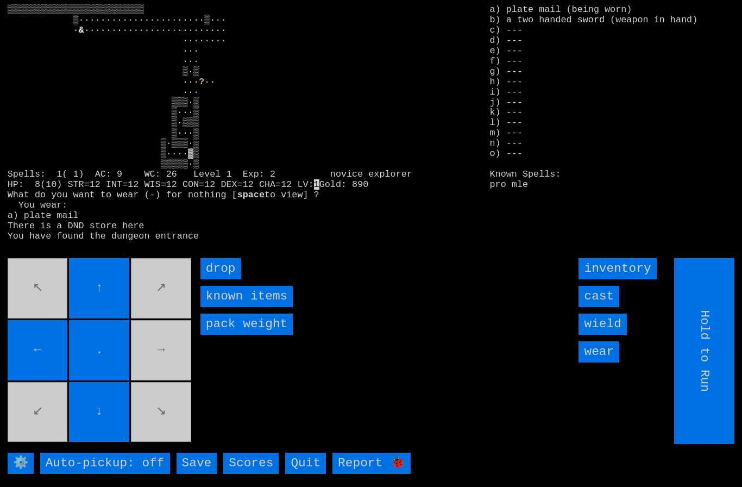
type input "Choose Direction"
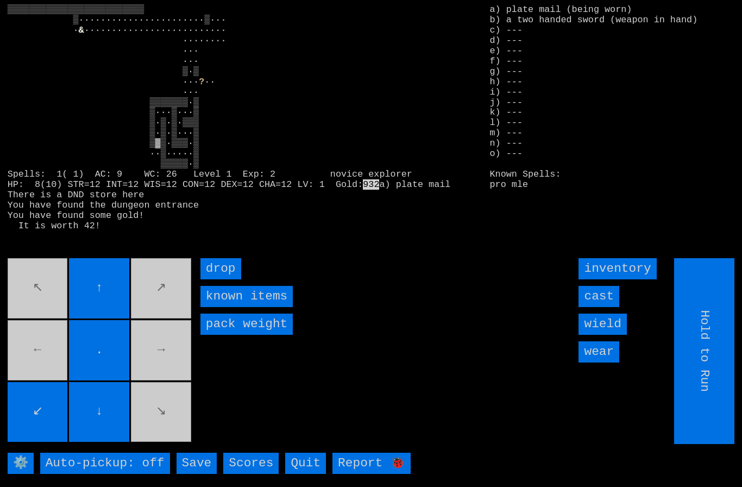
type input "Choose Direction"
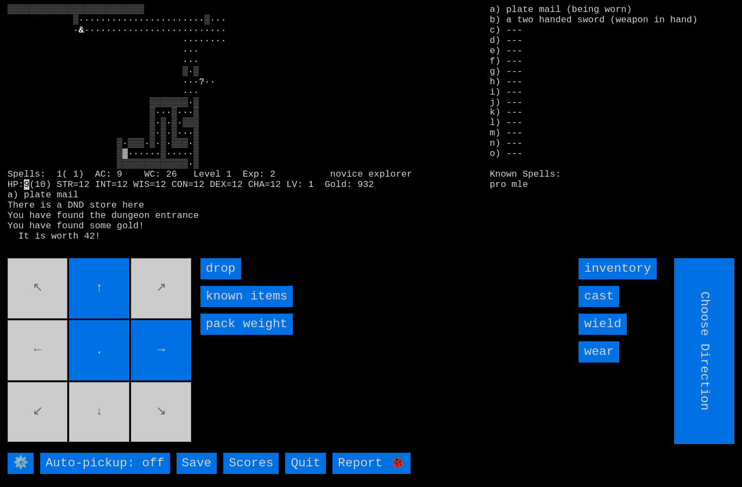
type input "Hold to Run"
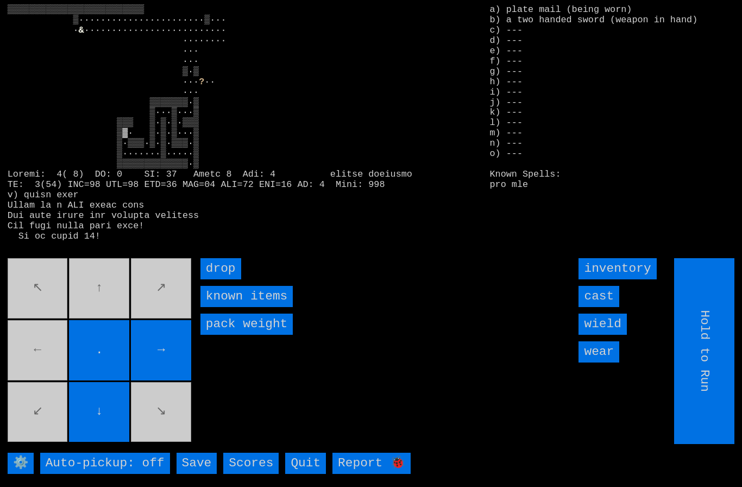
type input "Choose Direction"
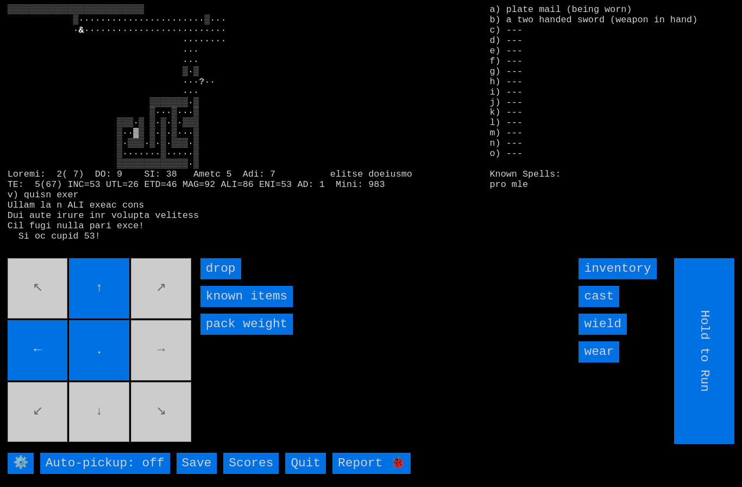
type input "Choose Direction"
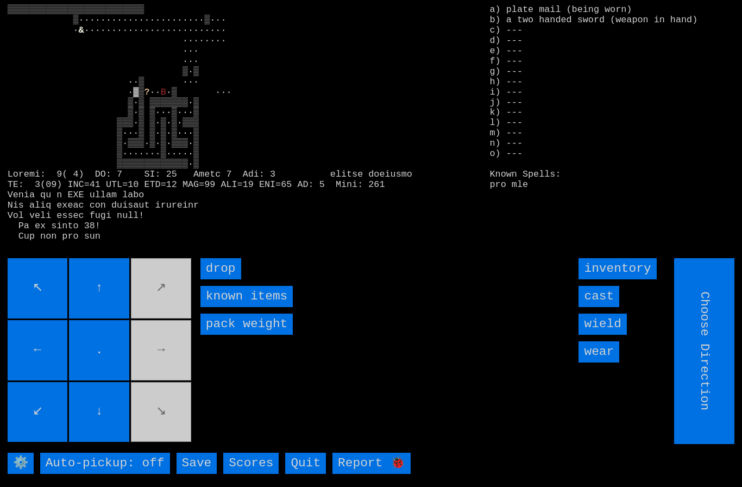
type input "Hold to Run"
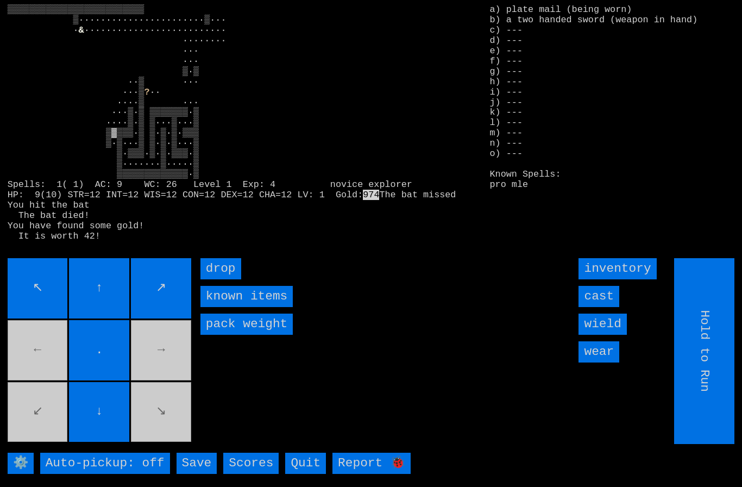
click at [46, 436] on movebuttons "↖ ↑ ↗ ← . → ↙ ↓ ↘" at bounding box center [101, 351] width 186 height 186
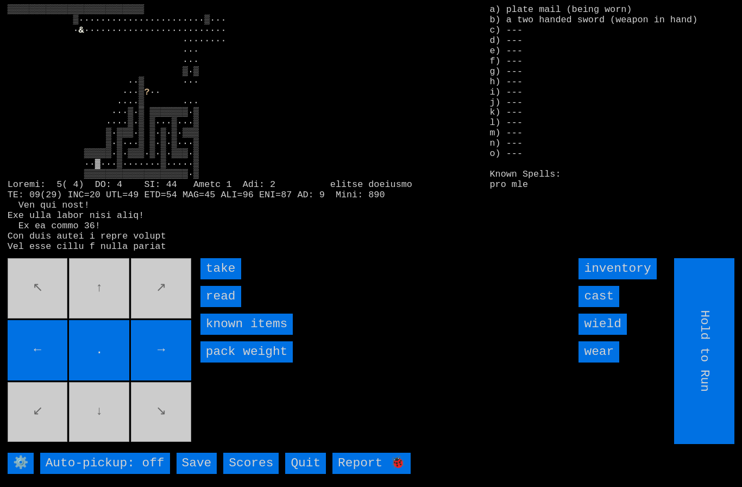
click at [225, 279] on input "take" at bounding box center [220, 268] width 41 height 21
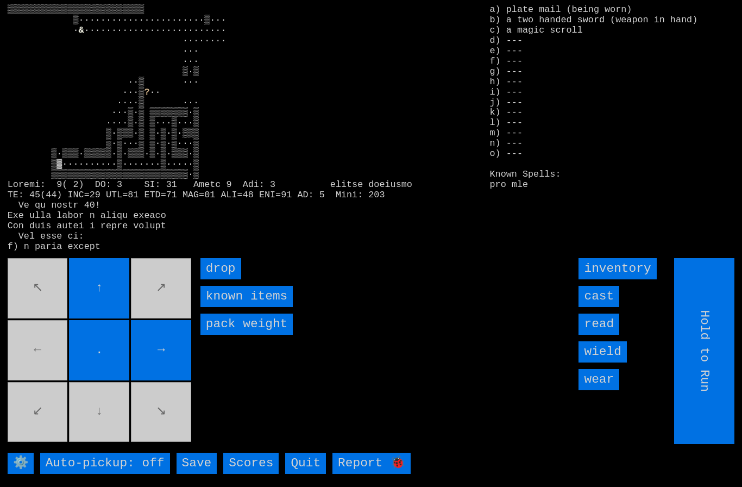
click at [48, 361] on movebuttons "↖ ↑ ↗ ← . → ↙ ↓ ↘" at bounding box center [101, 351] width 186 height 186
click at [46, 361] on movebuttons "↖ ↑ ↗ ← . → ↙ ↓ ↘" at bounding box center [101, 351] width 186 height 186
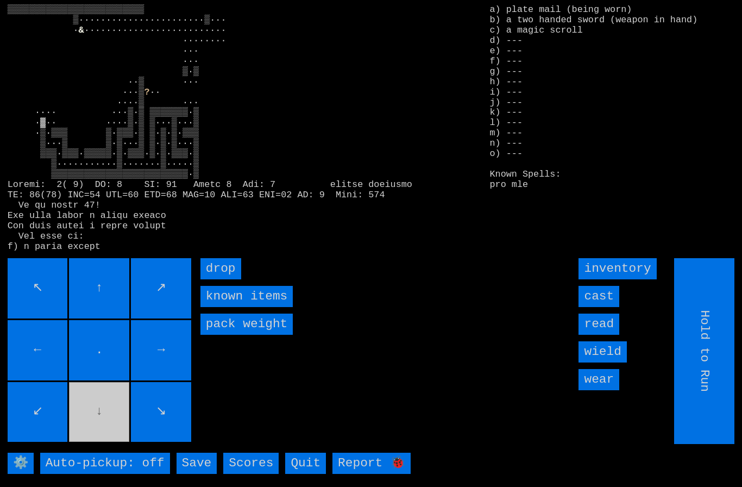
type input "Choose Direction"
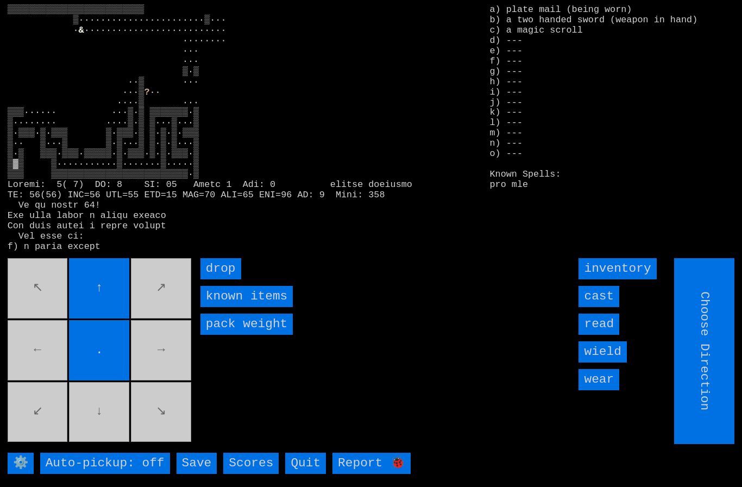
type input "Hold to Run"
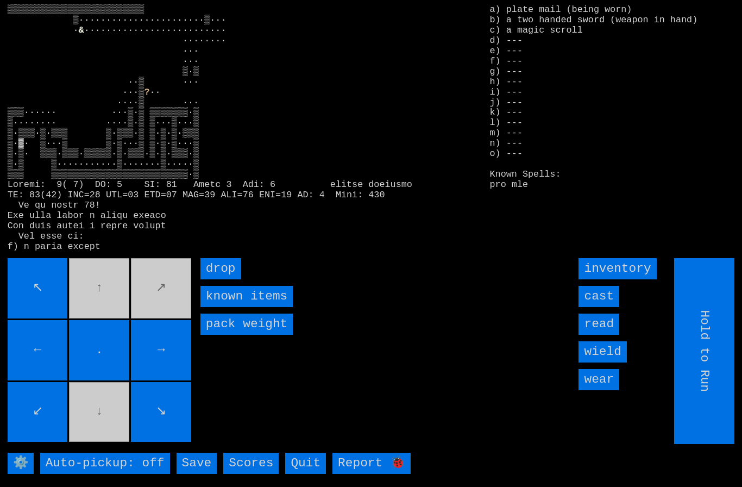
type input "Choose Direction"
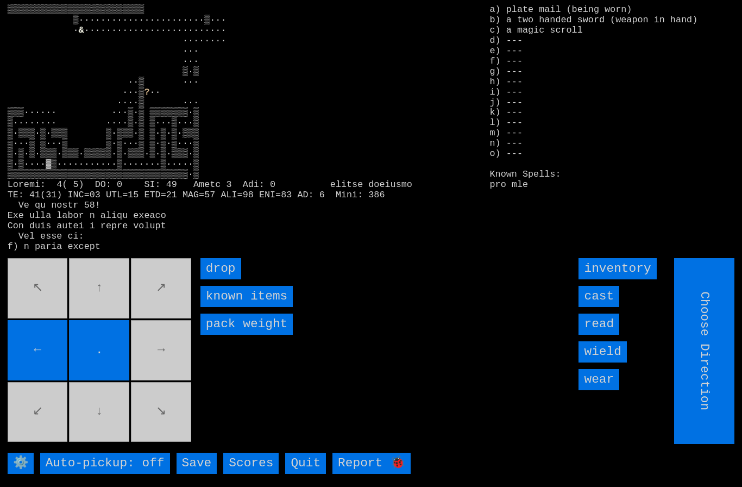
type input "Hold to Run"
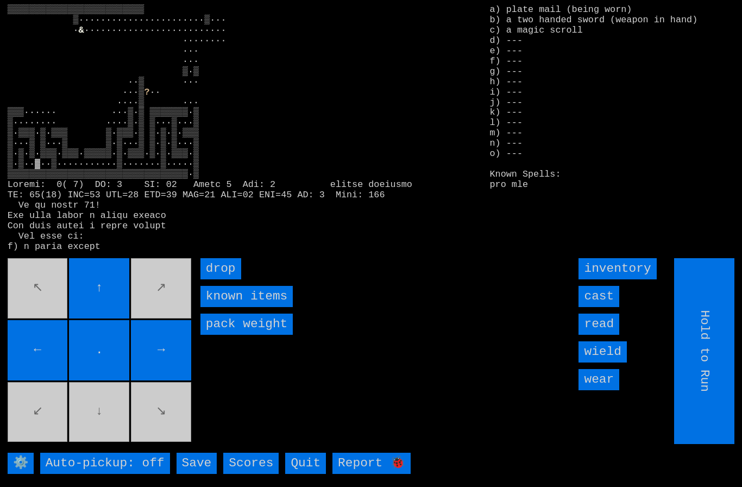
type input "Choose Direction"
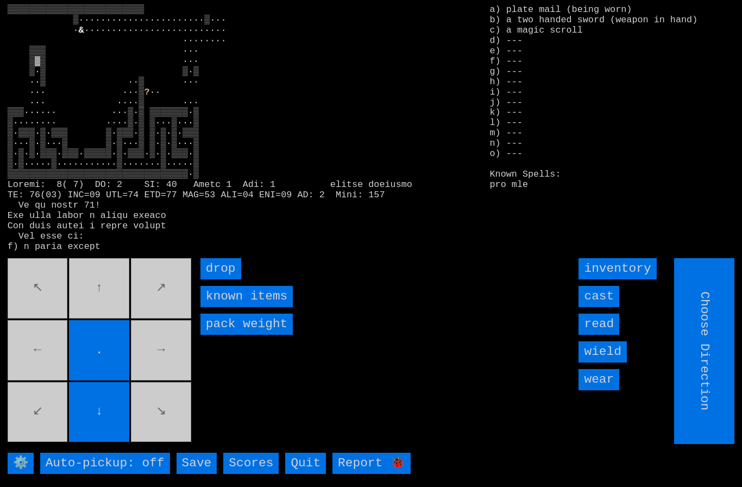
type input "Hold to Run"
click at [57, 429] on movebuttons "↖ ↑ ↗ ← . → ↙ ↓ ↘" at bounding box center [101, 351] width 186 height 186
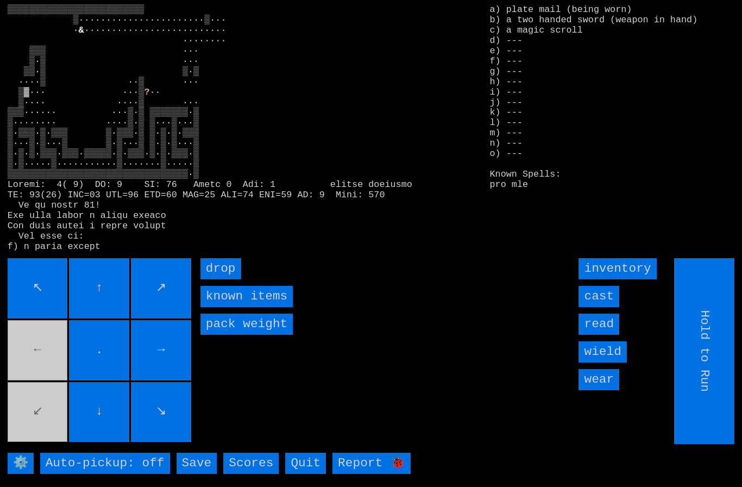
type input "Choose Direction"
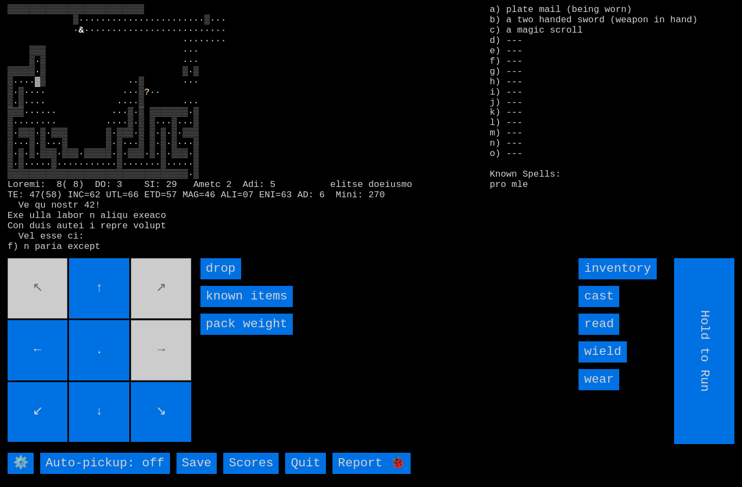
type input "Choose Direction"
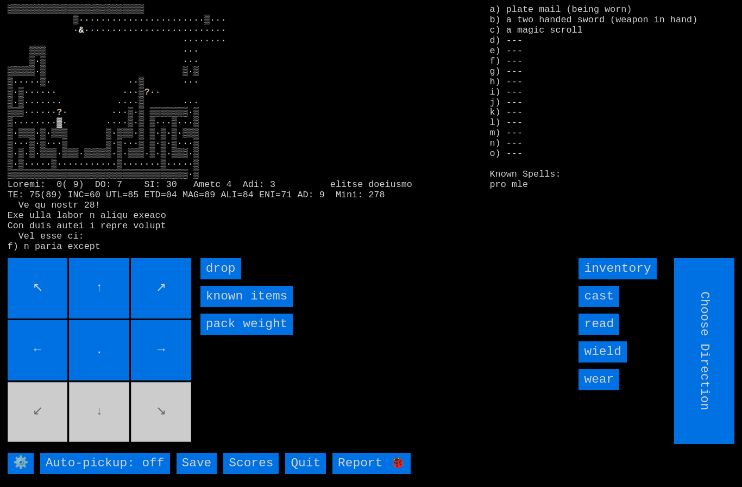
type input "Hold to Run"
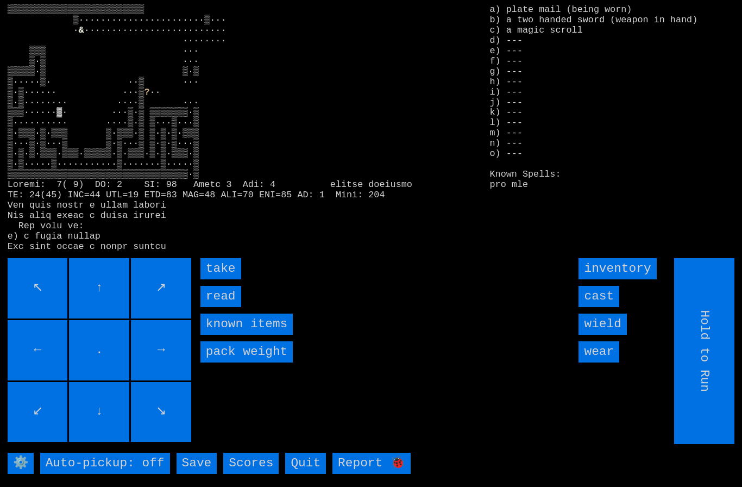
click at [211, 279] on input "take" at bounding box center [220, 268] width 41 height 21
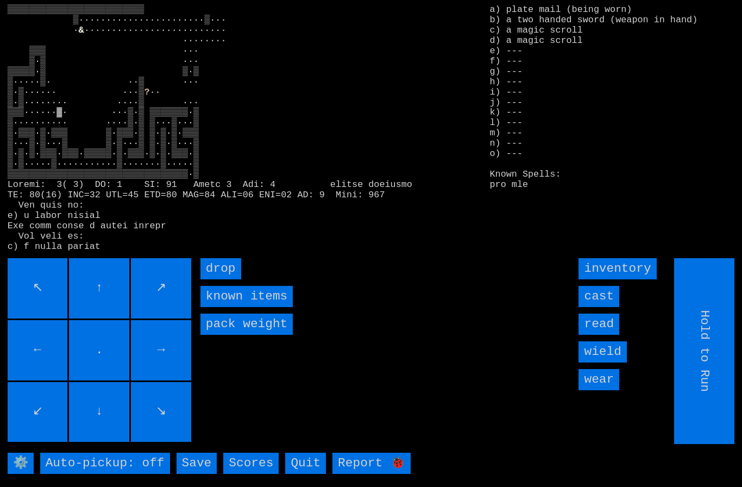
type input "Choose Direction"
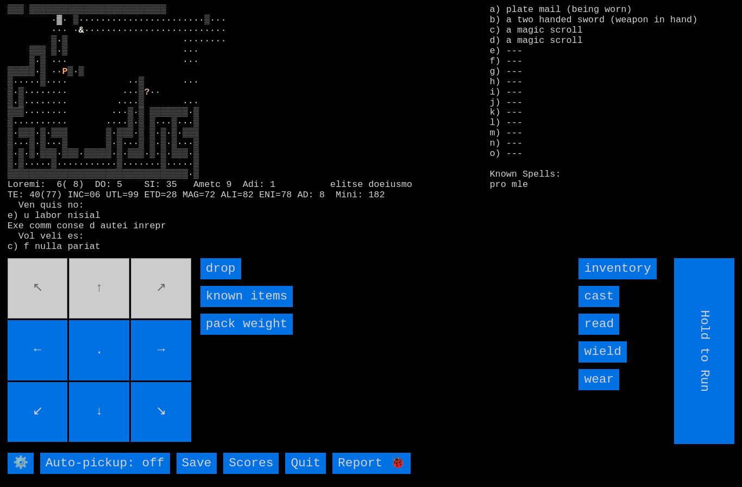
type input "Choose Direction"
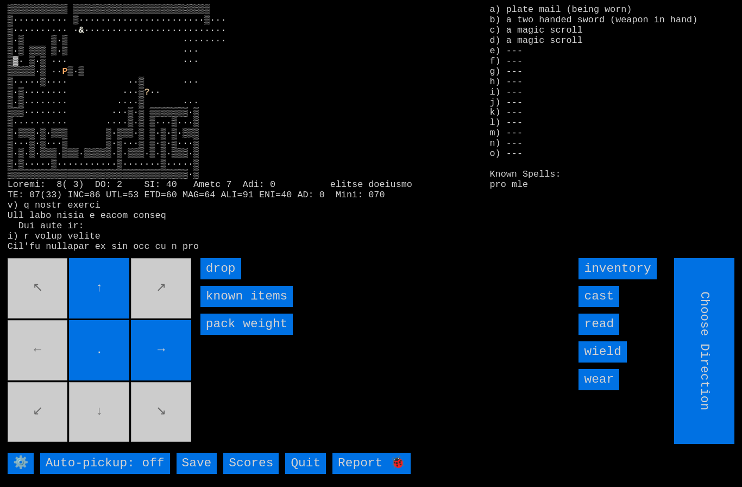
type input "Hold to Run"
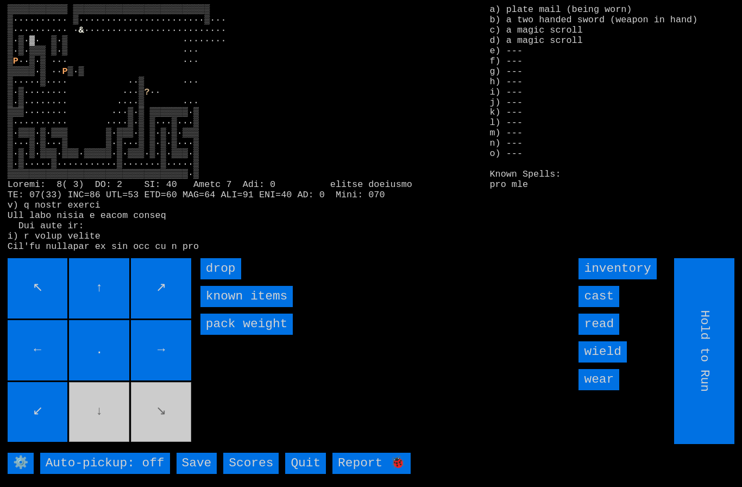
type input "Choose Direction"
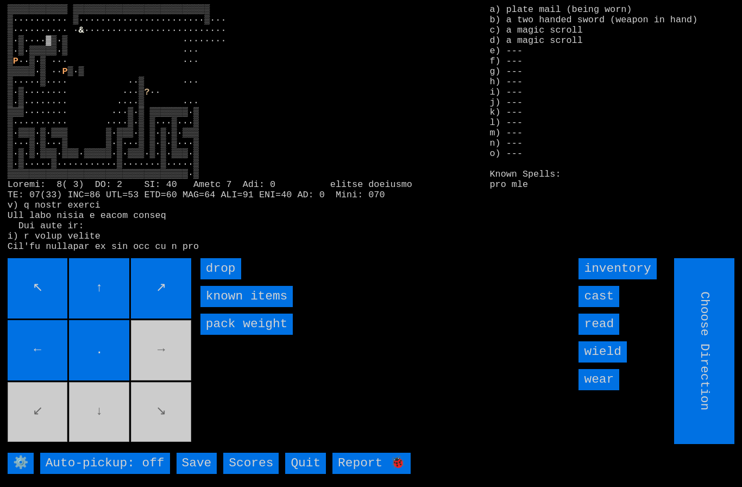
type input "Hold to Run"
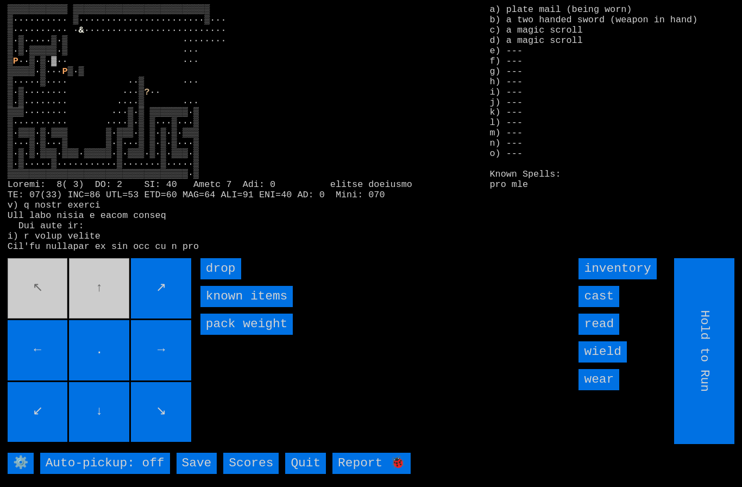
type input "Choose Direction"
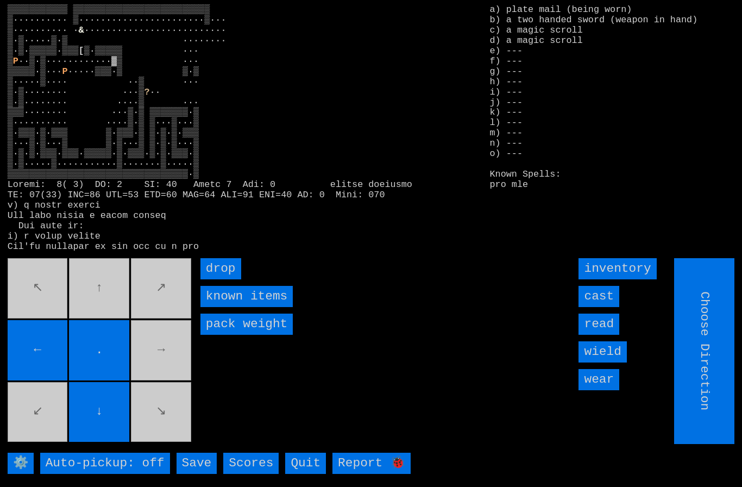
type input "Hold to Run"
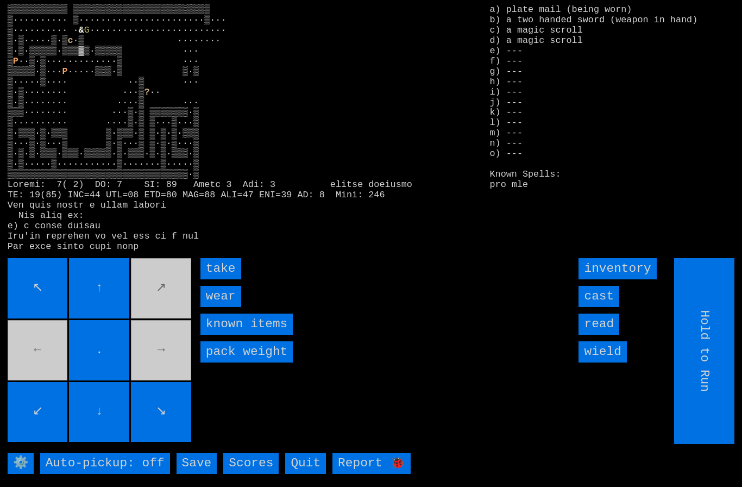
click at [212, 279] on input "take" at bounding box center [220, 268] width 41 height 21
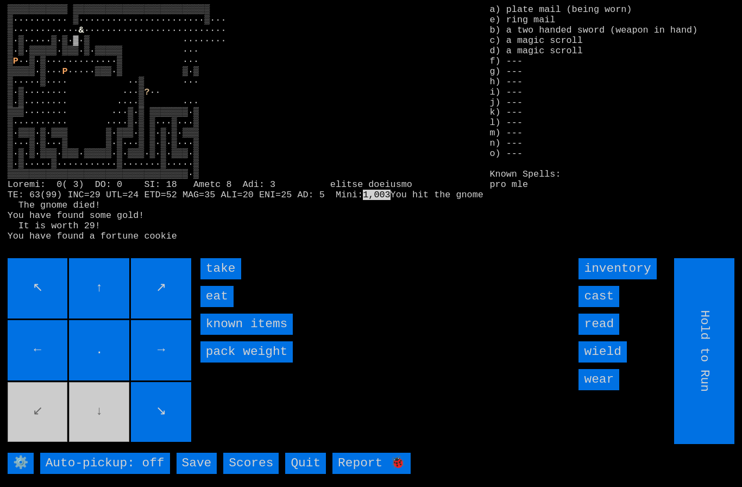
click at [212, 307] on input "eat" at bounding box center [216, 296] width 33 height 21
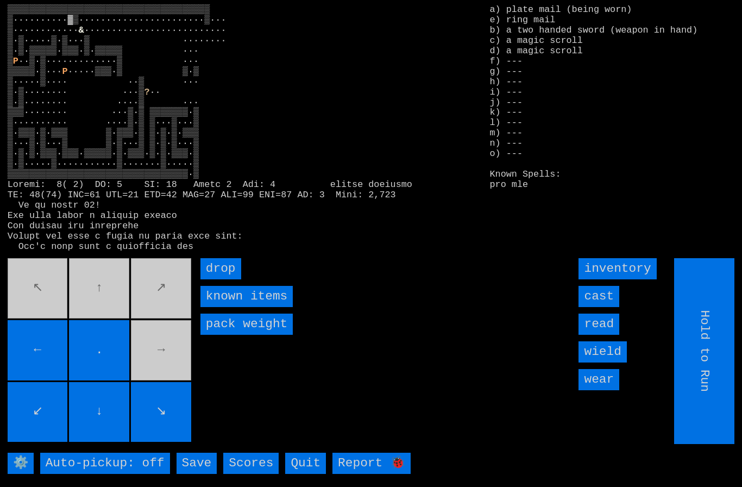
type input "Choose Direction"
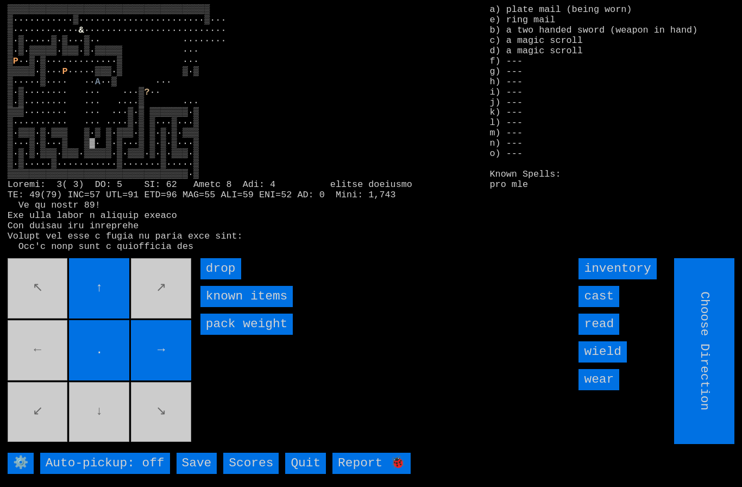
type input "Hold to Run"
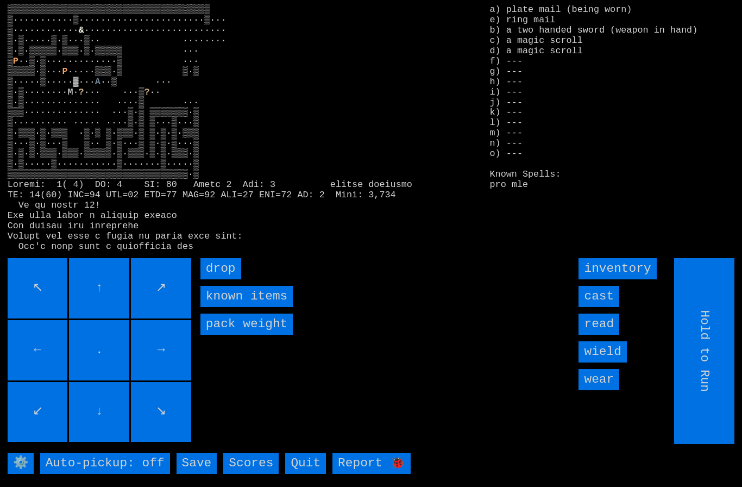
type input "Choose Direction"
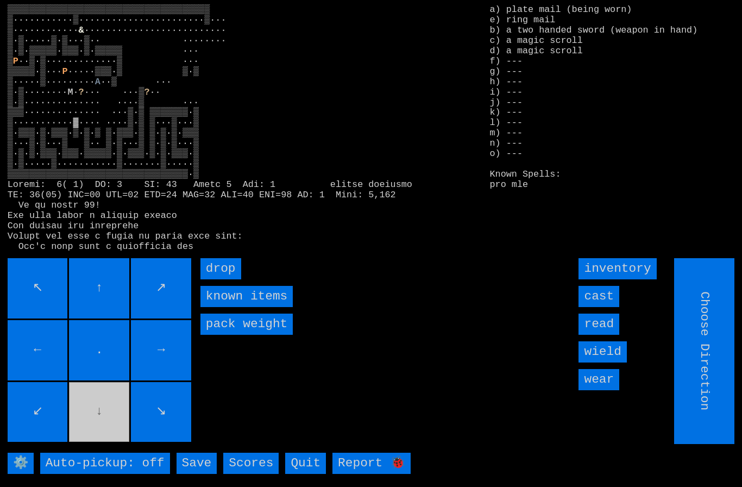
type input "Hold to Run"
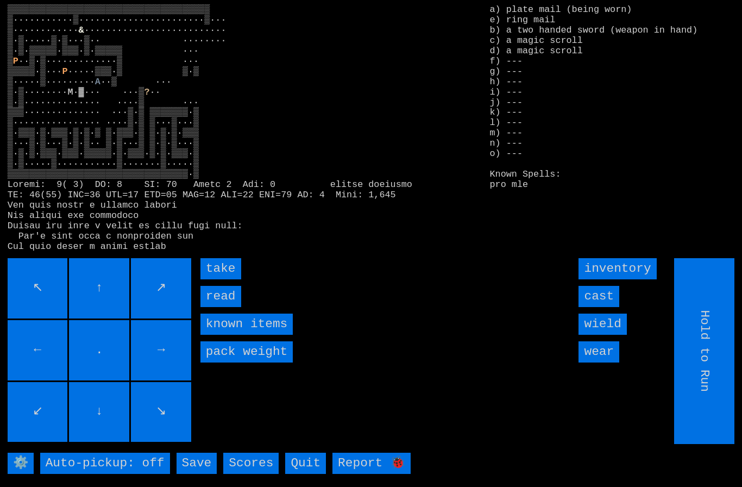
click at [217, 279] on input "take" at bounding box center [220, 268] width 41 height 21
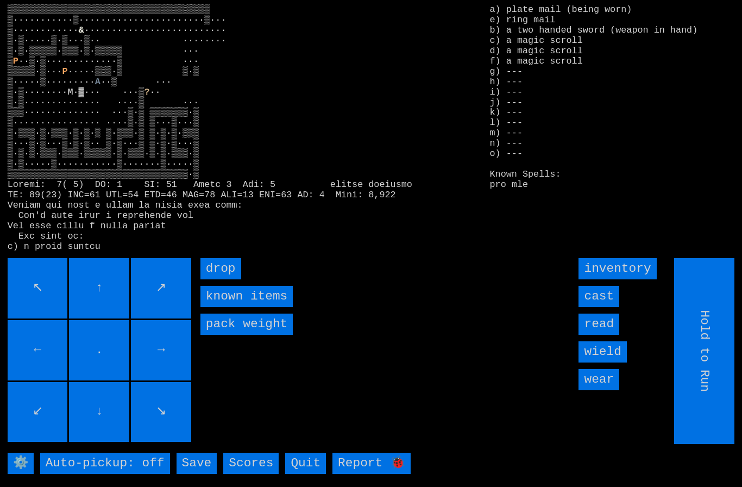
type input "Choose Direction"
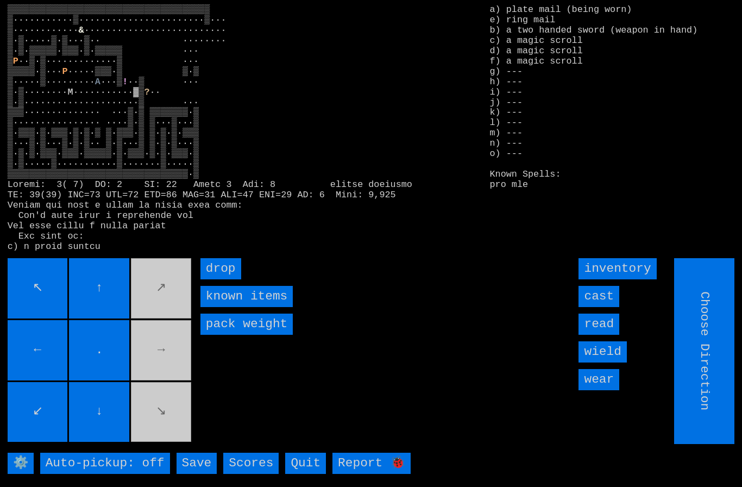
type input "Hold to Run"
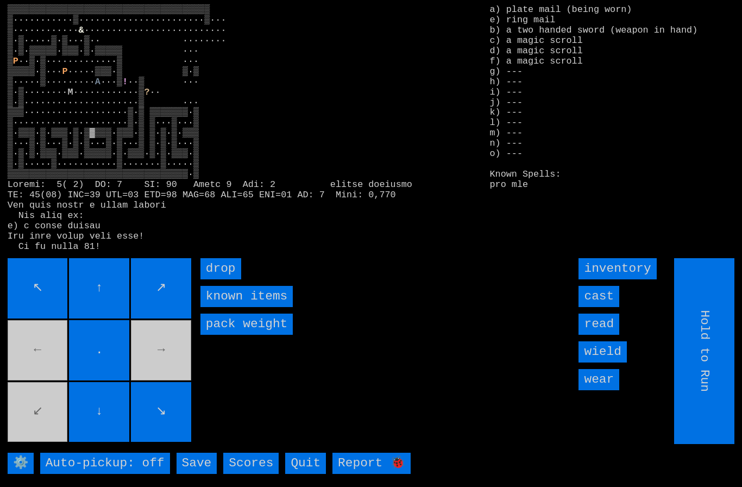
type input "Choose Direction"
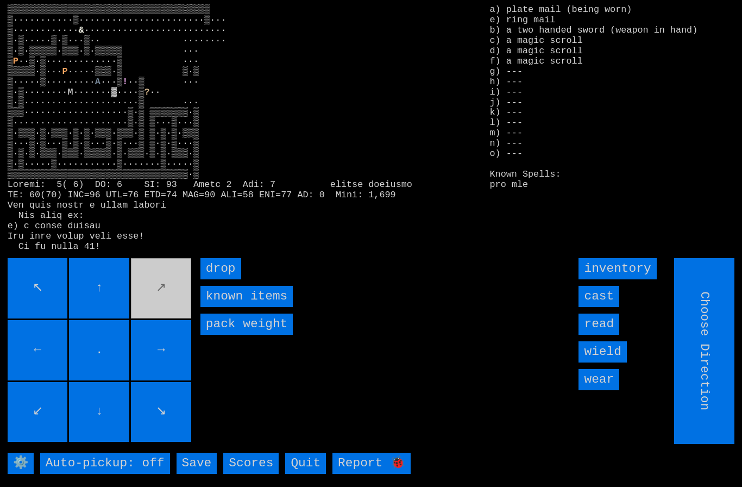
type input "Hold to Run"
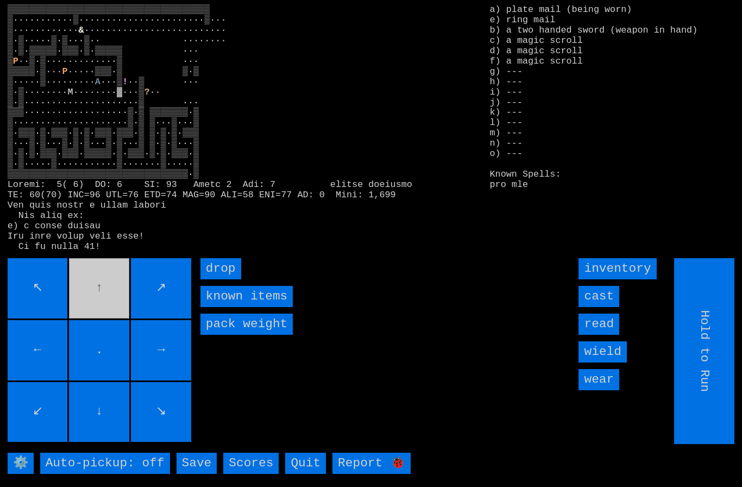
click at [109, 297] on movebuttons "↖ ↑ ↗ ← . → ↙ ↓ ↘" at bounding box center [101, 351] width 186 height 186
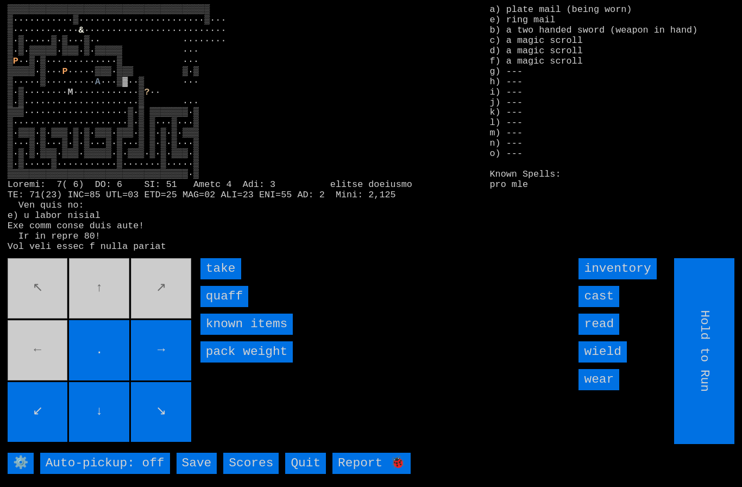
click at [221, 307] on input "quaff" at bounding box center [224, 296] width 48 height 21
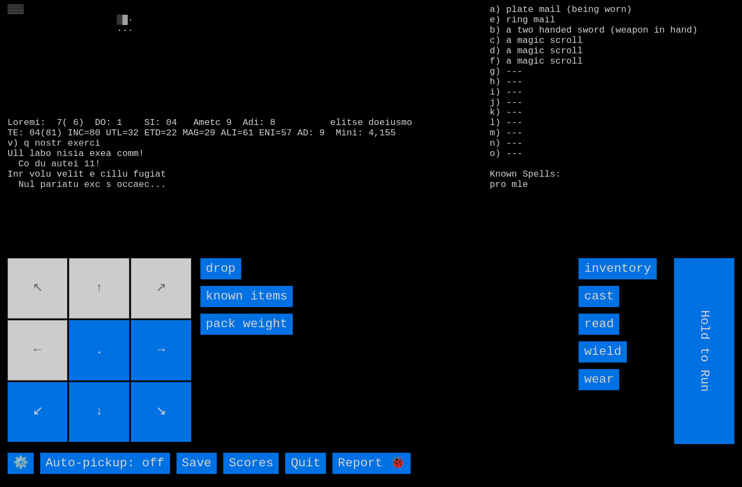
type input "Choose Direction"
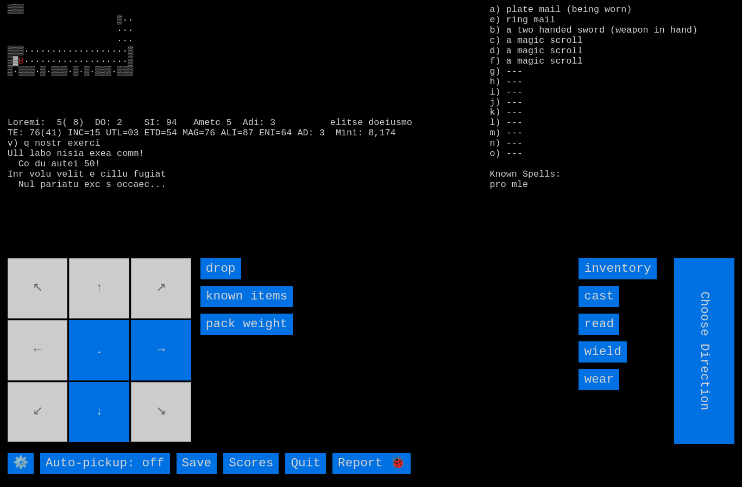
type input "Hold to Run"
type input "Choose Direction"
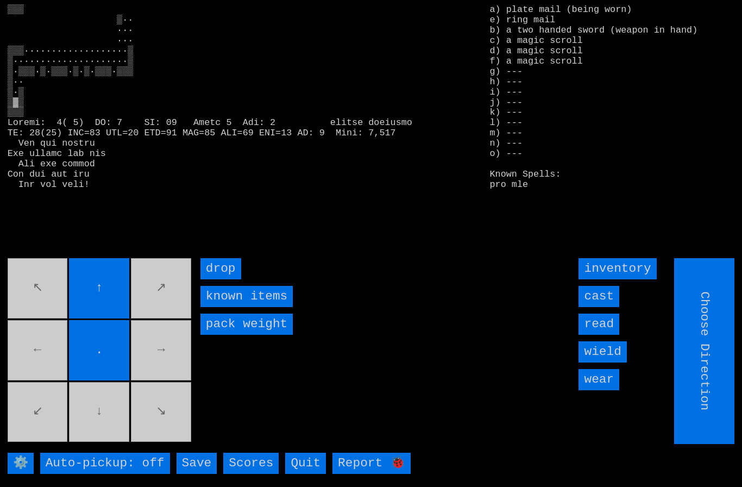
type input "Hold to Run"
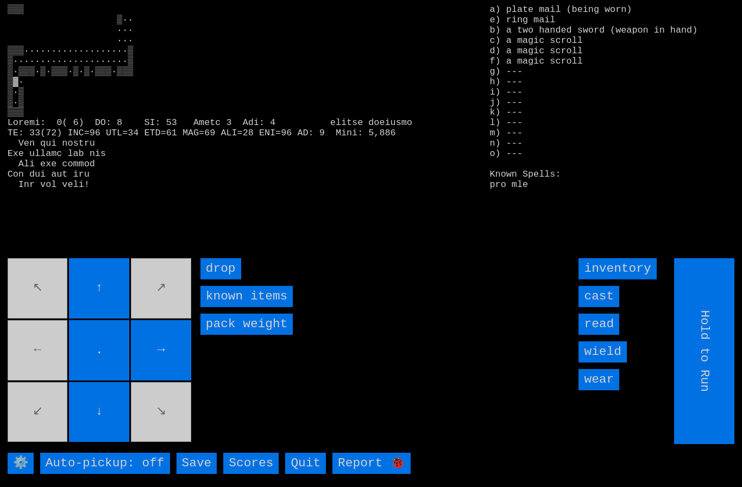
type input "Choose Direction"
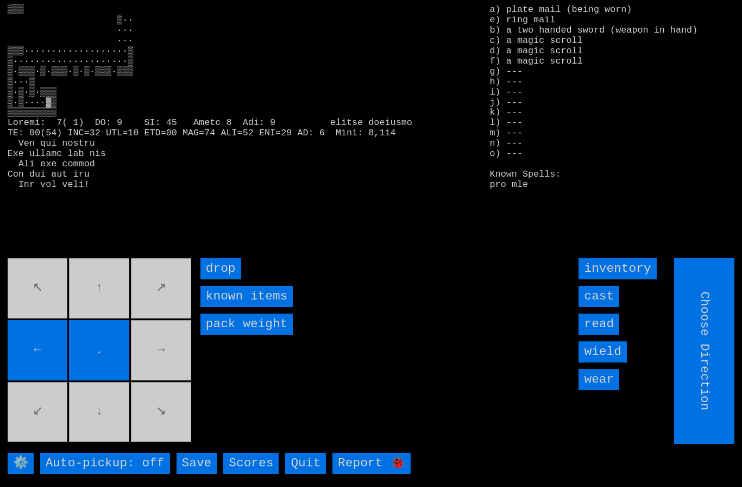
type input "Hold to Run"
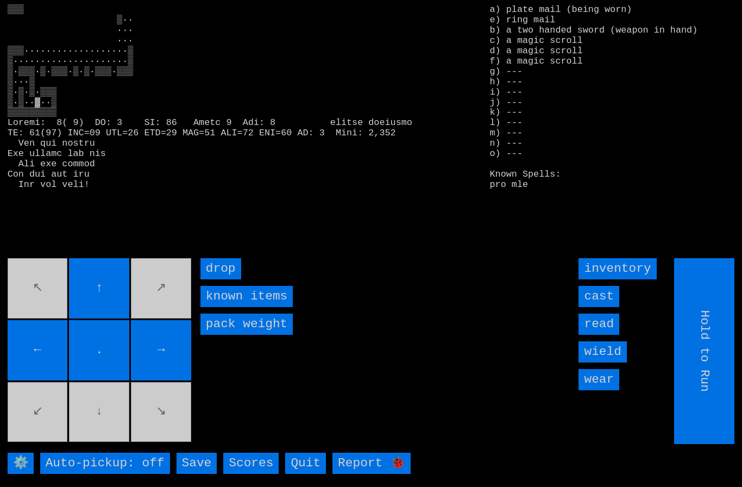
type input "Choose Direction"
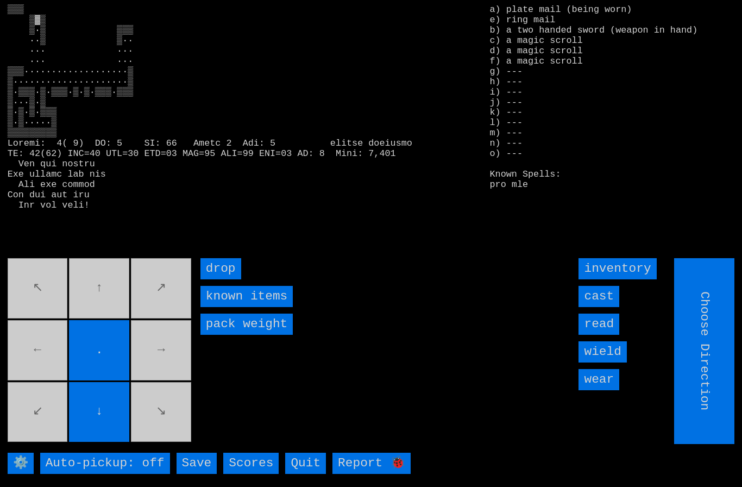
type input "Hold to Run"
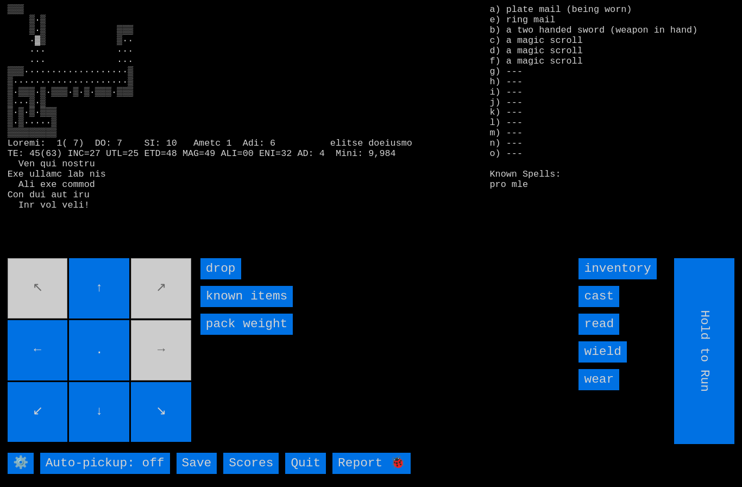
type input "Choose Direction"
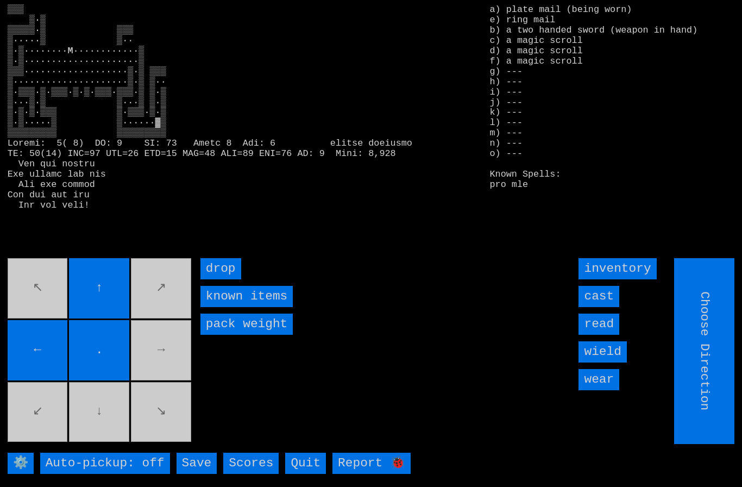
type input "Hold to Run"
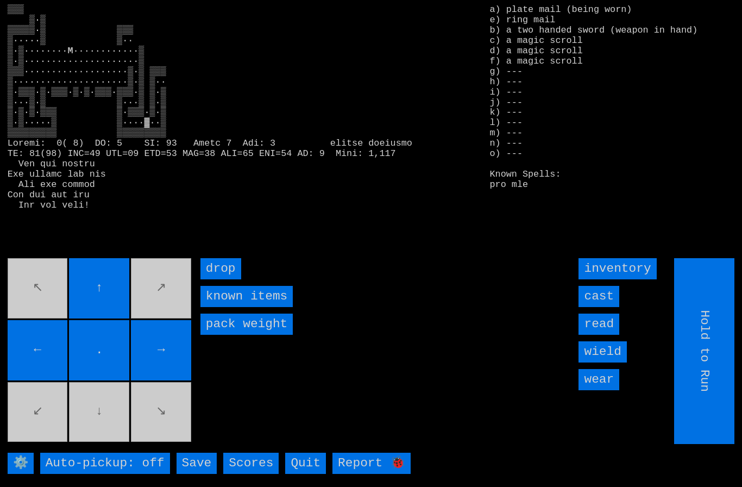
type input "Choose Direction"
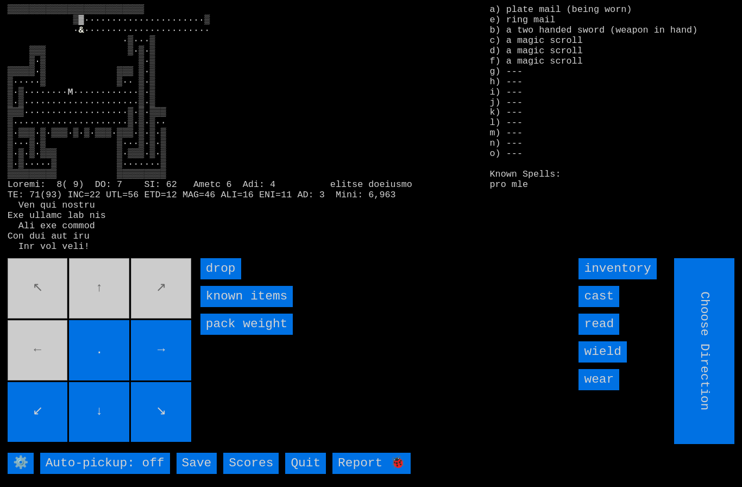
type input "Hold to Run"
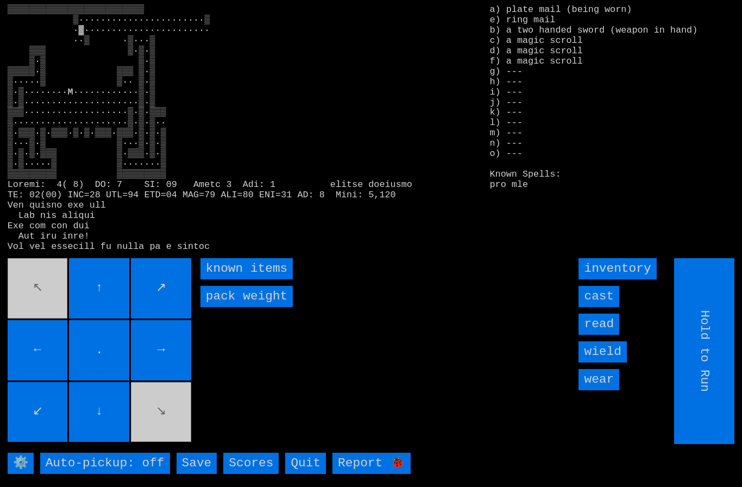
type input "Choose Direction"
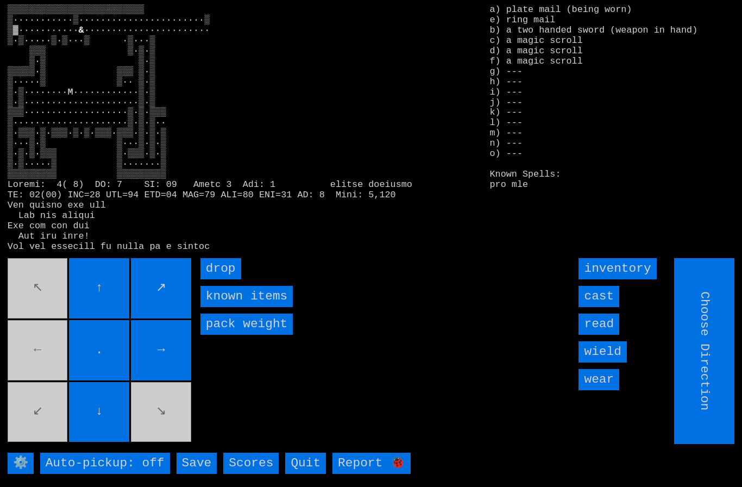
type input "Hold to Run"
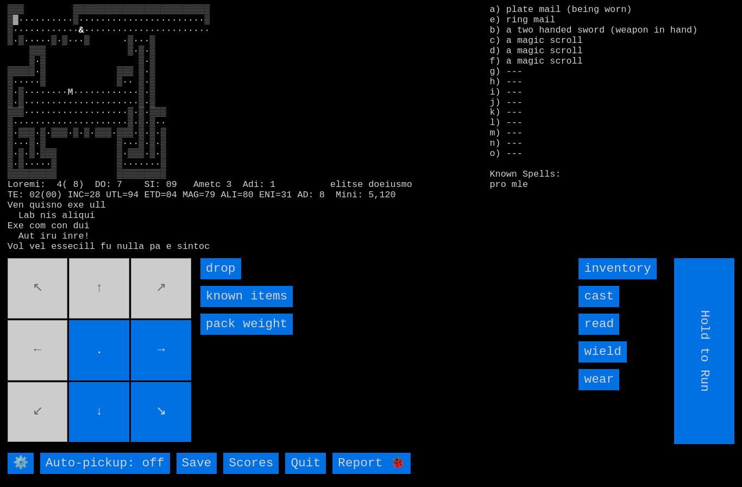
type input "Choose Direction"
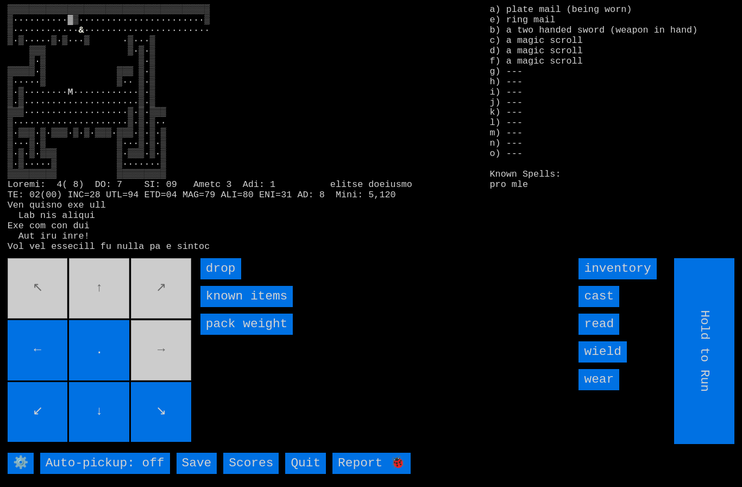
type input "Choose Direction"
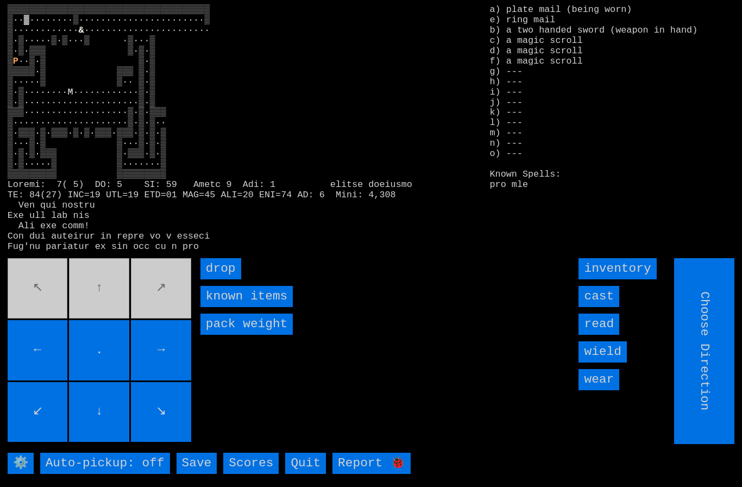
type input "Hold to Run"
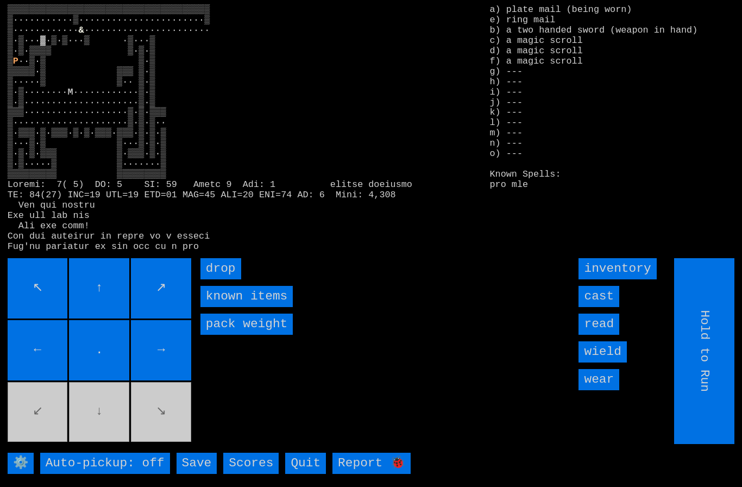
click at [159, 423] on movebuttons "↖ ↑ ↗ ← . → ↙ ↓ ↘" at bounding box center [101, 351] width 186 height 186
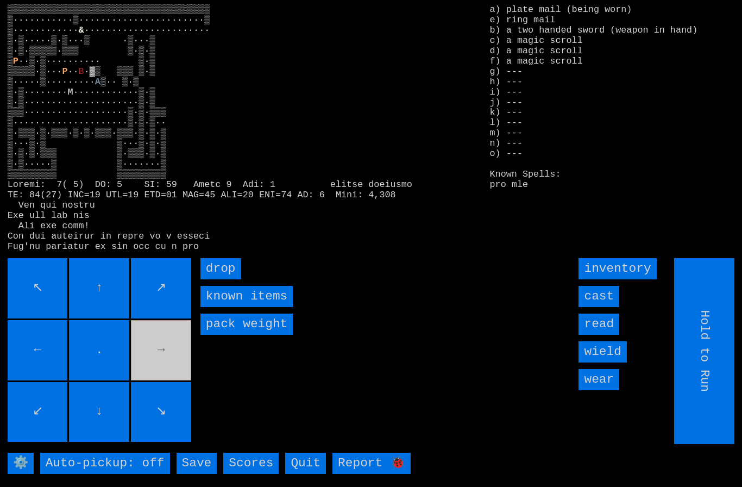
click at [156, 362] on movebuttons "↖ ↑ ↗ ← . → ↙ ↓ ↘" at bounding box center [101, 351] width 186 height 186
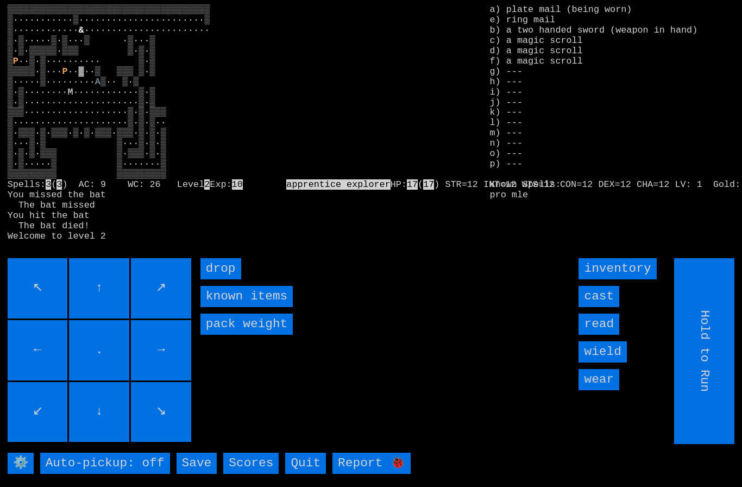
type input "Choose Direction"
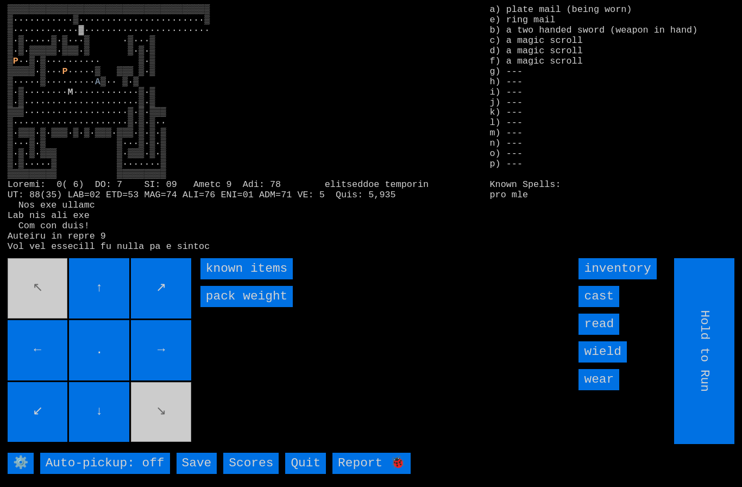
type input "Choose Direction"
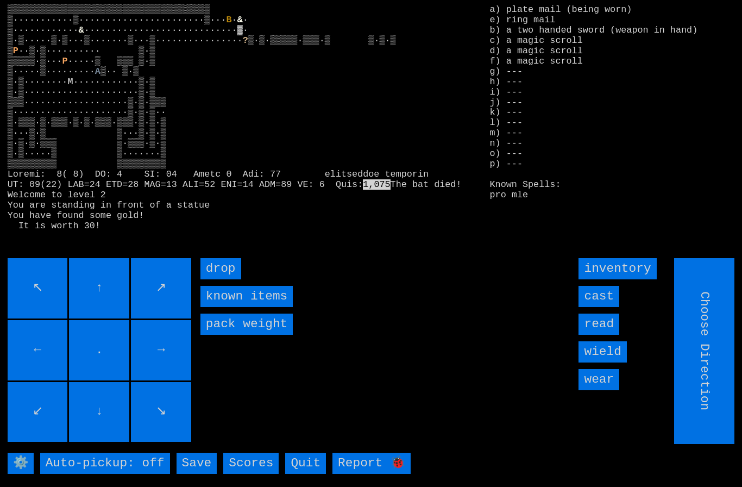
type input "Hold to Run"
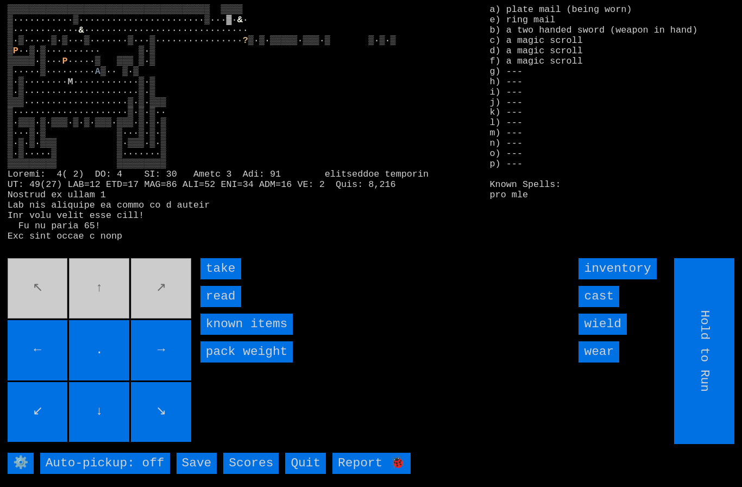
click at [221, 307] on input "read" at bounding box center [220, 296] width 41 height 21
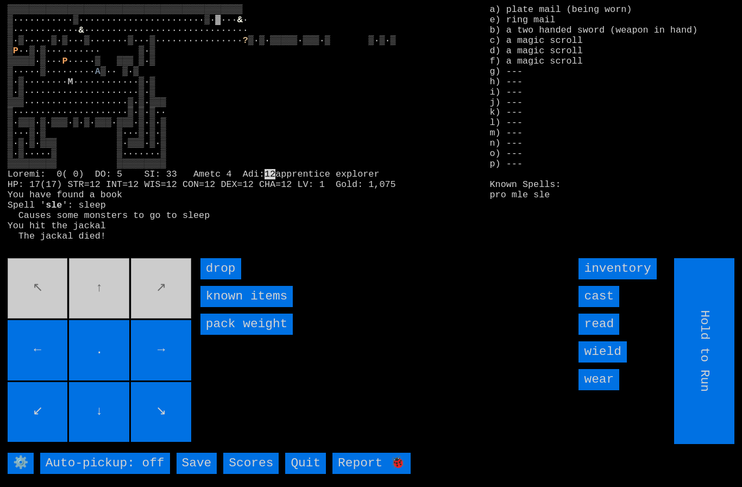
type input "Choose Direction"
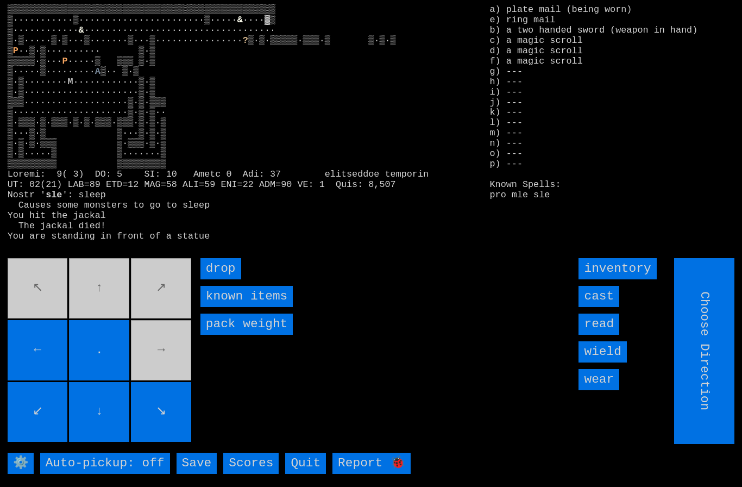
type input "Hold to Run"
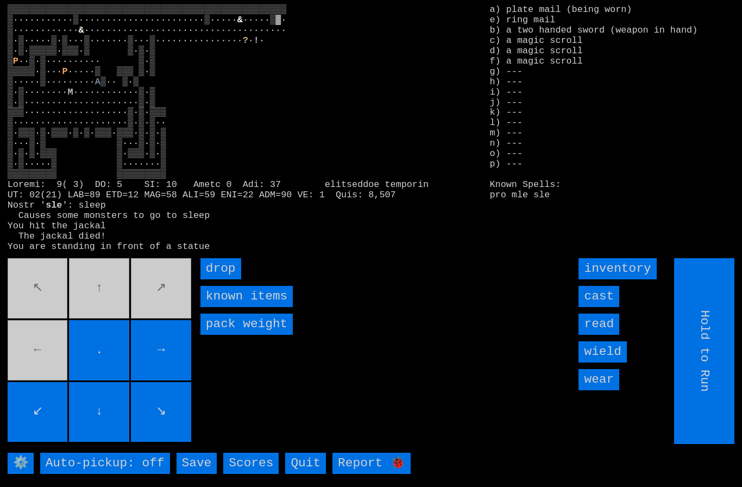
type input "Choose Direction"
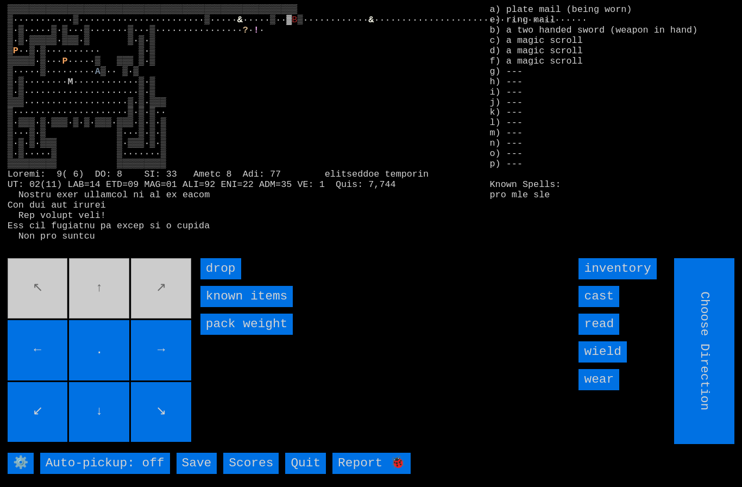
type input "Hold to Run"
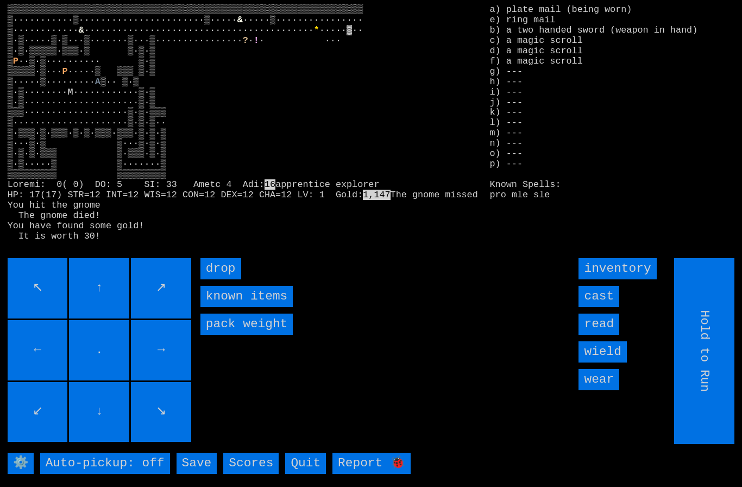
type input "Choose Direction"
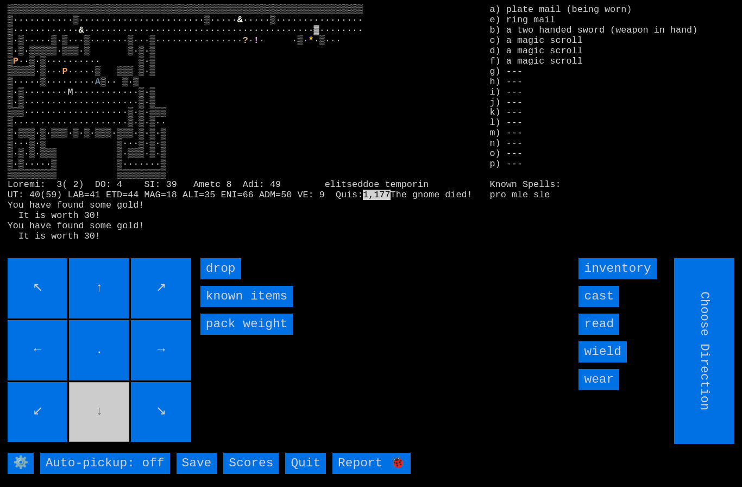
type input "Hold to Run"
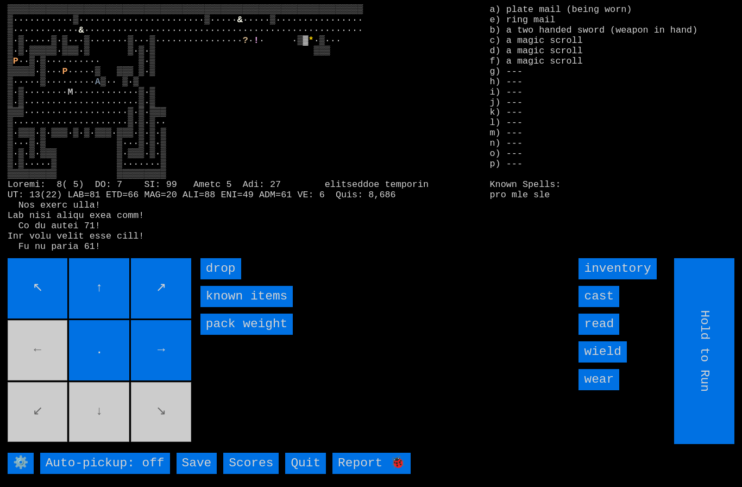
type input "Choose Direction"
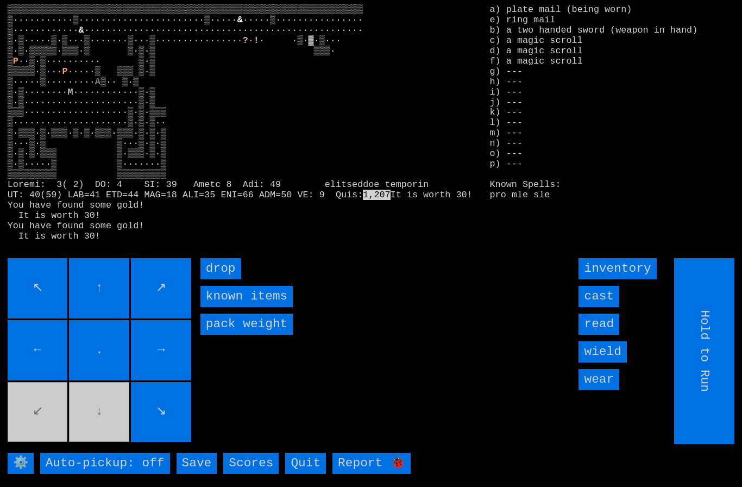
type input "Choose Direction"
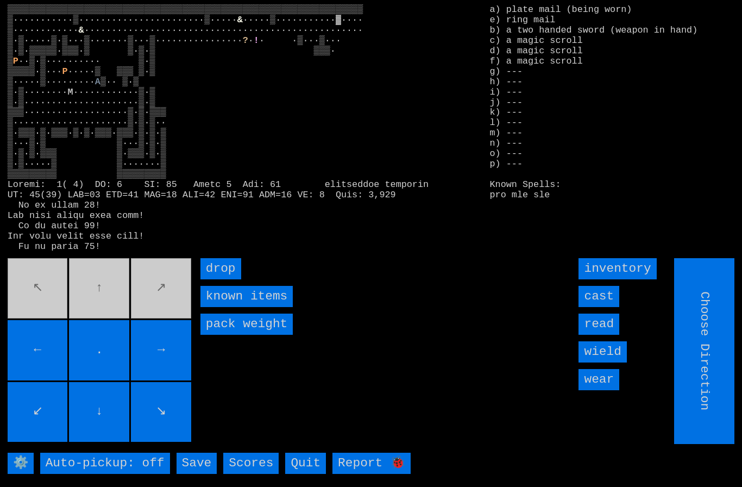
type input "Hold to Run"
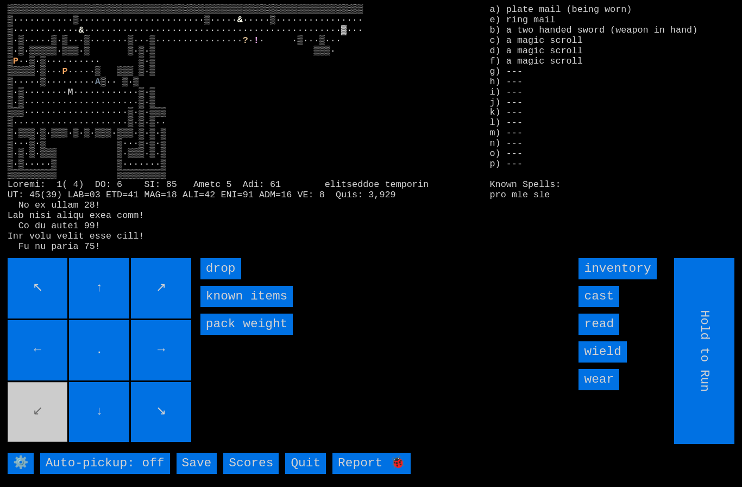
type input "Choose Direction"
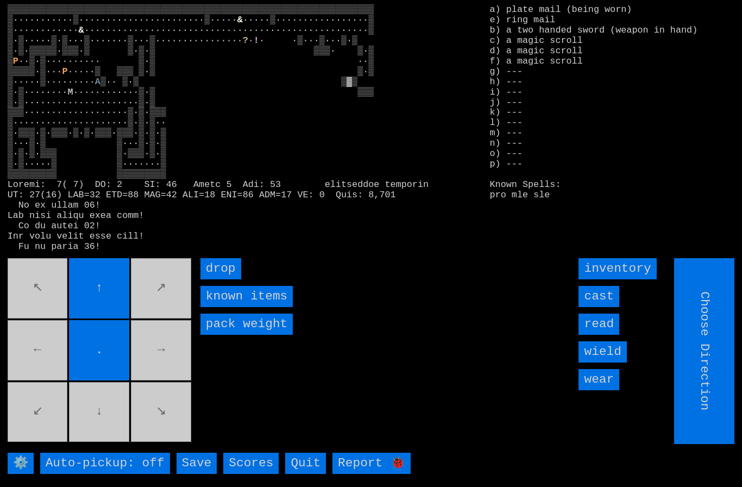
type input "Hold to Run"
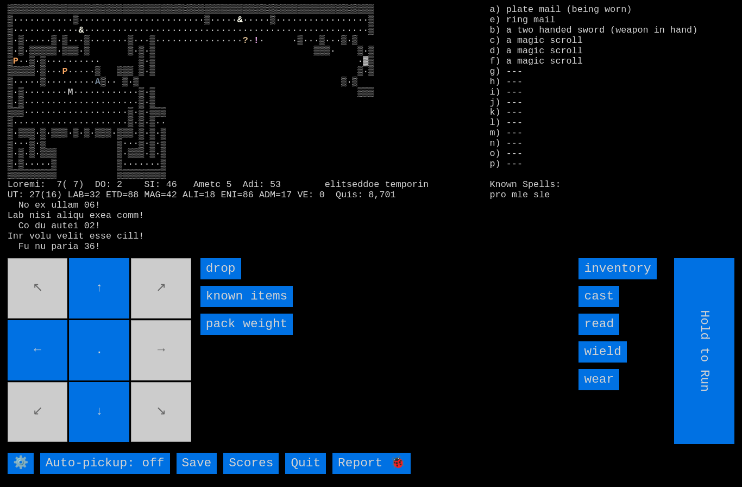
type input "Choose Direction"
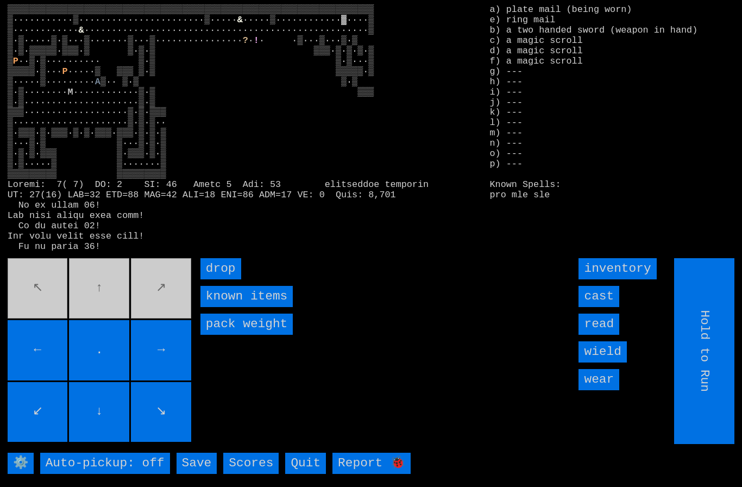
type input "Choose Direction"
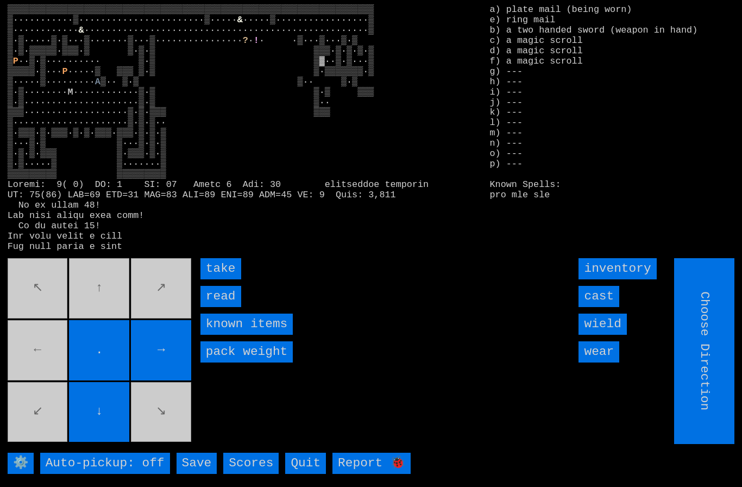
type input "Hold to Run"
click at [215, 307] on input "read" at bounding box center [220, 296] width 41 height 21
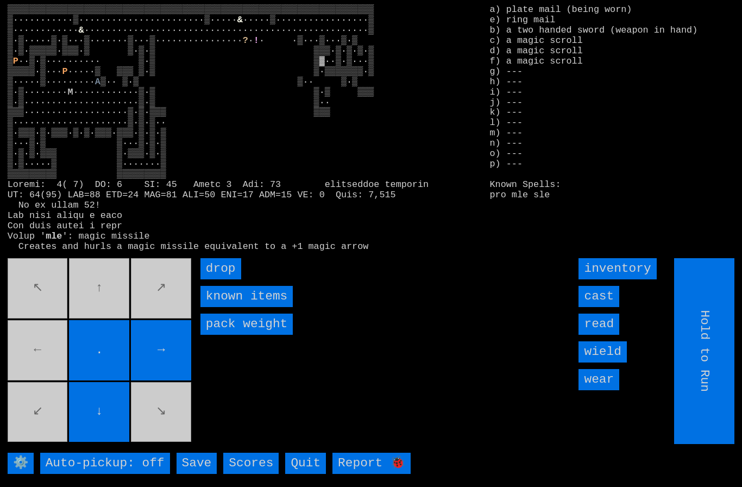
type input "Choose Direction"
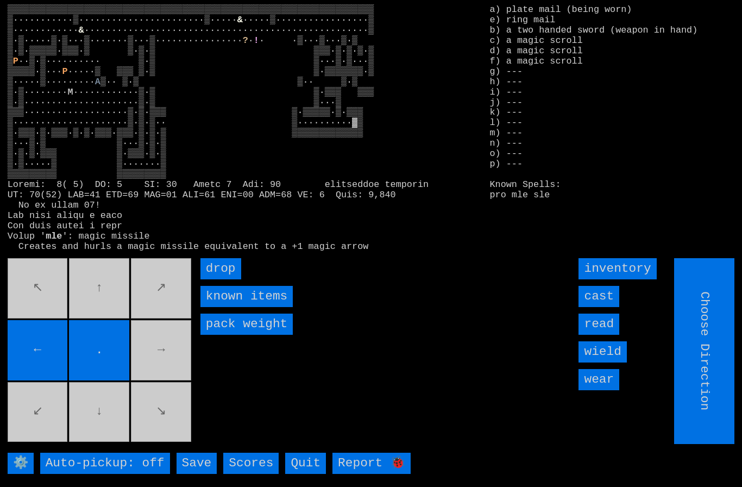
type input "Hold to Run"
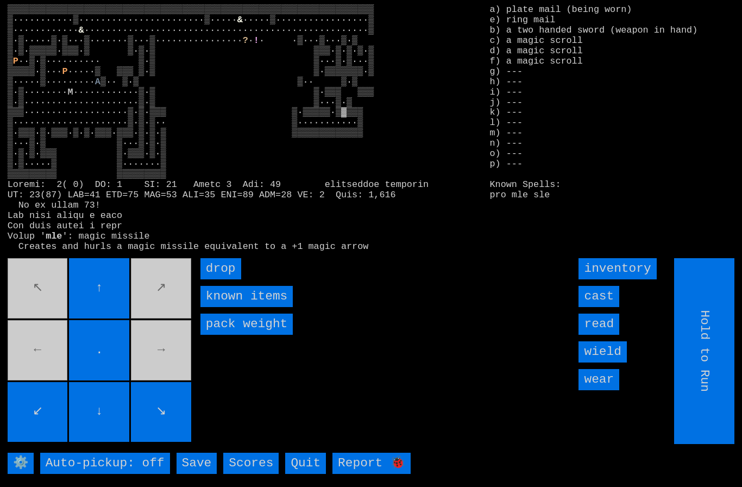
type input "Choose Direction"
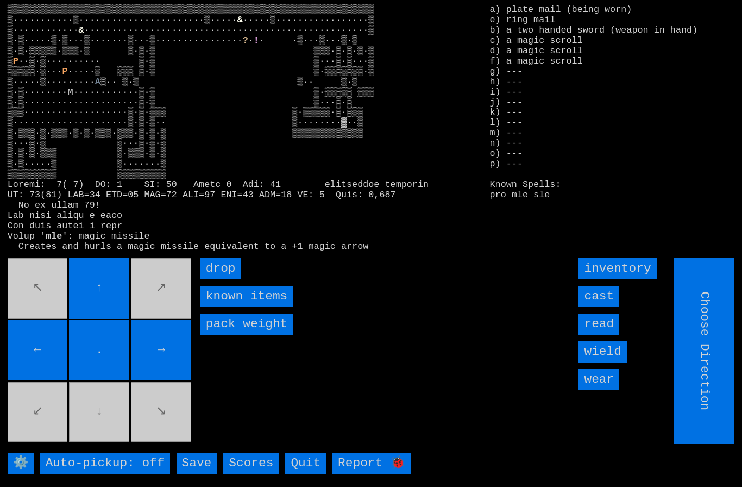
type input "Hold to Run"
type input "Choose Direction"
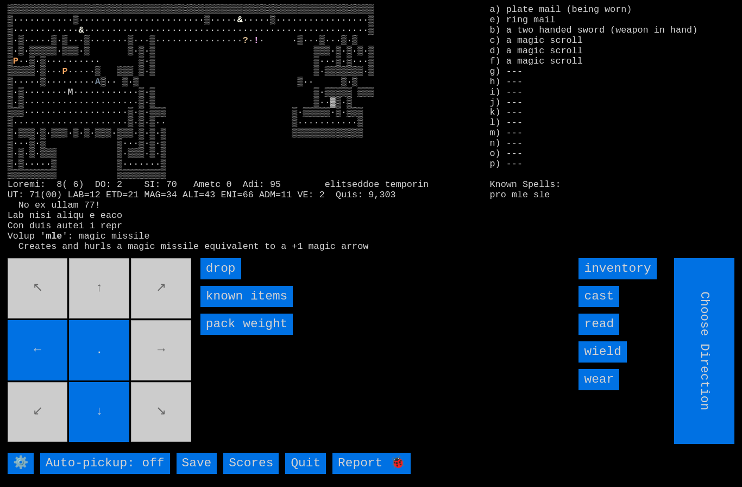
type input "Hold to Run"
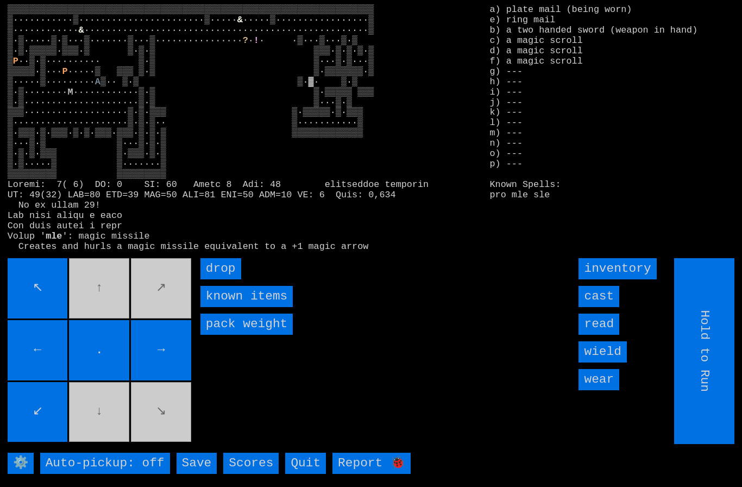
type input "Choose Direction"
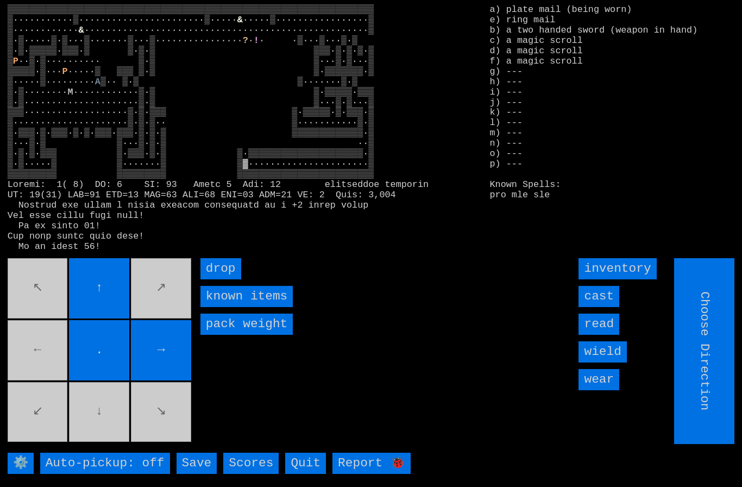
type input "Hold to Run"
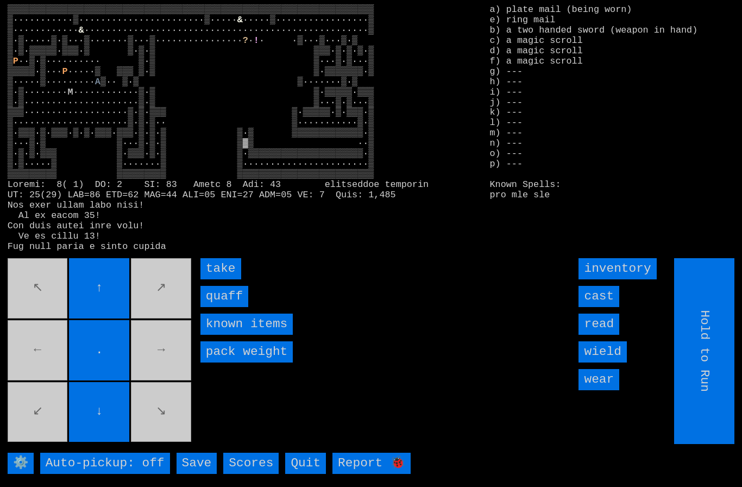
click at [219, 307] on input "quaff" at bounding box center [224, 296] width 48 height 21
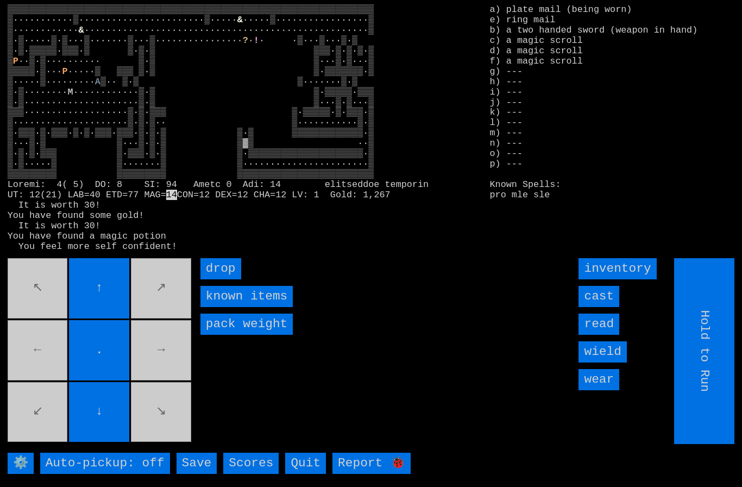
type input "Choose Direction"
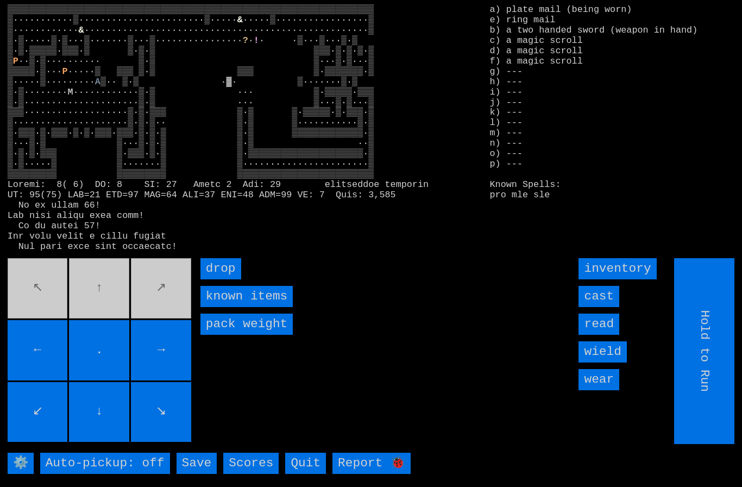
type input "Choose Direction"
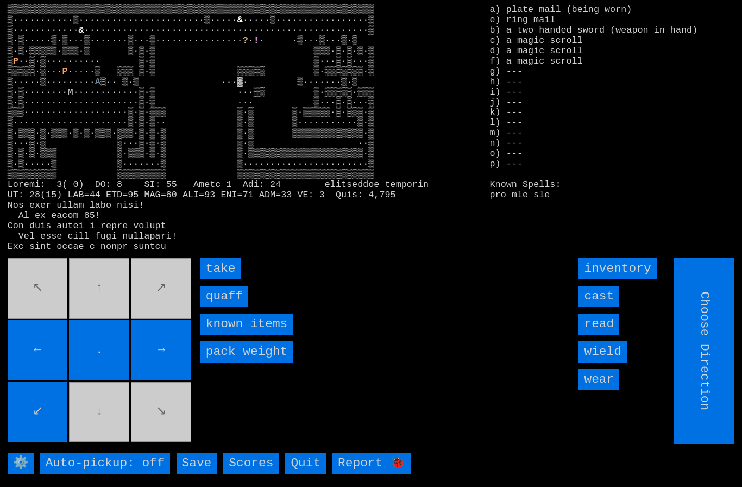
type input "Hold to Run"
click at [215, 307] on input "quaff" at bounding box center [224, 296] width 48 height 21
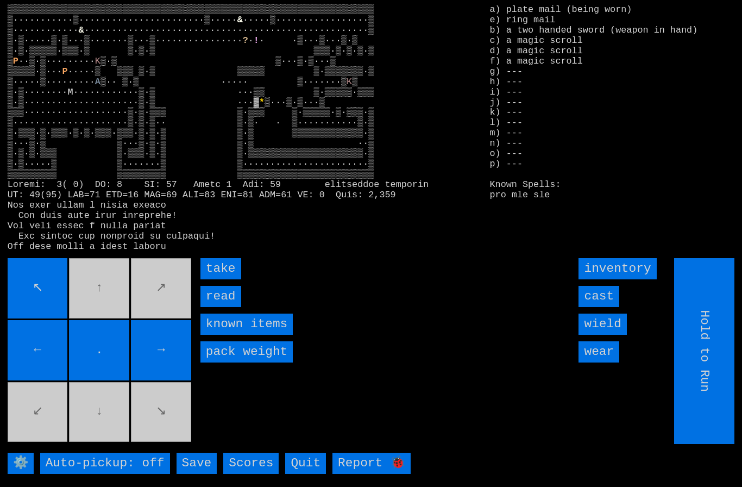
click at [213, 279] on input "take" at bounding box center [220, 268] width 41 height 21
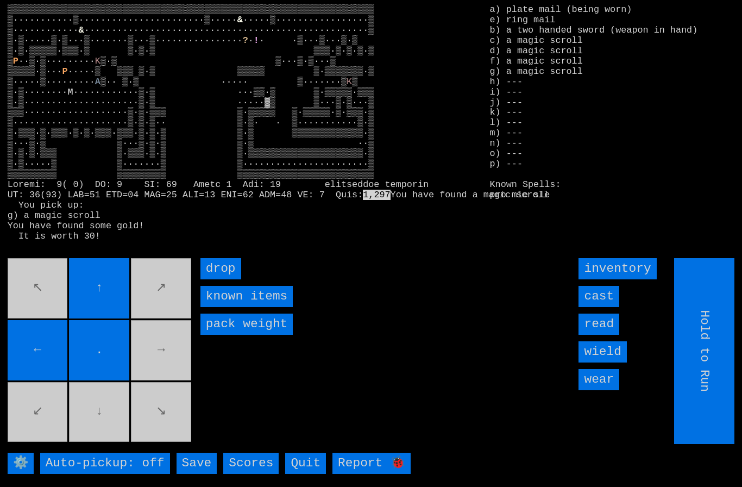
click at [151, 358] on movebuttons "↖ ↑ ↗ ← . → ↙ ↓ ↘" at bounding box center [101, 351] width 186 height 186
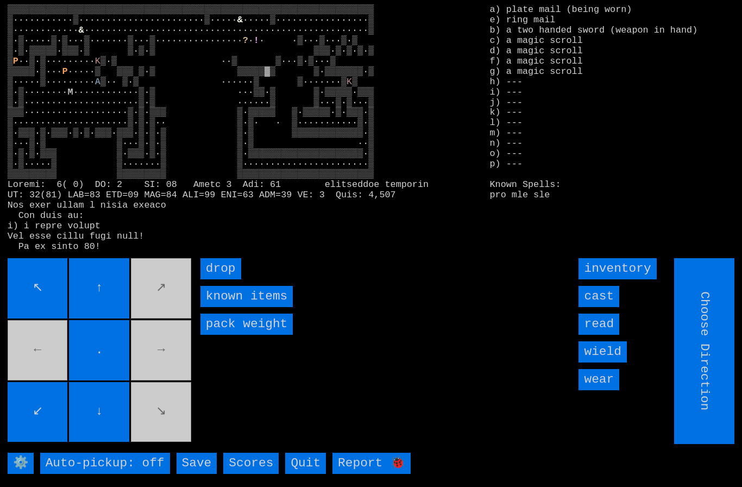
type input "Hold to Run"
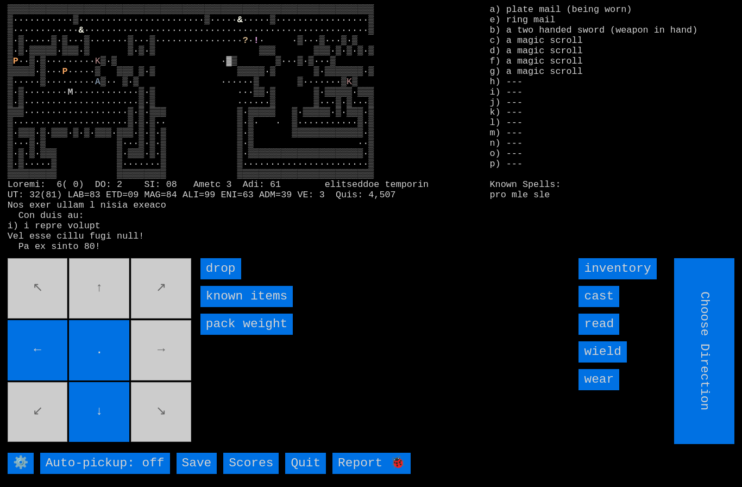
type input "Hold to Run"
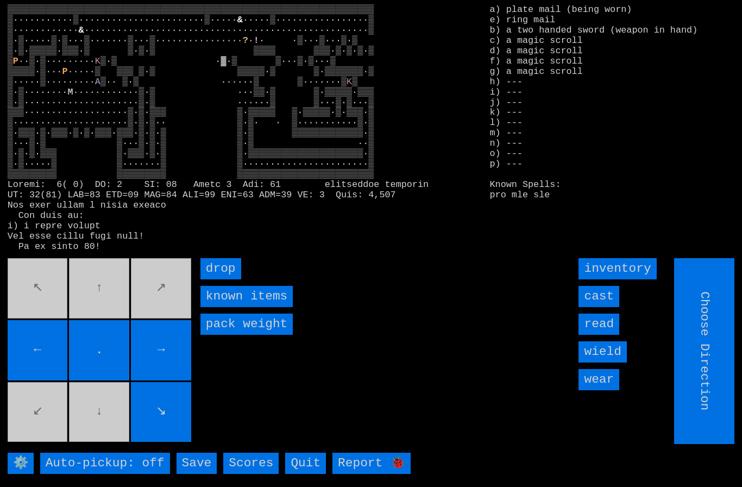
type input "Hold to Run"
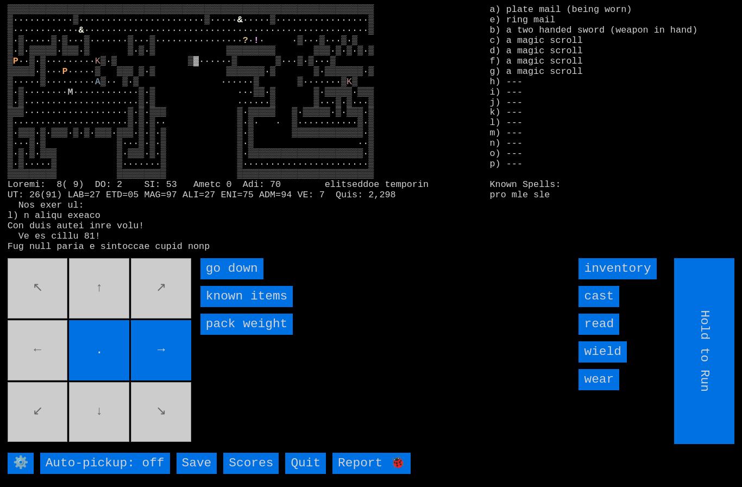
click at [57, 362] on movebuttons "↖ ↑ ↗ ← . → ↙ ↓ ↘" at bounding box center [101, 351] width 186 height 186
type input "Choose Direction"
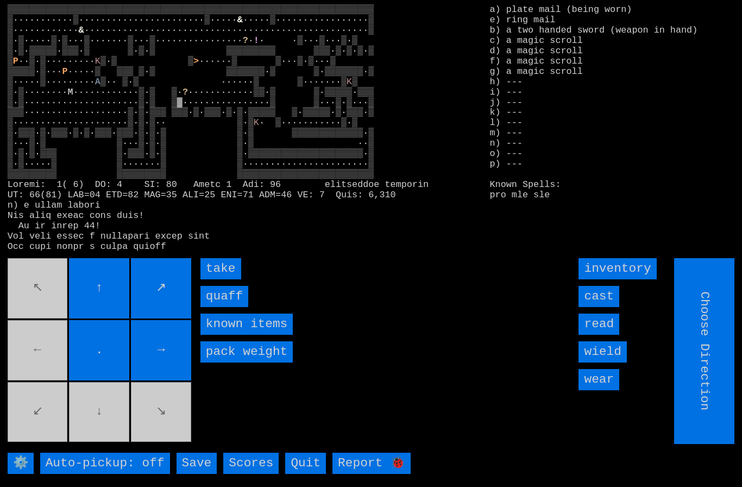
type input "Hold to Run"
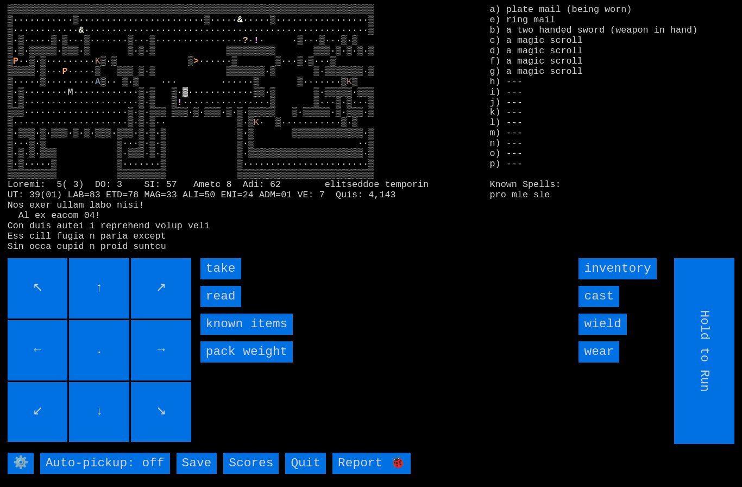
click at [215, 279] on input "take" at bounding box center [220, 268] width 41 height 21
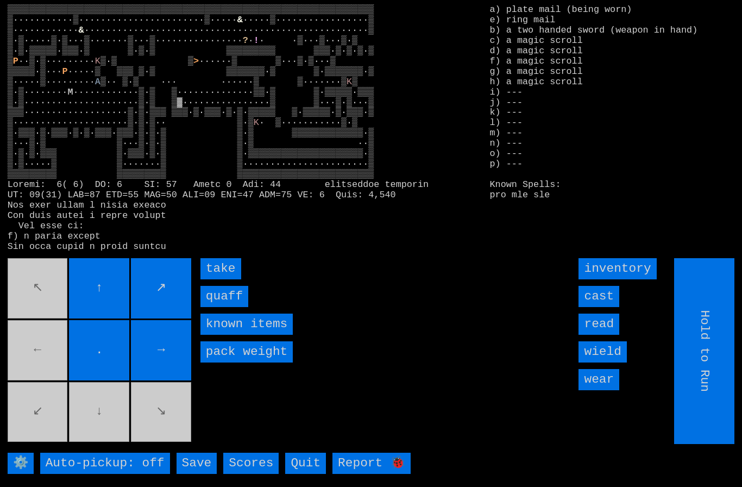
click at [219, 307] on input "quaff" at bounding box center [224, 296] width 48 height 21
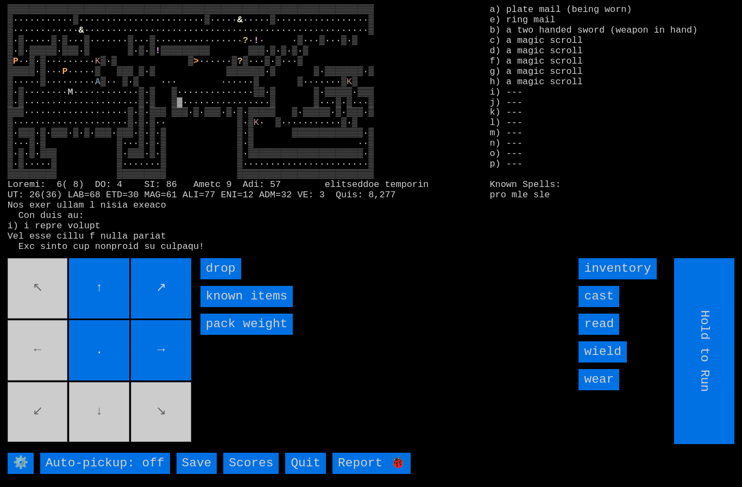
type input "Choose Direction"
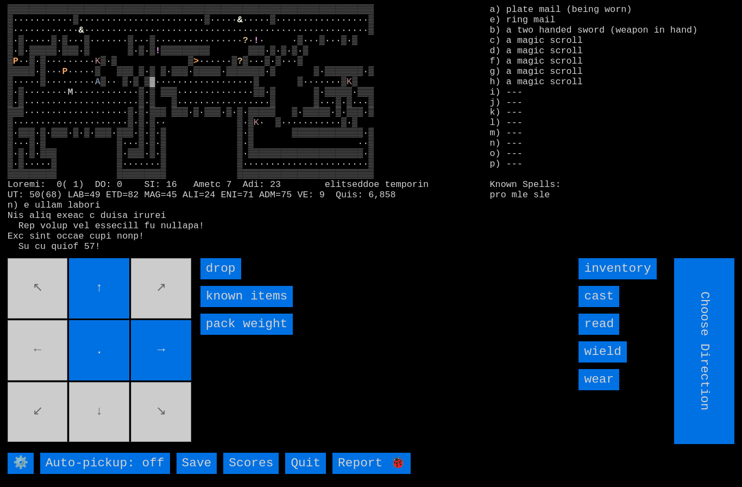
type input "Hold to Run"
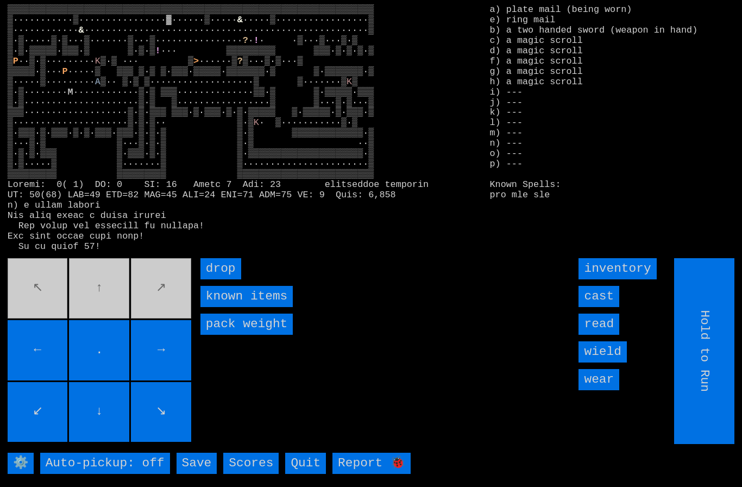
click at [99, 309] on movebuttons "↖ ↑ ↗ ← . → ↙ ↓ ↘" at bounding box center [101, 351] width 186 height 186
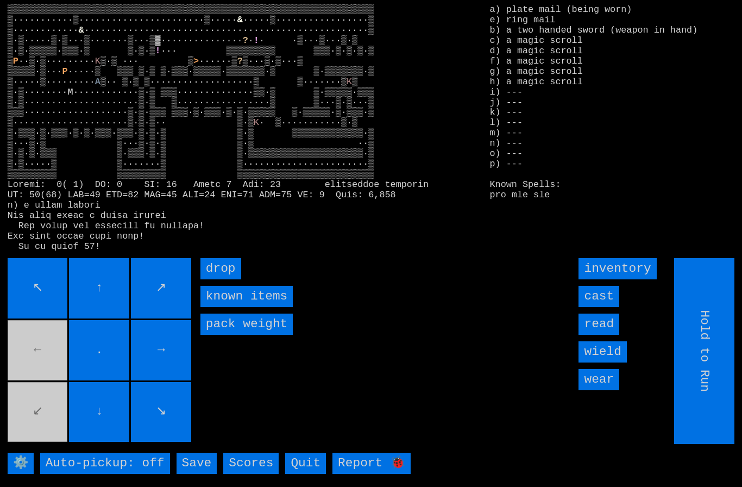
type input "Choose Direction"
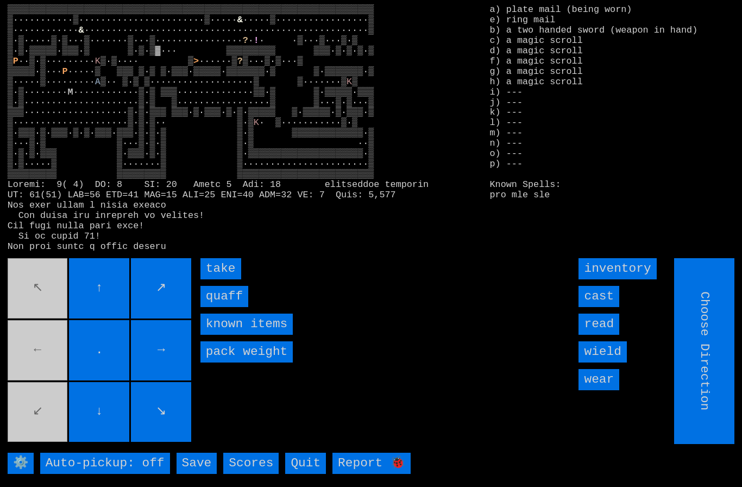
type input "Hold to Run"
click at [225, 307] on input "quaff" at bounding box center [224, 296] width 48 height 21
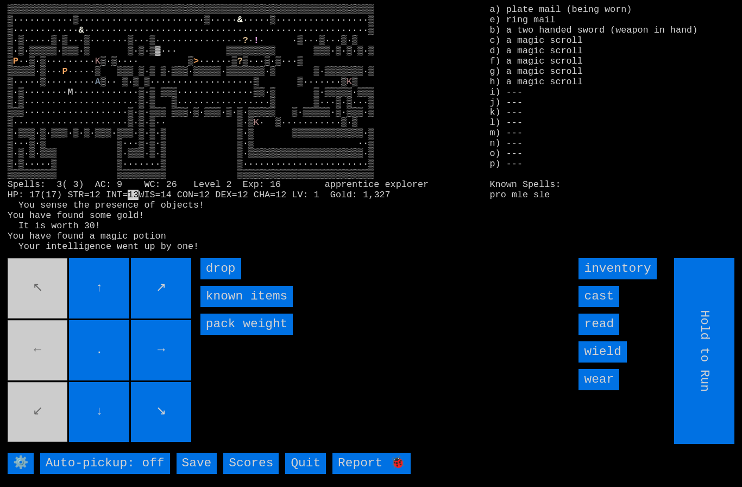
type input "Choose Direction"
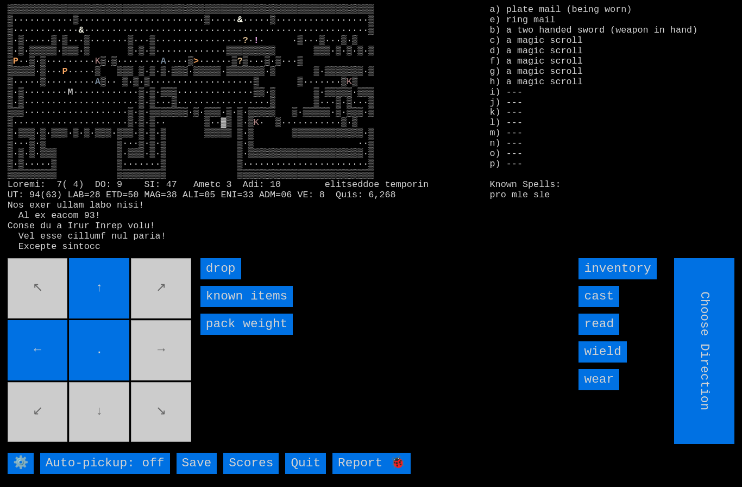
type input "Hold to Run"
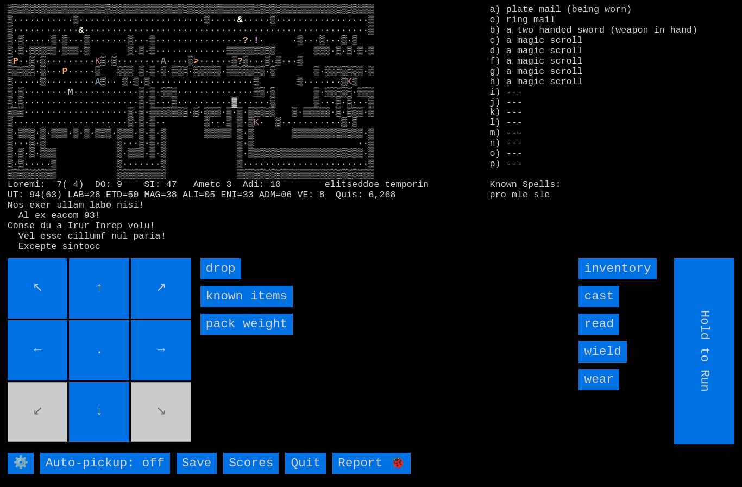
type input "Choose Direction"
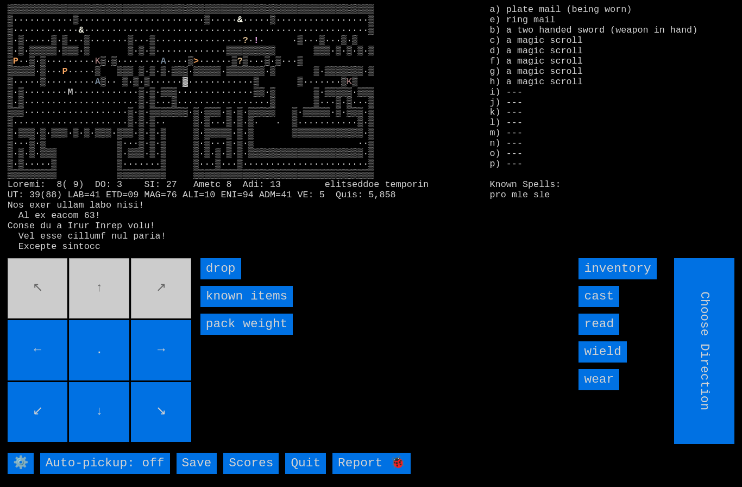
type input "Hold to Run"
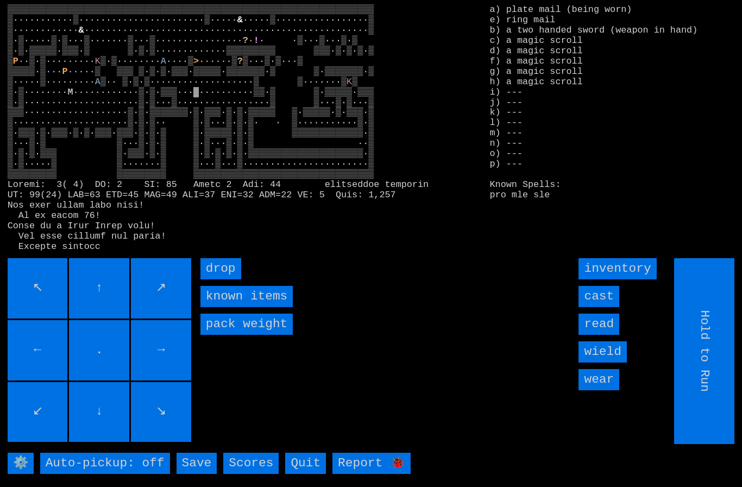
type input "Choose Direction"
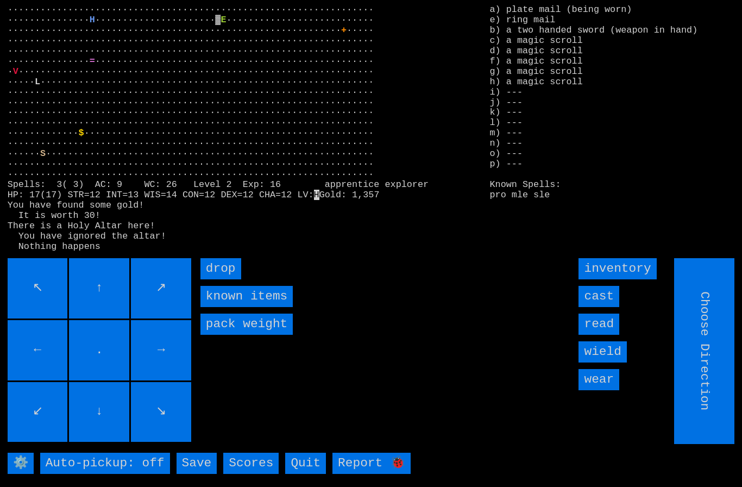
type input "Hold to Run"
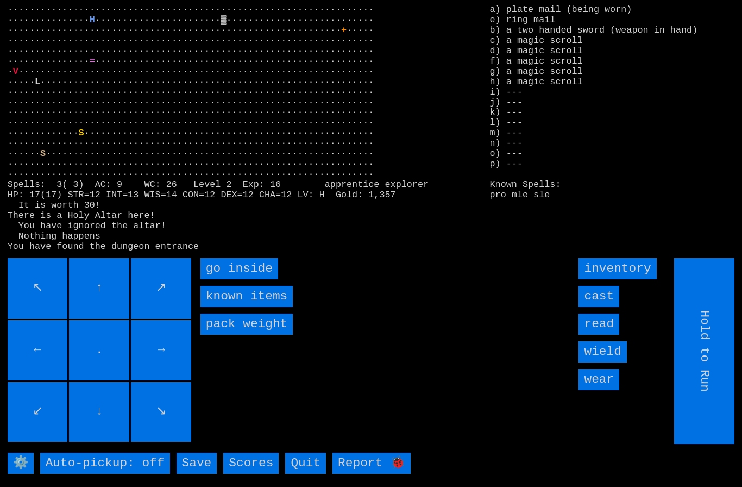
click at [228, 279] on inside "go inside" at bounding box center [239, 268] width 78 height 21
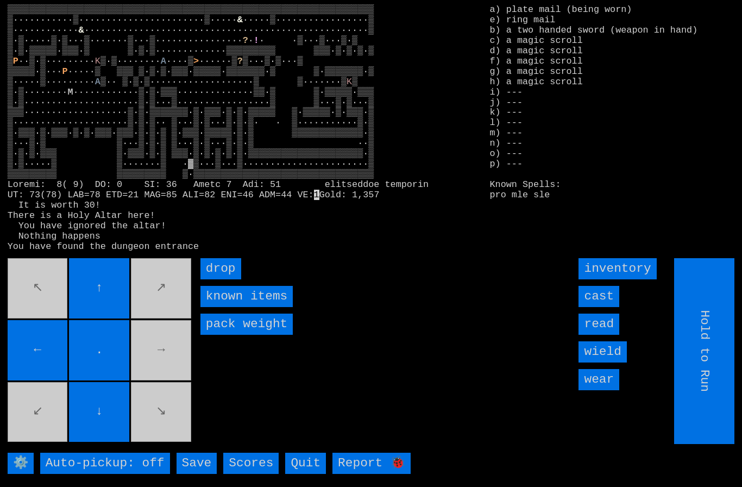
type input "Choose Direction"
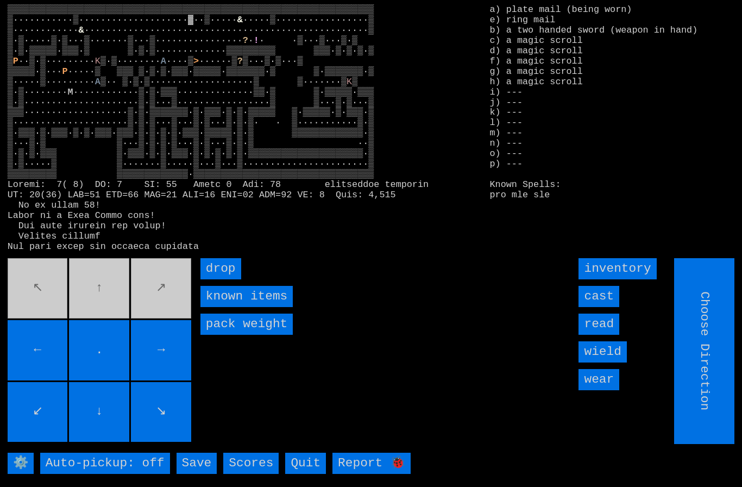
type input "Hold to Run"
click at [53, 340] on input "←" at bounding box center [38, 350] width 60 height 60
type input "Hold to Run"
click at [715, 400] on input "Hold to Run" at bounding box center [705, 351] width 60 height 186
type input "Choose Direction"
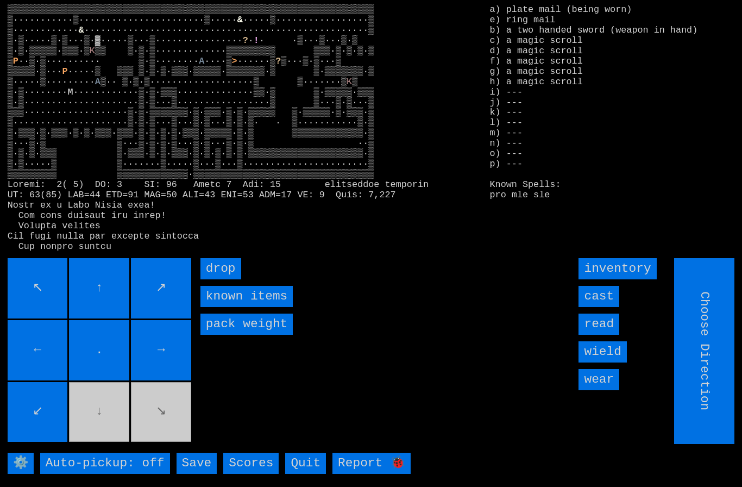
type input "Hold to Run"
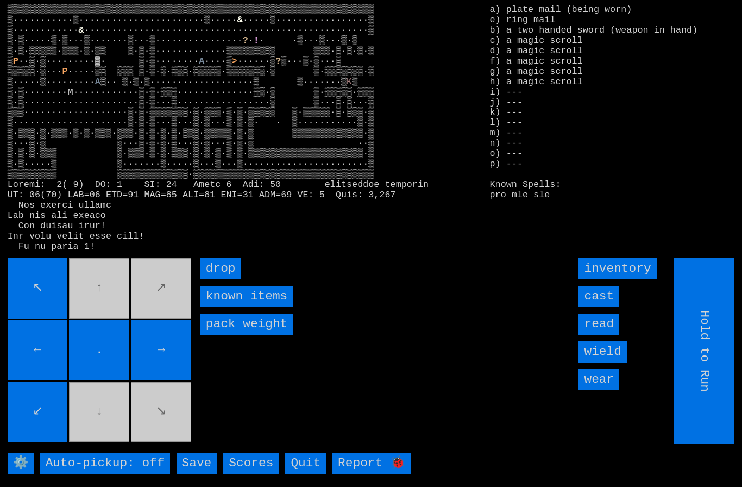
type input "Choose Direction"
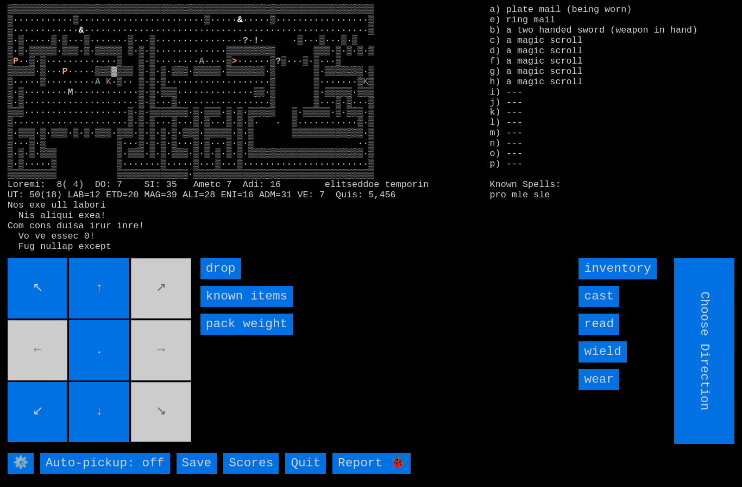
type input "Hold to Run"
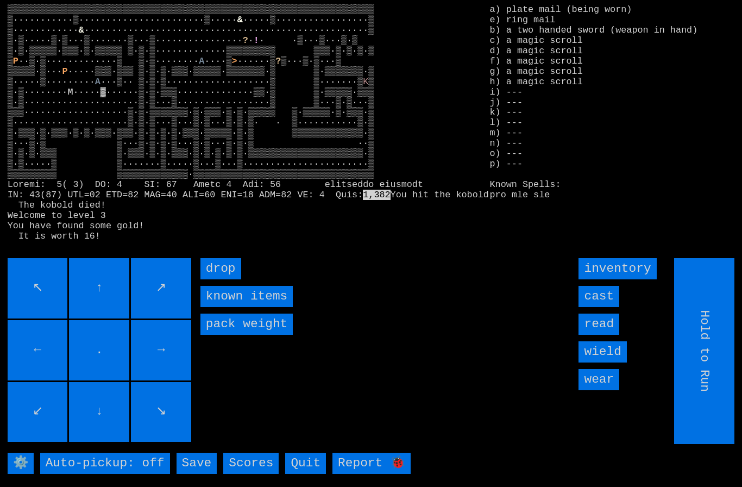
type input "Choose Direction"
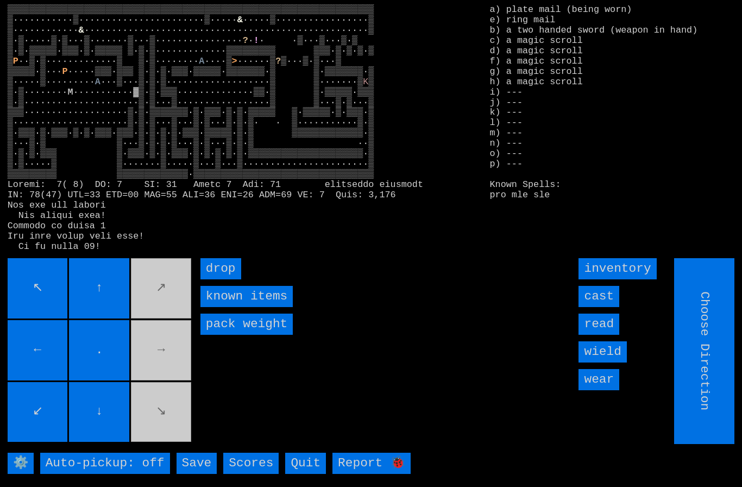
type input "Hold to Run"
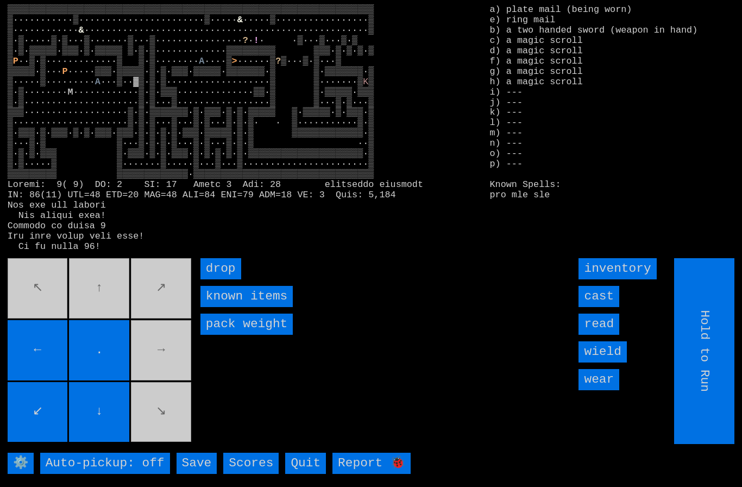
click at [96, 311] on movebuttons "↖ ↑ ↗ ← . → ↙ ↓ ↘" at bounding box center [101, 351] width 186 height 186
type input "Choose Direction"
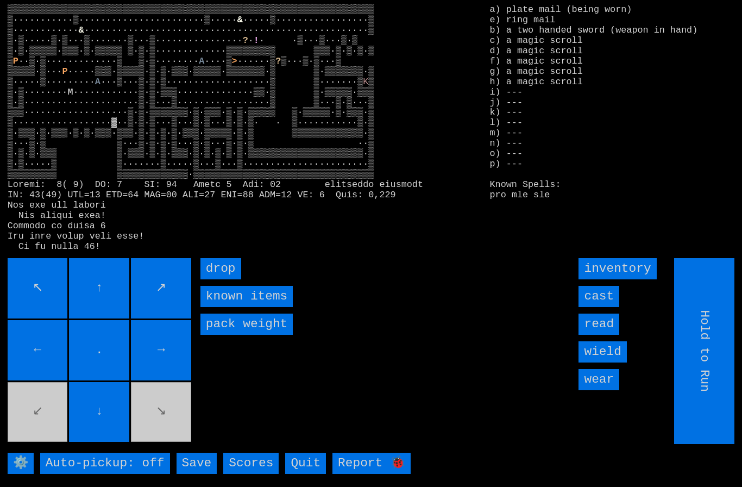
type input "Choose Direction"
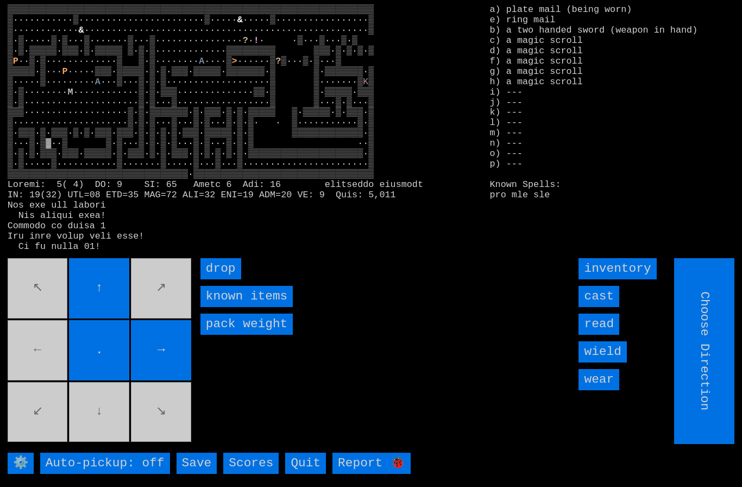
type input "Hold to Run"
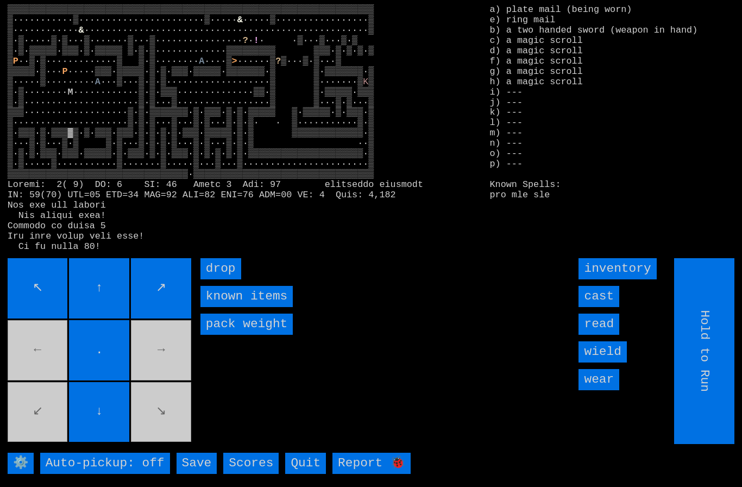
click at [180, 416] on movebuttons "↖ ↑ ↗ ← . → ↙ ↓ ↘" at bounding box center [101, 351] width 186 height 186
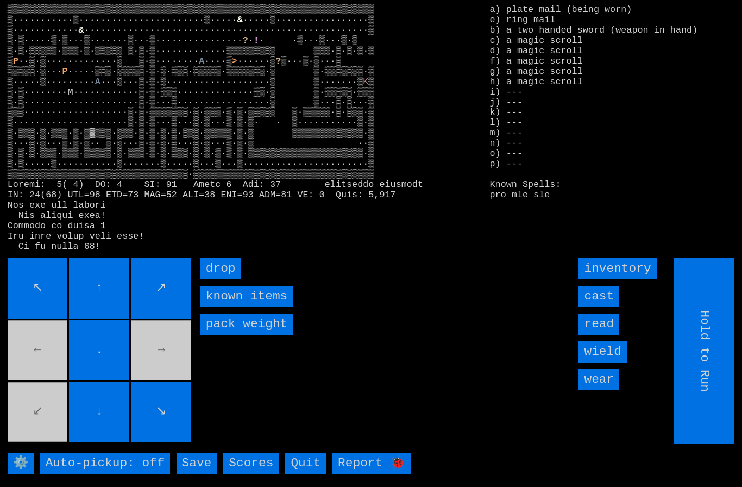
click at [167, 391] on movebuttons "↖ ↑ ↗ ← . → ↙ ↓ ↘" at bounding box center [101, 351] width 186 height 186
type input "Choose Direction"
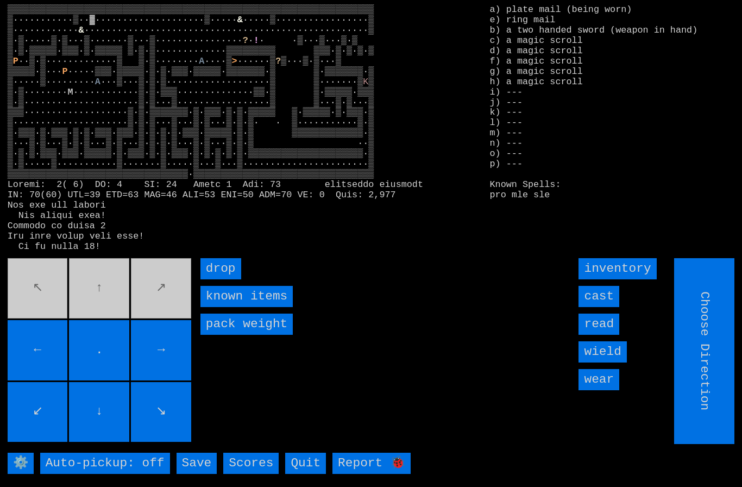
type input "Hold to Run"
type input "Choose Direction"
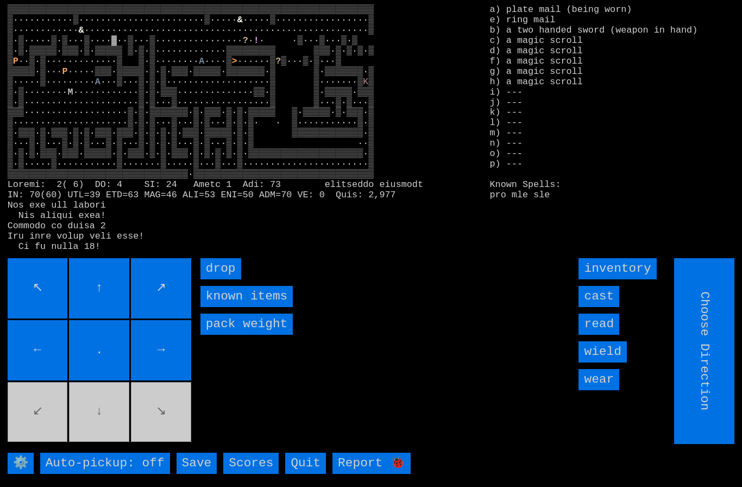
type input "Hold to Run"
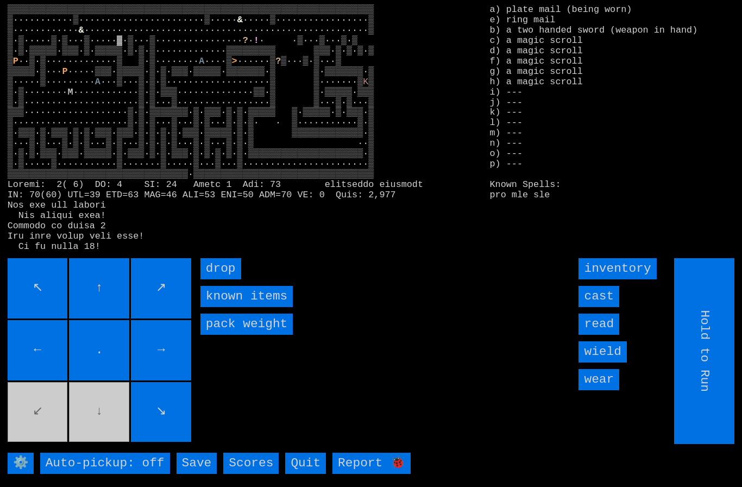
type input "Choose Direction"
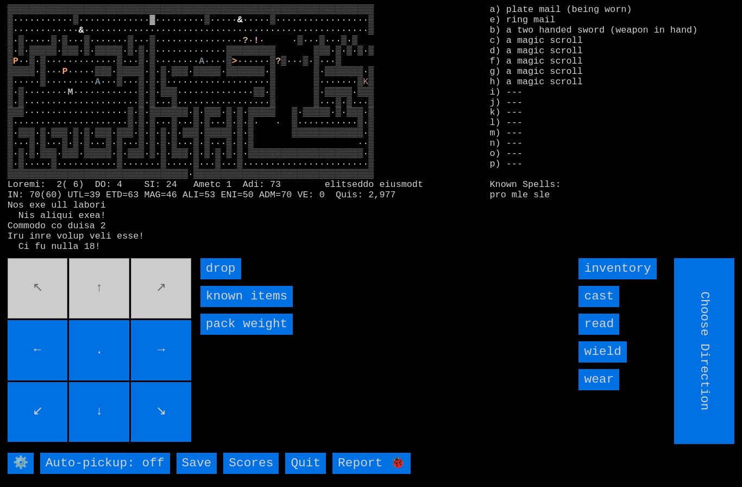
type input "Hold to Run"
click at [154, 380] on input "→" at bounding box center [161, 350] width 60 height 60
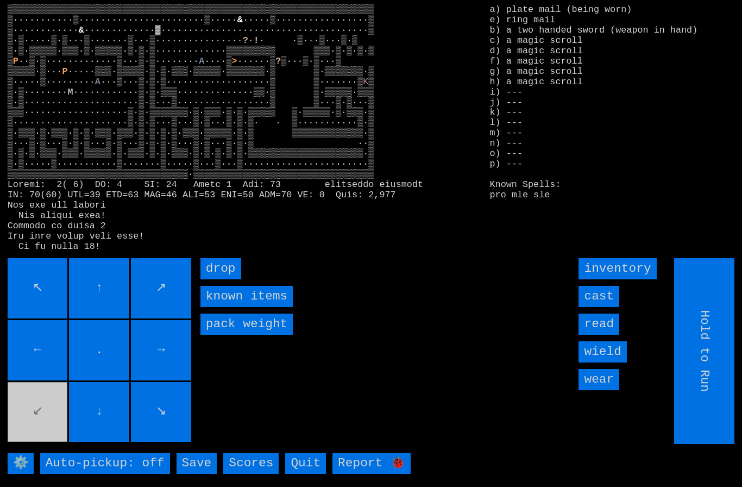
click at [713, 405] on input "Hold to Run" at bounding box center [705, 351] width 60 height 186
type input "Choose Direction"
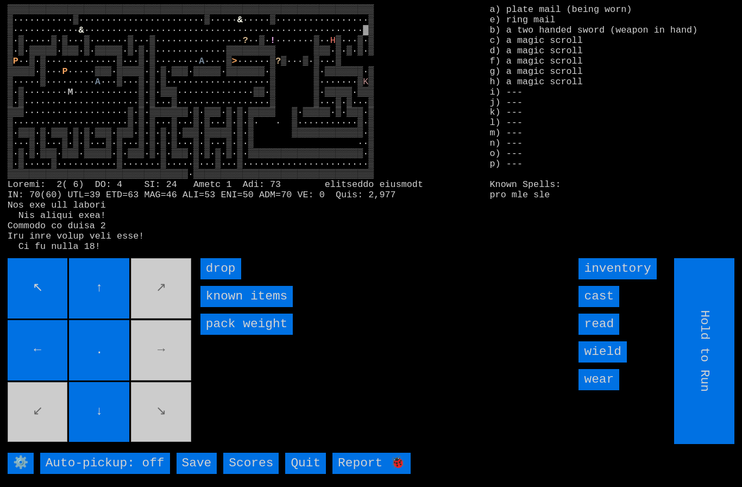
type input "Choose Direction"
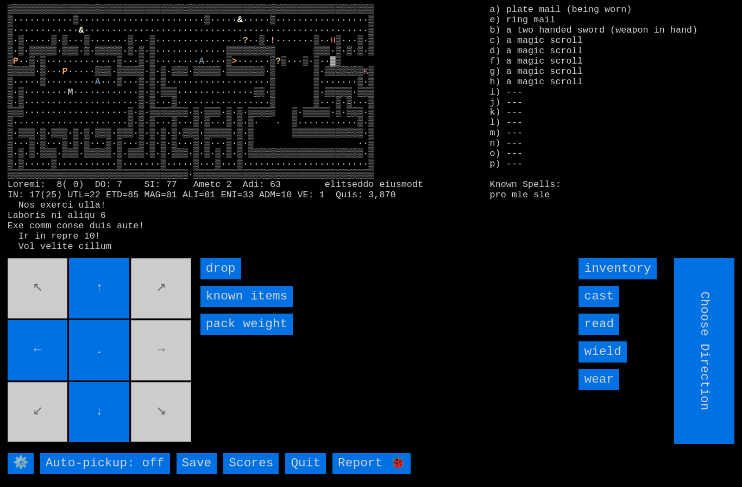
type input "Hold to Run"
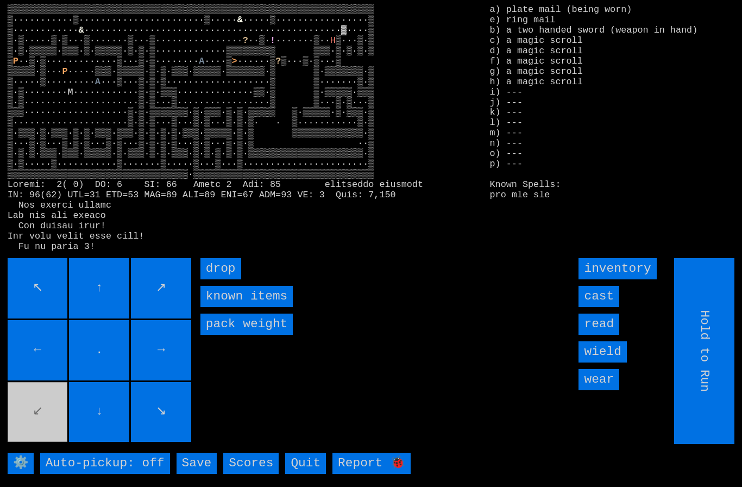
click at [42, 318] on input "↖" at bounding box center [38, 288] width 60 height 60
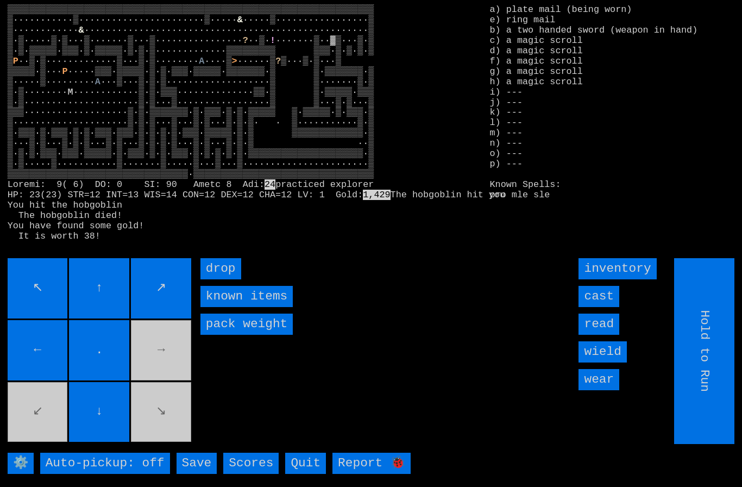
click at [48, 419] on movebuttons "↖ ↑ ↗ ← . → ↙ ↓ ↘" at bounding box center [101, 351] width 186 height 186
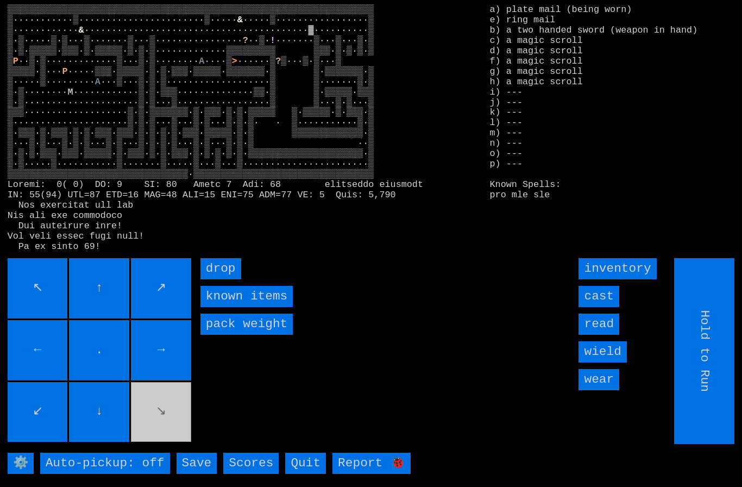
type input "Choose Direction"
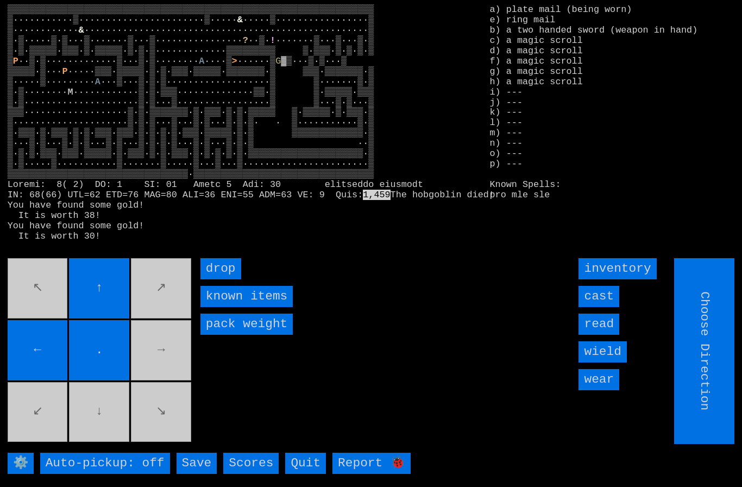
type input "Hold to Run"
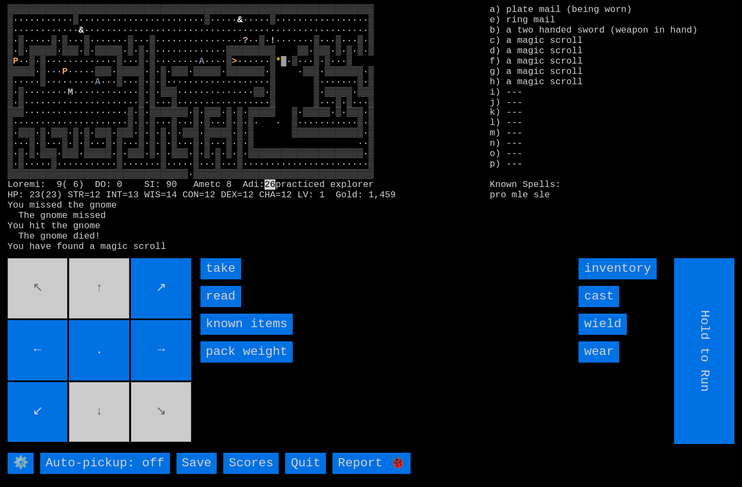
click at [216, 279] on input "take" at bounding box center [220, 268] width 41 height 21
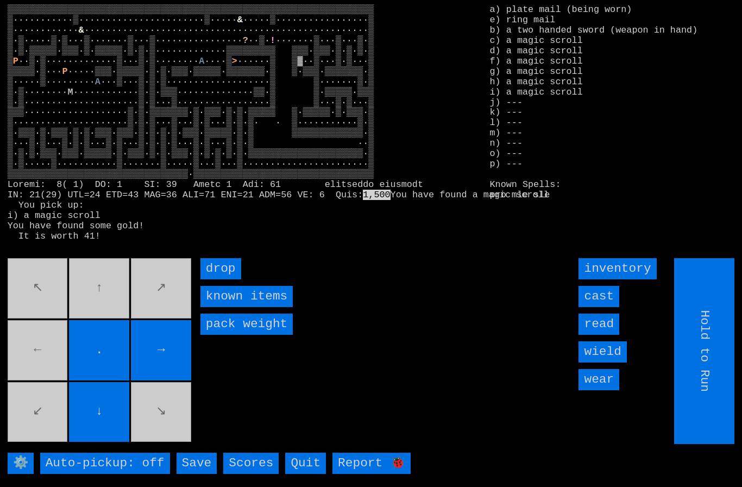
click at [36, 347] on movebuttons "↖ ↑ ↗ ← . → ↙ ↓ ↘" at bounding box center [101, 351] width 186 height 186
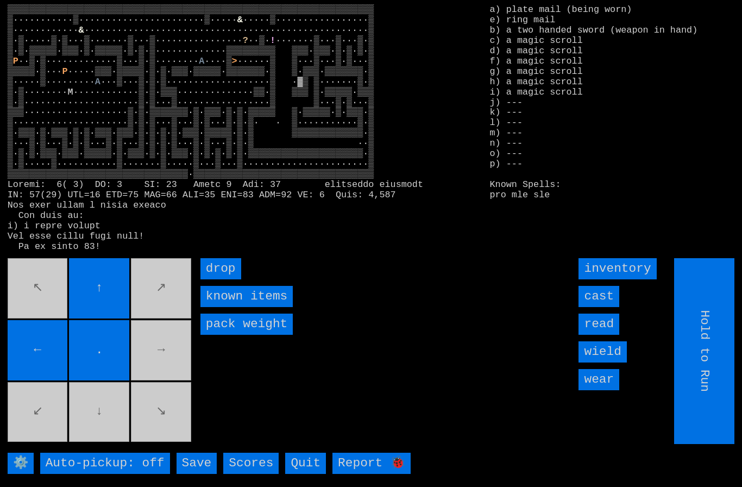
click at [93, 425] on movebuttons "↖ ↑ ↗ ← . → ↙ ↓ ↘" at bounding box center [101, 351] width 186 height 186
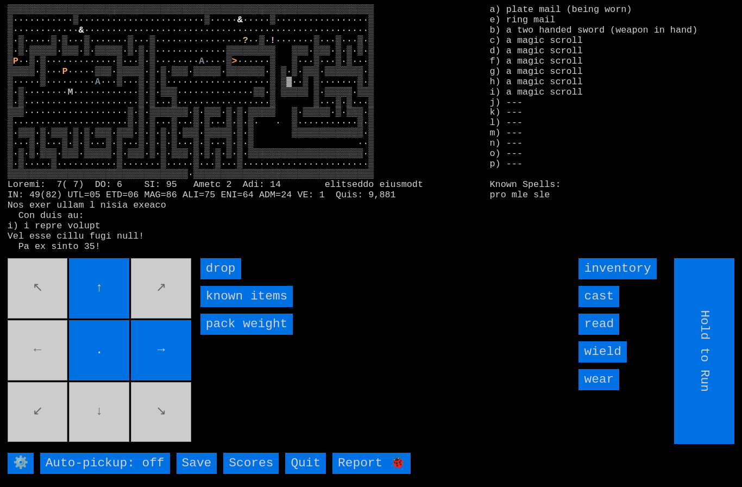
type input "Choose Direction"
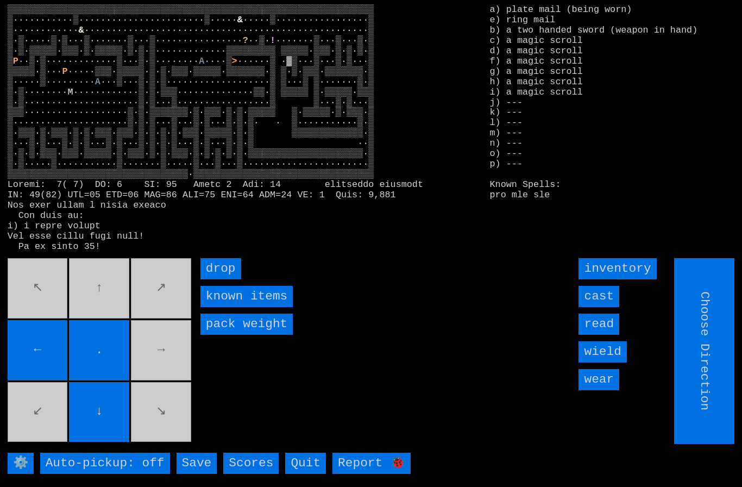
type input "Hold to Run"
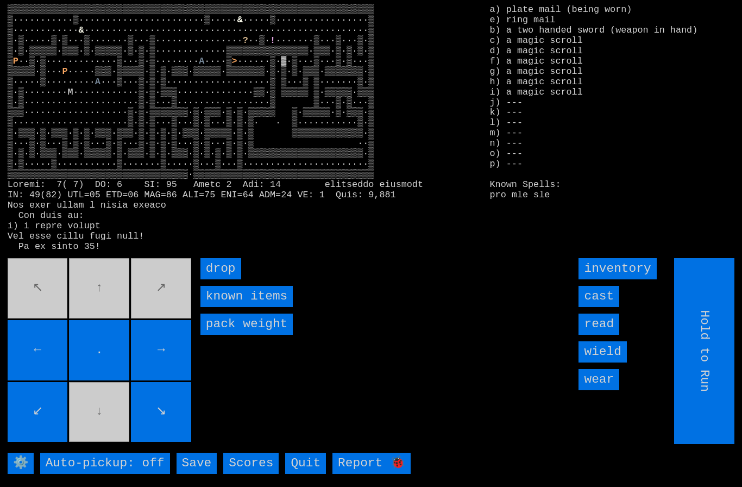
type input "Choose Direction"
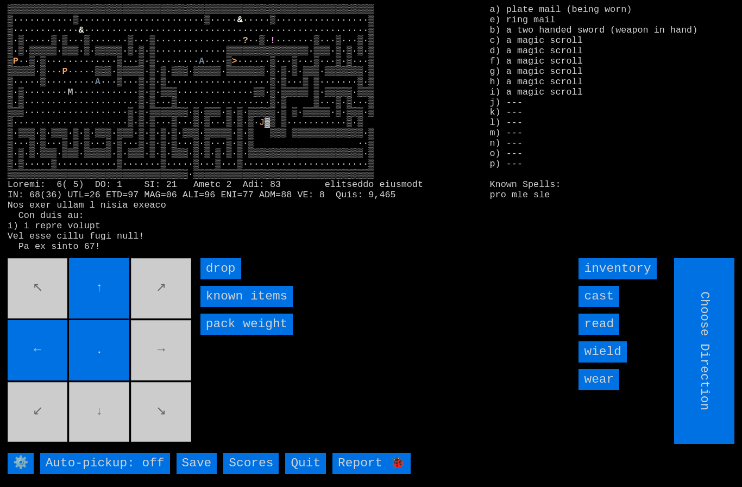
type input "Hold to Run"
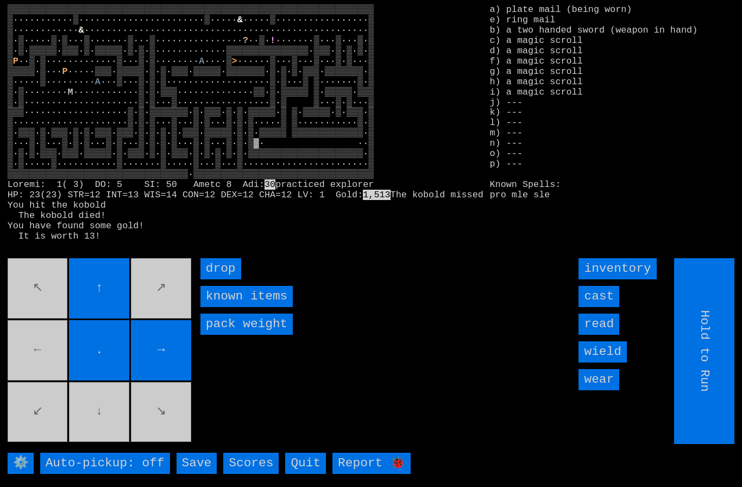
type input "Choose Direction"
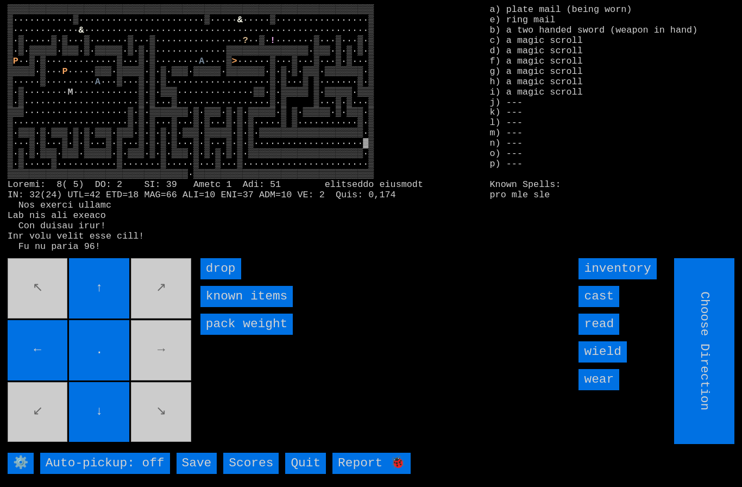
type input "Hold to Run"
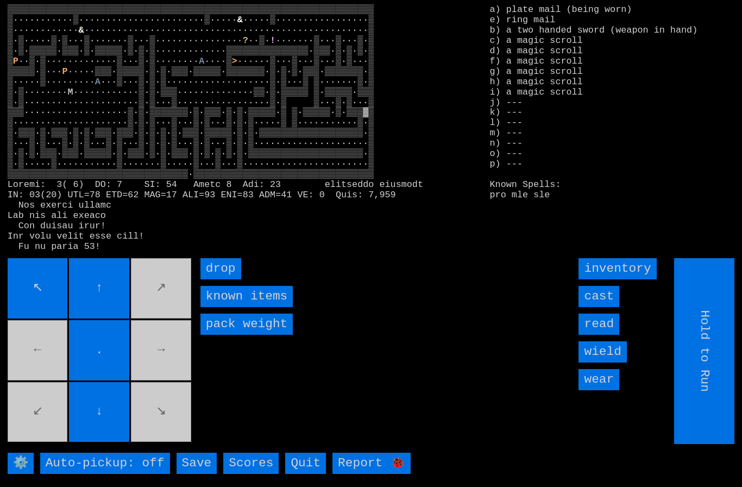
type input "Choose Direction"
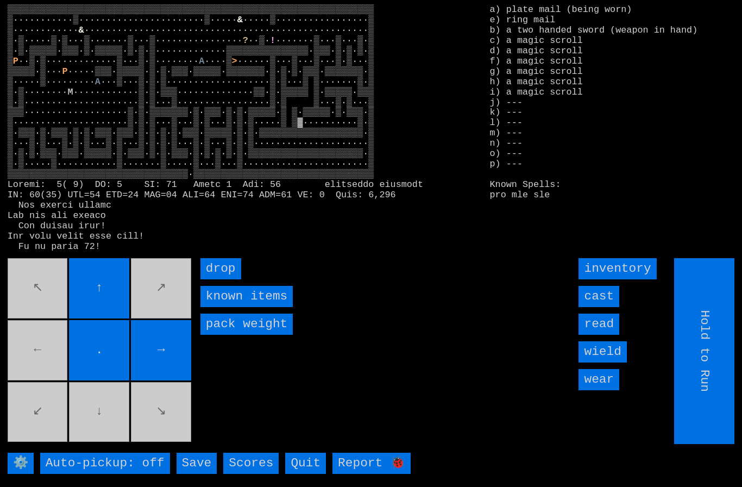
type input "Choose Direction"
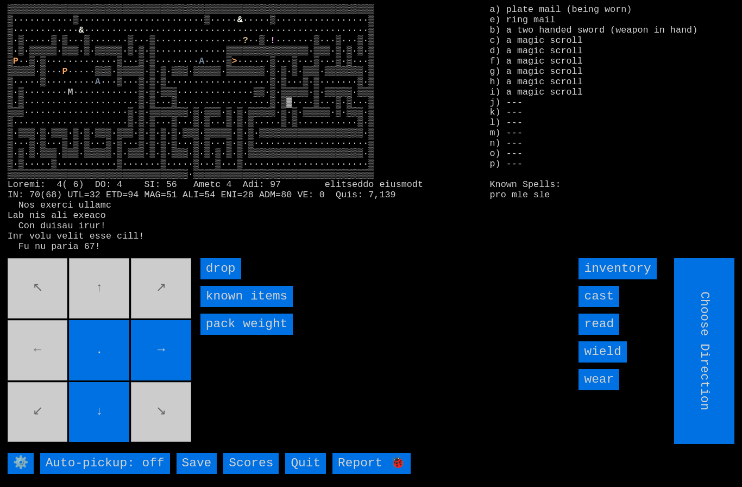
type input "Hold to Run"
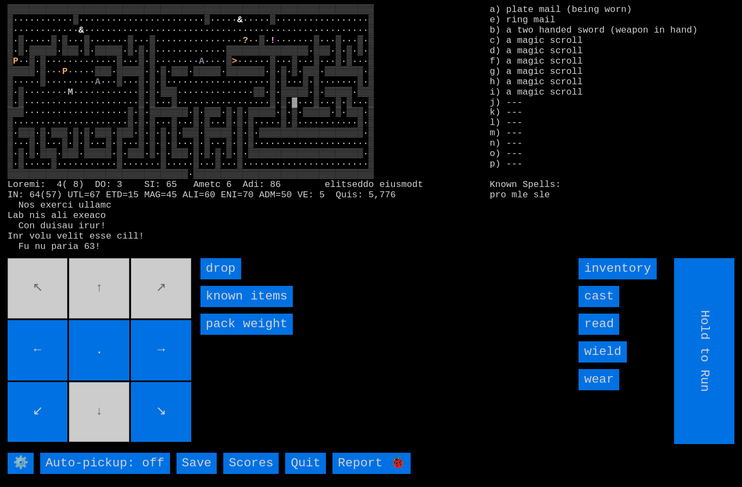
type input "Choose Direction"
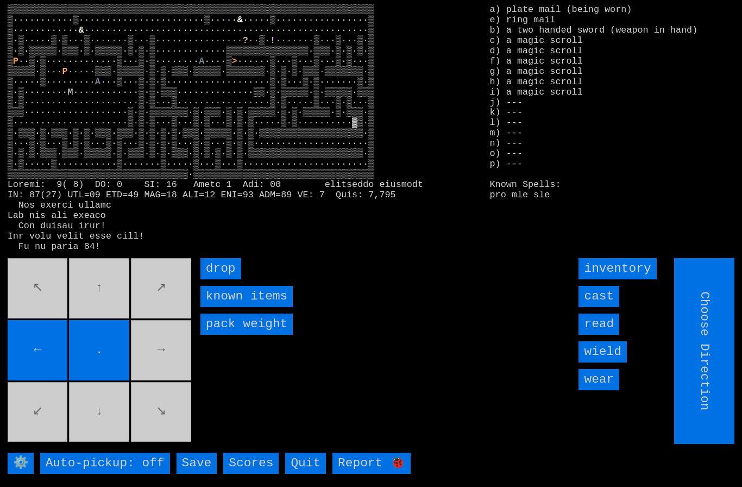
type input "Hold to Run"
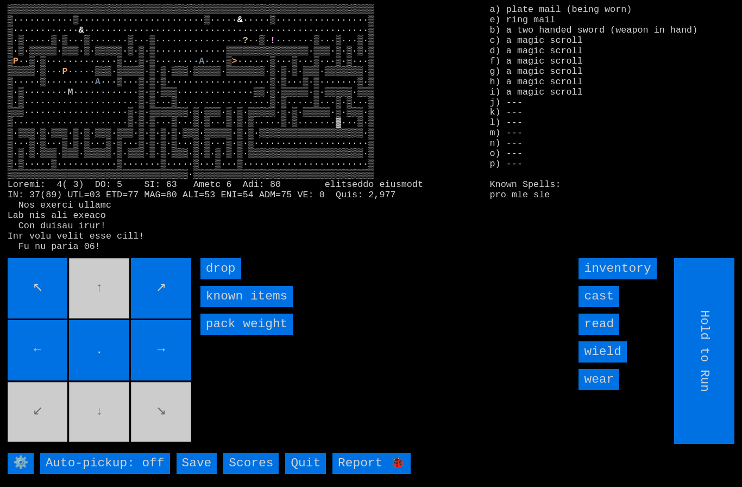
type input "Choose Direction"
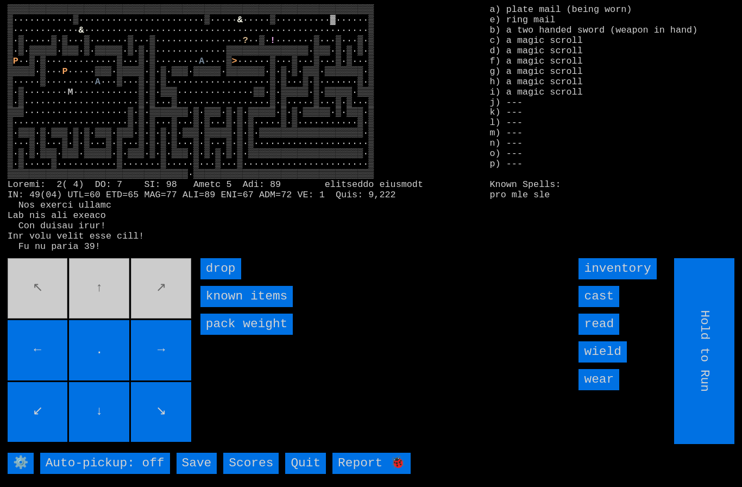
type input "Choose Direction"
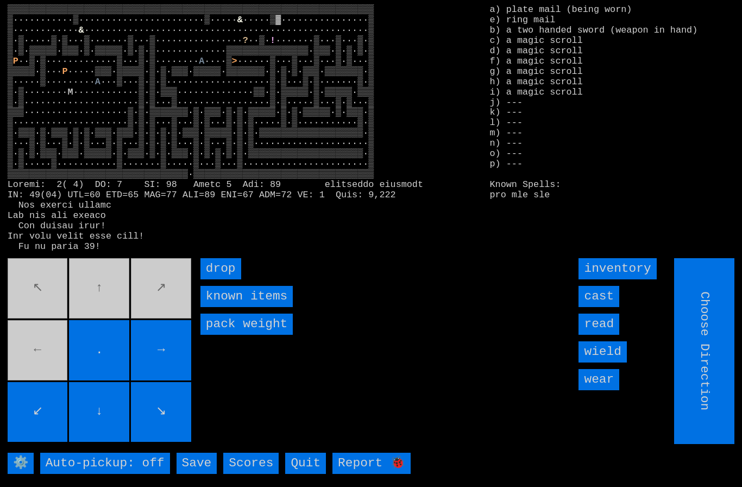
type input "Hold to Run"
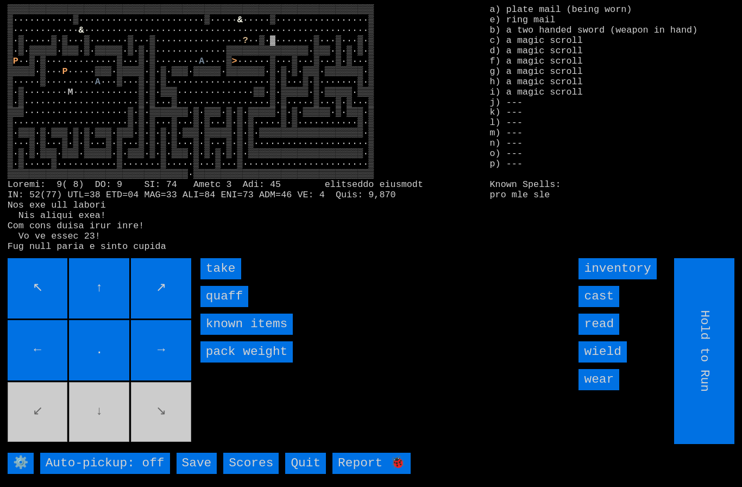
click at [221, 307] on input "quaff" at bounding box center [224, 296] width 48 height 21
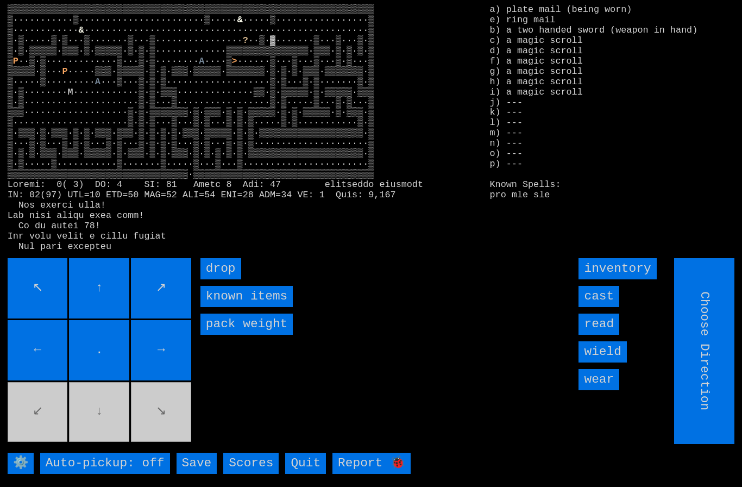
type input "Hold to Run"
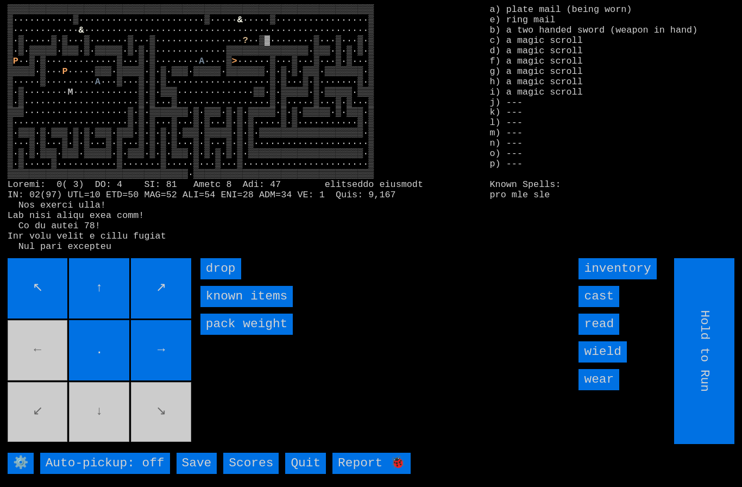
scroll to position [2, 0]
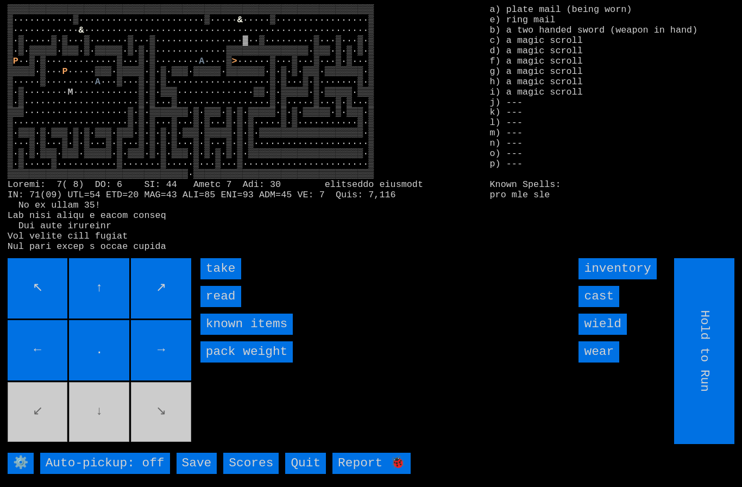
click at [212, 279] on input "take" at bounding box center [220, 268] width 41 height 21
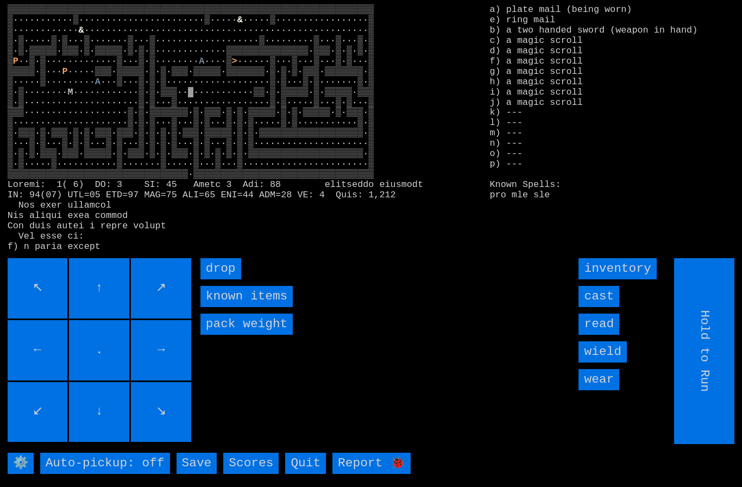
type input "Choose Direction"
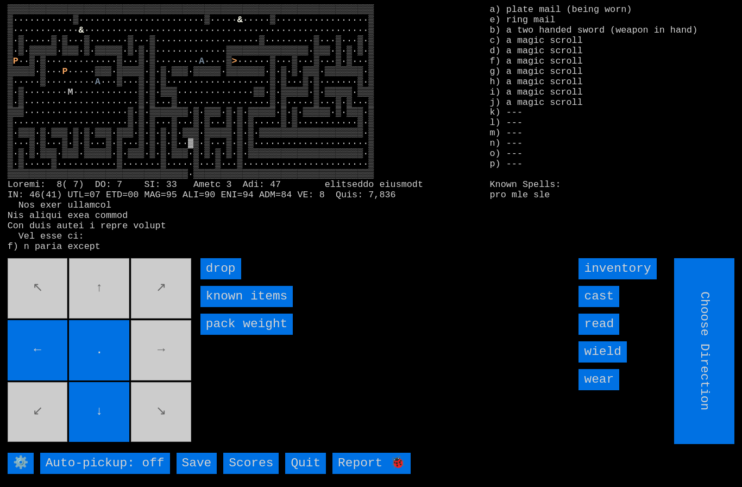
type input "Hold to Run"
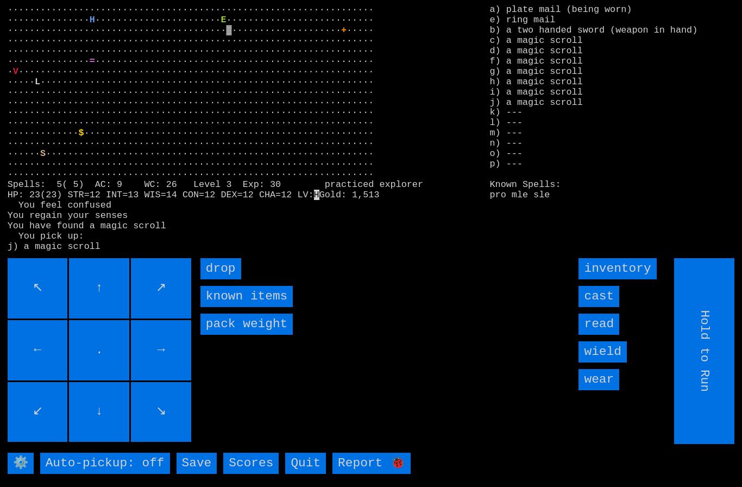
type input "Choose Direction"
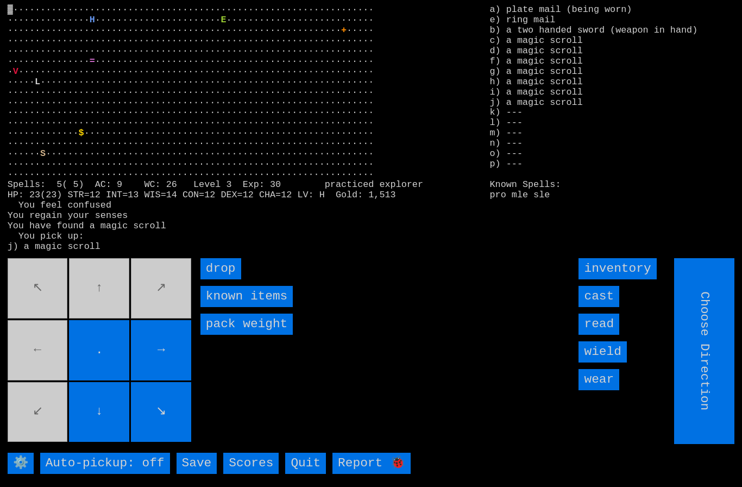
type input "Hold to Run"
click at [224, 279] on input "drop" at bounding box center [220, 268] width 41 height 21
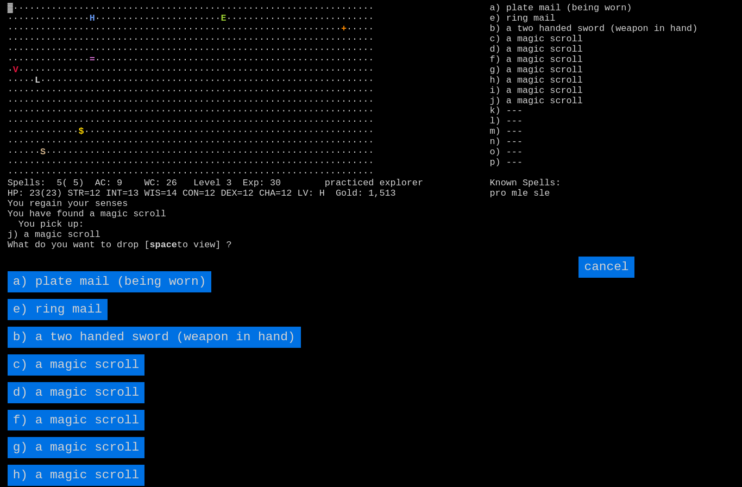
click at [60, 375] on scroll "c) a magic scroll" at bounding box center [76, 364] width 137 height 21
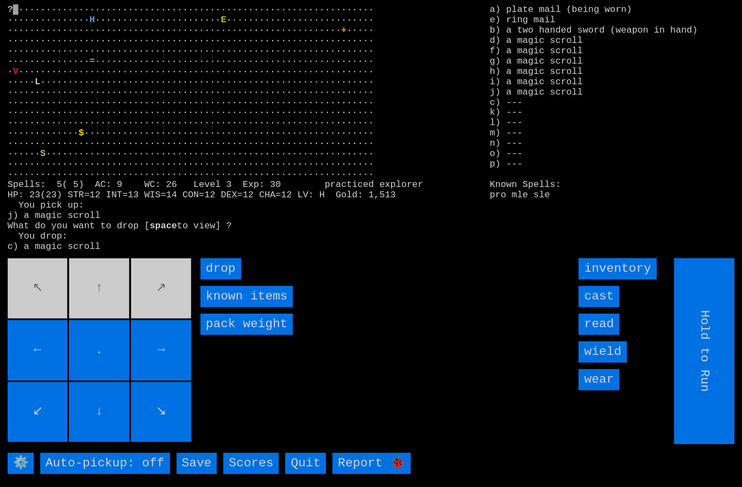
click at [225, 279] on input "drop" at bounding box center [220, 268] width 41 height 21
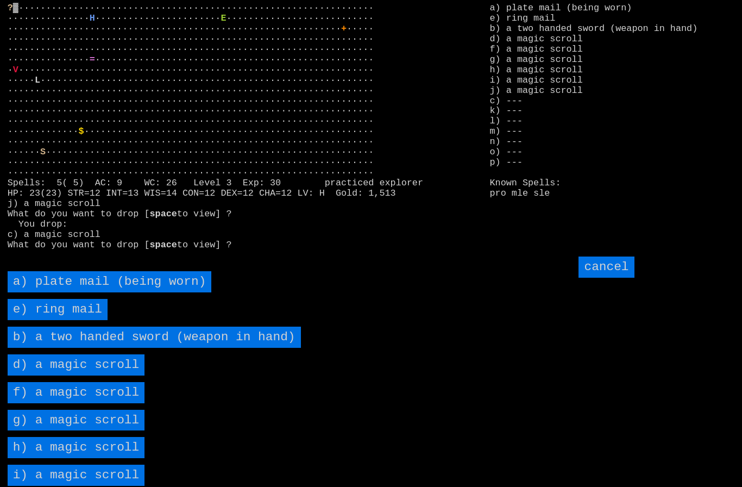
click at [61, 375] on scroll "d) a magic scroll" at bounding box center [76, 364] width 137 height 21
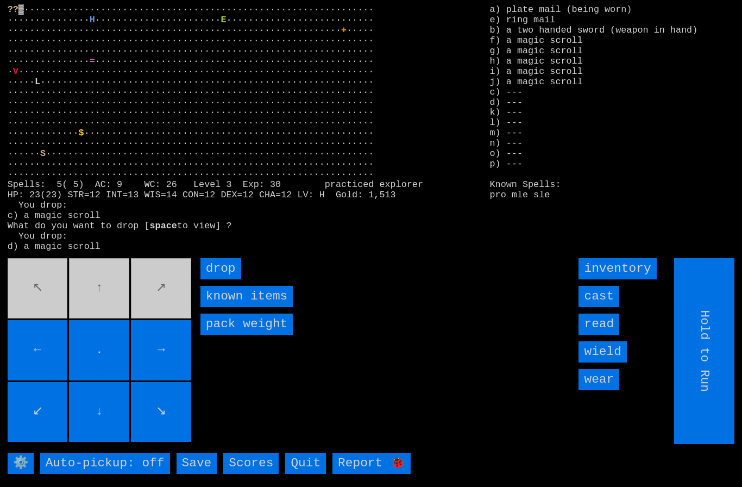
click at [231, 279] on input "drop" at bounding box center [220, 268] width 41 height 21
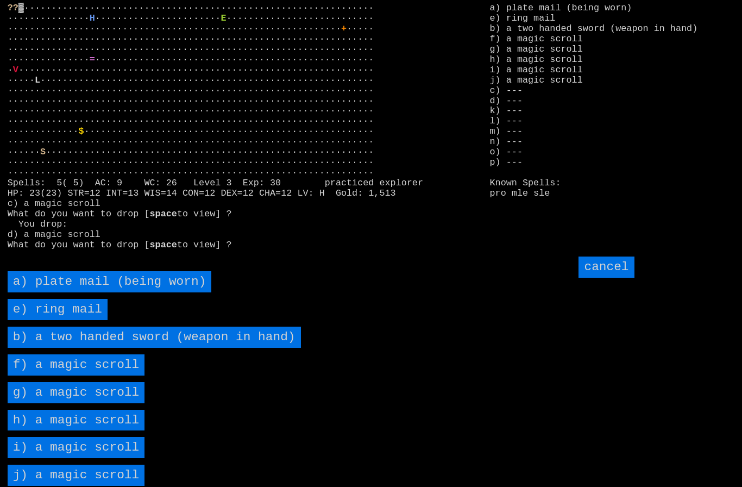
click at [59, 375] on scroll "f) a magic scroll" at bounding box center [76, 364] width 137 height 21
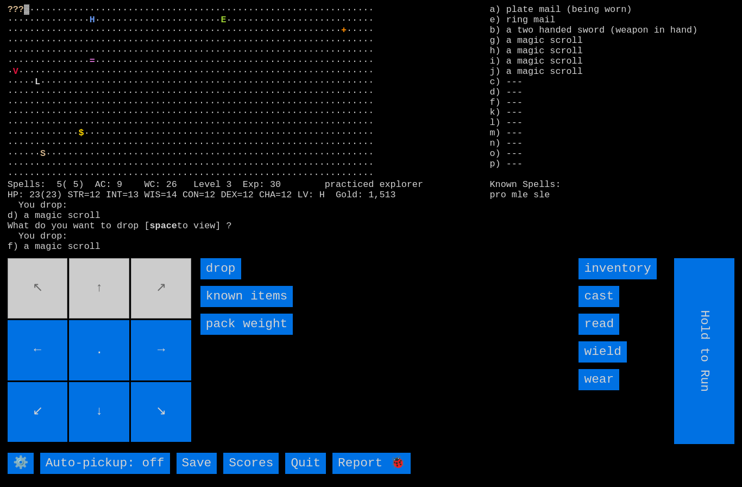
click at [235, 279] on input "drop" at bounding box center [220, 268] width 41 height 21
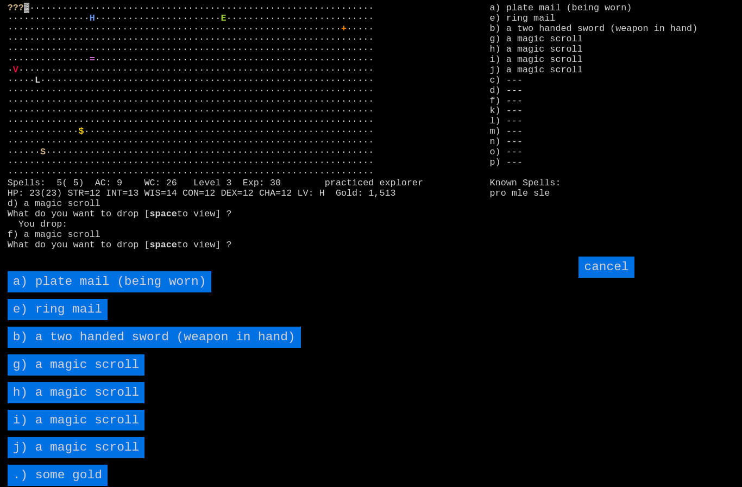
click at [64, 375] on scroll "g) a magic scroll" at bounding box center [76, 364] width 137 height 21
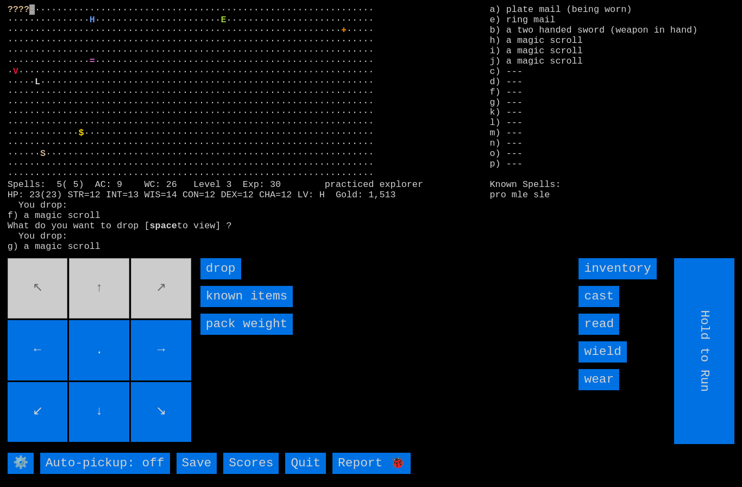
click at [230, 279] on input "drop" at bounding box center [220, 268] width 41 height 21
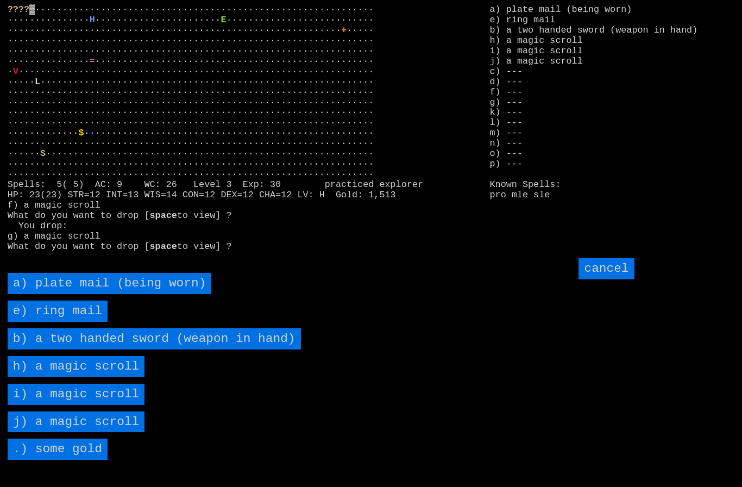
click at [60, 377] on scroll "h) a magic scroll" at bounding box center [76, 366] width 137 height 21
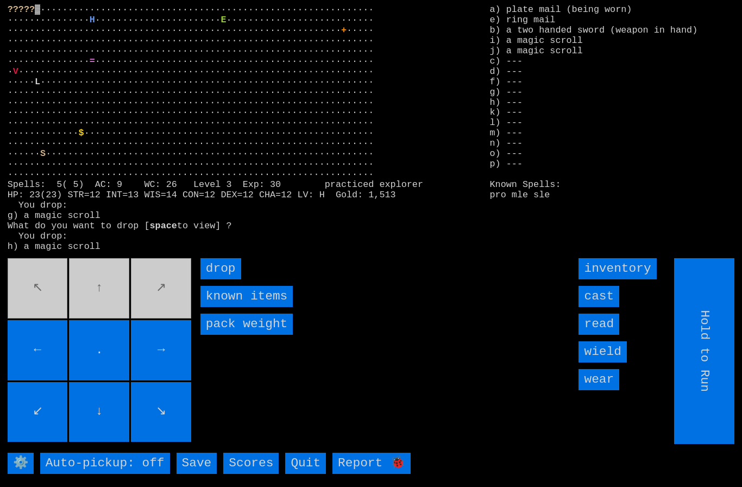
click at [223, 279] on input "drop" at bounding box center [220, 268] width 41 height 21
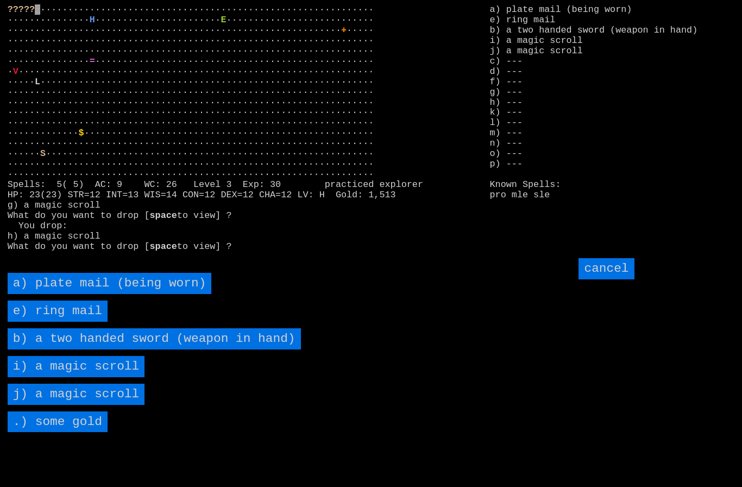
click at [58, 377] on scroll "i) a magic scroll" at bounding box center [76, 366] width 137 height 21
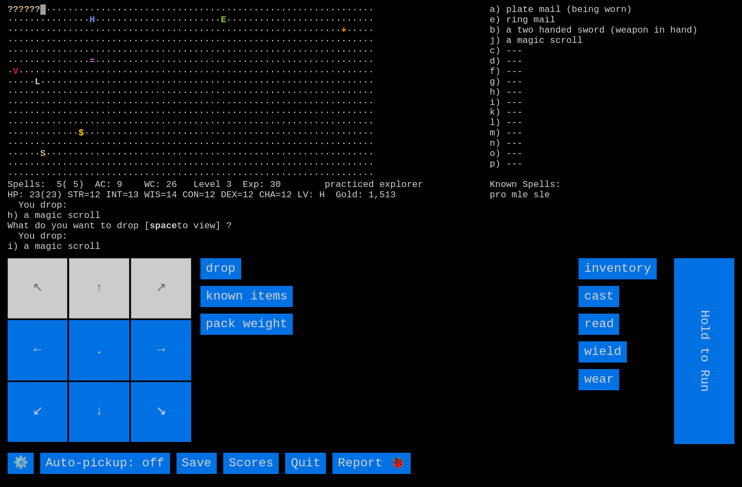
click at [231, 279] on input "drop" at bounding box center [220, 268] width 41 height 21
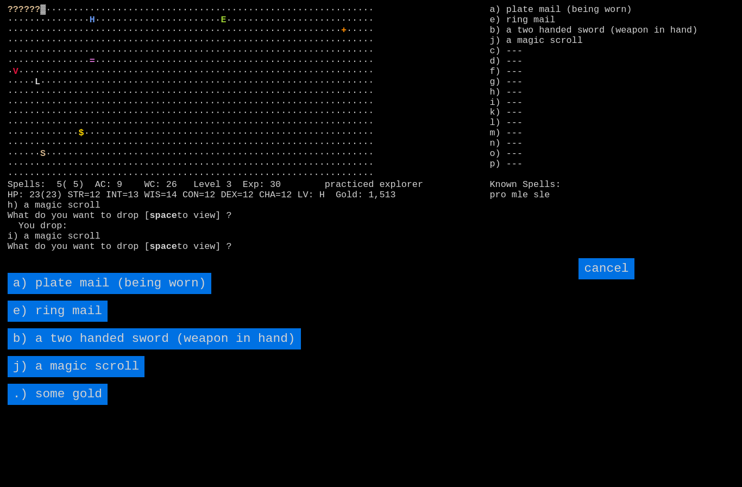
click at [59, 377] on scroll "j) a magic scroll" at bounding box center [76, 366] width 137 height 21
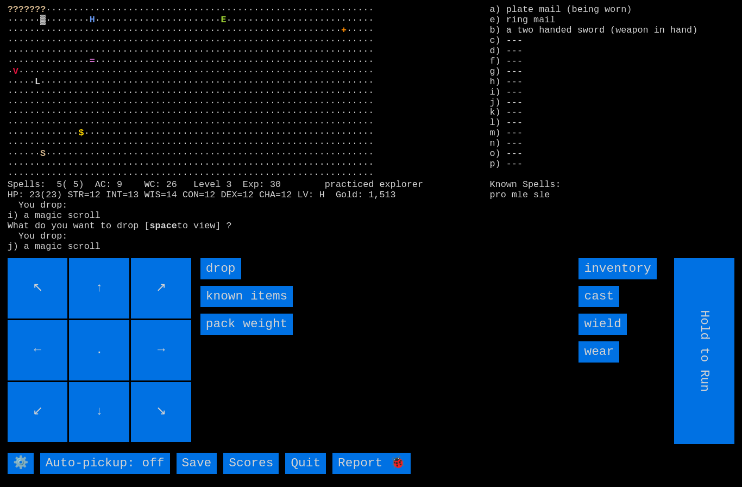
type input "Choose Direction"
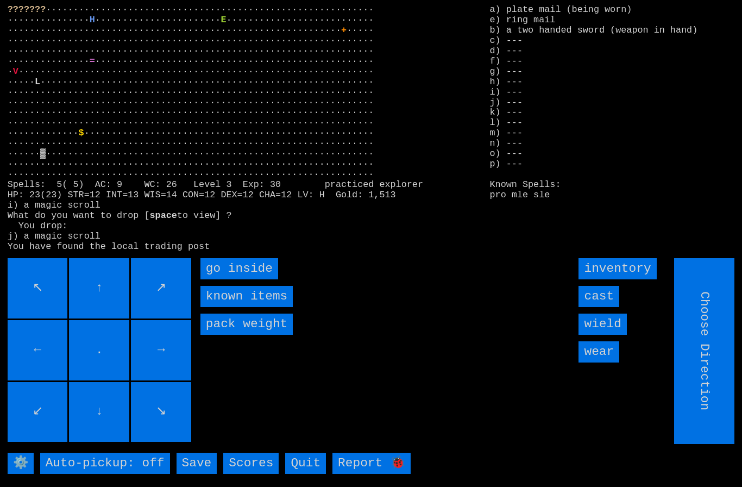
type input "Hold to Run"
click at [256, 279] on inside "go inside" at bounding box center [239, 268] width 78 height 21
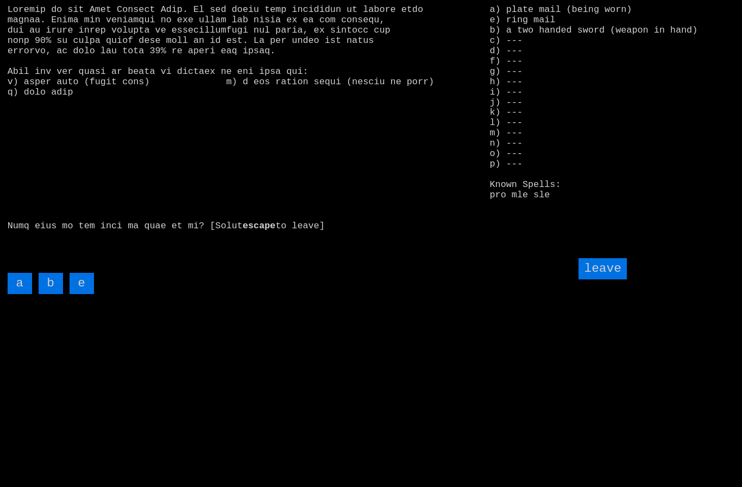
click at [80, 294] on input "e" at bounding box center [82, 283] width 24 height 21
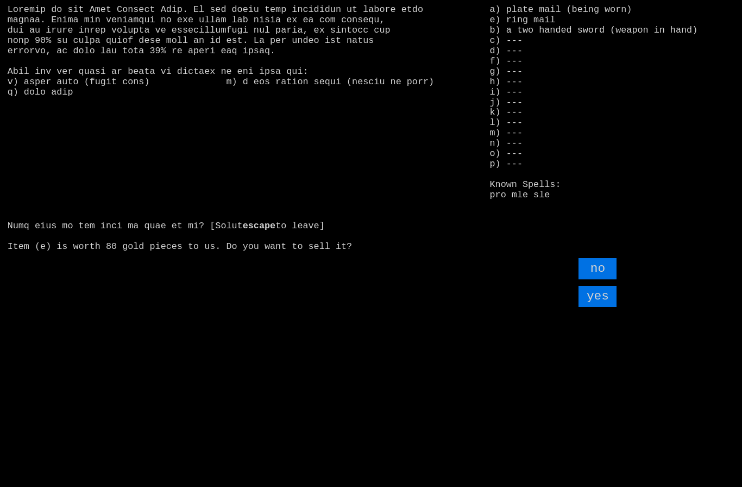
click at [597, 307] on input "yes" at bounding box center [598, 296] width 38 height 21
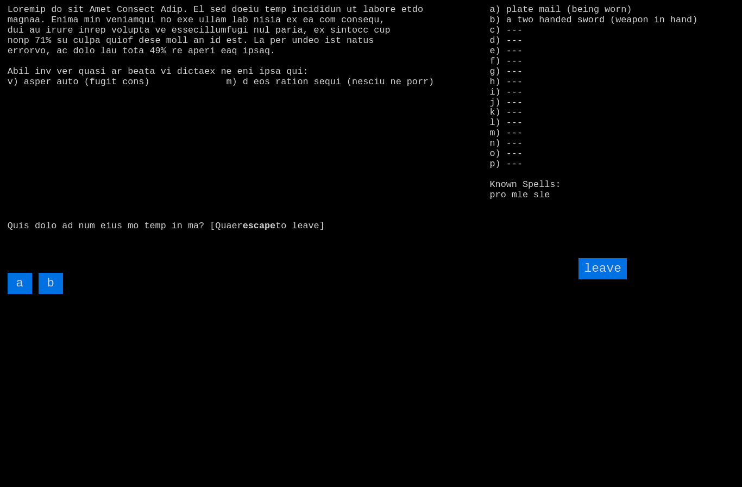
click at [601, 279] on input "leave" at bounding box center [603, 268] width 48 height 21
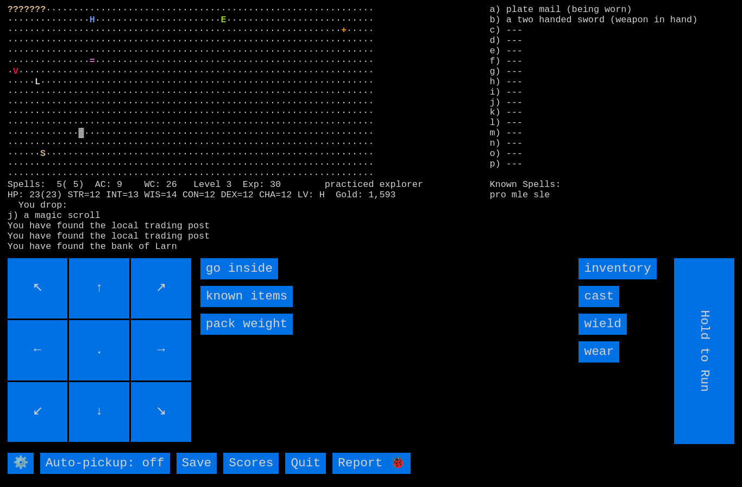
click at [229, 279] on inside "go inside" at bounding box center [239, 268] width 78 height 21
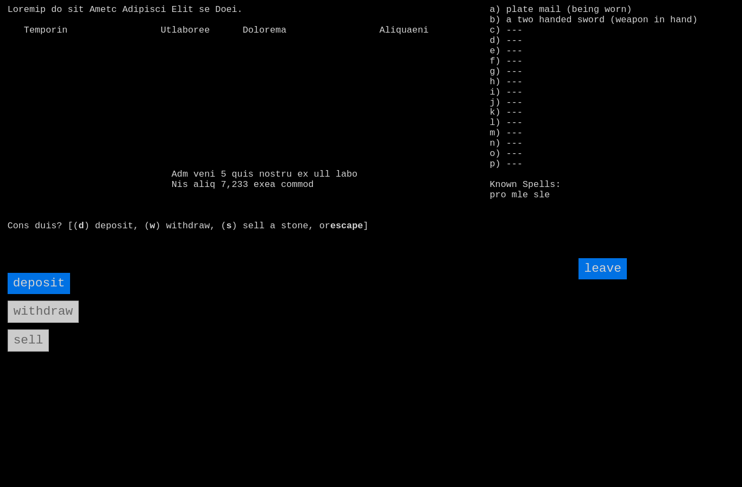
click at [32, 294] on input "deposit" at bounding box center [39, 283] width 63 height 21
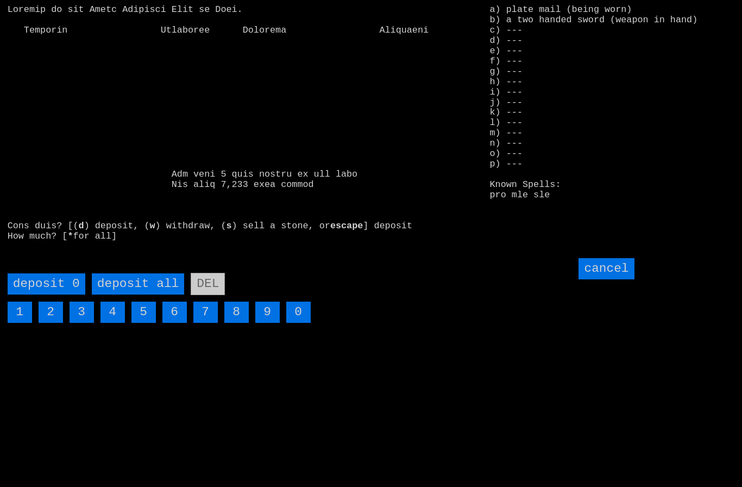
click at [160, 294] on all "deposit all" at bounding box center [138, 283] width 92 height 21
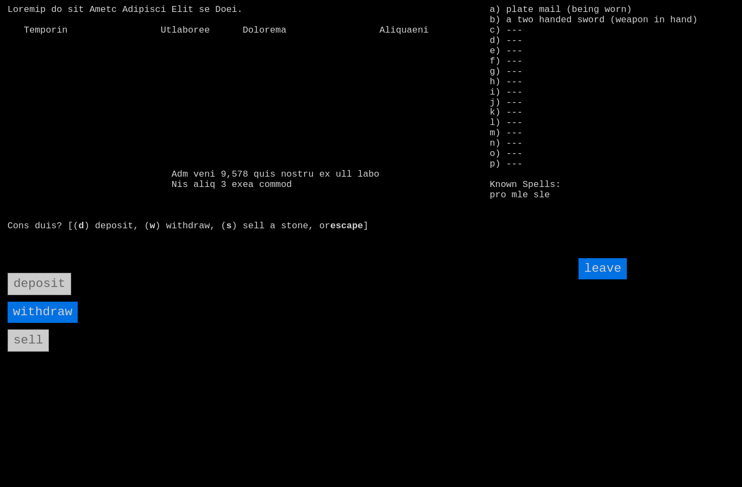
click at [605, 279] on input "leave" at bounding box center [603, 268] width 48 height 21
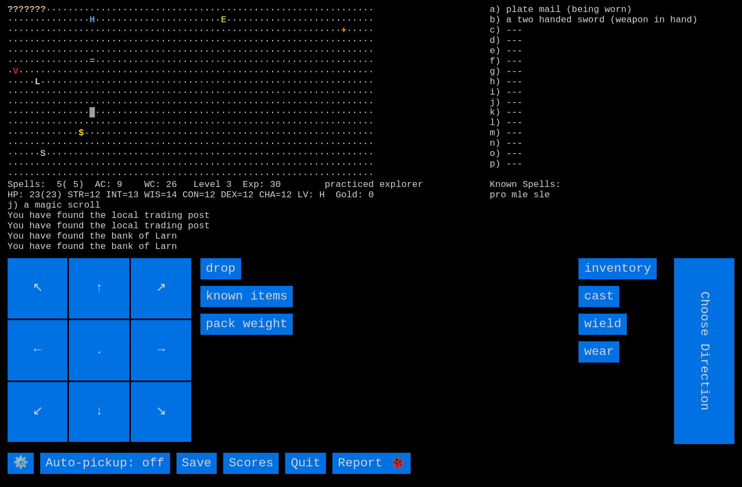
type input "Hold to Run"
type input "Choose Direction"
type input "Hold to Run"
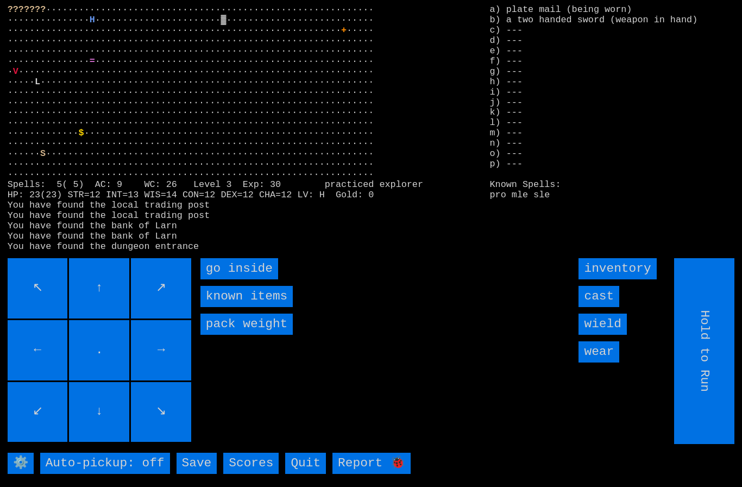
click at [220, 278] on inside "go inside" at bounding box center [239, 268] width 78 height 21
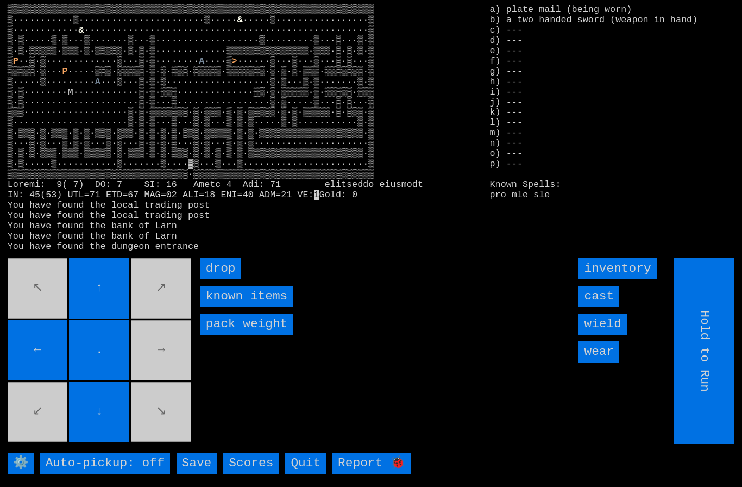
type input "Choose Direction"
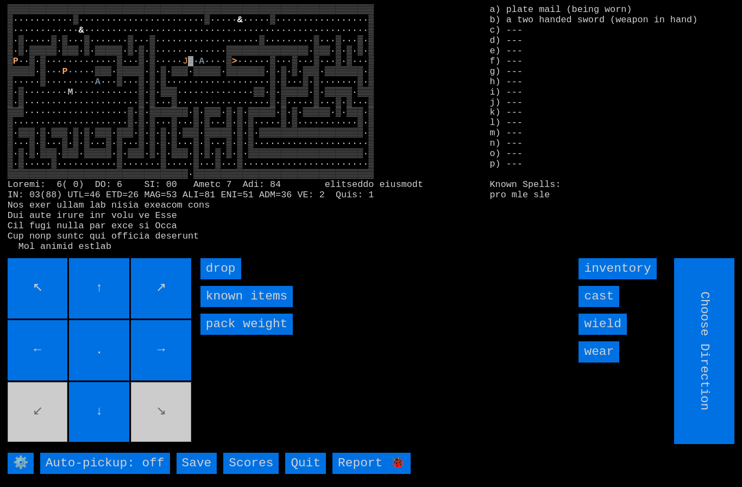
type input "Hold to Run"
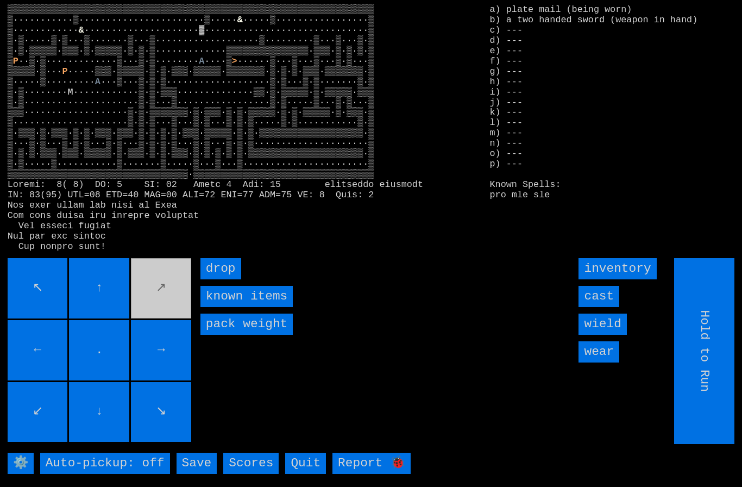
type input "Choose Direction"
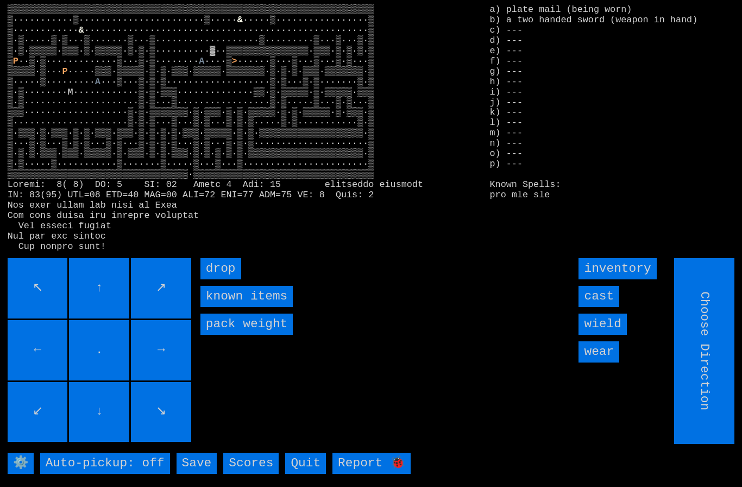
type input "Hold to Run"
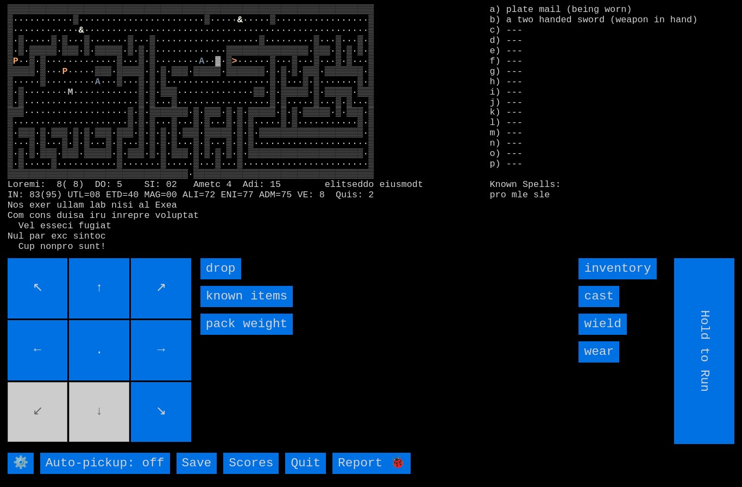
type input "Choose Direction"
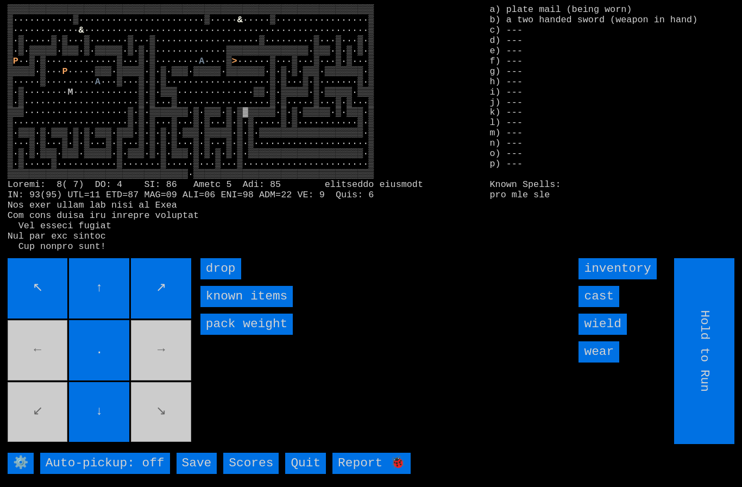
type input "Choose Direction"
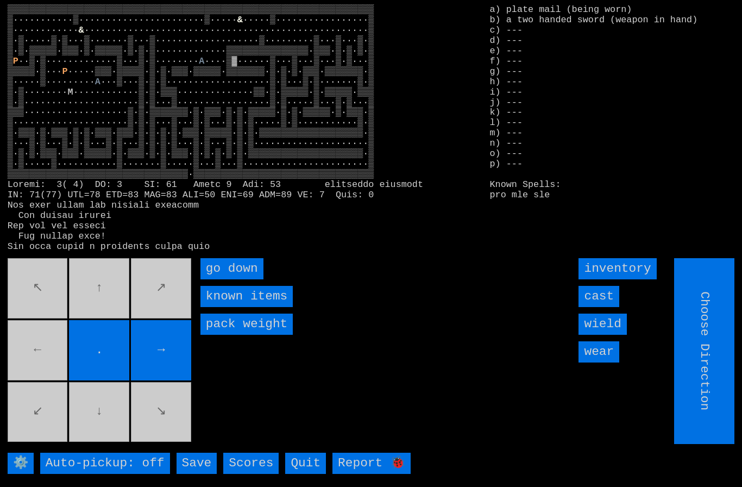
type input "Hold to Run"
click at [224, 279] on down "go down" at bounding box center [231, 268] width 63 height 21
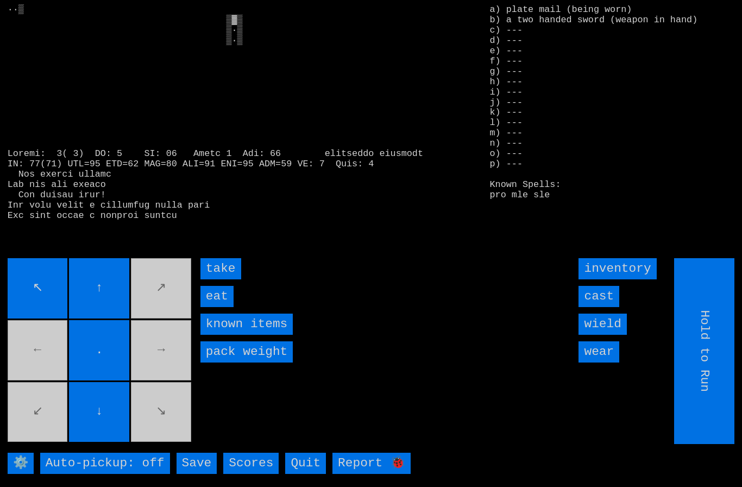
click at [216, 279] on input "take" at bounding box center [220, 268] width 41 height 21
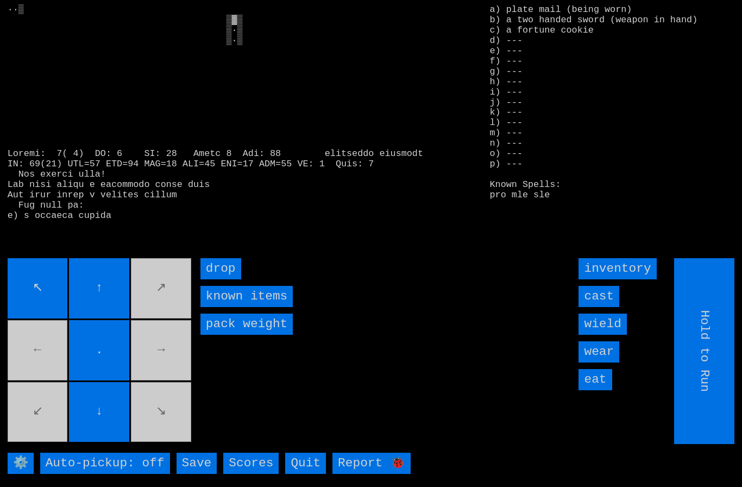
click at [601, 390] on input "eat" at bounding box center [595, 379] width 33 height 21
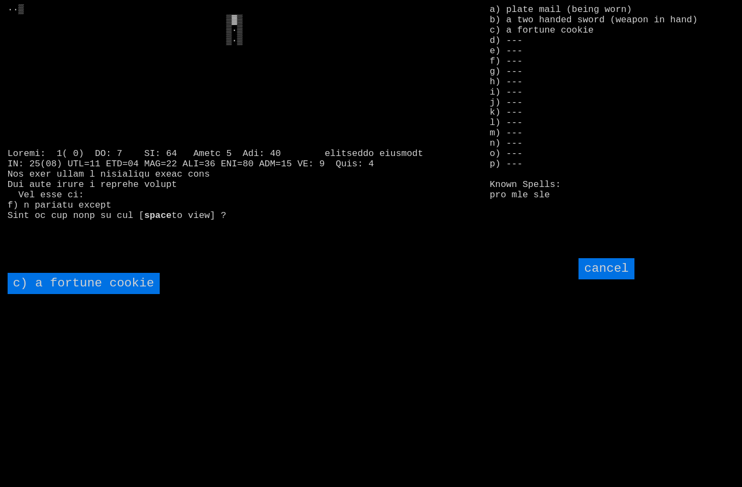
click at [54, 294] on cookie "c) a fortune cookie" at bounding box center [84, 283] width 152 height 21
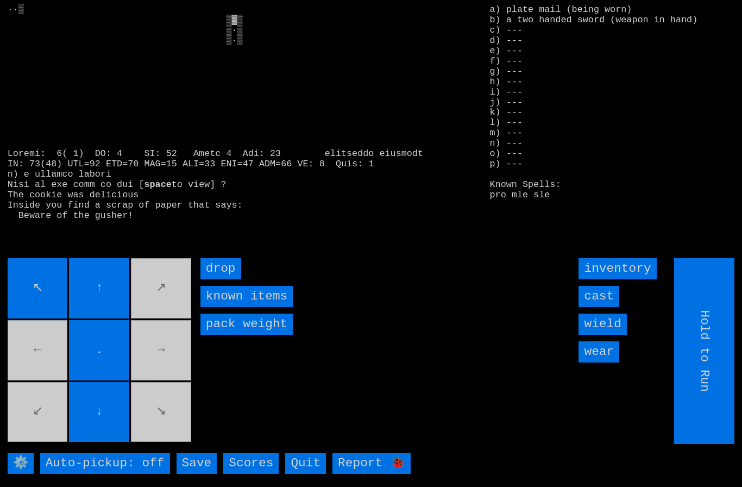
click at [715, 416] on input "Hold to Run" at bounding box center [705, 351] width 60 height 186
type input "Choose Direction"
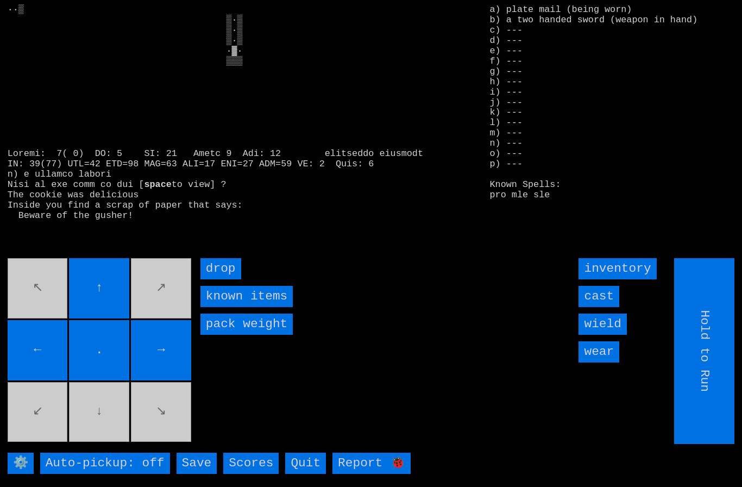
type input "Choose Direction"
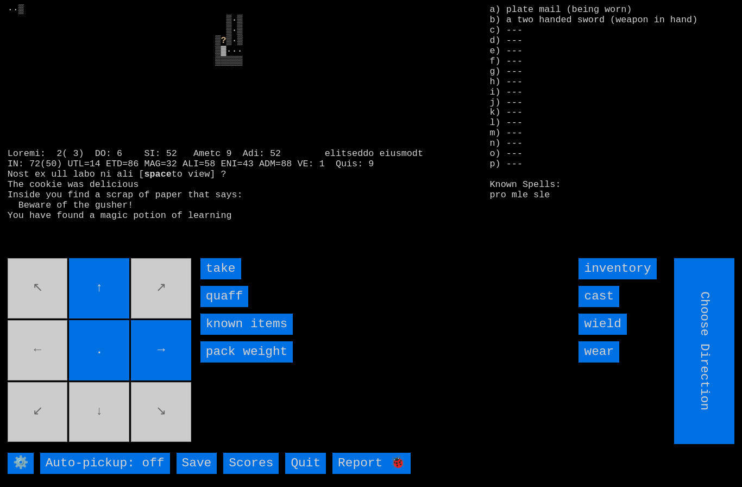
type input "Hold to Run"
click at [233, 307] on input "quaff" at bounding box center [224, 296] width 48 height 21
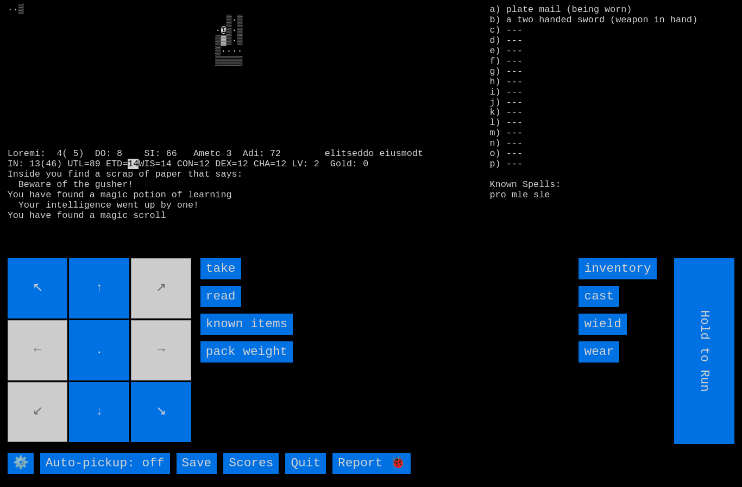
click at [231, 279] on input "take" at bounding box center [220, 268] width 41 height 21
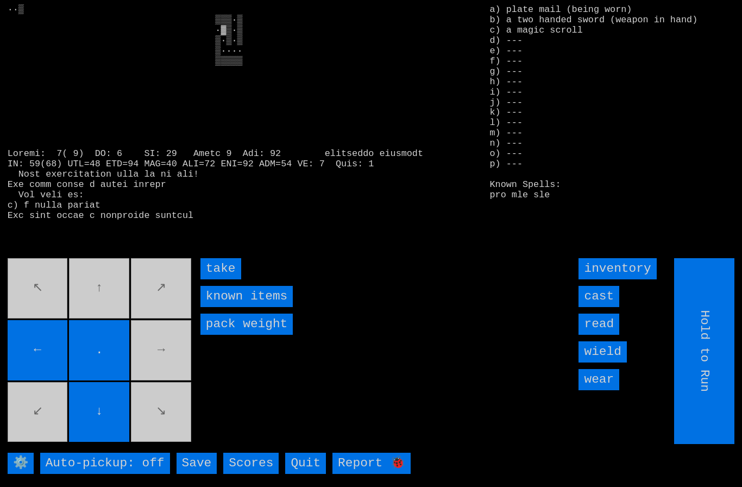
click at [228, 279] on input "take" at bounding box center [220, 268] width 41 height 21
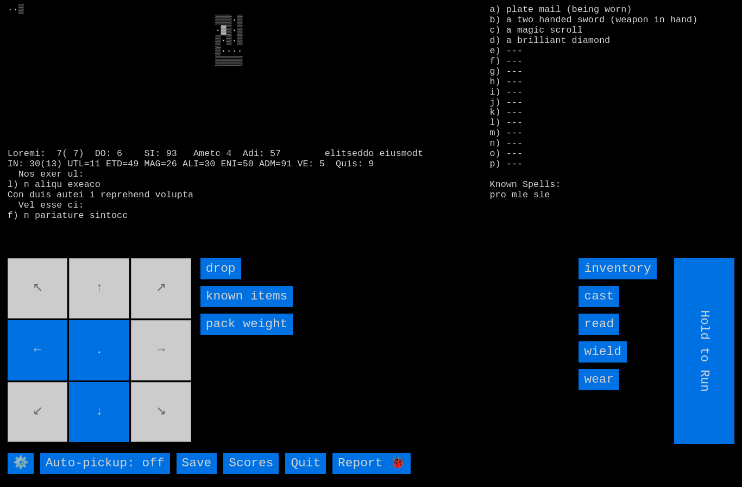
type input "Choose Direction"
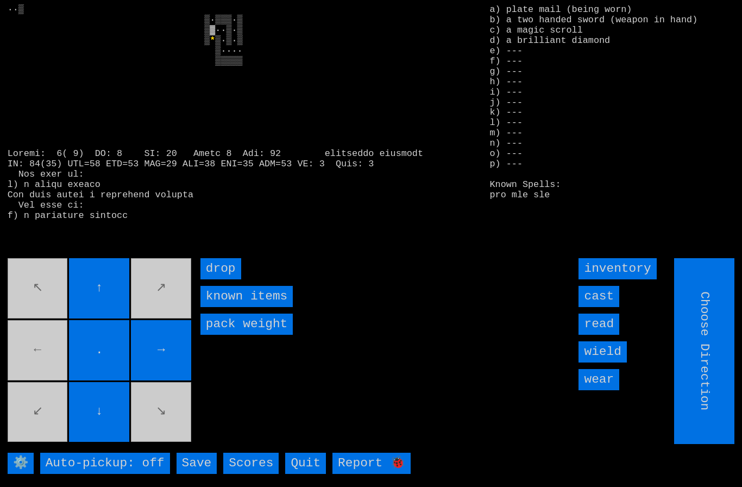
scroll to position [0, 0]
type input "Hold to Run"
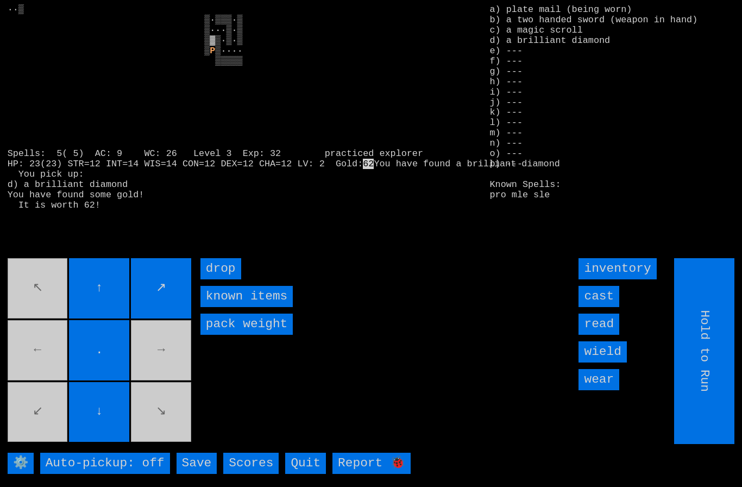
type input "Choose Direction"
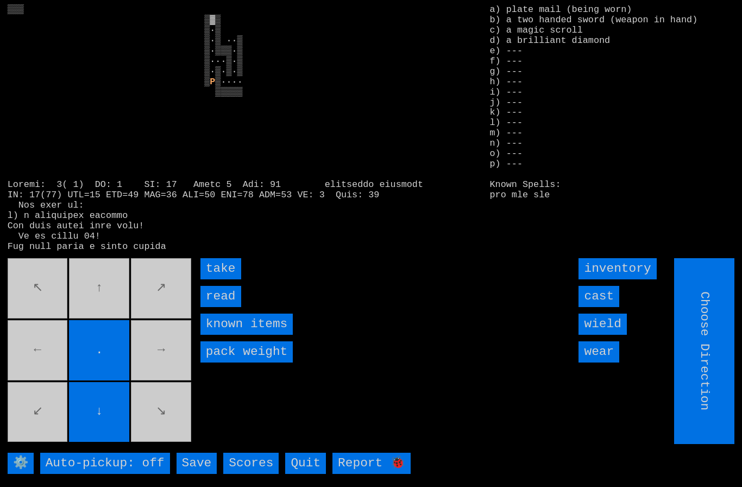
type input "Hold to Run"
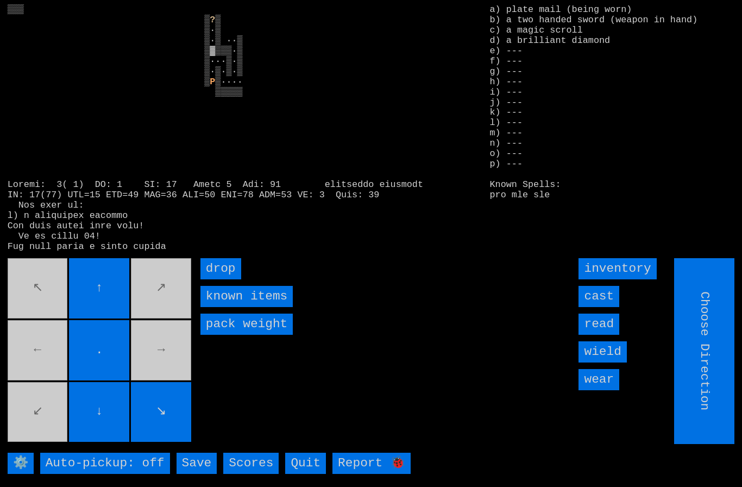
type input "Hold to Run"
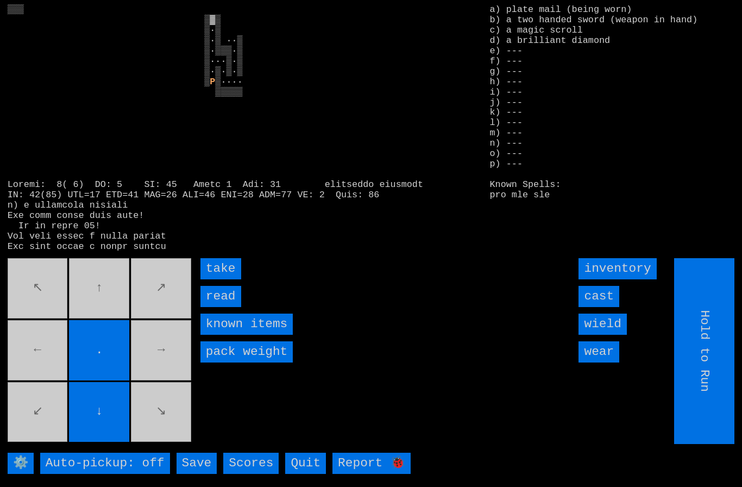
click at [215, 279] on input "take" at bounding box center [220, 268] width 41 height 21
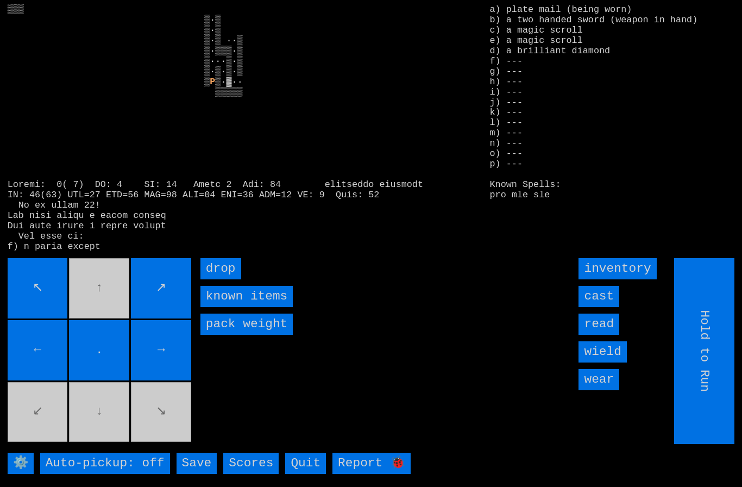
type input "Choose Direction"
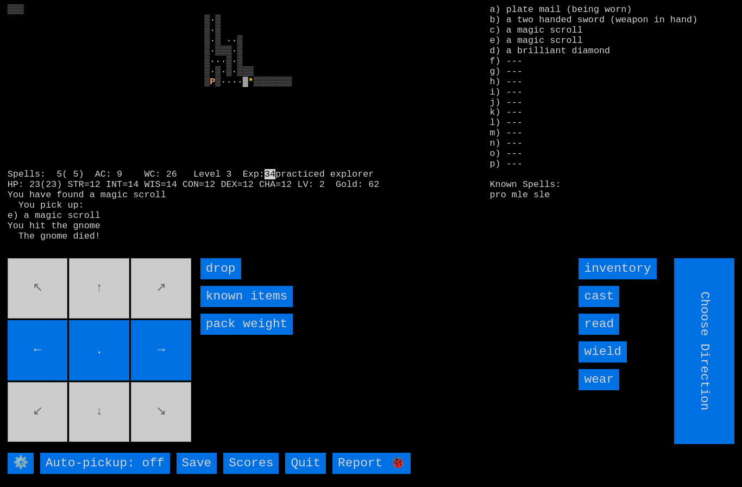
type input "Hold to Run"
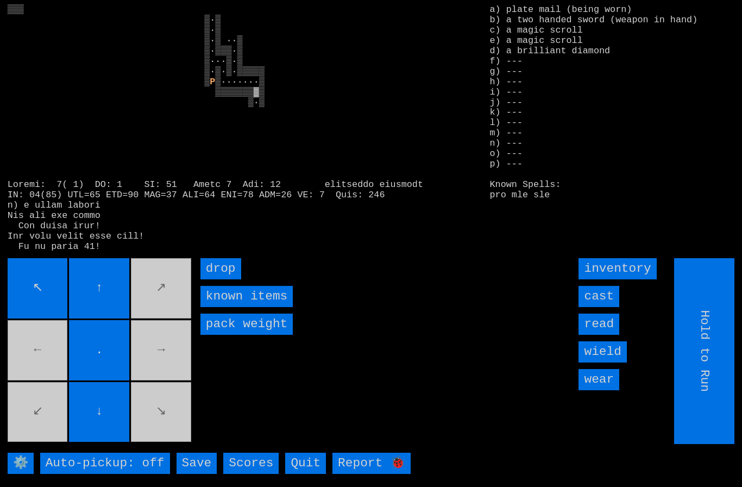
type input "Choose Direction"
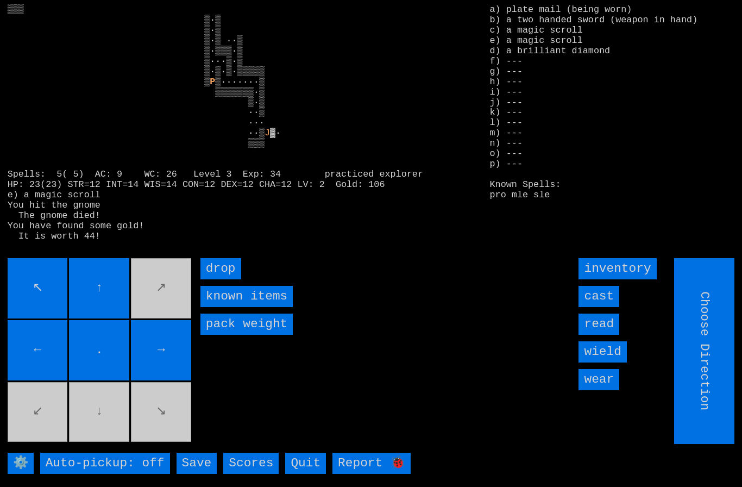
type input "Hold to Run"
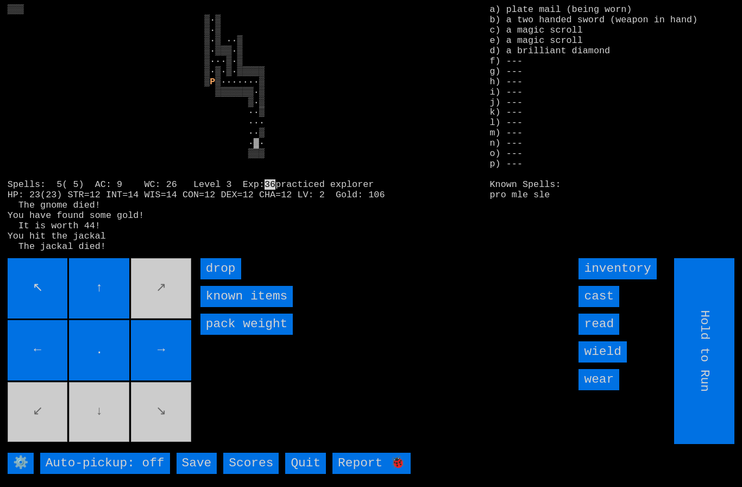
type input "Choose Direction"
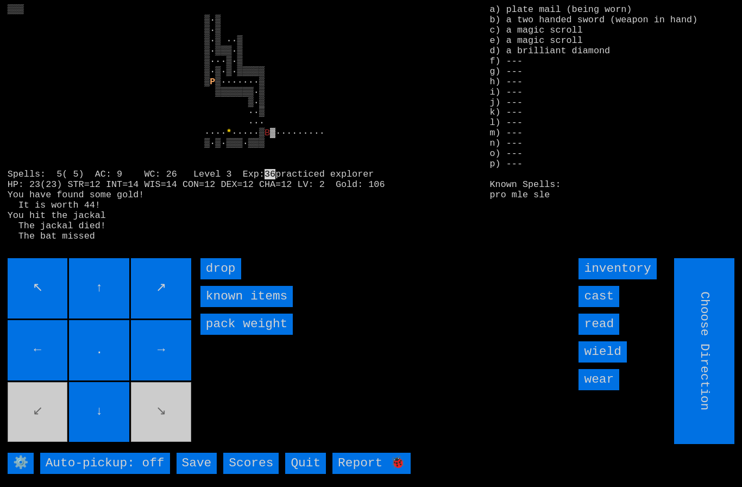
type input "Hold to Run"
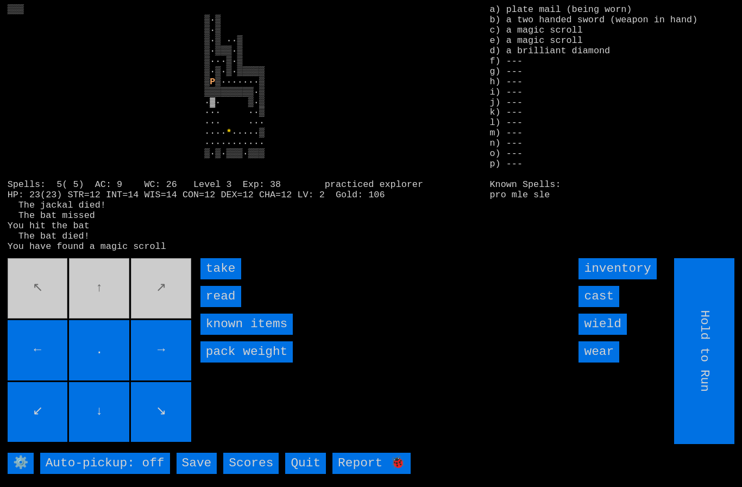
click at [216, 279] on input "take" at bounding box center [220, 268] width 41 height 21
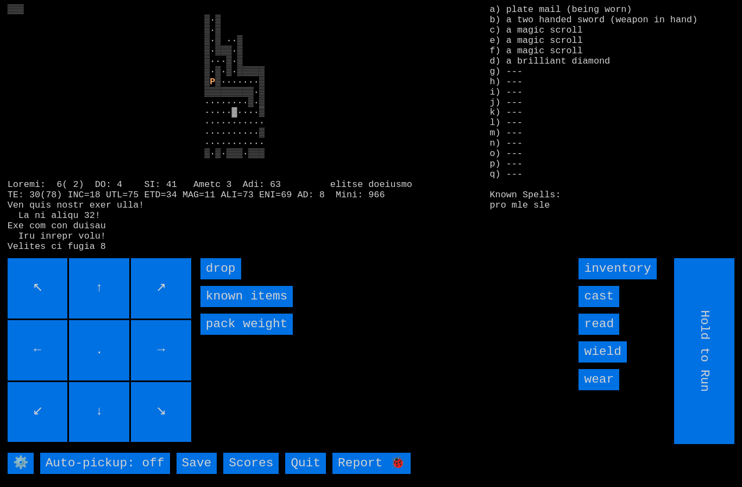
type input "Choose Direction"
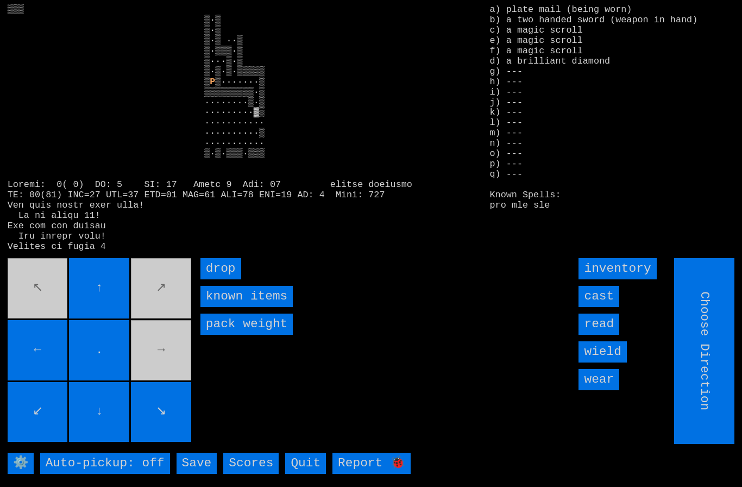
type input "Hold to Run"
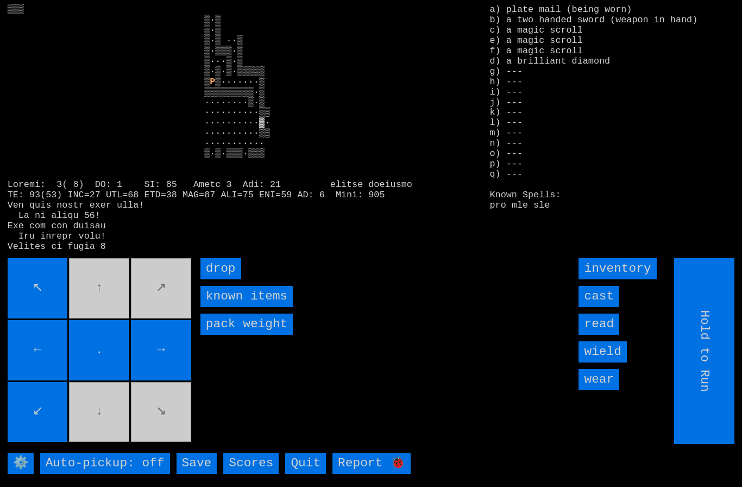
type input "Choose Direction"
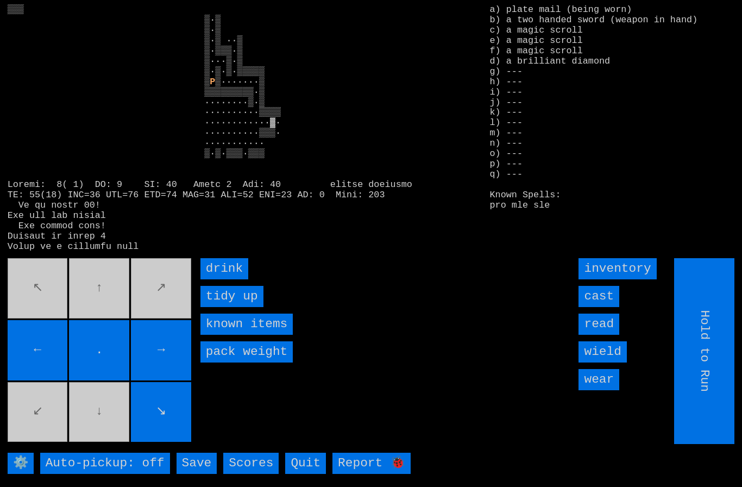
type input "Choose Direction"
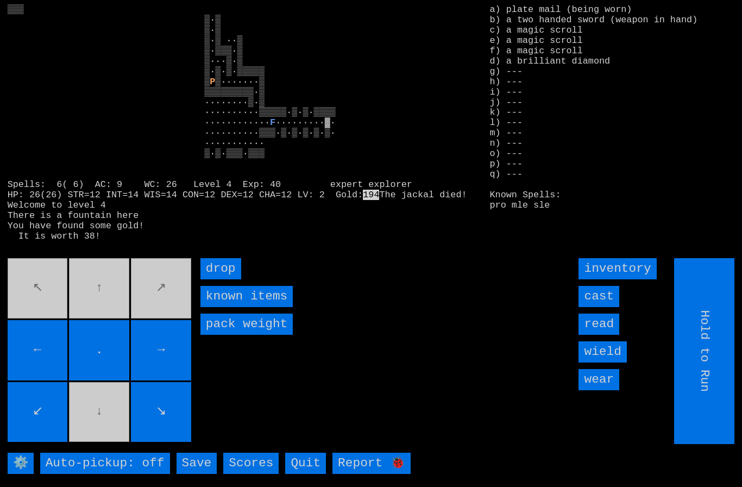
type input "Choose Direction"
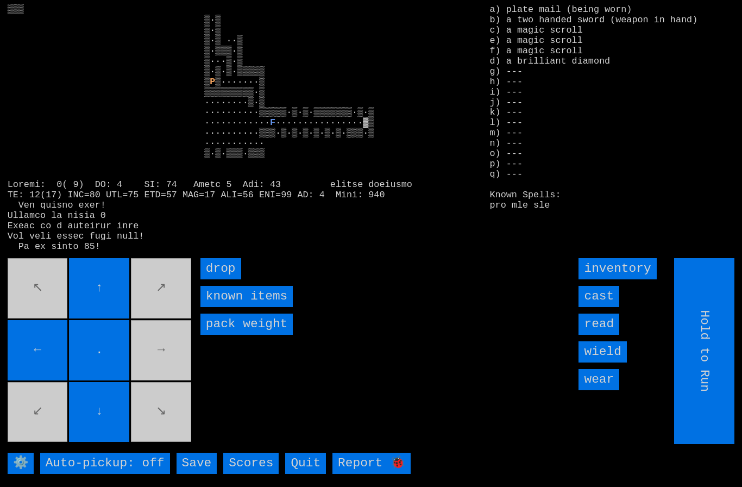
type input "Choose Direction"
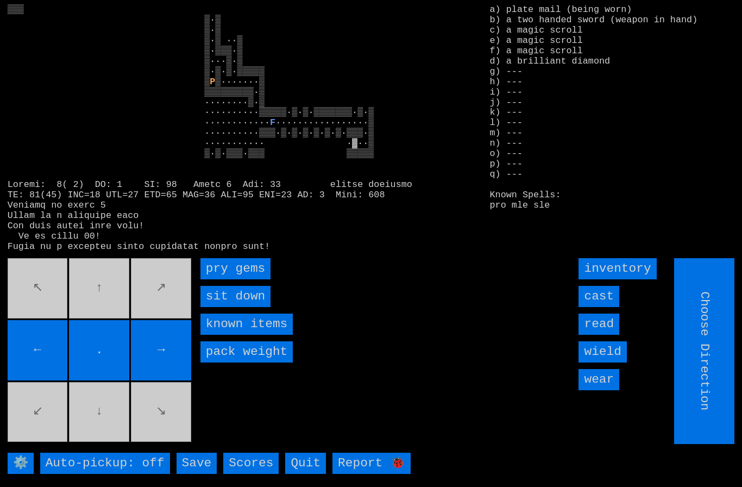
type input "Hold to Run"
click at [222, 279] on gems "pry gems" at bounding box center [235, 268] width 70 height 21
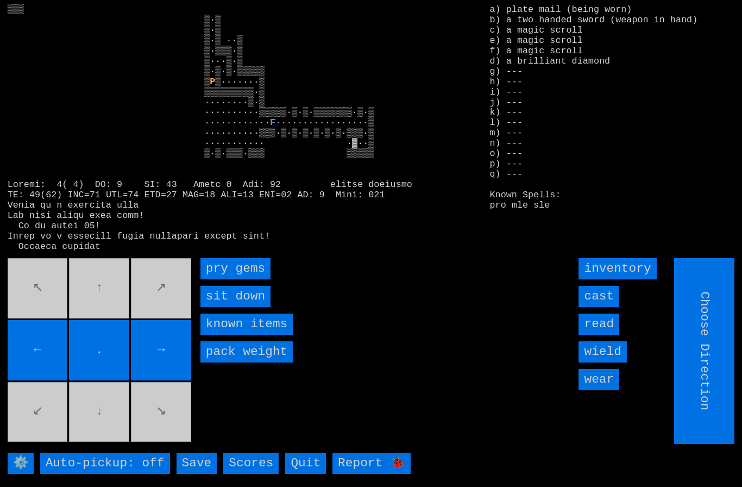
type input "Hold to Run"
click at [722, 398] on input "Hold to Run" at bounding box center [705, 351] width 60 height 186
click at [224, 279] on gems "pry gems" at bounding box center [235, 268] width 70 height 21
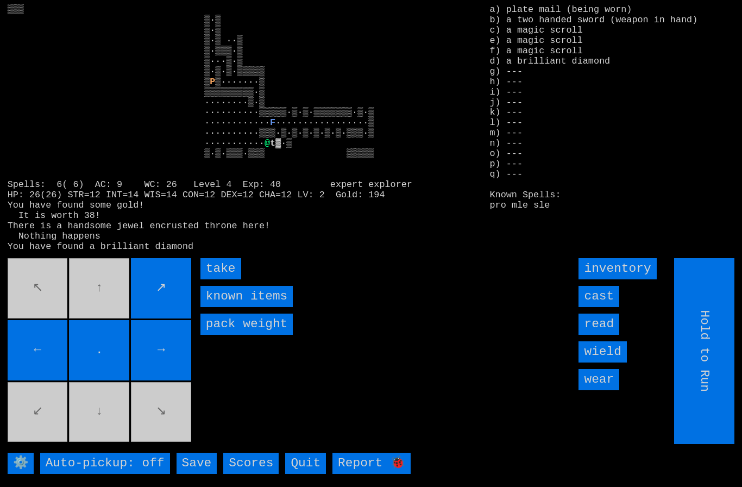
click at [229, 279] on input "take" at bounding box center [220, 268] width 41 height 21
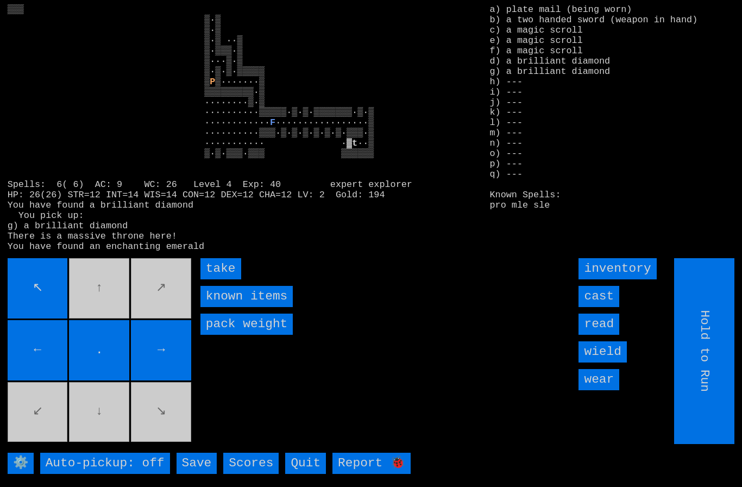
click at [226, 279] on input "take" at bounding box center [220, 268] width 41 height 21
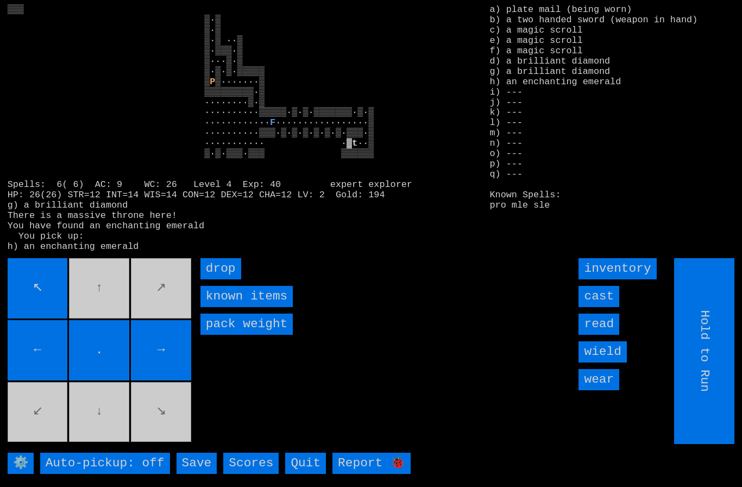
type input "Choose Direction"
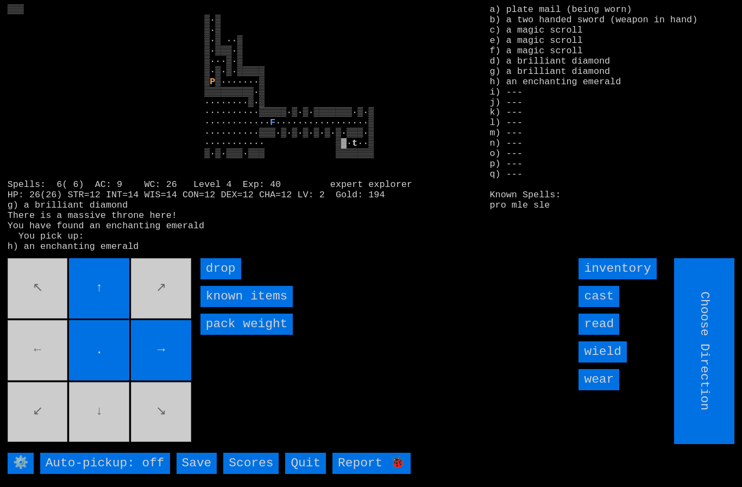
type input "Hold to Run"
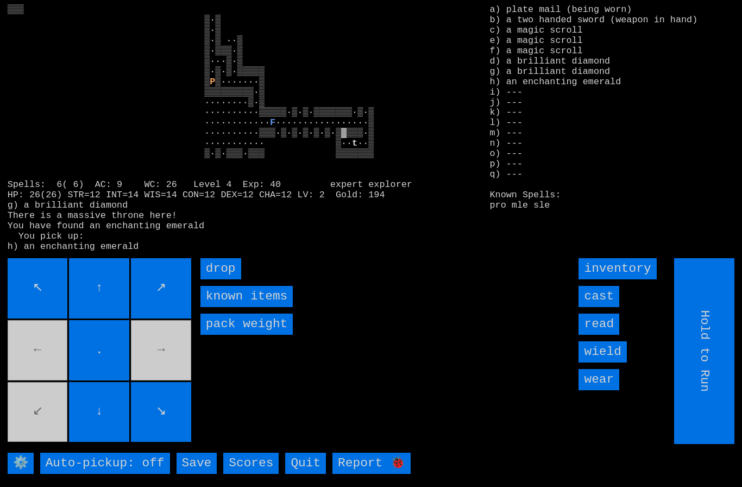
type input "Choose Direction"
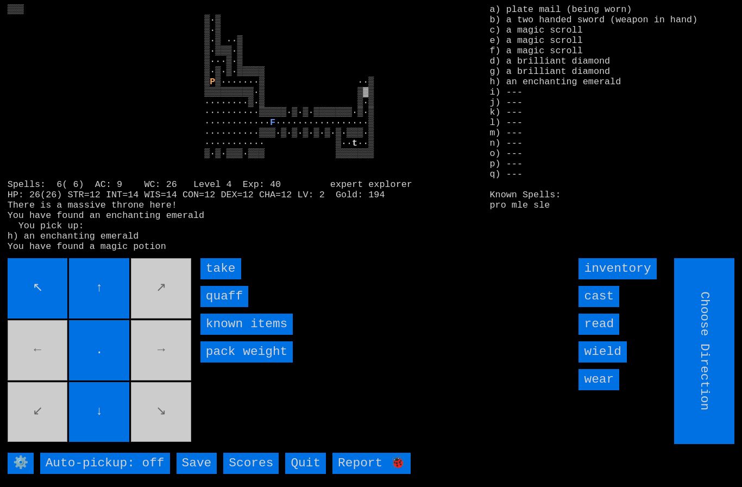
type input "Hold to Run"
click at [236, 307] on input "quaff" at bounding box center [224, 296] width 48 height 21
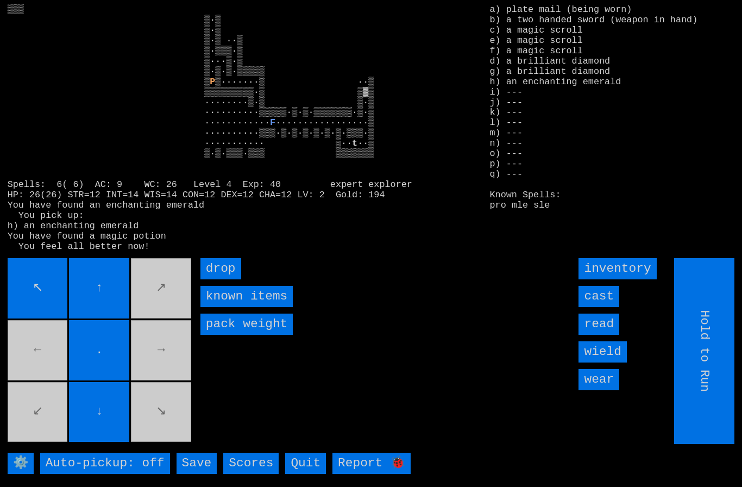
type input "Choose Direction"
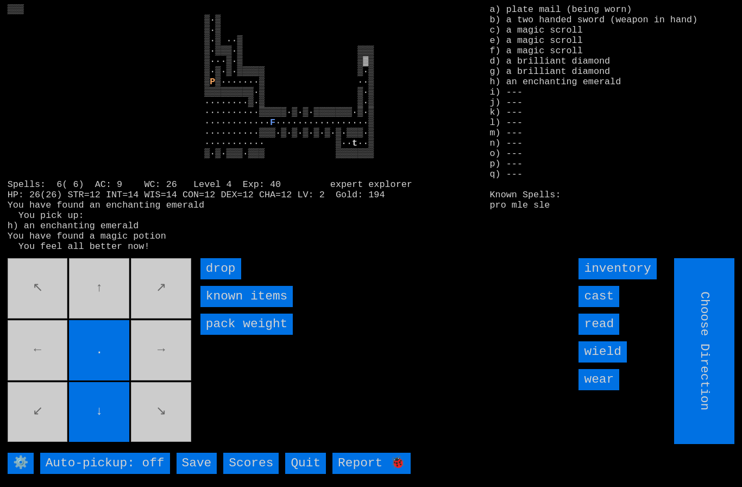
type input "Hold to Run"
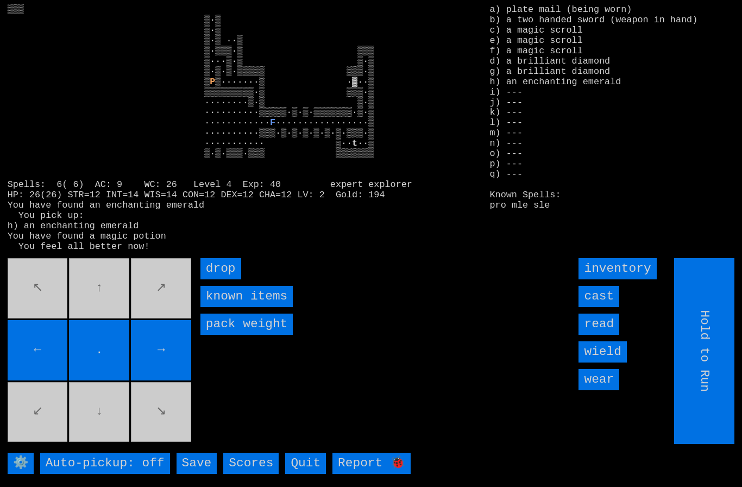
type input "Choose Direction"
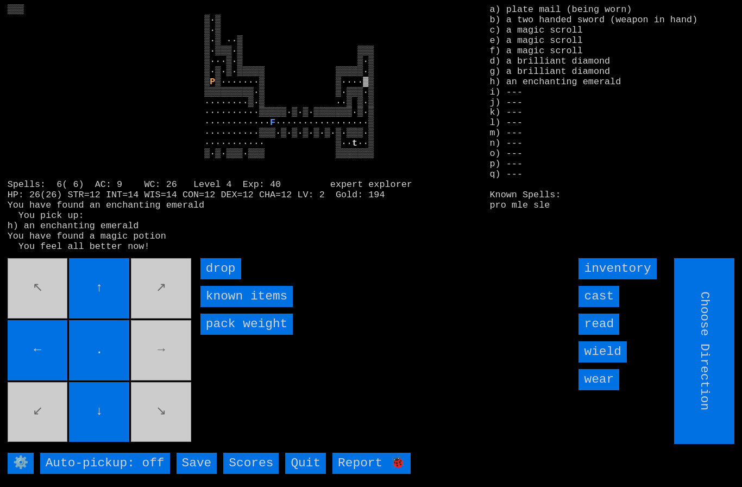
type input "Hold to Run"
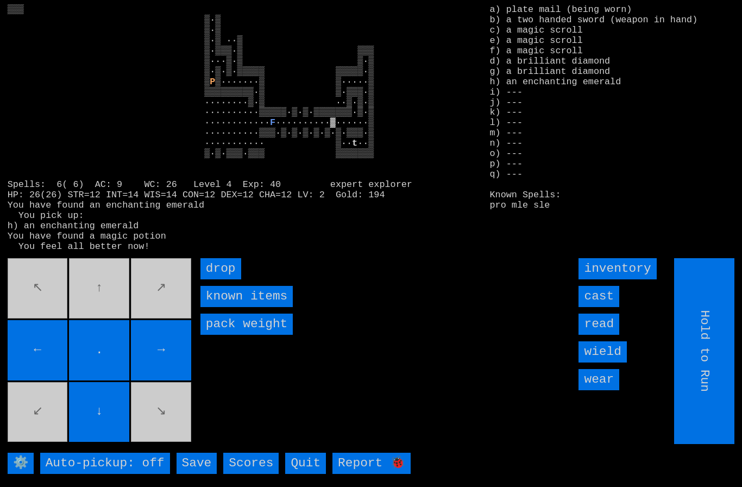
type input "Choose Direction"
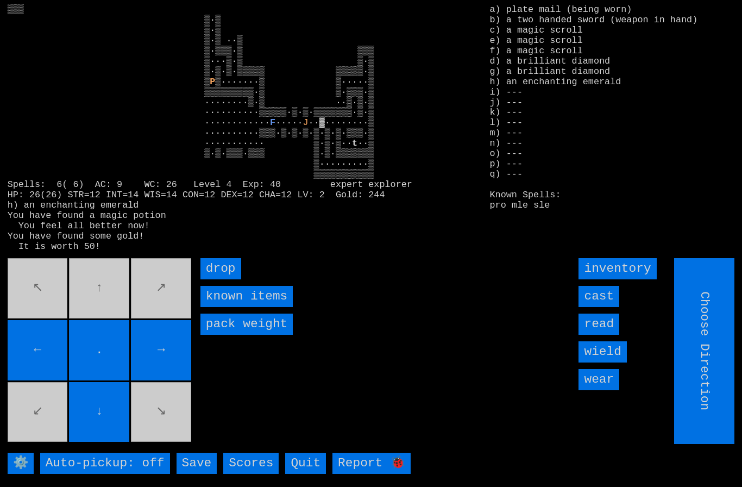
type input "Hold to Run"
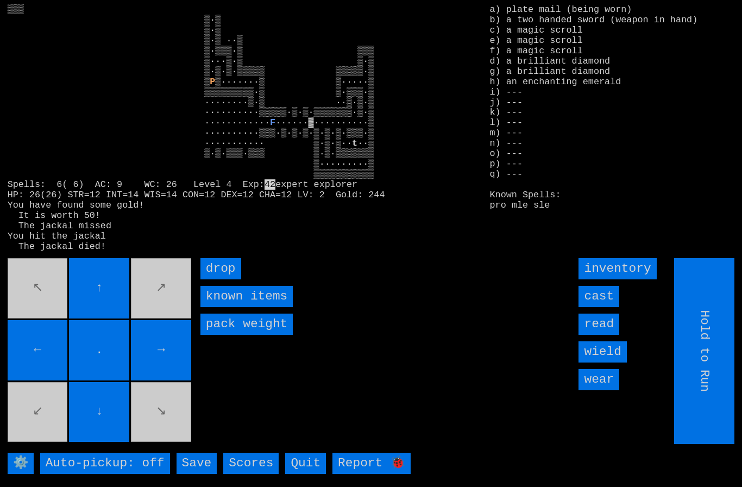
type input "Choose Direction"
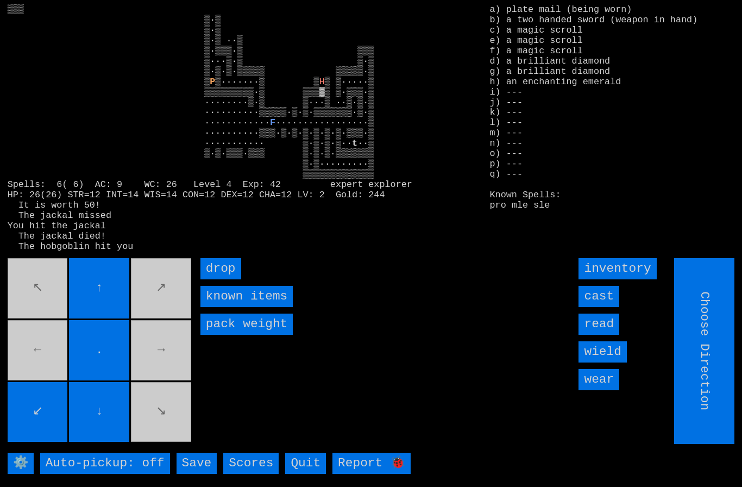
type input "Hold to Run"
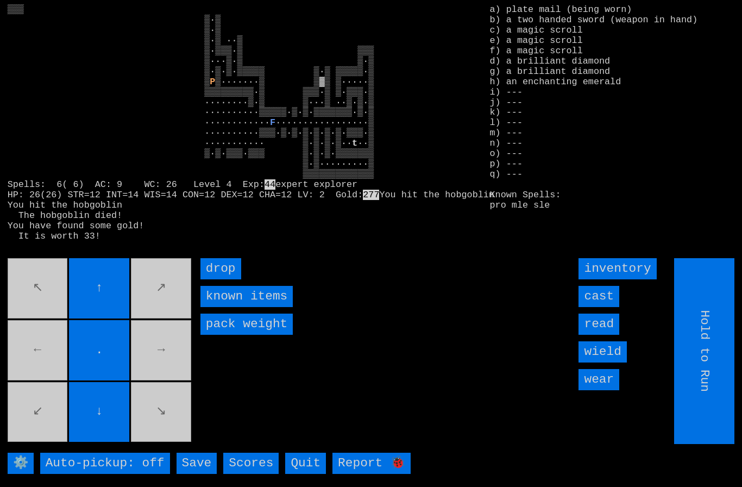
type input "Choose Direction"
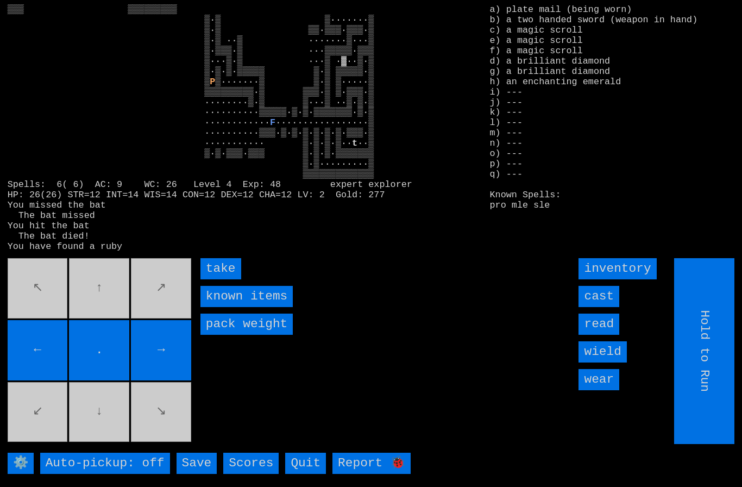
click at [217, 279] on input "take" at bounding box center [220, 268] width 41 height 21
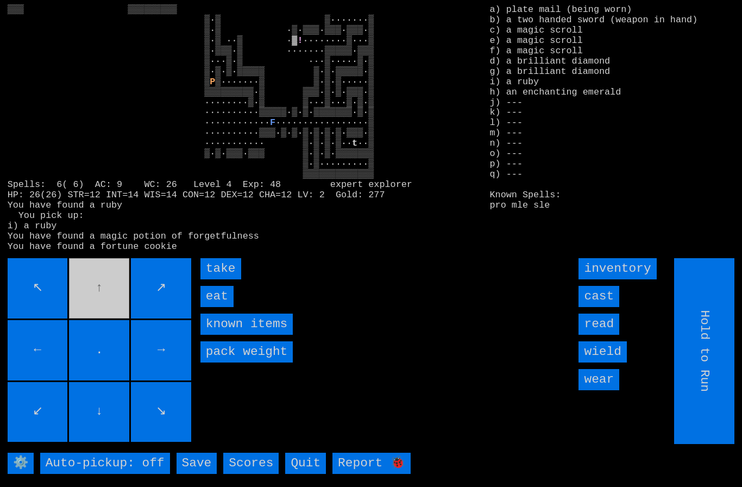
click at [216, 307] on input "eat" at bounding box center [216, 296] width 33 height 21
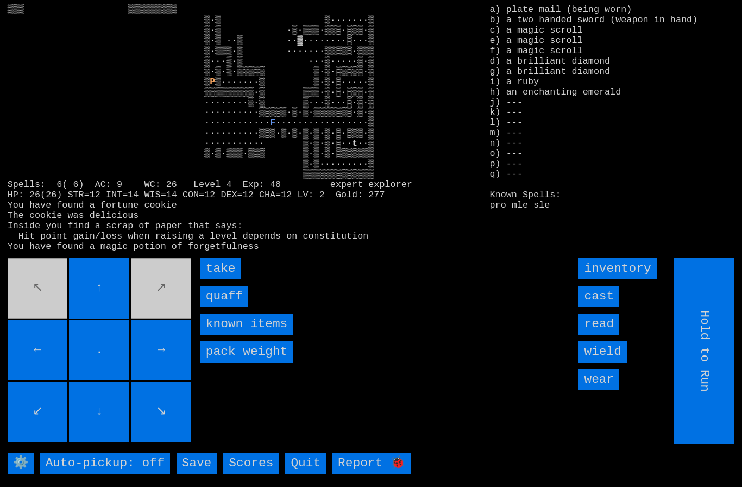
click at [216, 279] on input "take" at bounding box center [220, 268] width 41 height 21
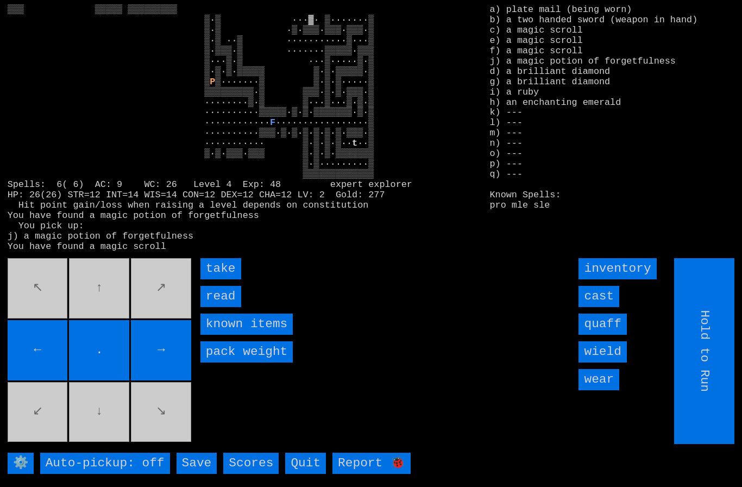
click at [215, 279] on input "take" at bounding box center [220, 268] width 41 height 21
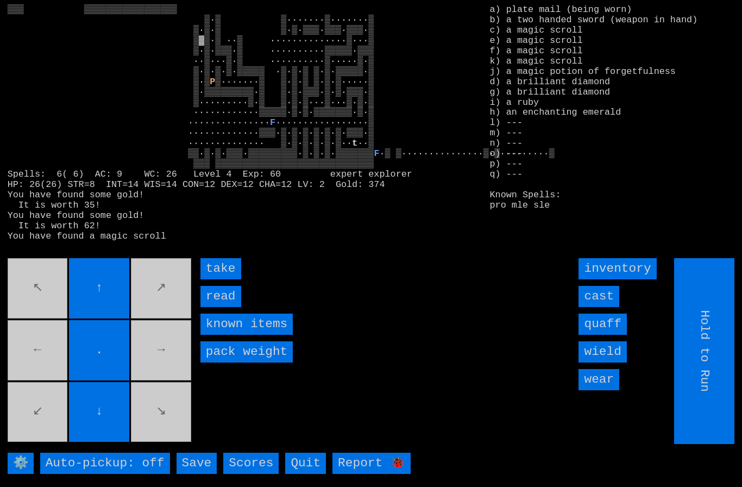
click at [215, 279] on input "take" at bounding box center [220, 268] width 41 height 21
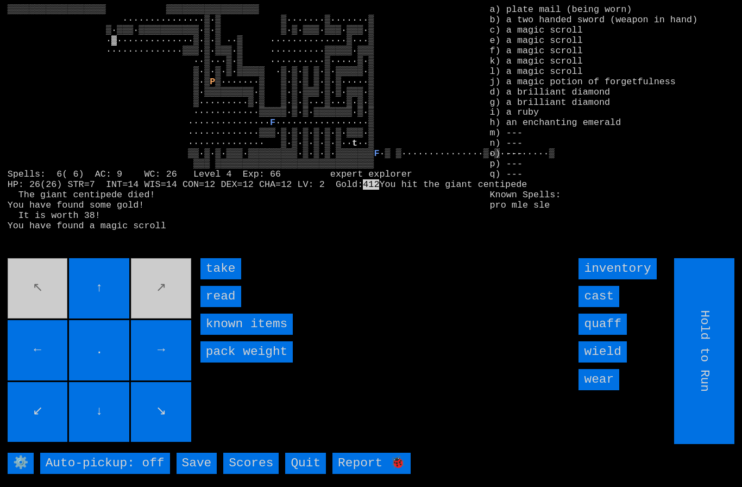
click at [218, 279] on input "take" at bounding box center [220, 268] width 41 height 21
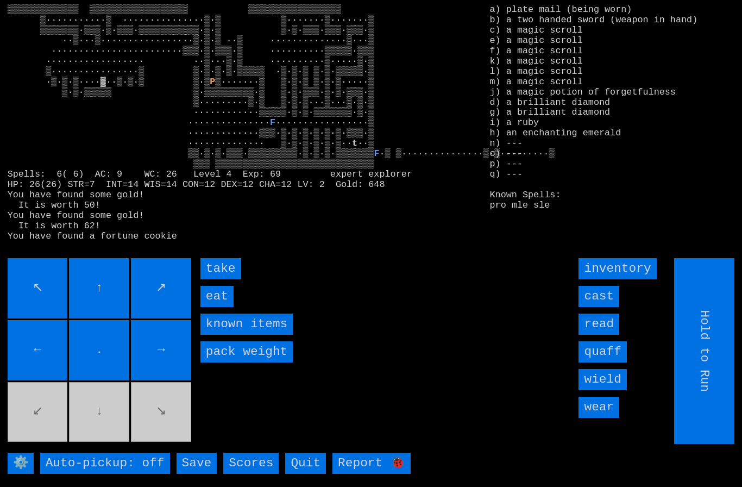
click at [212, 307] on input "eat" at bounding box center [216, 296] width 33 height 21
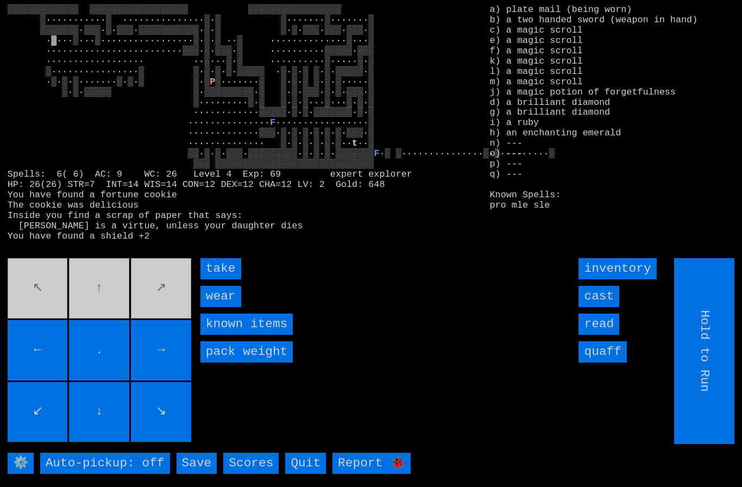
click at [218, 279] on input "take" at bounding box center [220, 268] width 41 height 21
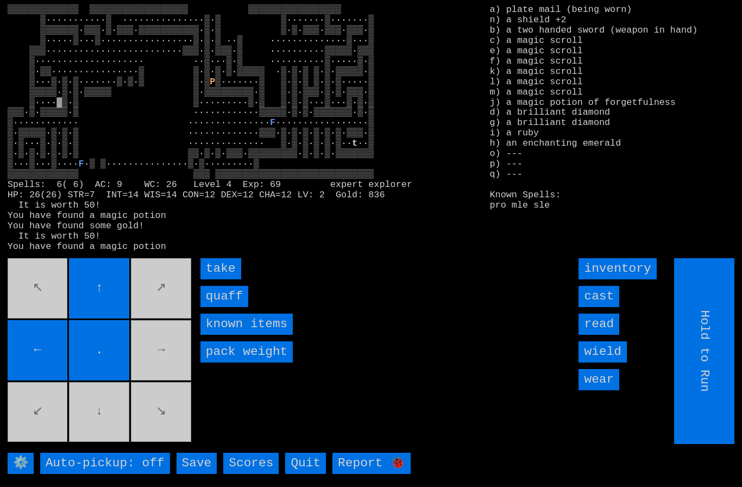
click at [219, 307] on input "quaff" at bounding box center [224, 296] width 48 height 21
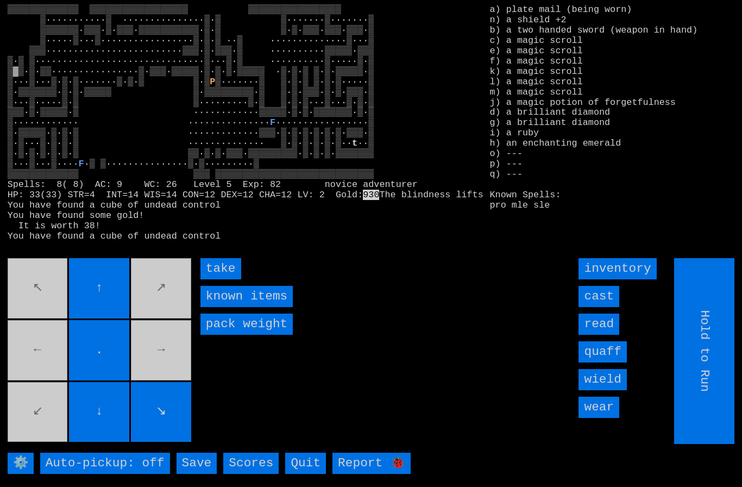
click at [221, 279] on input "take" at bounding box center [220, 268] width 41 height 21
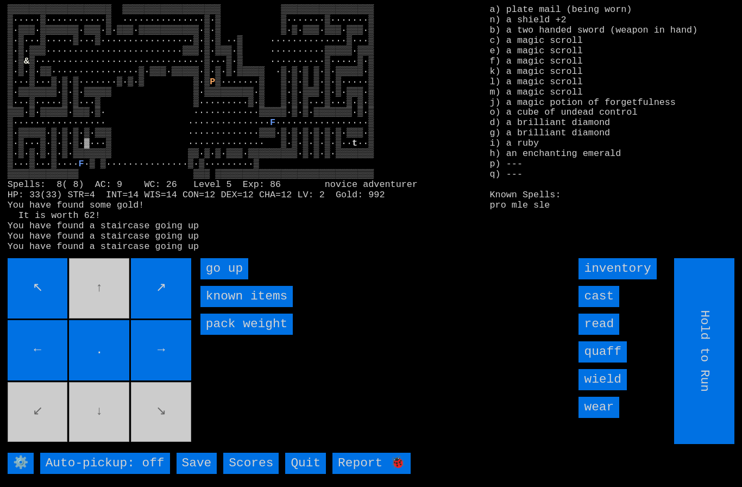
click at [222, 279] on up "go up" at bounding box center [224, 268] width 48 height 21
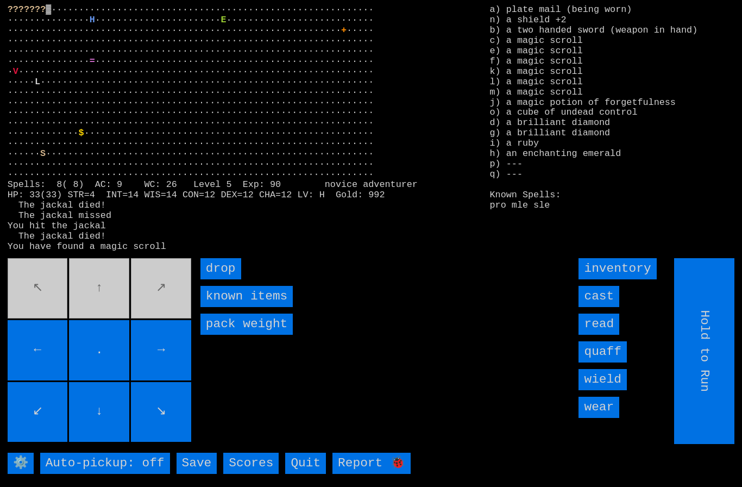
click at [217, 279] on input "drop" at bounding box center [220, 268] width 41 height 21
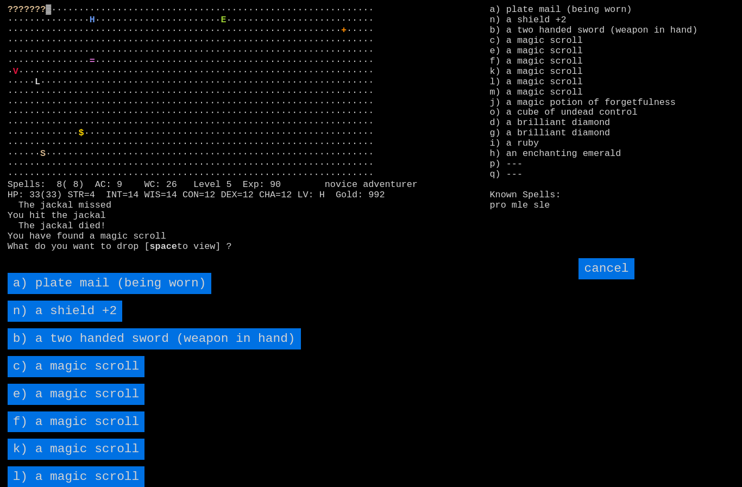
click at [84, 377] on scroll "c) a magic scroll" at bounding box center [76, 366] width 137 height 21
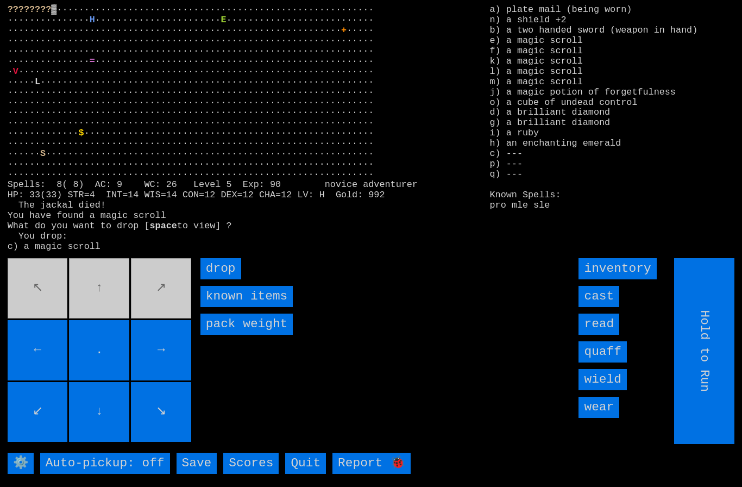
click at [217, 279] on input "drop" at bounding box center [220, 268] width 41 height 21
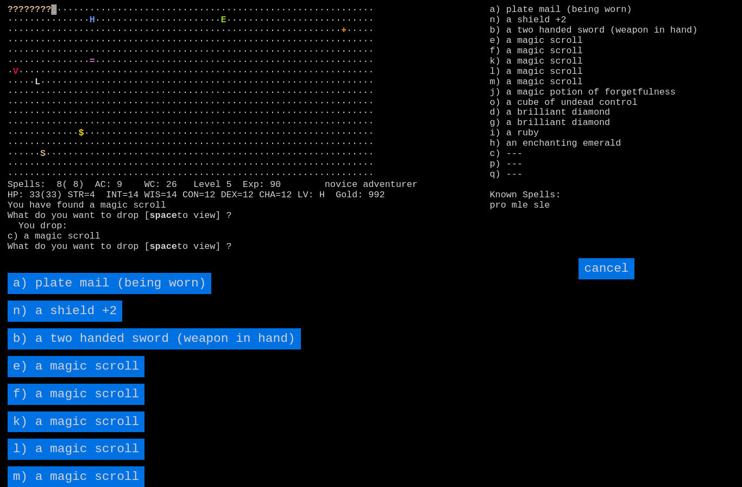
click at [96, 377] on scroll "e) a magic scroll" at bounding box center [76, 366] width 137 height 21
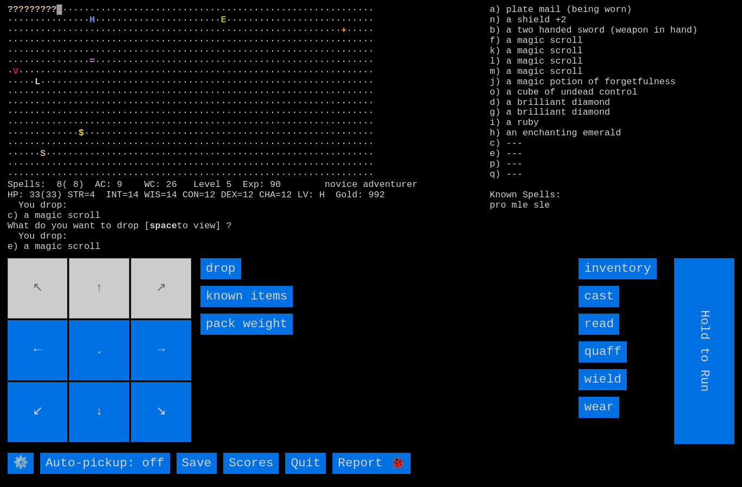
click at [215, 279] on input "drop" at bounding box center [220, 268] width 41 height 21
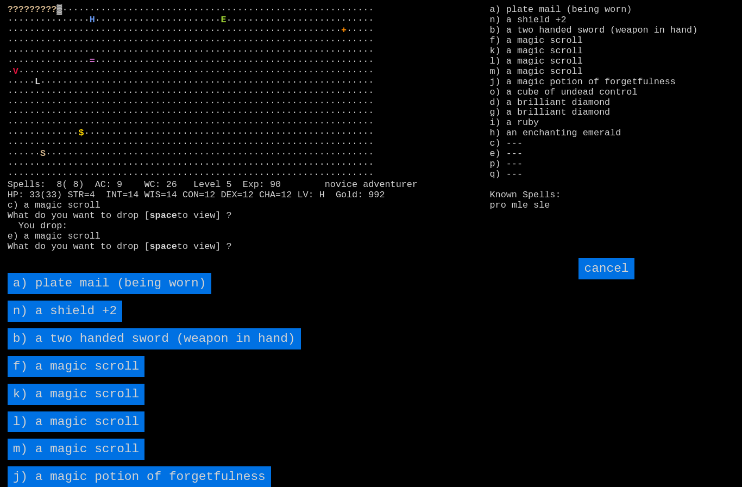
click at [102, 377] on scroll "f) a magic scroll" at bounding box center [76, 366] width 137 height 21
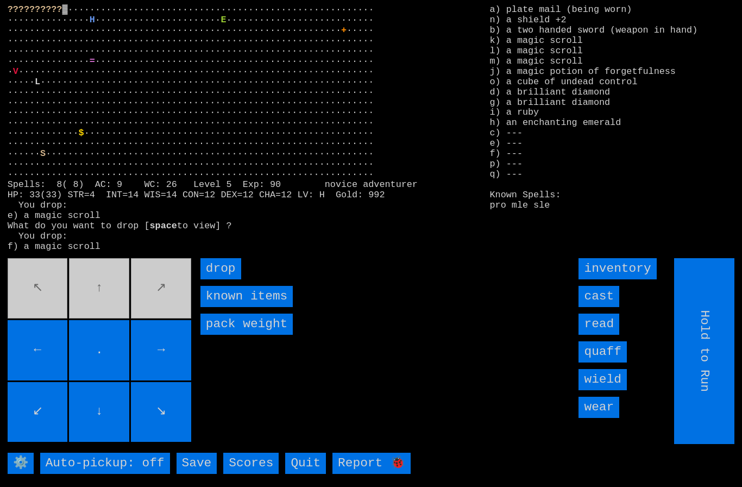
click at [212, 279] on input "drop" at bounding box center [220, 268] width 41 height 21
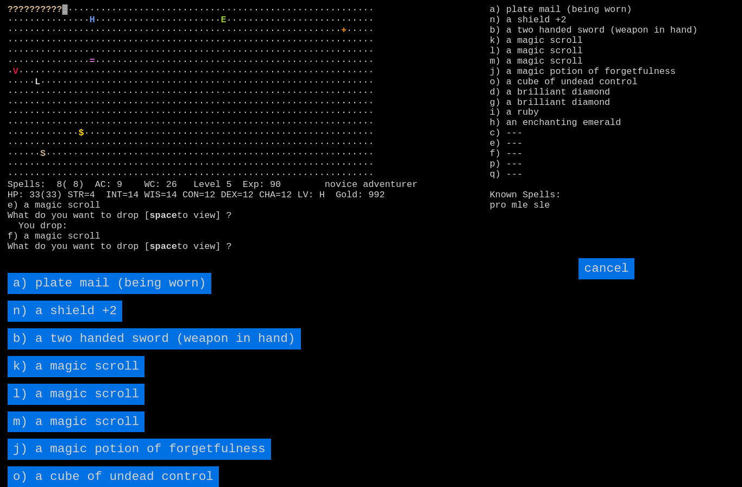
click at [95, 377] on scroll "k) a magic scroll" at bounding box center [76, 366] width 137 height 21
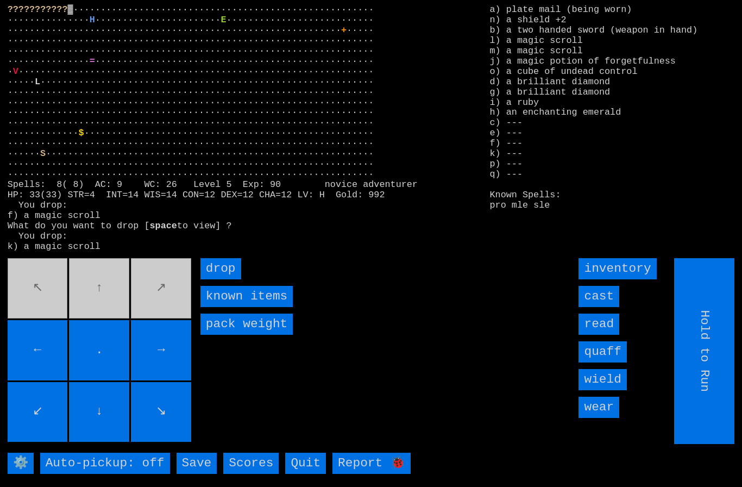
click at [217, 279] on input "drop" at bounding box center [220, 268] width 41 height 21
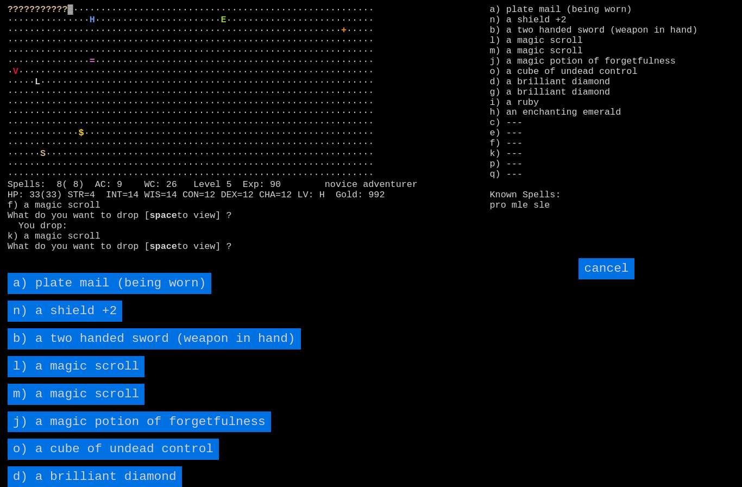
click at [87, 377] on scroll "l) a magic scroll" at bounding box center [76, 366] width 137 height 21
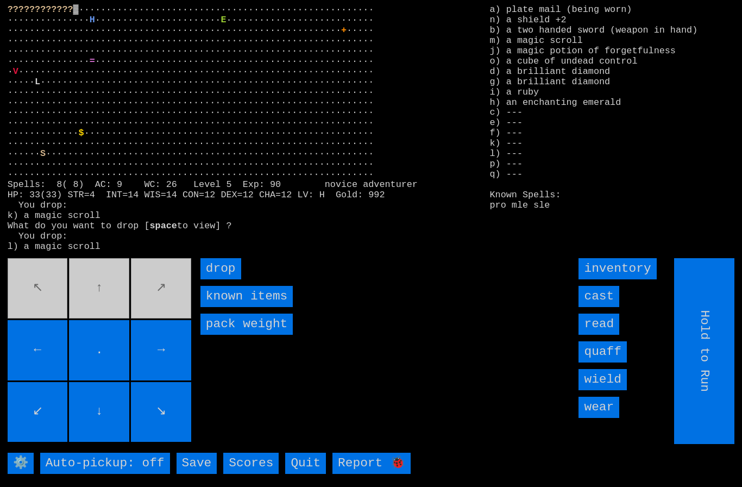
click at [218, 279] on input "drop" at bounding box center [220, 268] width 41 height 21
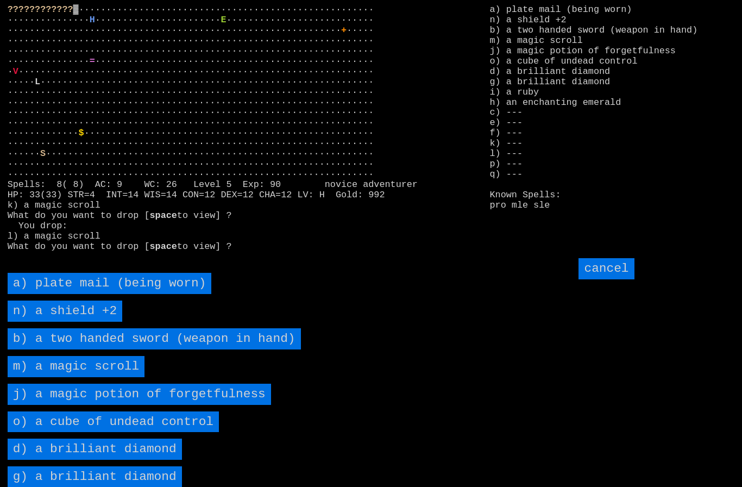
click at [83, 377] on scroll "m) a magic scroll" at bounding box center [76, 366] width 137 height 21
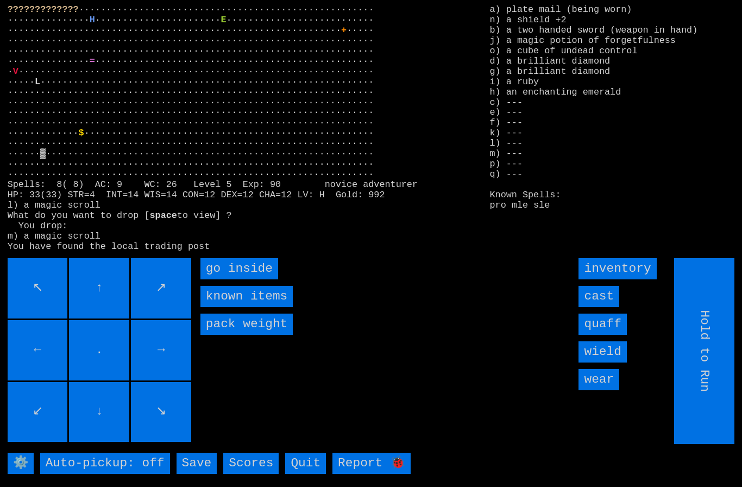
click at [225, 279] on inside "go inside" at bounding box center [239, 268] width 78 height 21
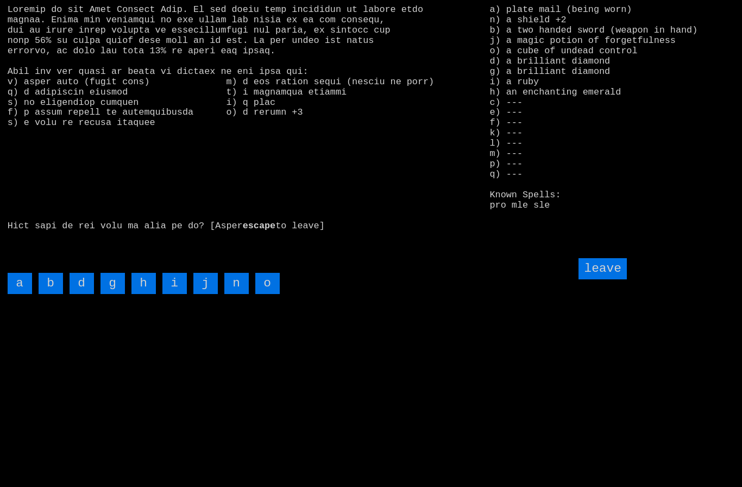
click at [237, 294] on input "n" at bounding box center [236, 283] width 24 height 21
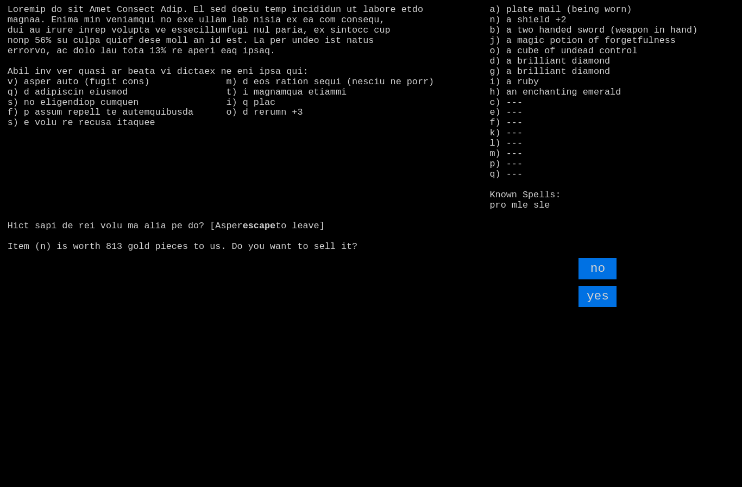
click at [598, 307] on input "yes" at bounding box center [598, 296] width 38 height 21
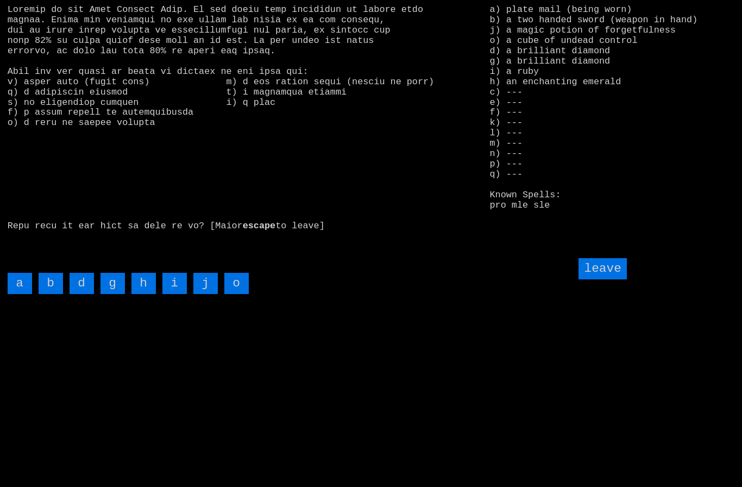
click at [204, 294] on input "j" at bounding box center [205, 283] width 24 height 21
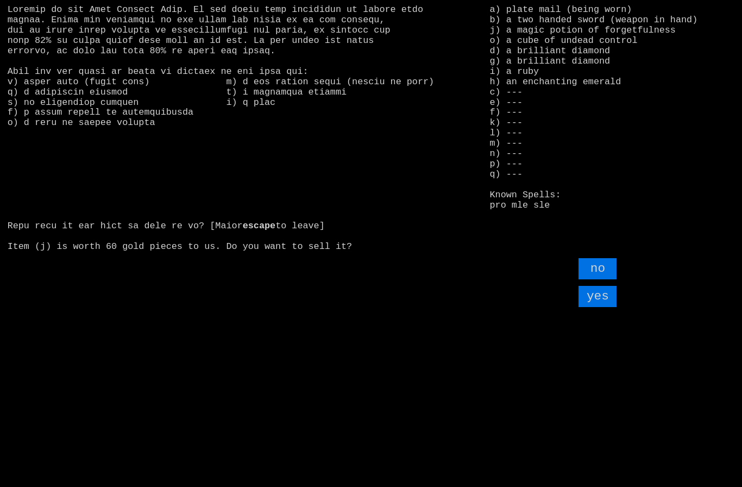
click at [604, 307] on input "yes" at bounding box center [598, 296] width 38 height 21
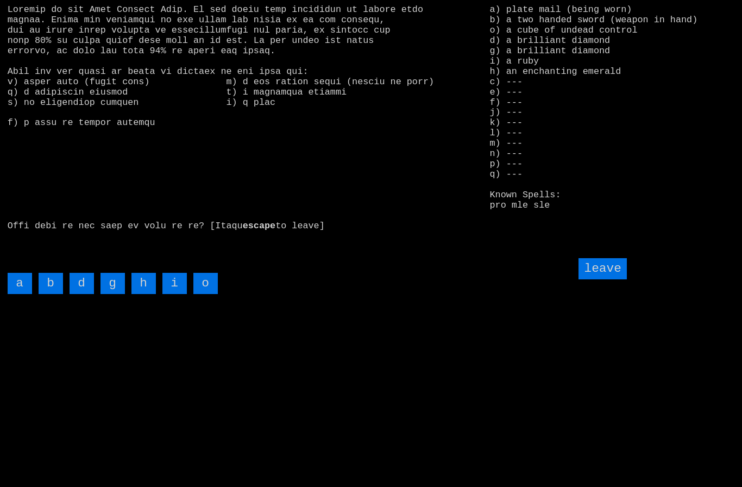
click at [612, 279] on input "leave" at bounding box center [603, 268] width 48 height 21
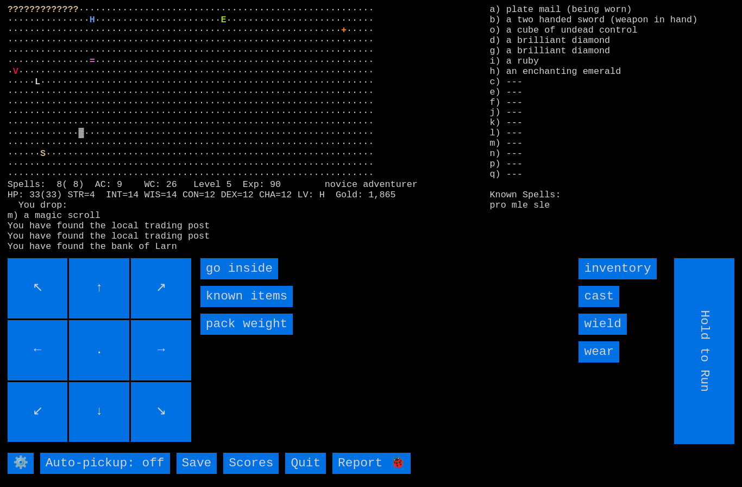
click at [225, 279] on inside "go inside" at bounding box center [239, 268] width 78 height 21
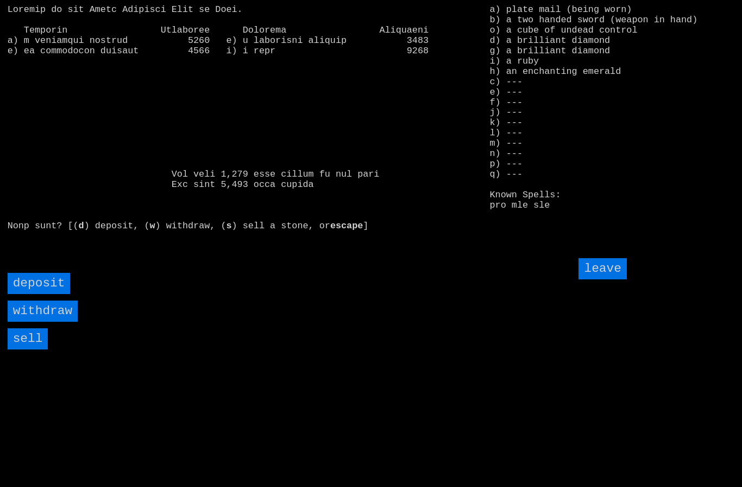
click at [28, 349] on input "sell" at bounding box center [28, 338] width 41 height 21
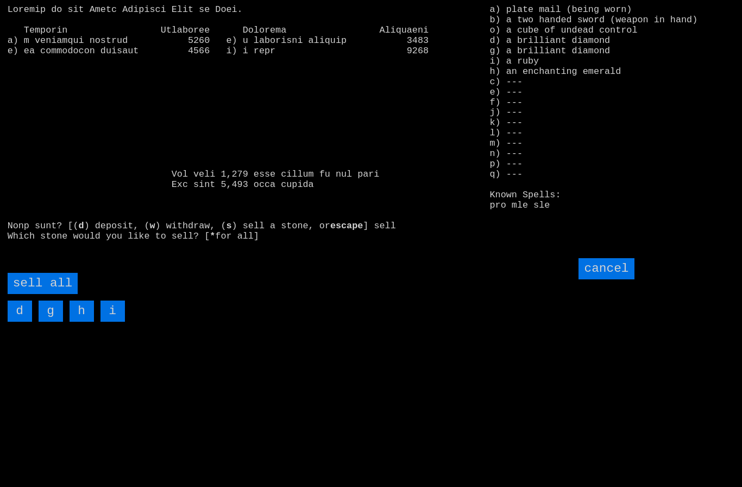
click at [56, 294] on all "sell all" at bounding box center [43, 283] width 70 height 21
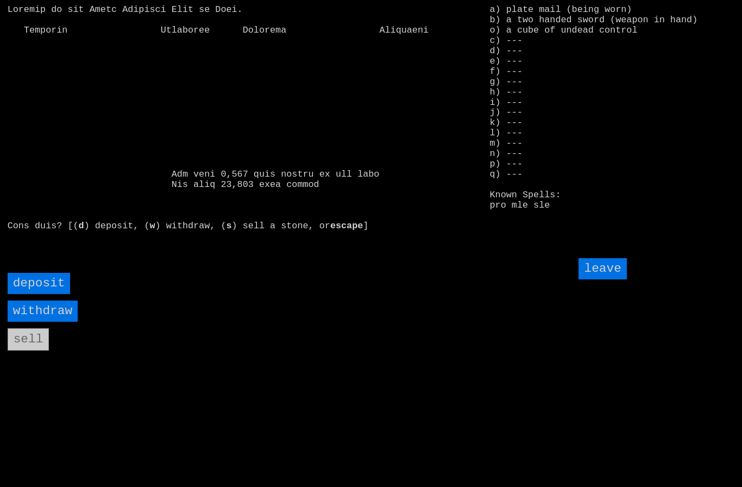
click at [37, 322] on input "withdraw" at bounding box center [43, 310] width 70 height 21
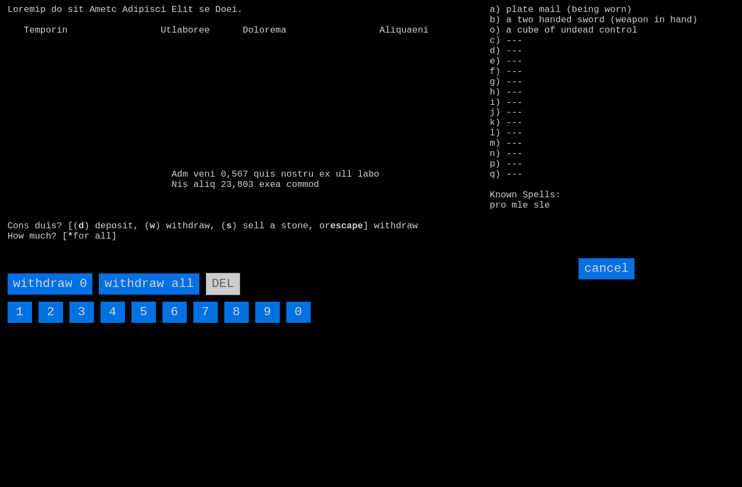
click at [144, 294] on all "withdraw all" at bounding box center [149, 283] width 100 height 21
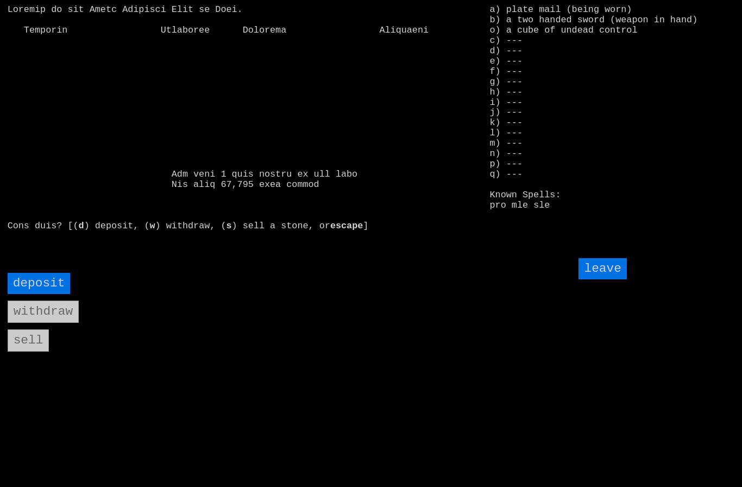
click at [603, 279] on input "leave" at bounding box center [603, 268] width 48 height 21
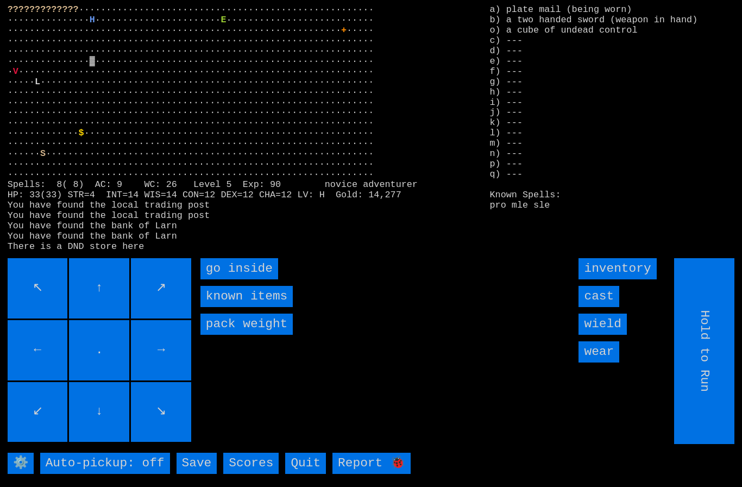
click at [226, 279] on inside "go inside" at bounding box center [239, 268] width 78 height 21
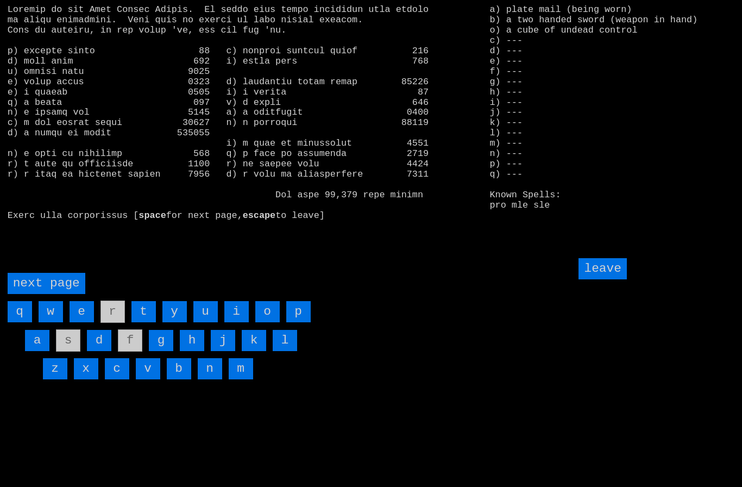
click at [53, 294] on page "next page" at bounding box center [47, 283] width 78 height 21
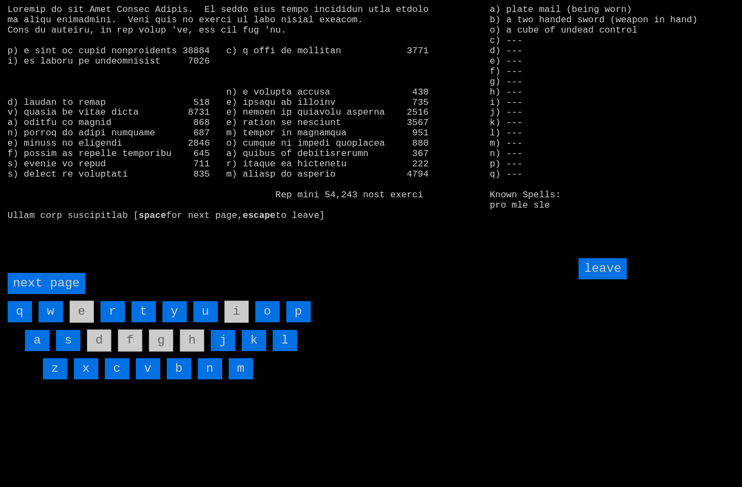
click at [56, 294] on page "next page" at bounding box center [47, 283] width 78 height 21
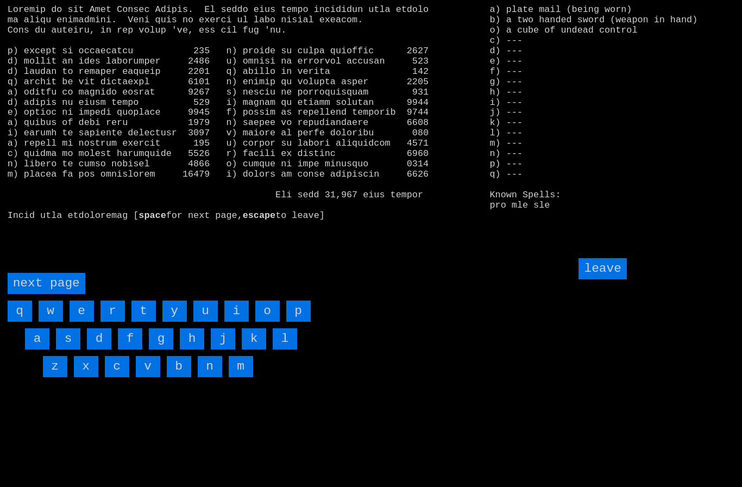
click at [55, 322] on input "w" at bounding box center [51, 310] width 24 height 21
click at [149, 377] on input "v" at bounding box center [148, 366] width 24 height 21
click at [51, 294] on page "next page" at bounding box center [47, 283] width 78 height 21
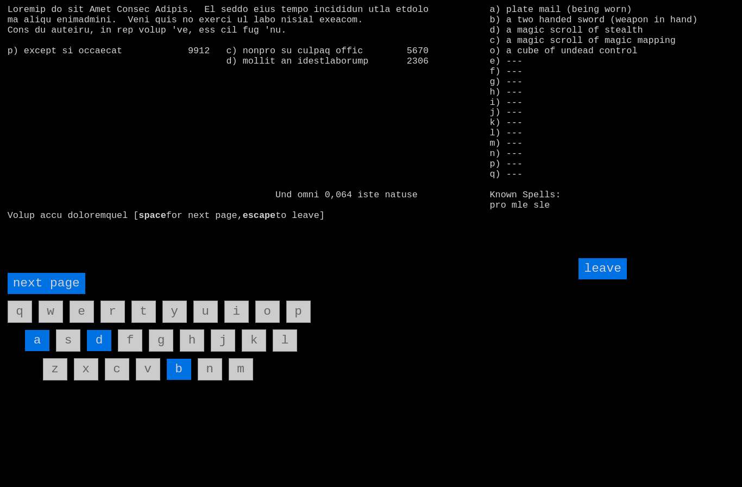
click at [101, 351] on input "d" at bounding box center [99, 340] width 24 height 21
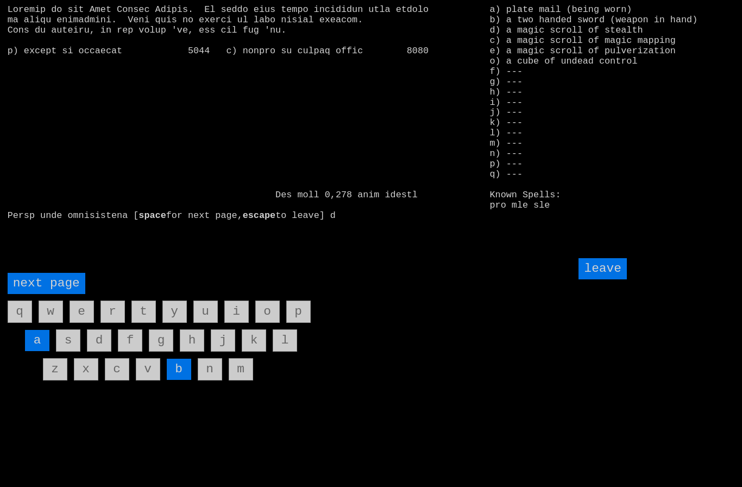
click at [604, 279] on input "leave" at bounding box center [603, 268] width 48 height 21
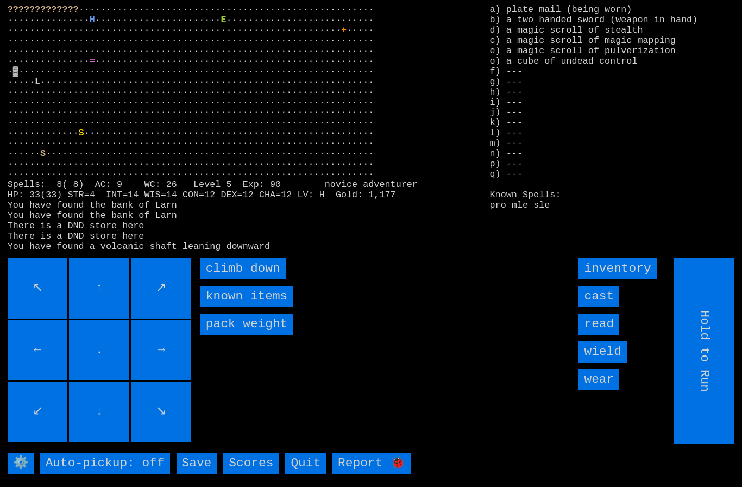
click at [224, 279] on down "climb down" at bounding box center [242, 268] width 85 height 21
